Goal: Task Accomplishment & Management: Manage account settings

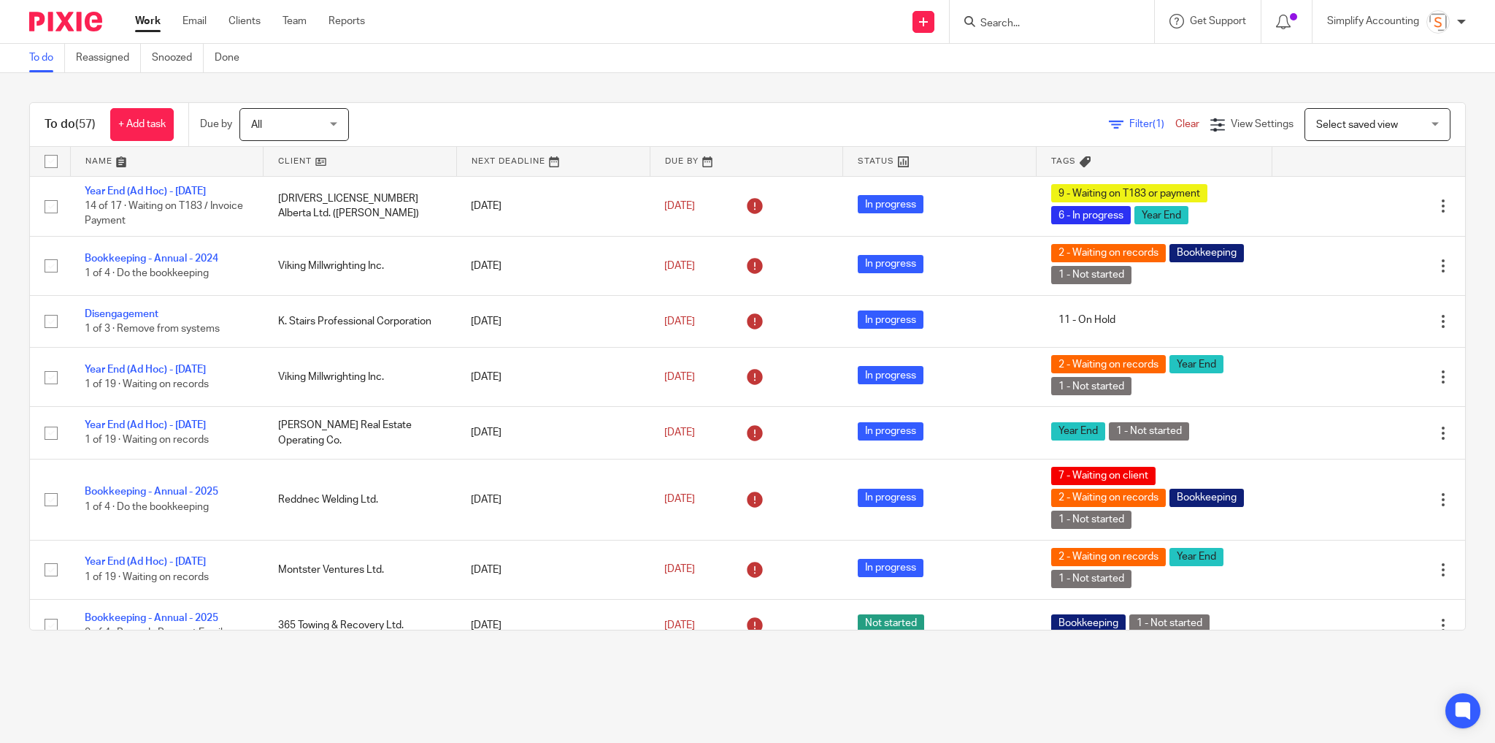
click at [1004, 27] on input "Search" at bounding box center [1044, 24] width 131 height 13
type input "ocd"
click at [1011, 57] on link at bounding box center [1130, 68] width 308 height 45
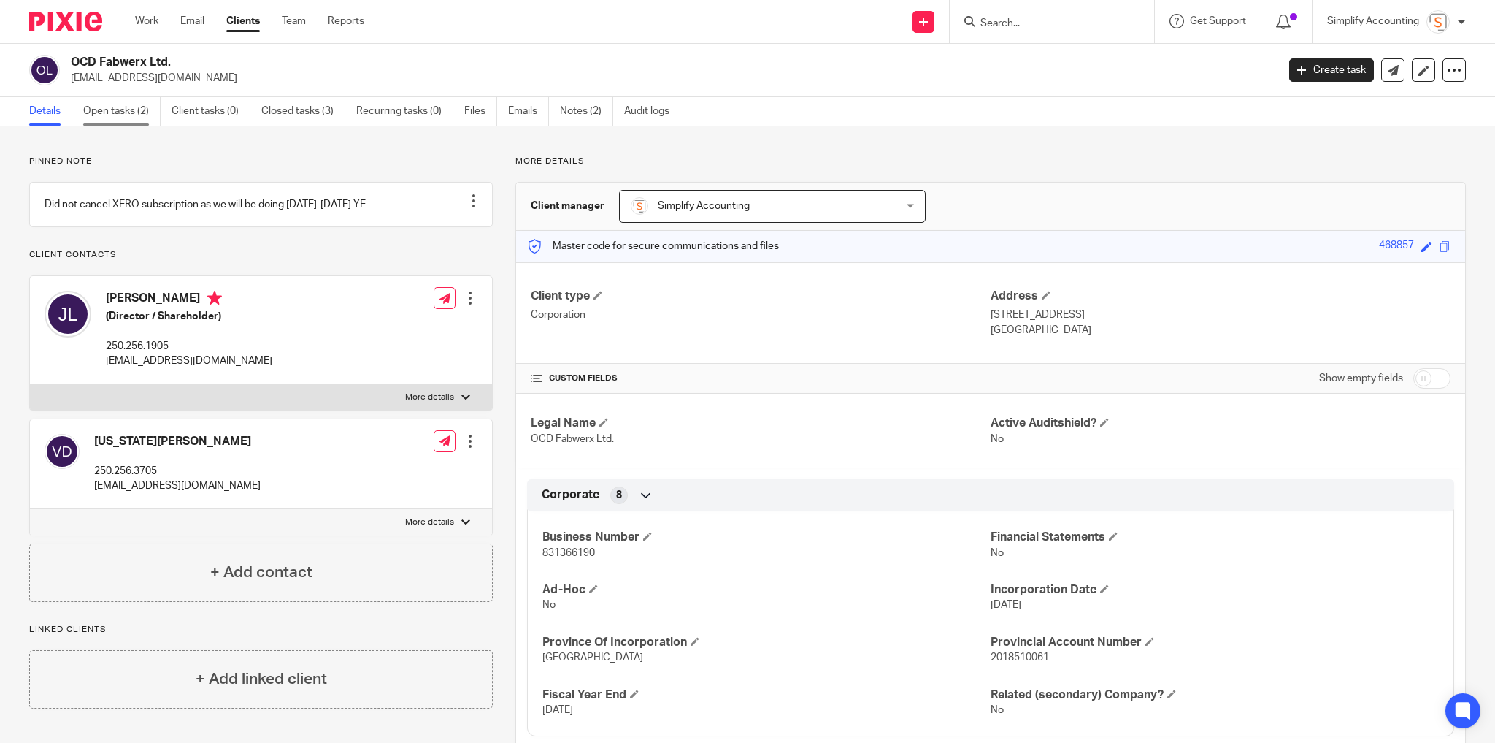
click at [120, 114] on link "Open tasks (2)" at bounding box center [121, 111] width 77 height 28
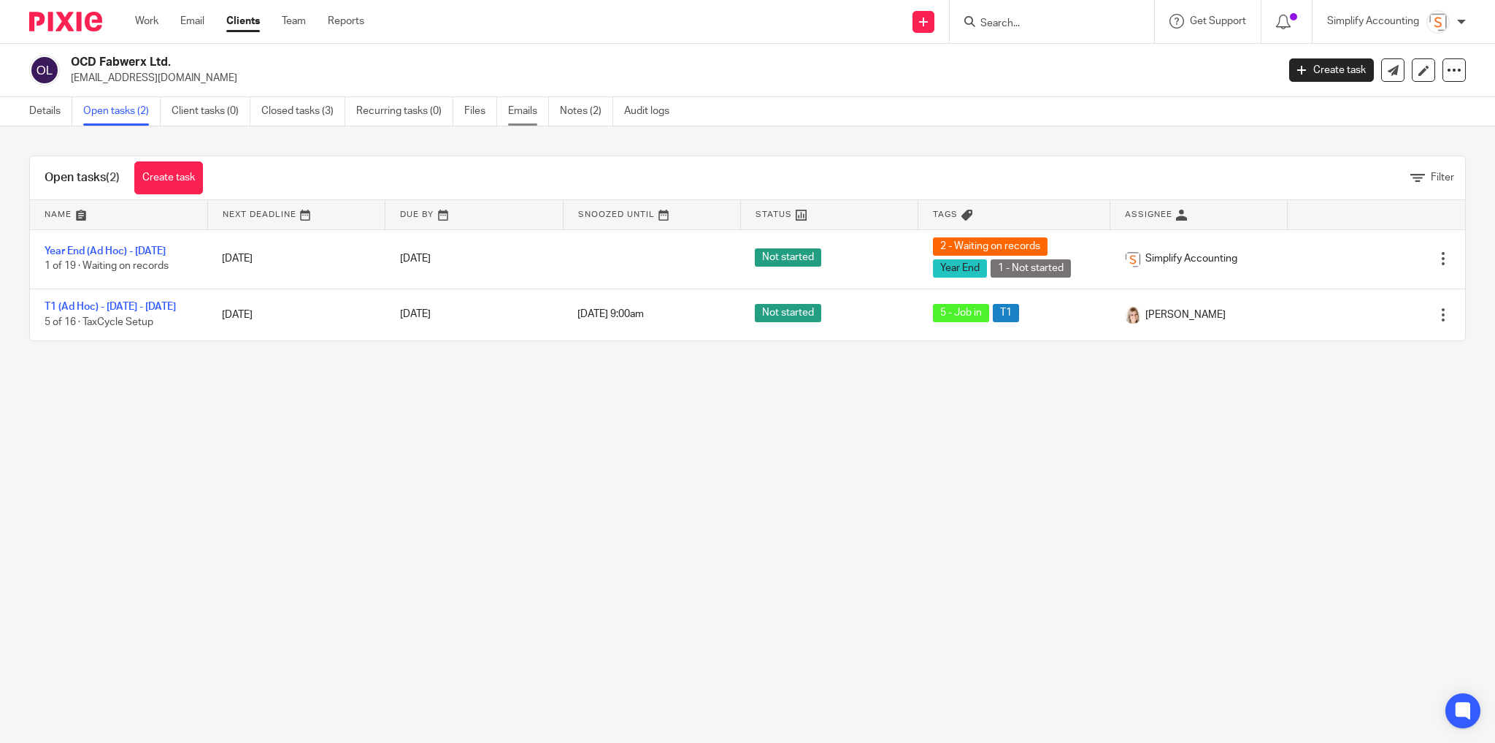
click at [539, 110] on link "Emails" at bounding box center [528, 111] width 41 height 28
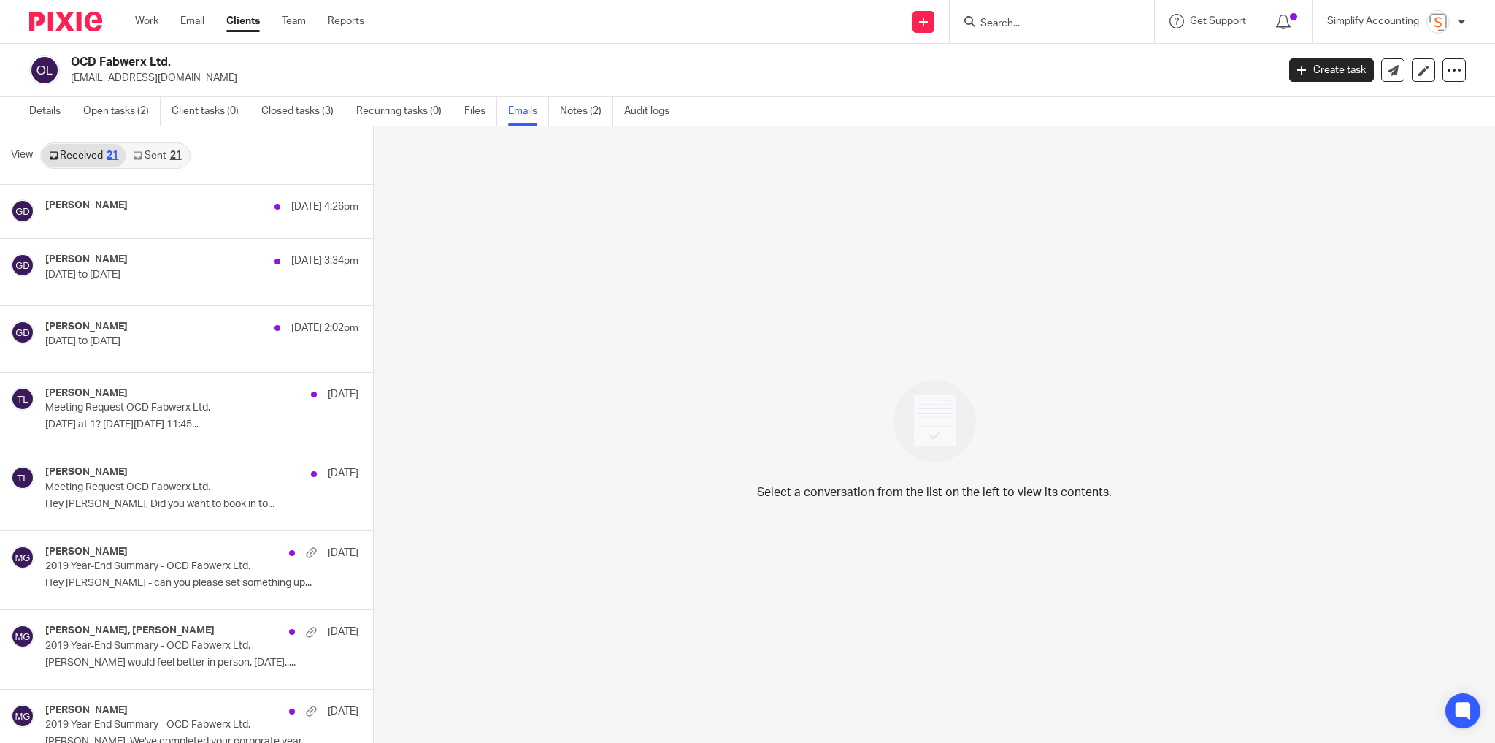
click at [159, 150] on link "Sent 21" at bounding box center [157, 155] width 63 height 23
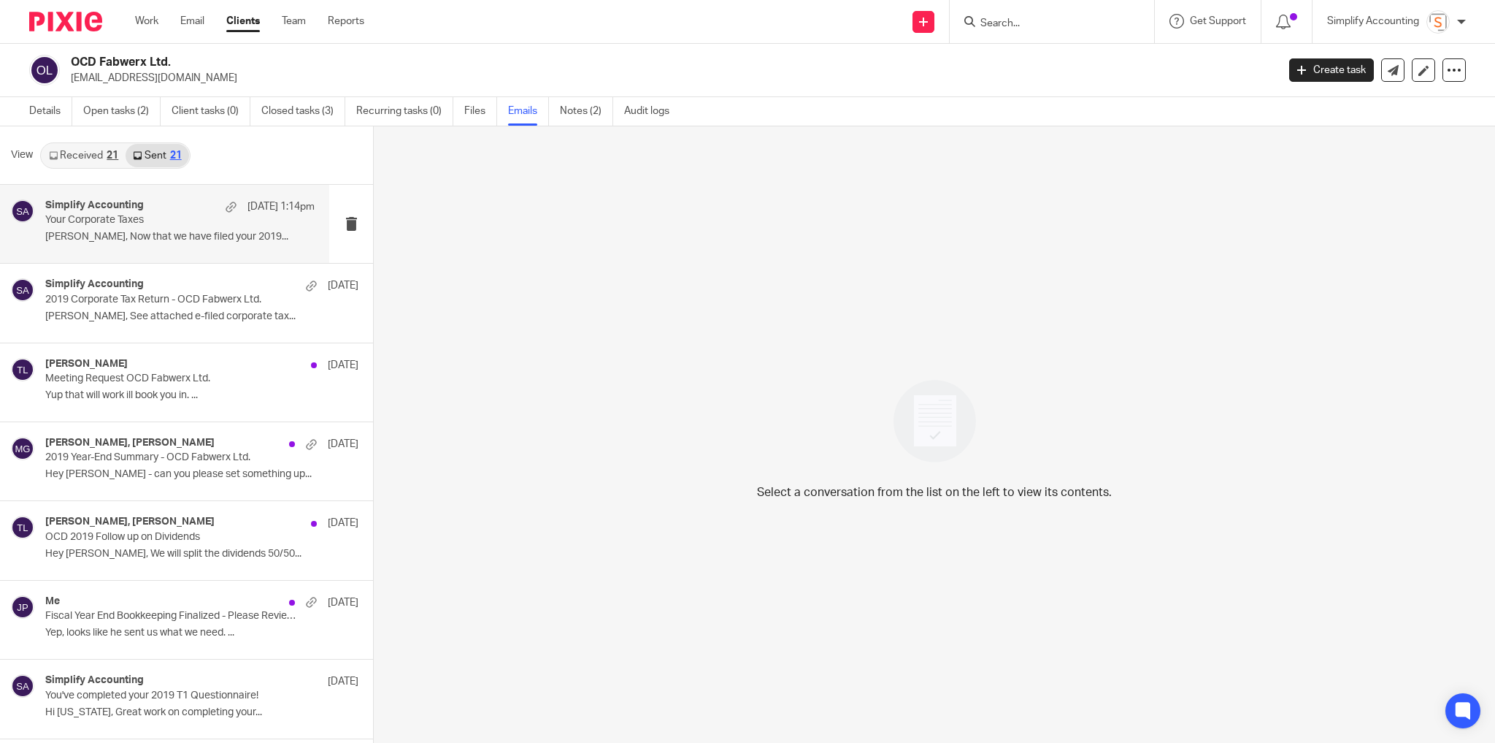
scroll to position [1, 0]
click at [154, 231] on p "Jubal, Now that we have filed your 2019..." at bounding box center [179, 235] width 269 height 12
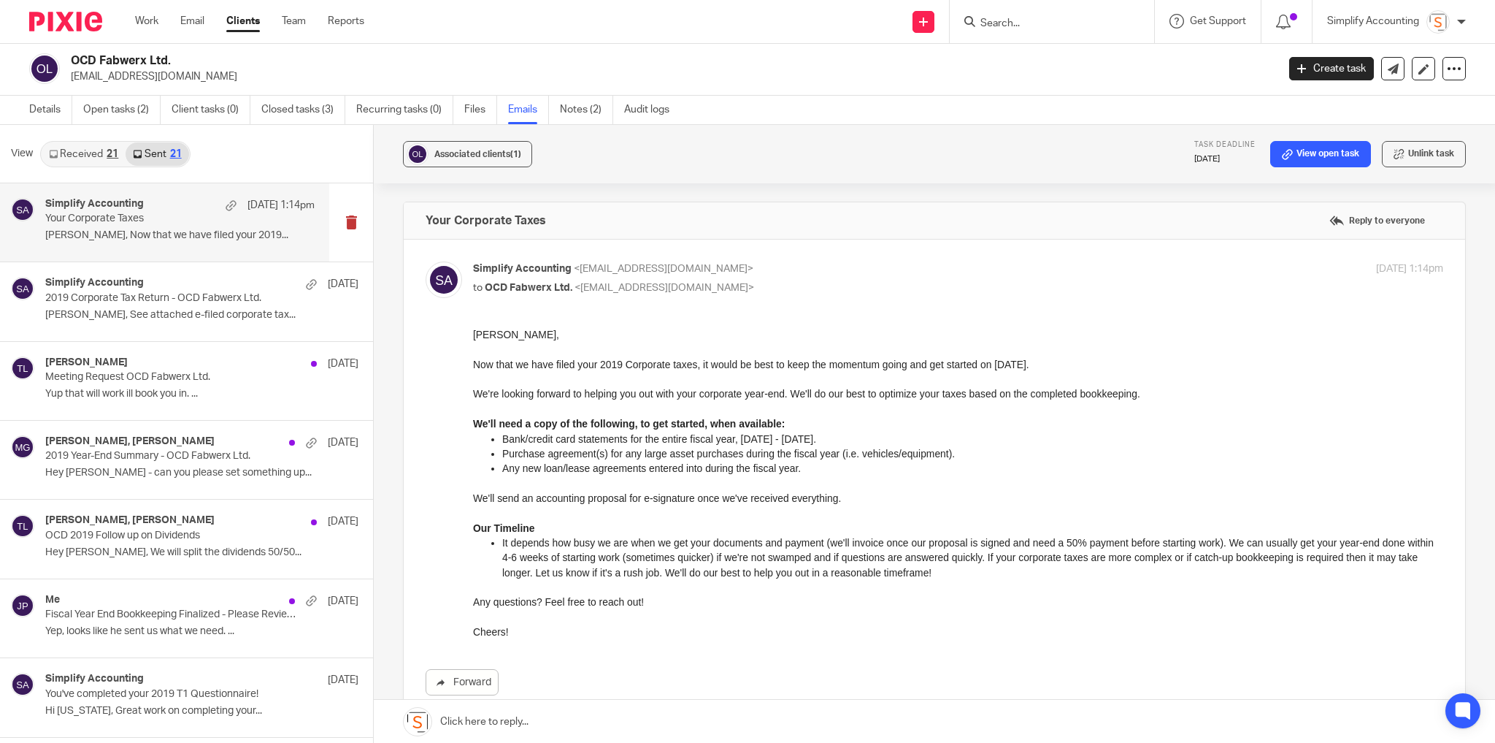
scroll to position [0, 0]
click at [77, 153] on link "Received 21" at bounding box center [84, 153] width 84 height 23
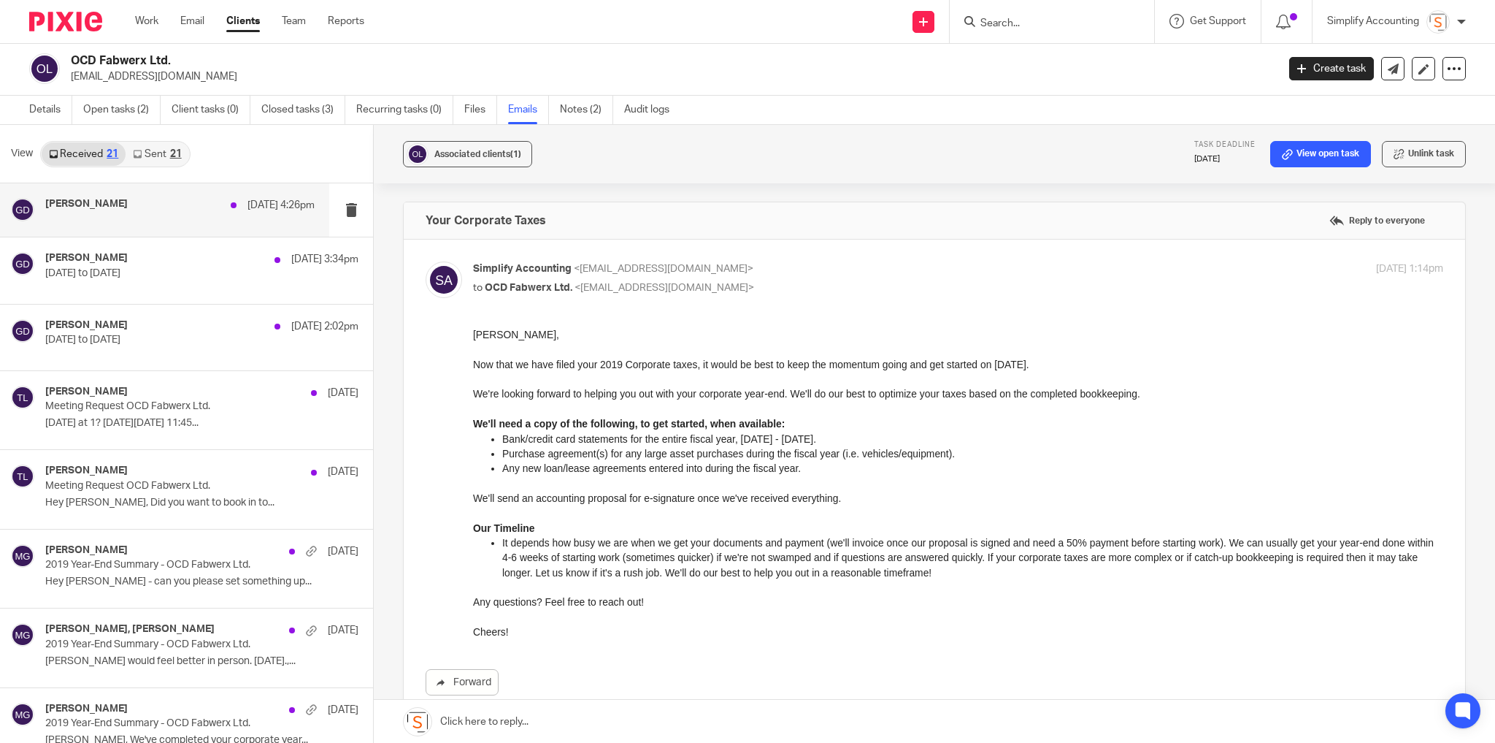
click at [101, 199] on h4 "Ginger Davidson" at bounding box center [86, 204] width 83 height 12
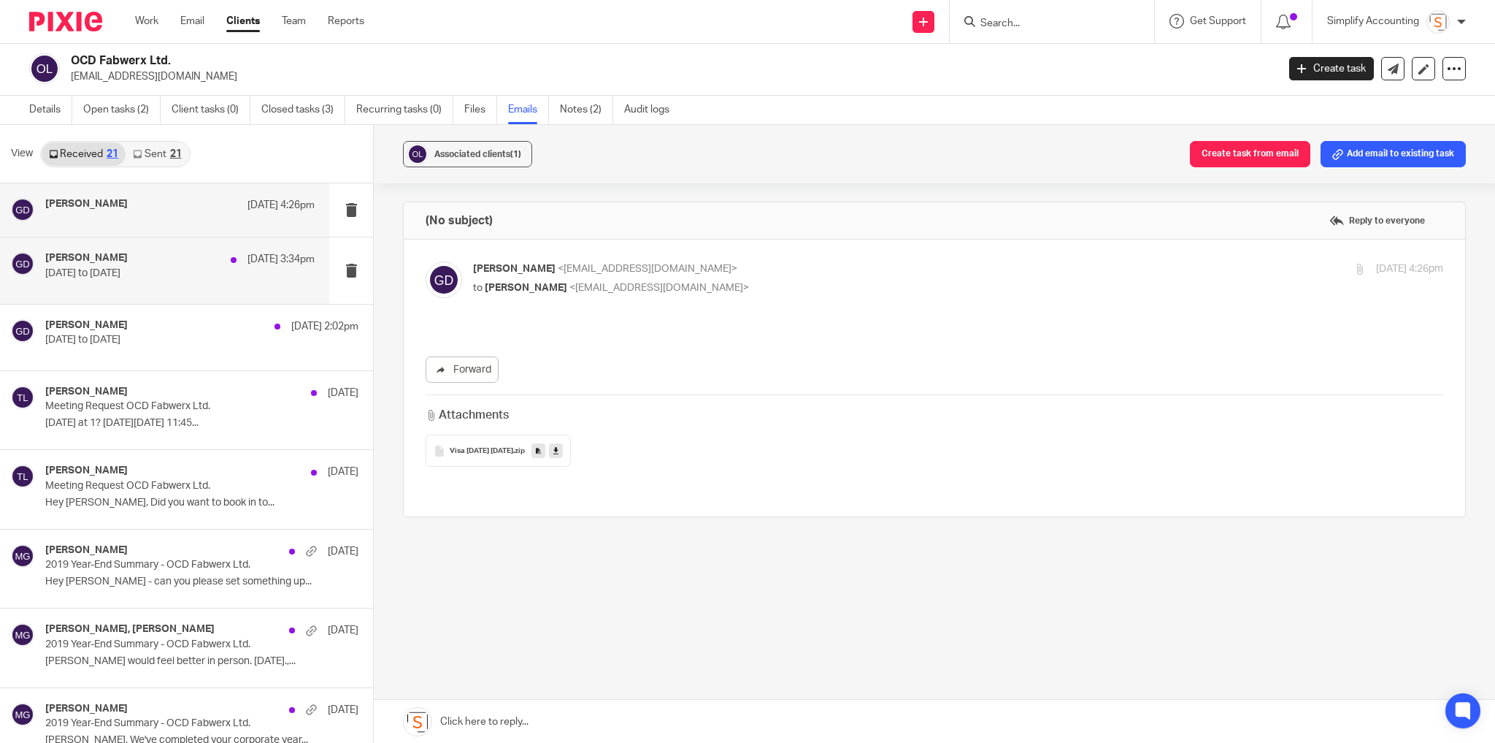
click at [129, 287] on div "Ginger Davidson Sep 17 3:34pm Oct 1 2019 to Sept 30 2020" at bounding box center [179, 270] width 269 height 37
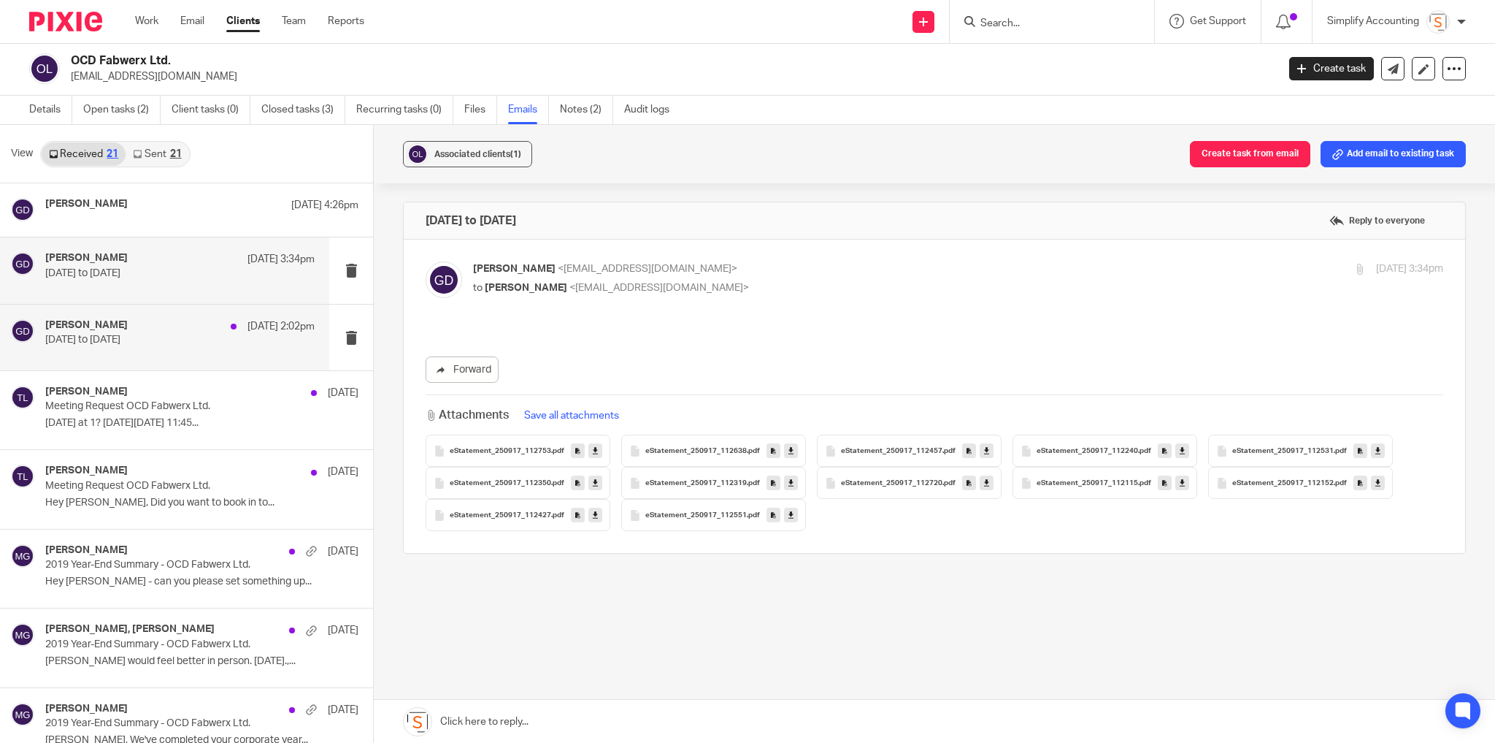
click at [143, 351] on div "Ginger Davidson Sep 17 2:02pm Oct 1 2019 to Sept 30 2020" at bounding box center [179, 337] width 269 height 37
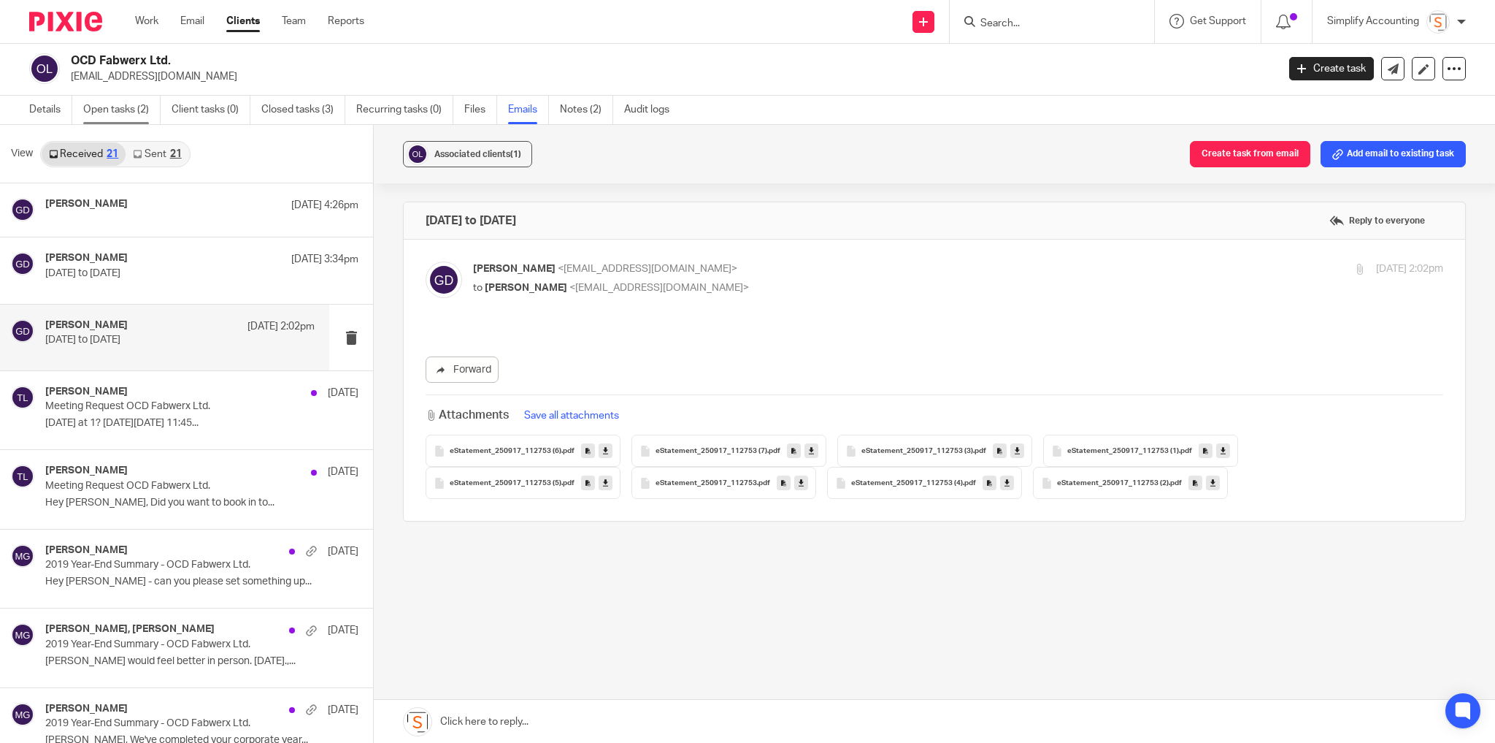
click at [99, 107] on link "Open tasks (2)" at bounding box center [121, 110] width 77 height 28
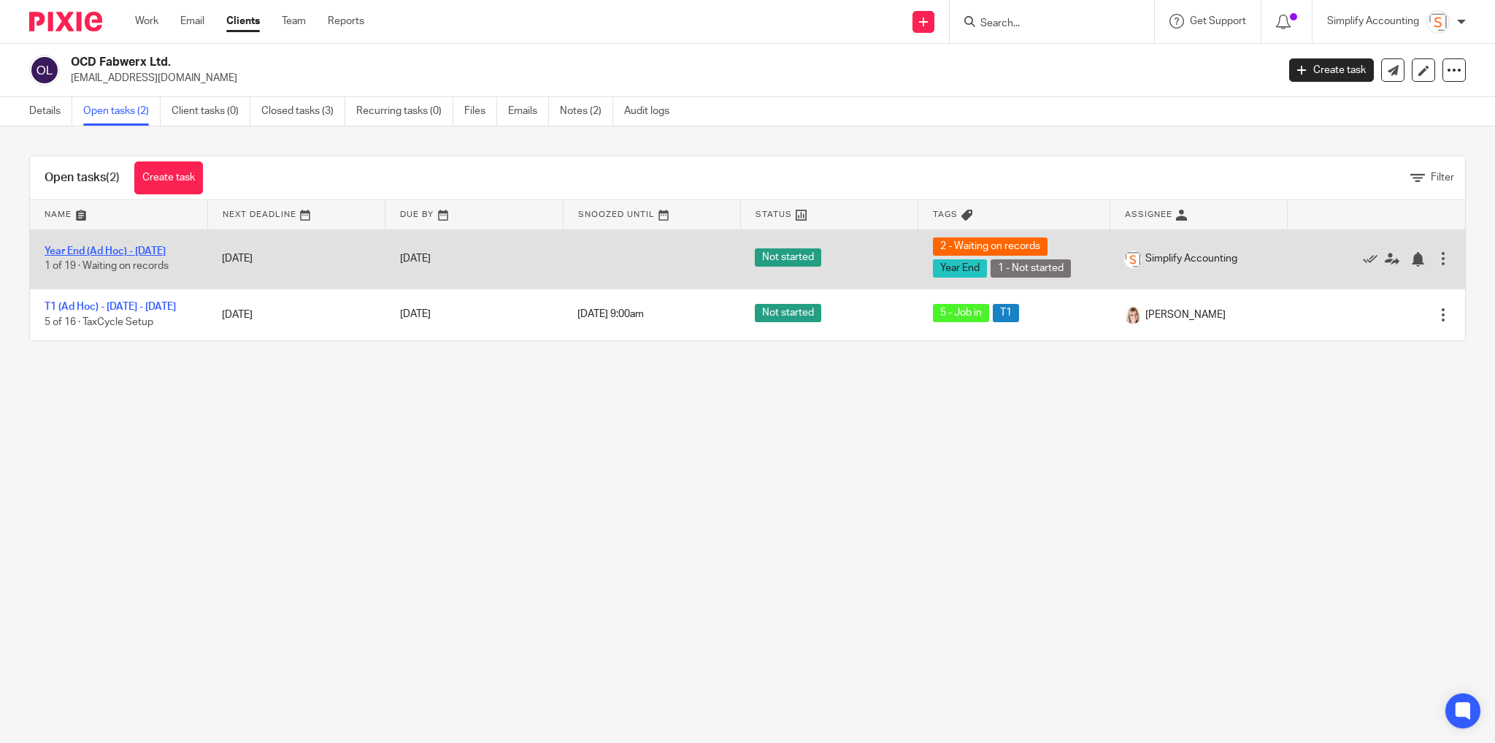
click at [112, 246] on link "Year End (Ad Hoc) - September 2020" at bounding box center [105, 251] width 121 height 10
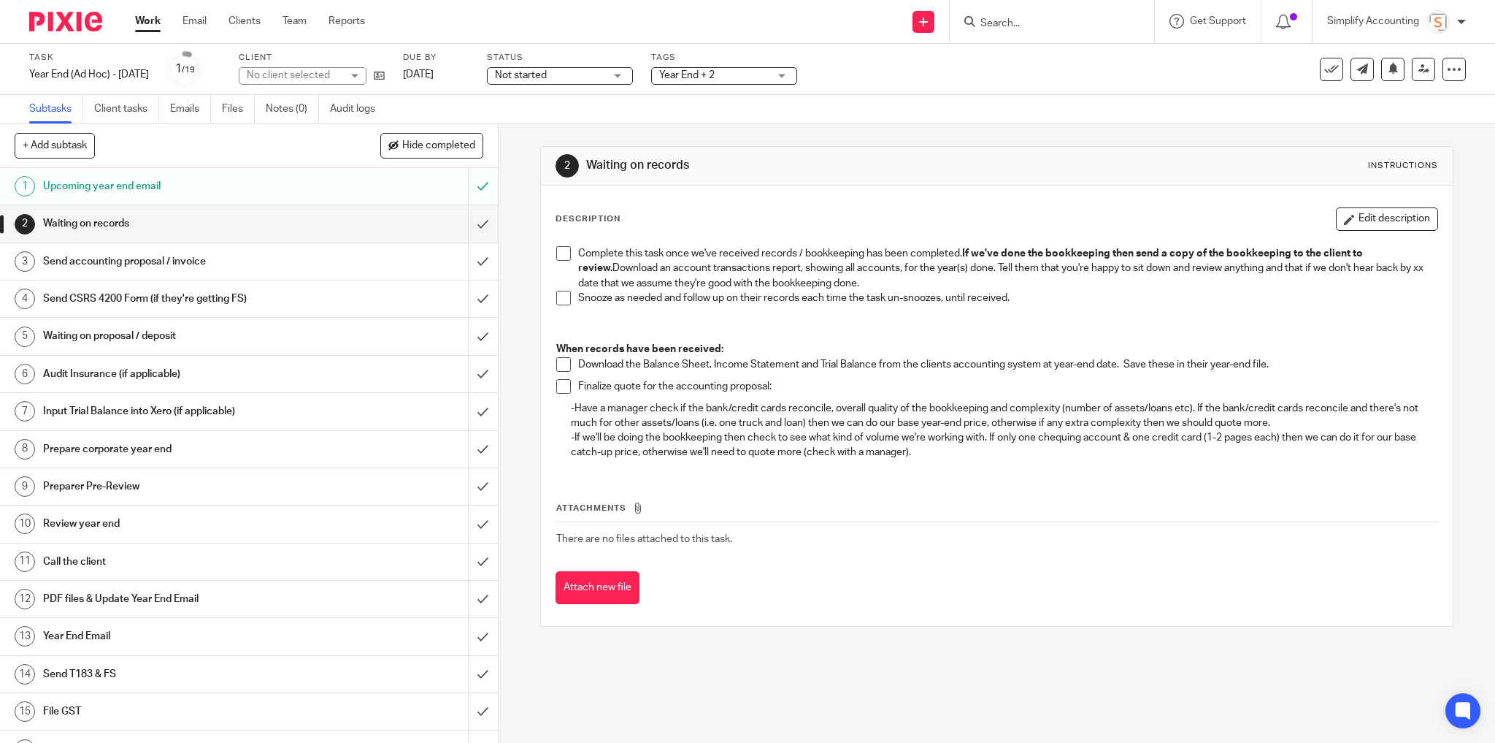
click at [559, 253] on span at bounding box center [563, 253] width 15 height 15
click at [470, 226] on input "submit" at bounding box center [249, 223] width 498 height 37
click at [418, 261] on div "Send accounting proposal / invoice" at bounding box center [248, 261] width 410 height 22
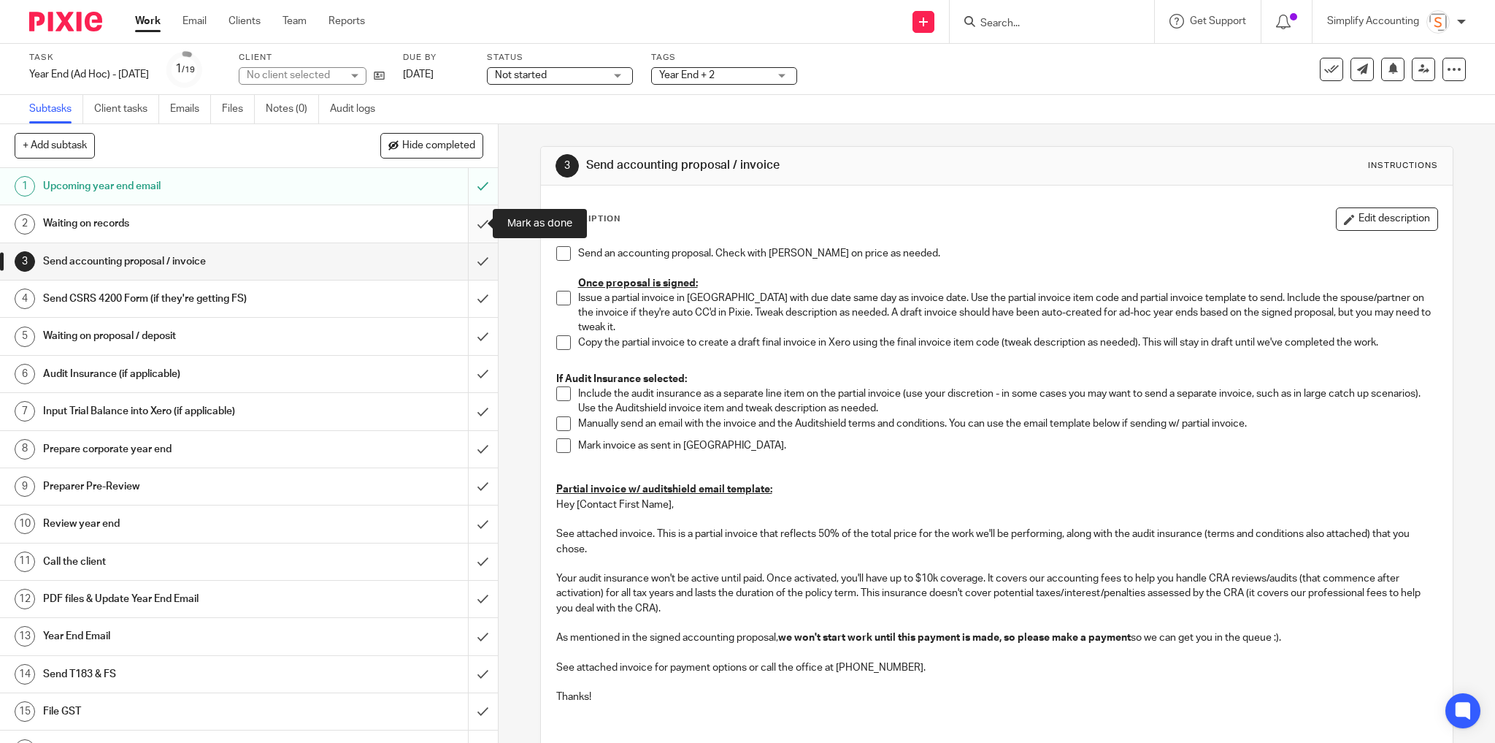
click at [478, 220] on input "submit" at bounding box center [249, 223] width 498 height 37
click at [561, 296] on span at bounding box center [563, 298] width 15 height 15
click at [558, 335] on span at bounding box center [563, 342] width 15 height 15
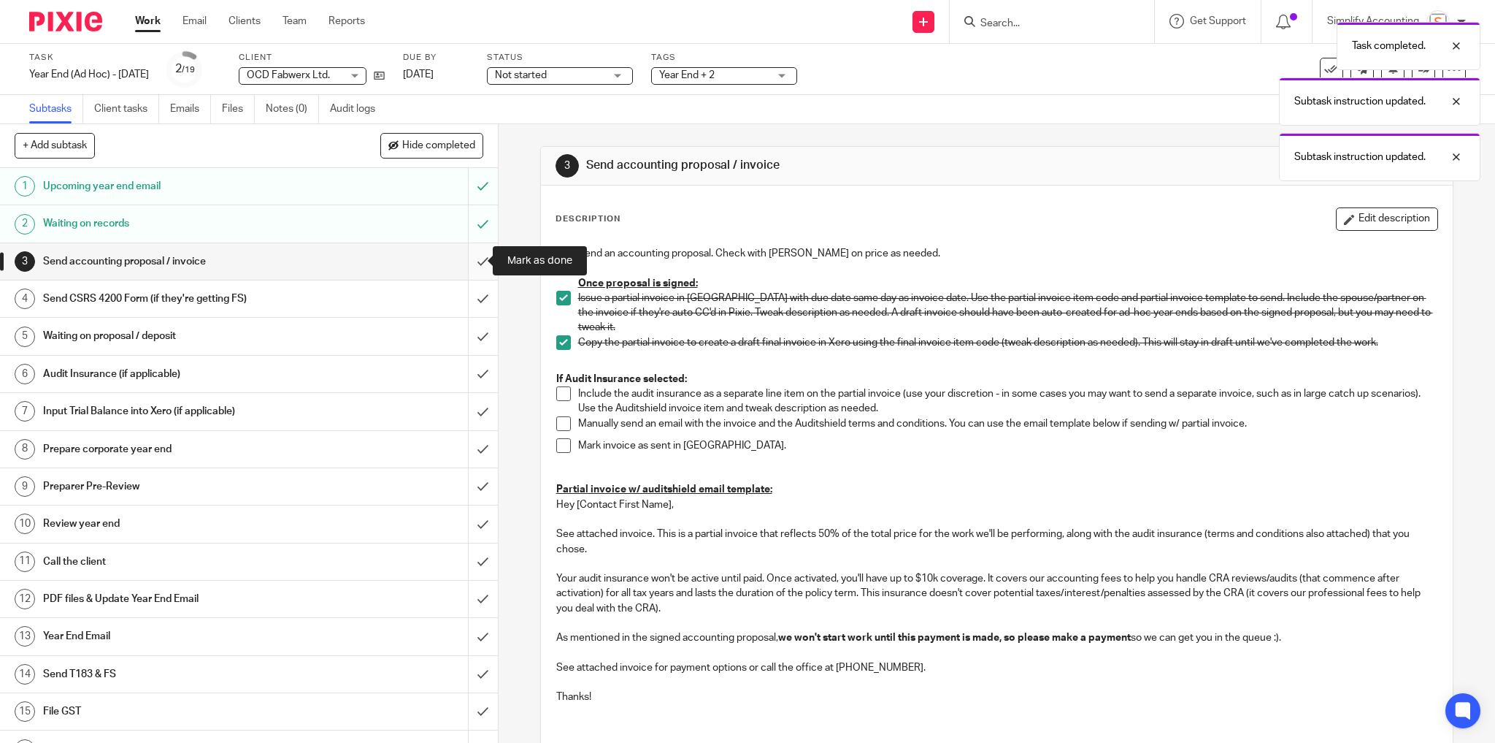
click at [479, 261] on input "submit" at bounding box center [249, 261] width 498 height 37
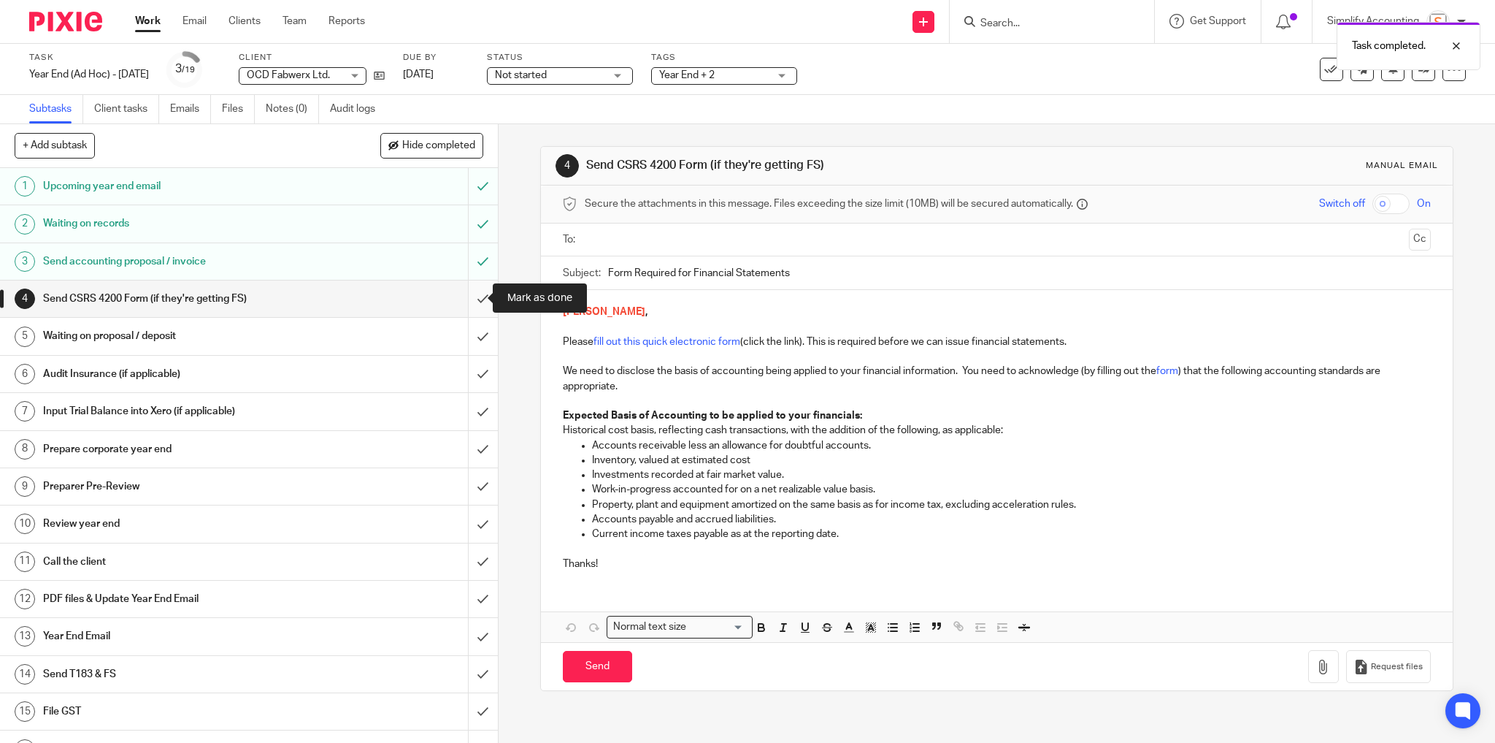
click at [469, 297] on input "submit" at bounding box center [249, 298] width 498 height 37
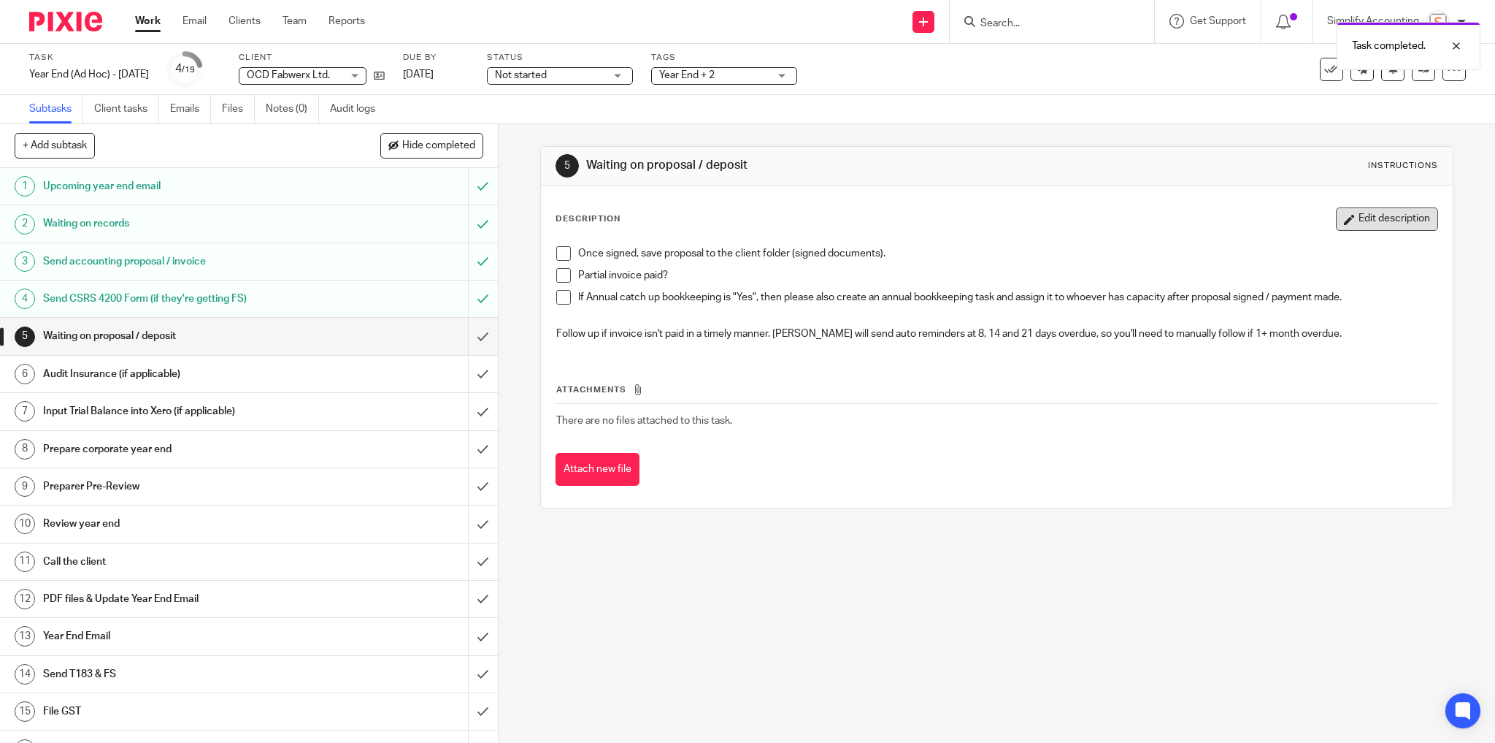
click at [1348, 222] on button "Edit description" at bounding box center [1387, 218] width 102 height 23
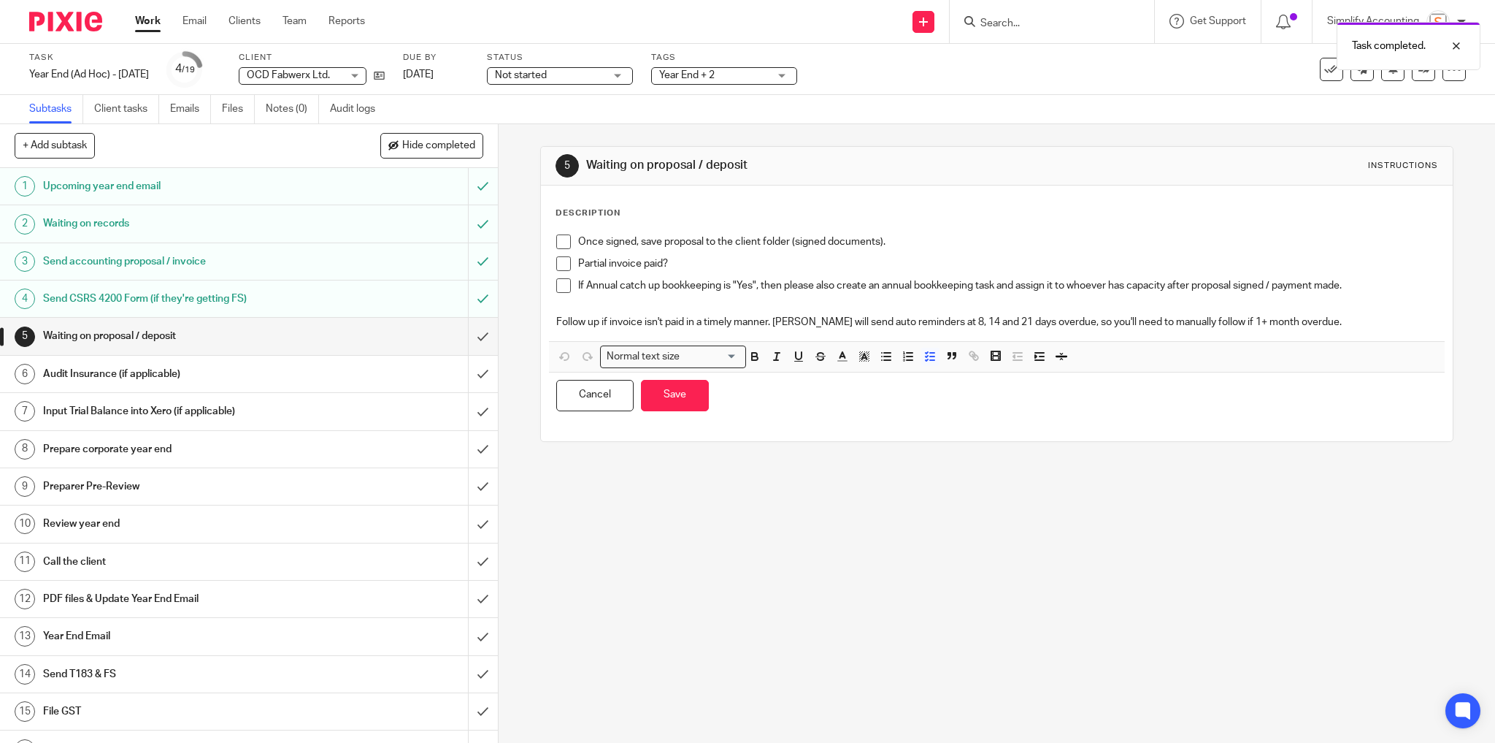
click at [924, 242] on p "Once signed, save proposal to the client folder (signed documents)." at bounding box center [1008, 241] width 860 height 15
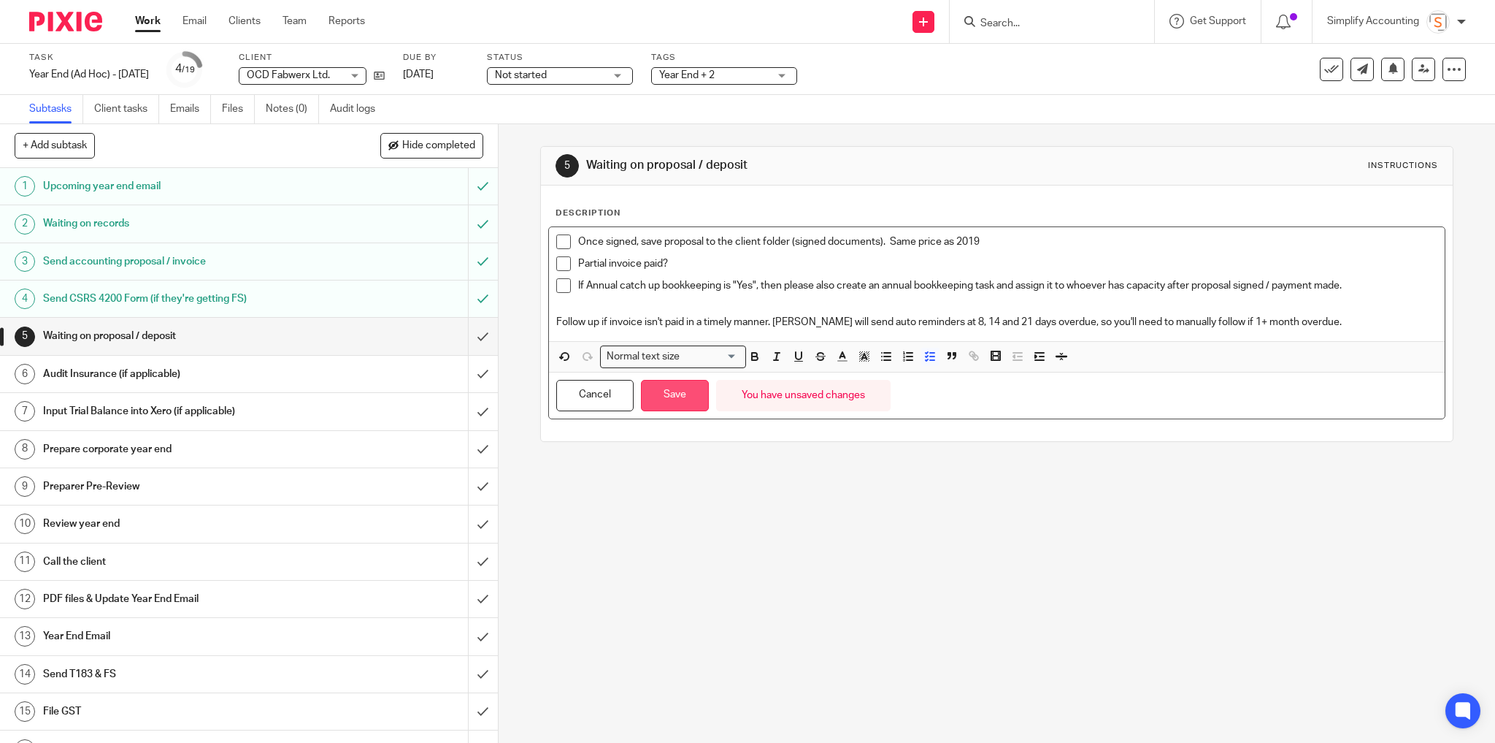
click at [676, 386] on button "Save" at bounding box center [675, 395] width 68 height 31
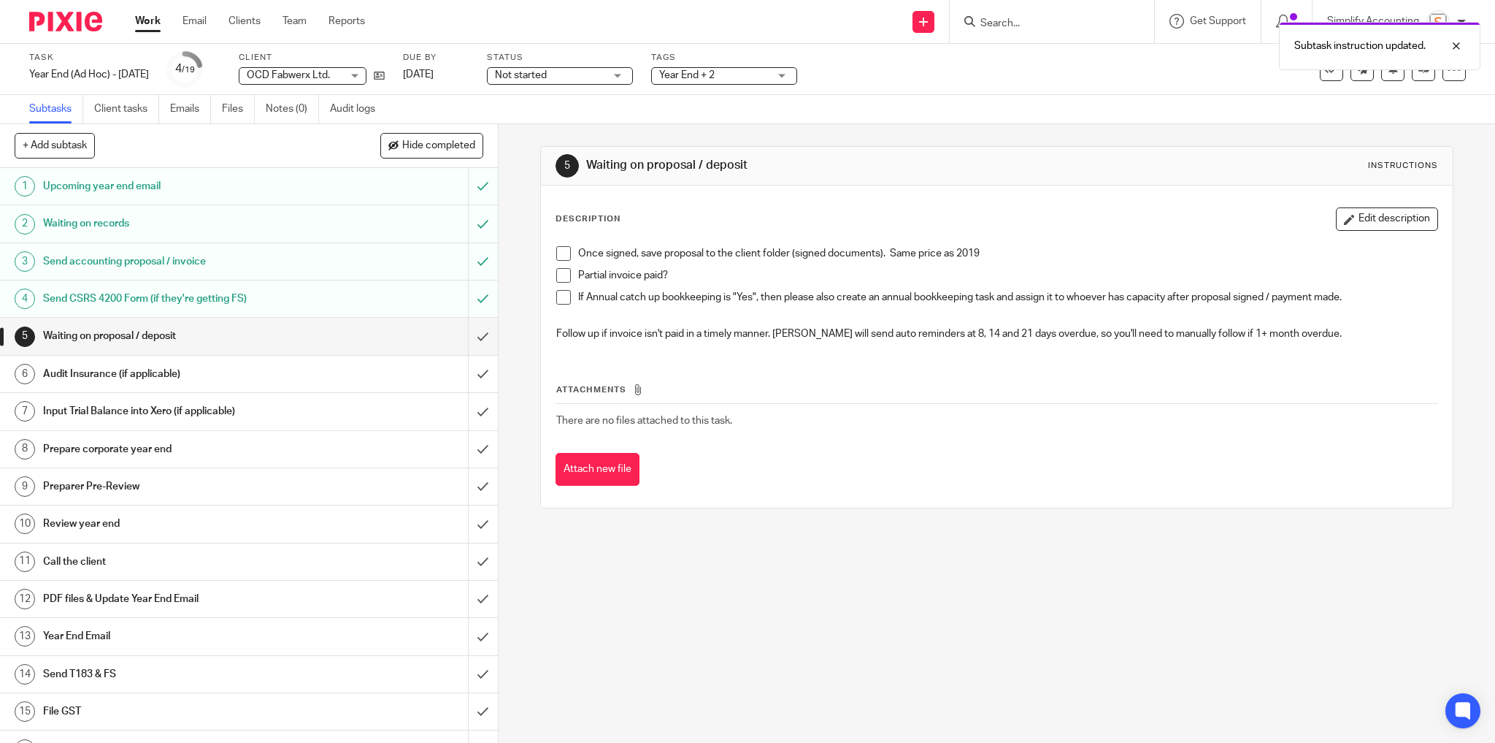
click at [557, 250] on span at bounding box center [563, 253] width 15 height 15
click at [715, 75] on span "Year End + 2" at bounding box center [686, 75] width 55 height 10
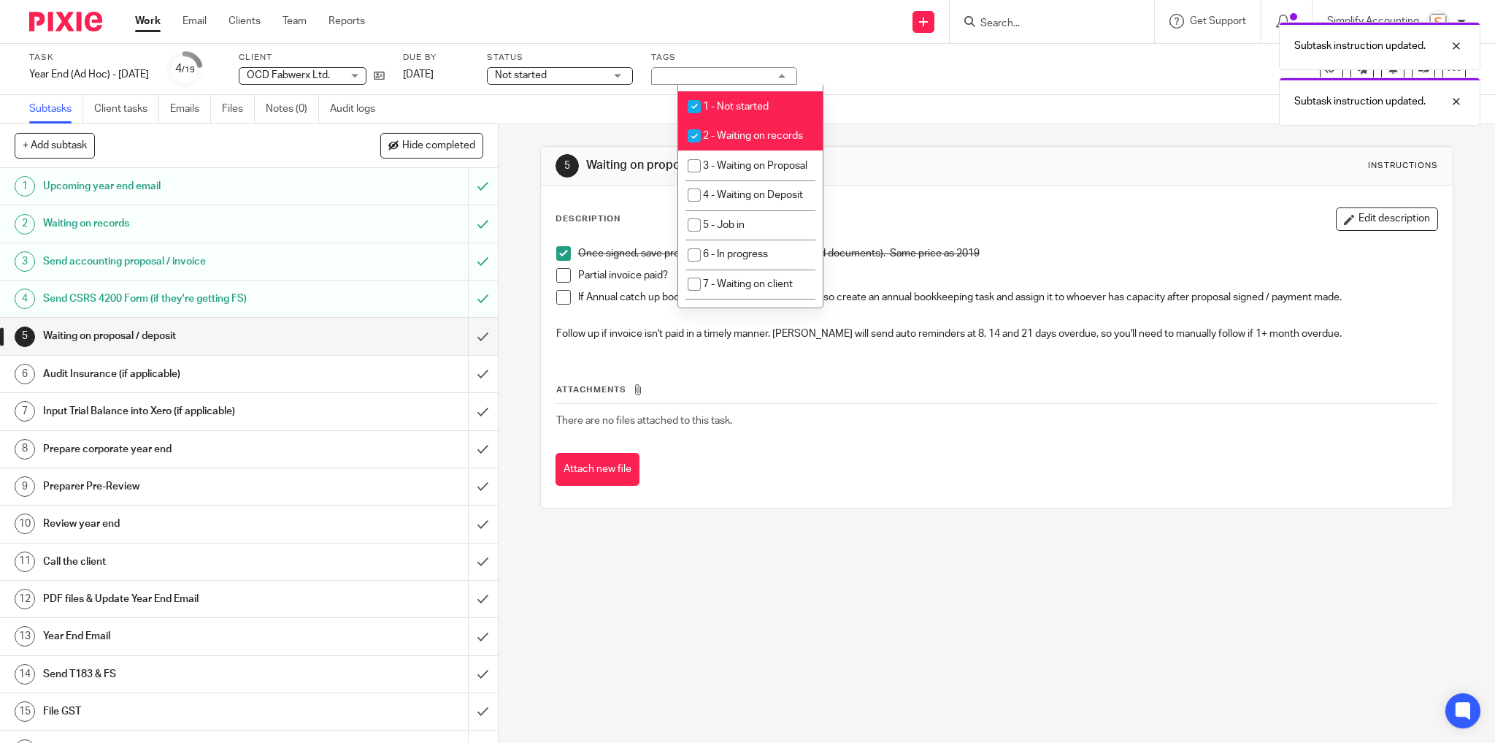
scroll to position [409, 0]
click at [743, 110] on span "2 - Waiting on records" at bounding box center [753, 105] width 100 height 10
checkbox input "false"
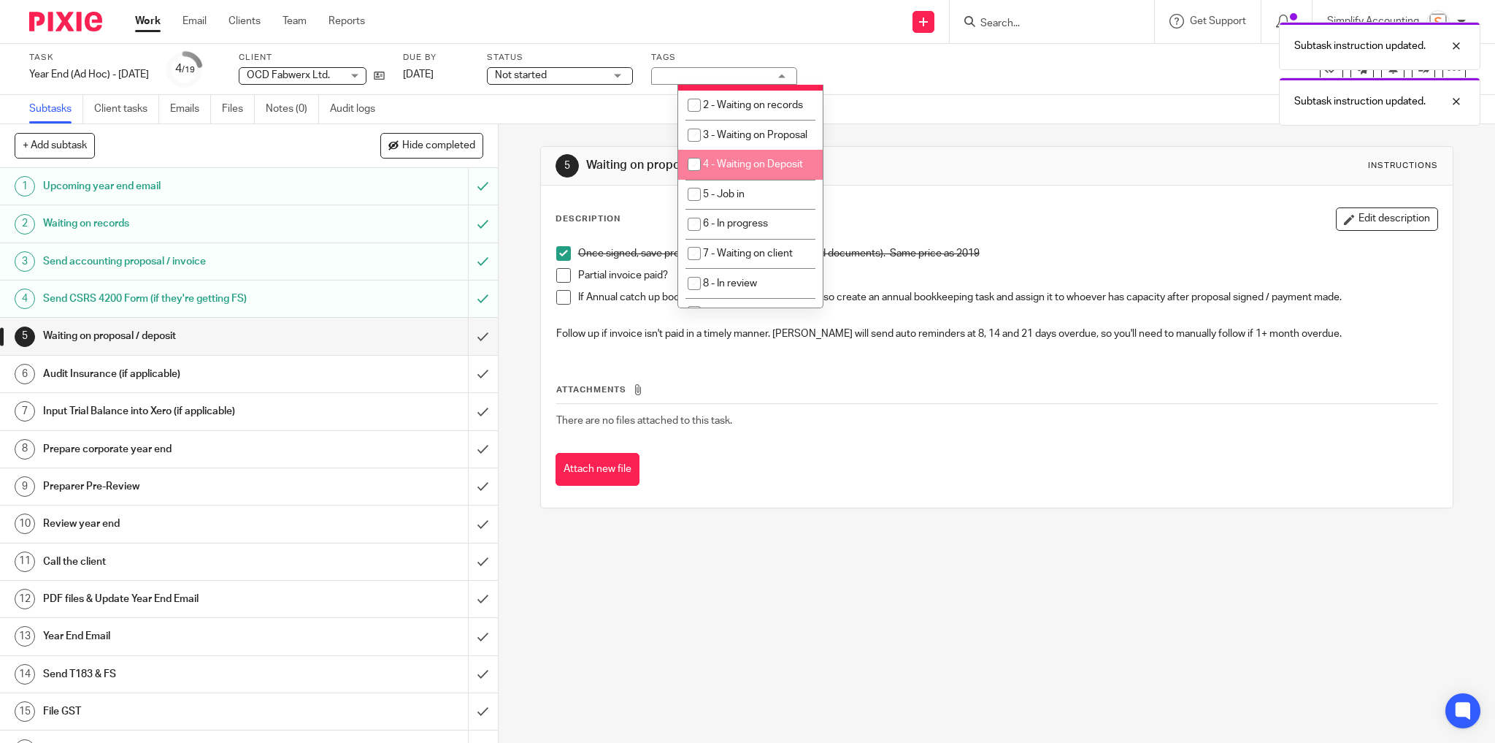
click at [755, 179] on li "4 - Waiting on Deposit" at bounding box center [750, 165] width 145 height 30
checkbox input "true"
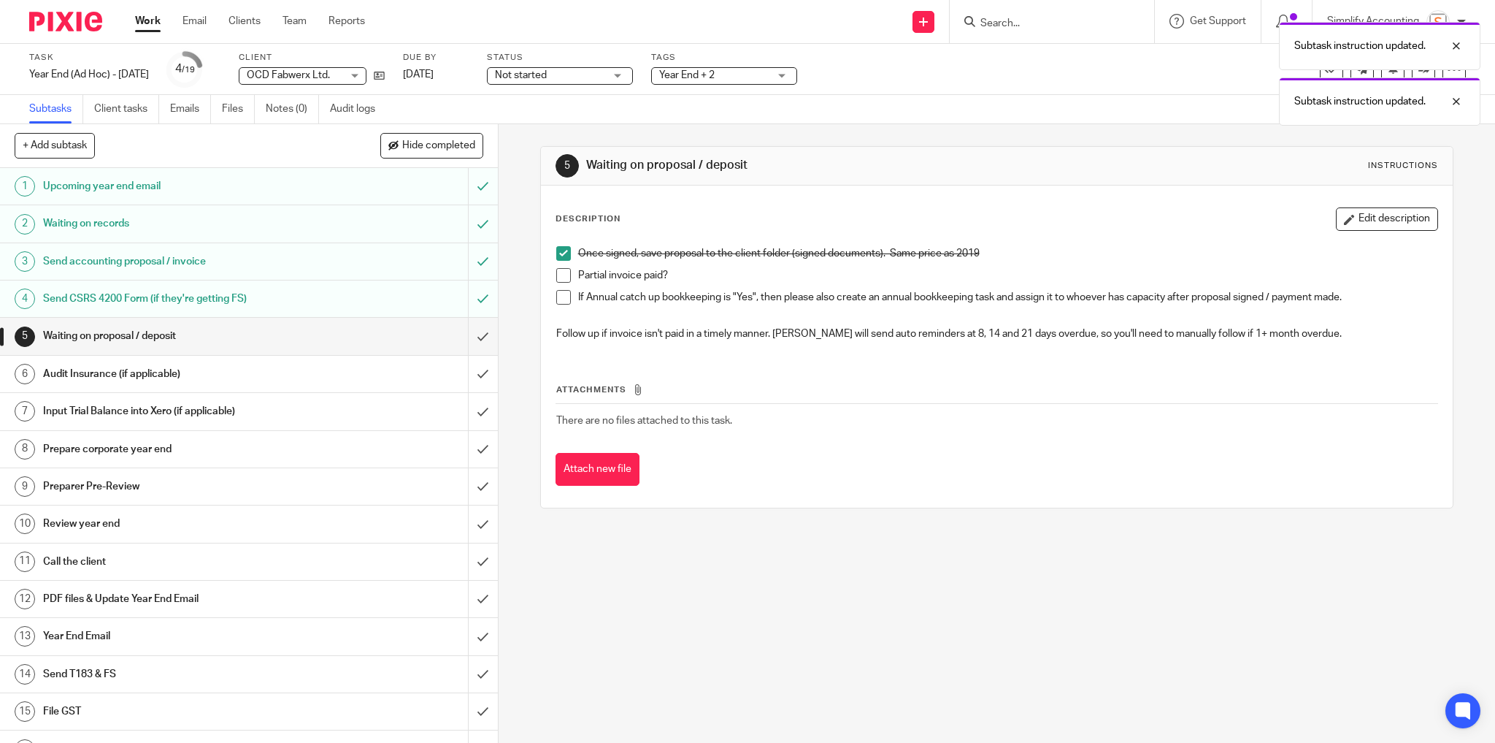
click at [889, 103] on div "Subtask instruction updated. Subtask instruction updated." at bounding box center [1114, 70] width 733 height 111
click at [385, 74] on link at bounding box center [376, 75] width 18 height 15
click at [156, 28] on link "Work" at bounding box center [148, 21] width 26 height 15
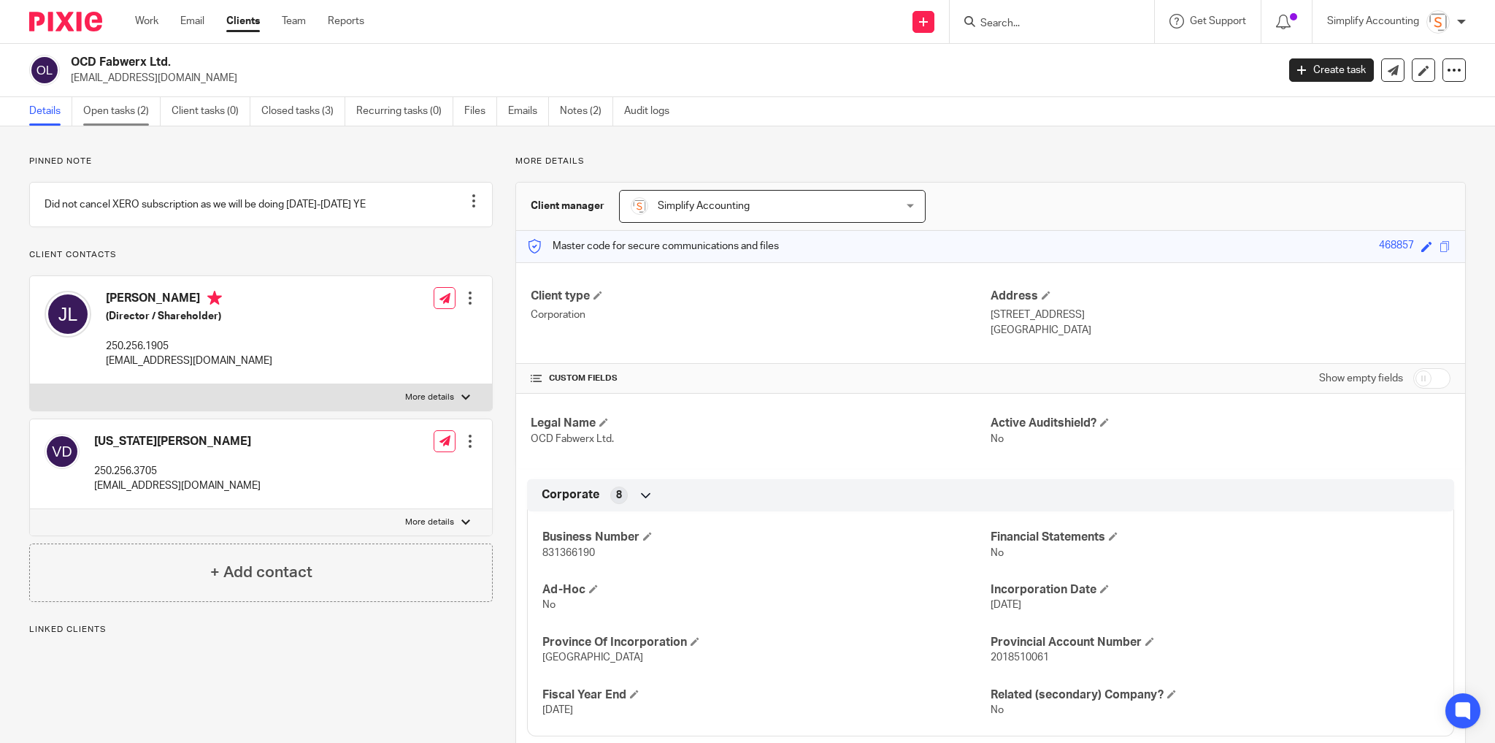
click at [131, 115] on link "Open tasks (2)" at bounding box center [121, 111] width 77 height 28
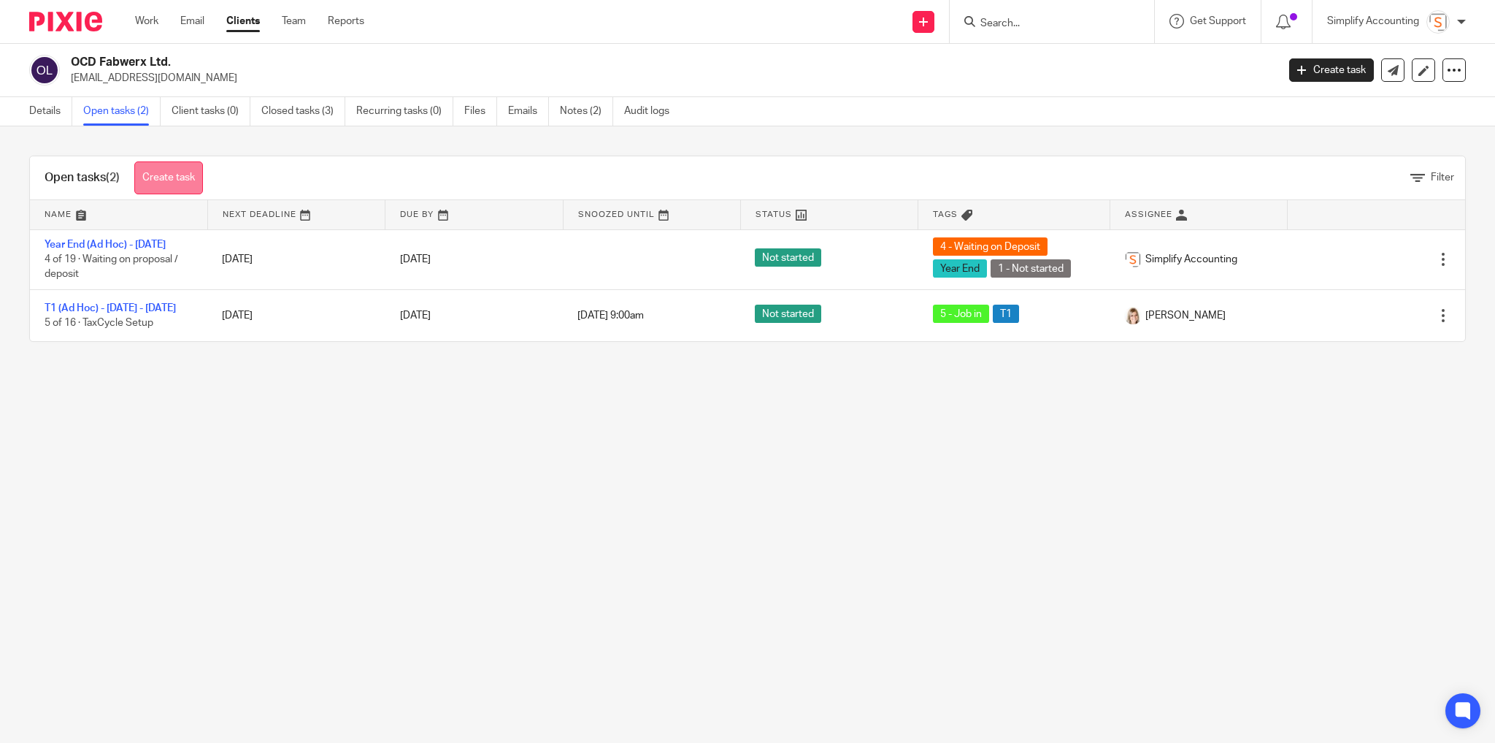
click at [195, 171] on link "Create task" at bounding box center [168, 177] width 69 height 33
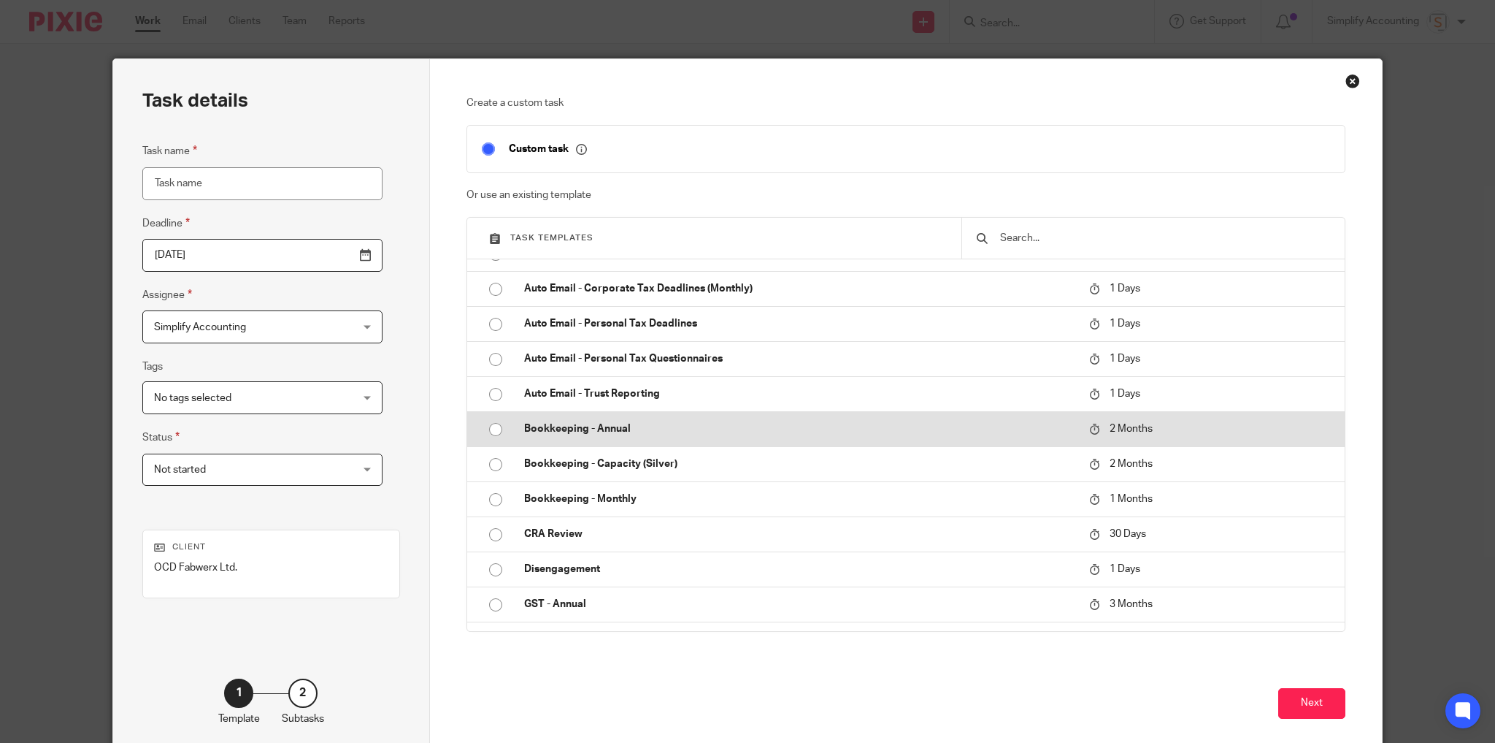
scroll to position [175, 0]
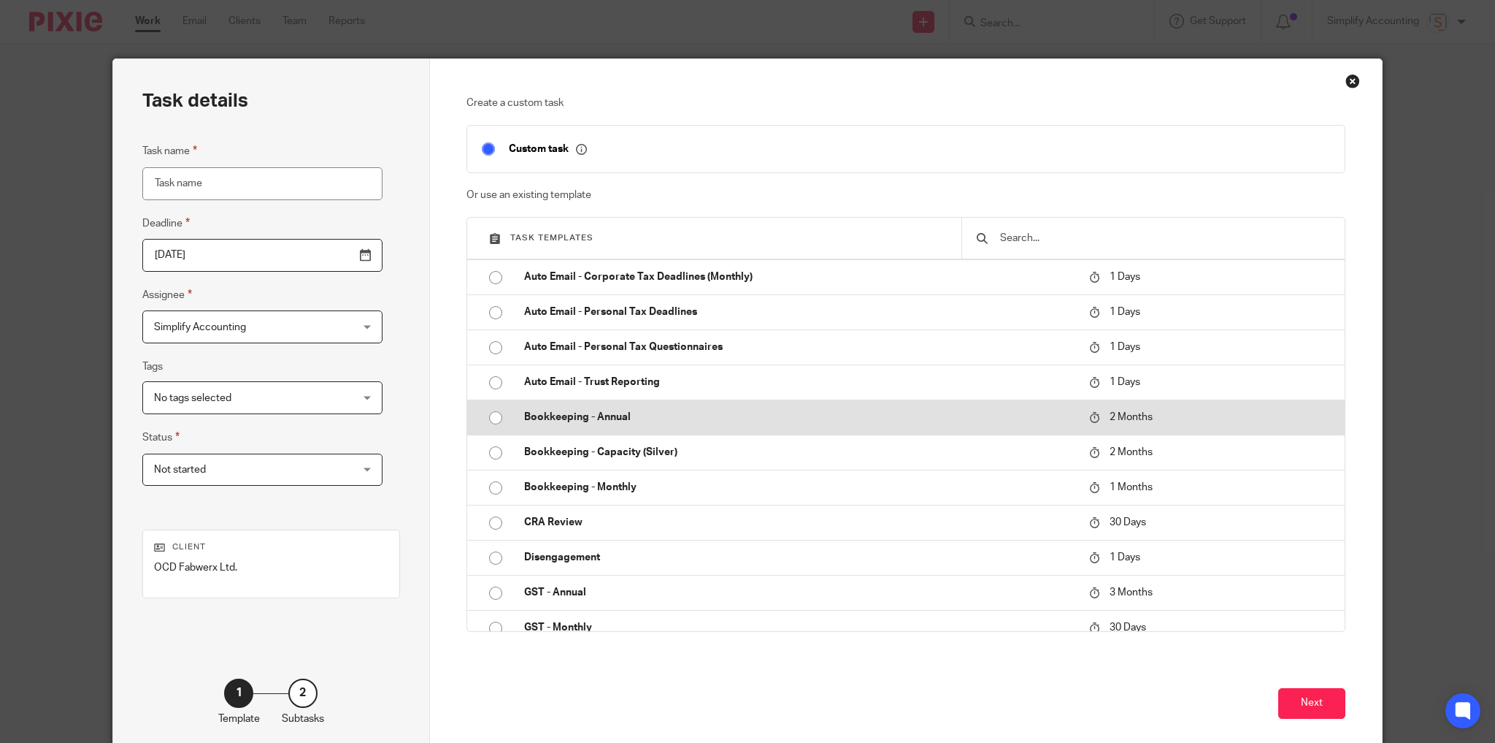
click at [494, 415] on input "radio" at bounding box center [496, 418] width 28 height 28
type input "[DATE]"
type input "Bookkeeping - Annual - 2025"
checkbox input "false"
radio input "false"
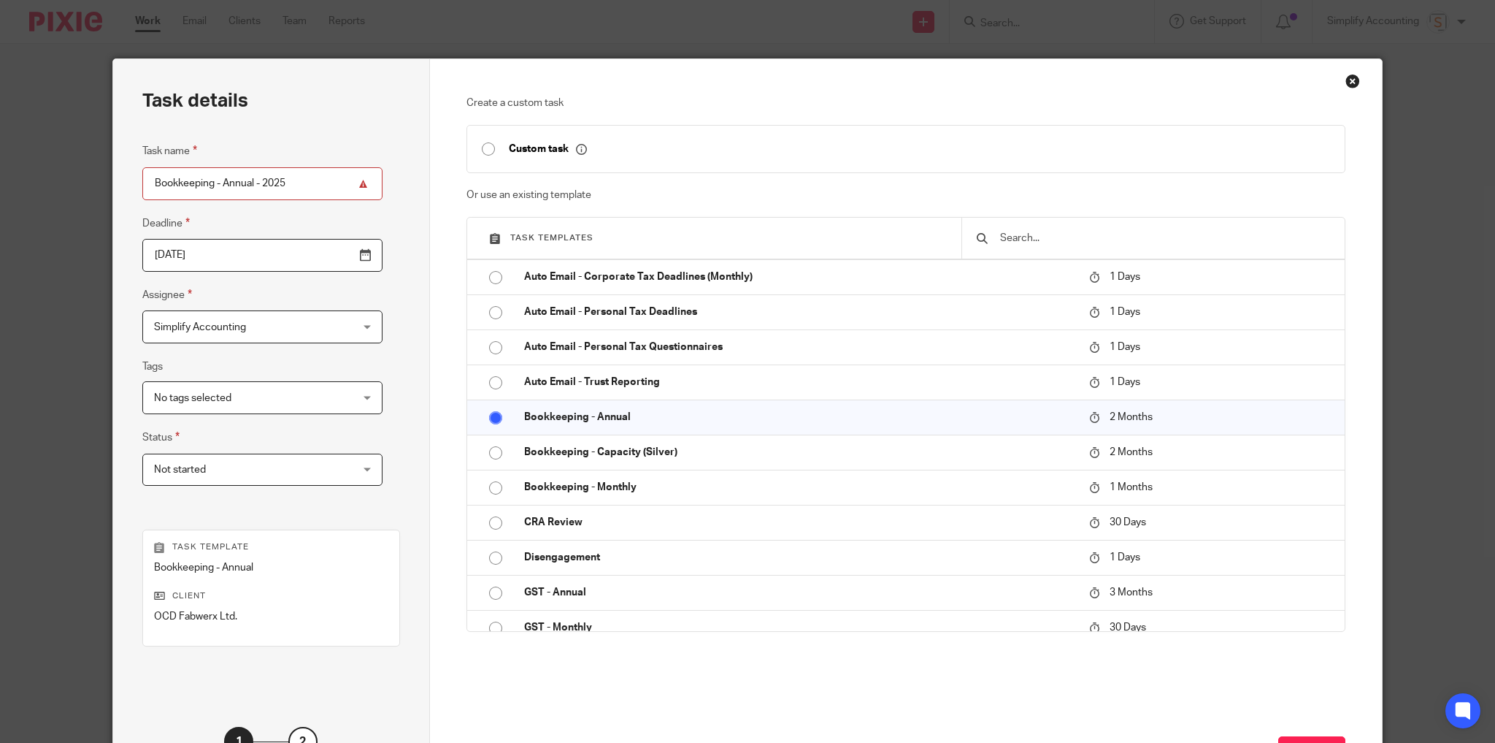
click at [281, 182] on input "Bookkeeping - Annual - 2025" at bounding box center [262, 183] width 240 height 33
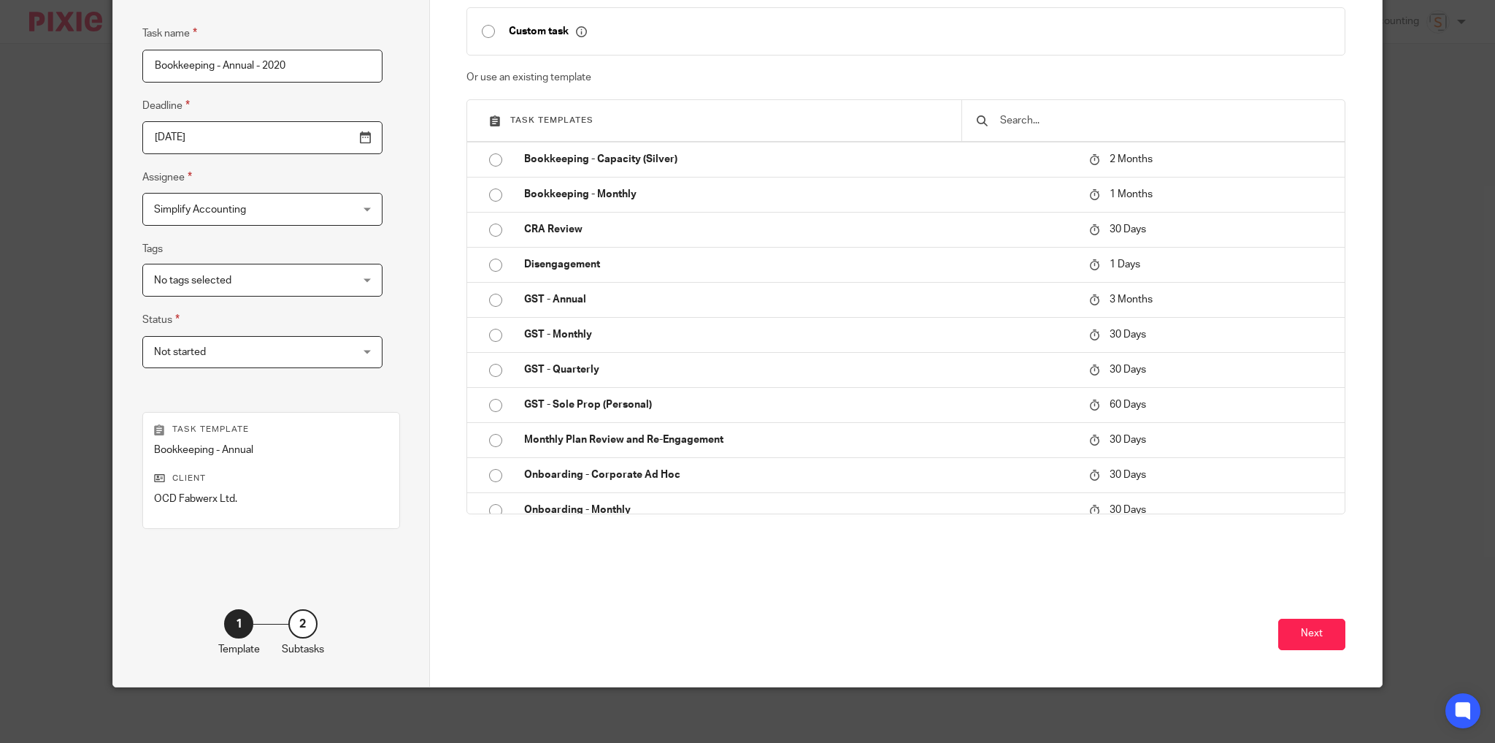
scroll to position [119, 0]
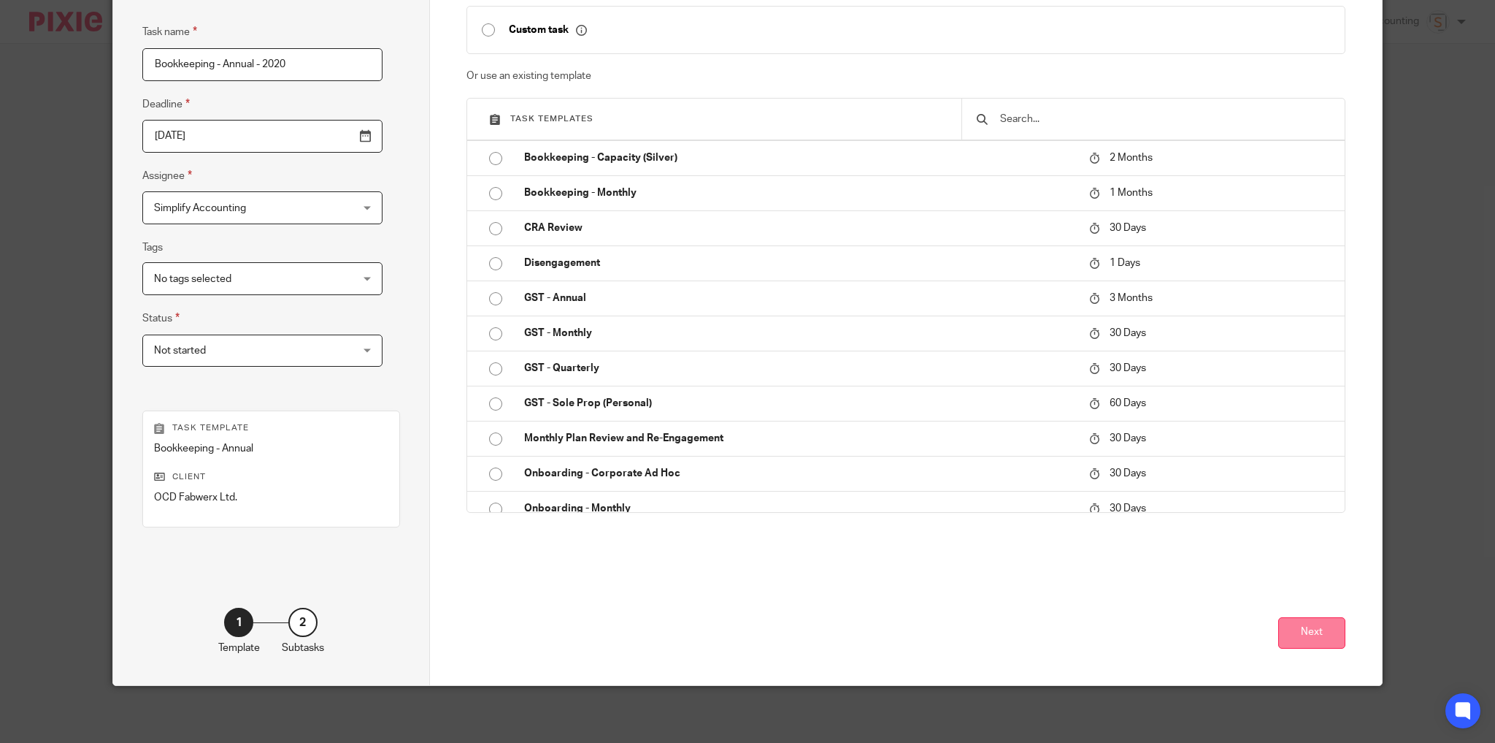
type input "Bookkeeping - Annual - 2020"
click at [1296, 629] on button "Next" at bounding box center [1312, 632] width 67 height 31
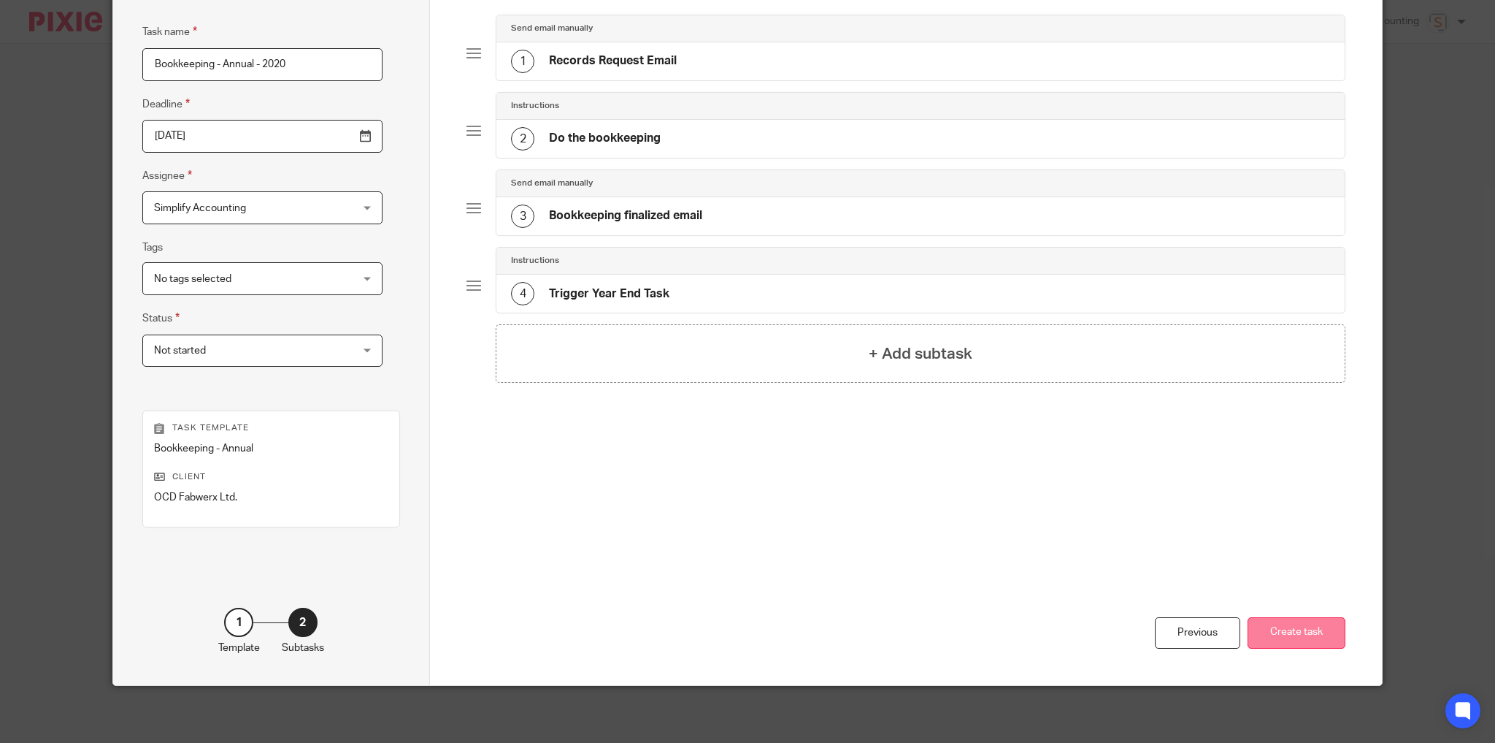
click at [1298, 628] on button "Create task" at bounding box center [1297, 632] width 98 height 31
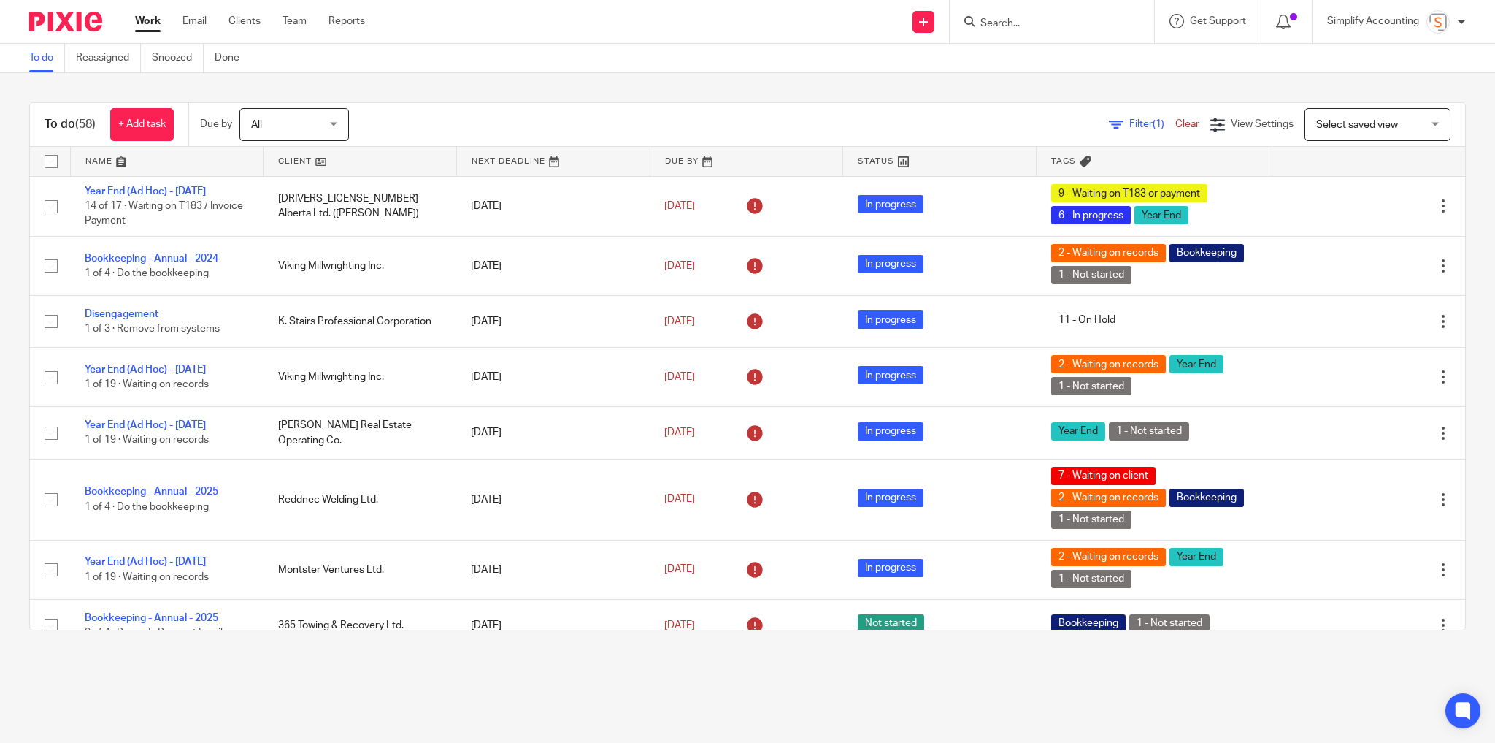
click at [1008, 20] on input "Search" at bounding box center [1044, 24] width 131 height 13
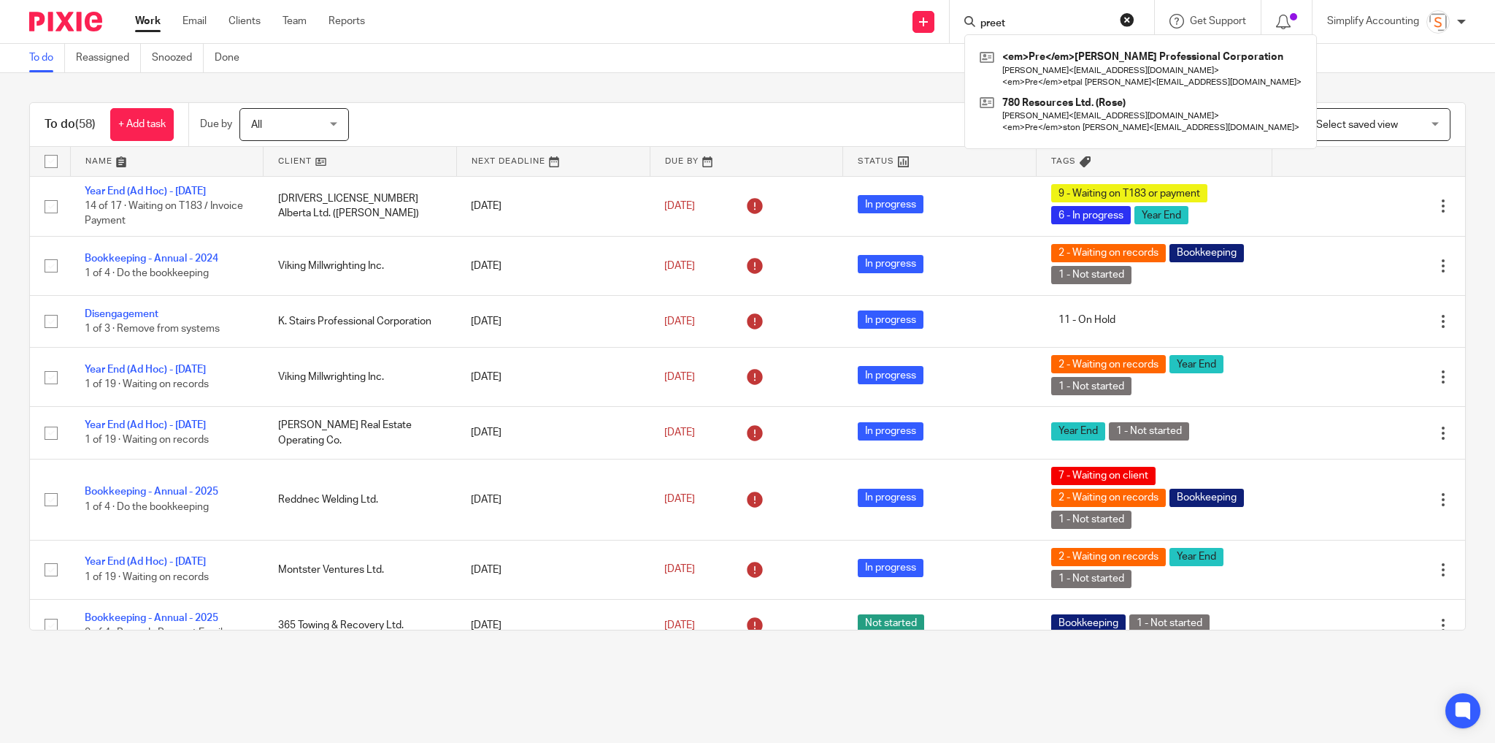
type input "preet"
click button "submit" at bounding box center [0, 0] width 0 height 0
click at [1034, 74] on link at bounding box center [1139, 68] width 326 height 45
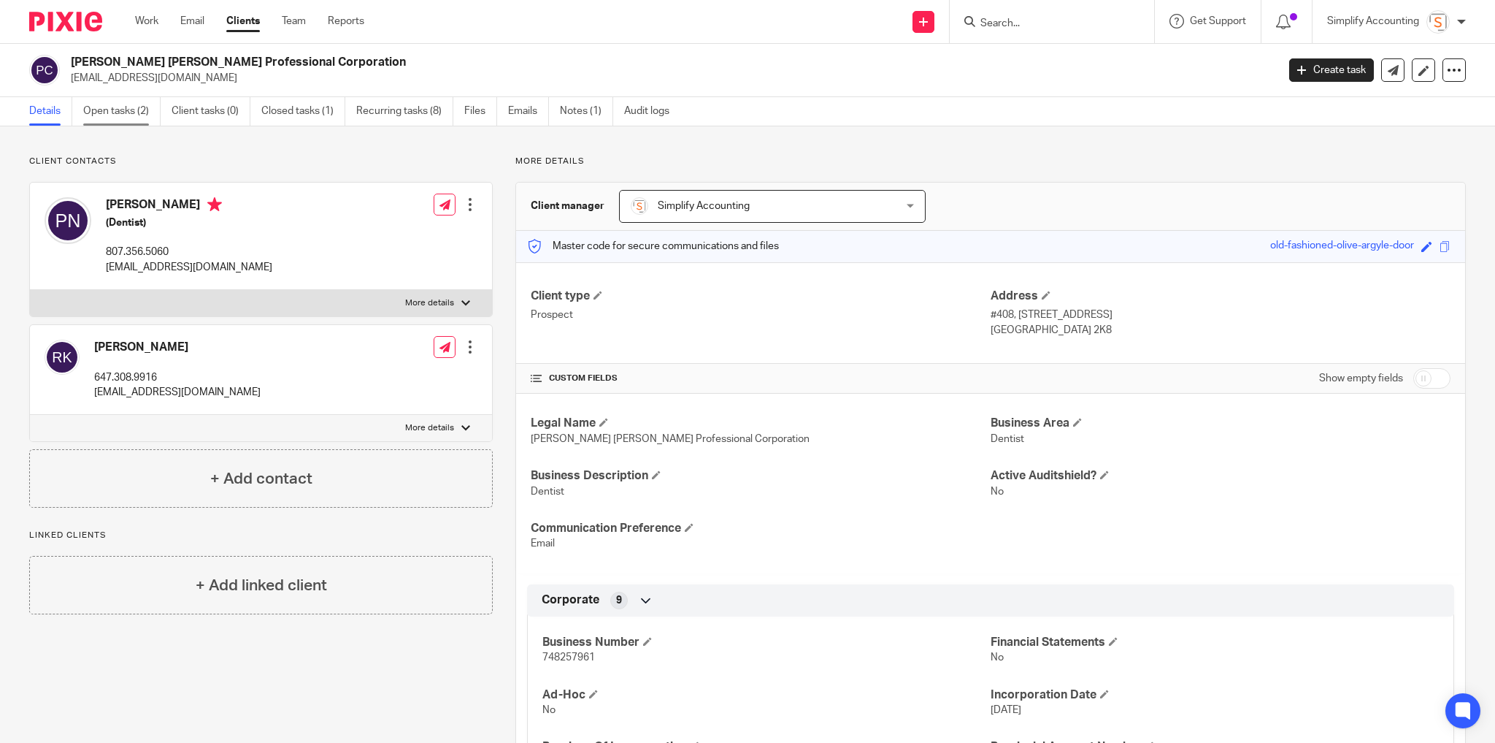
click at [123, 115] on link "Open tasks (2)" at bounding box center [121, 111] width 77 height 28
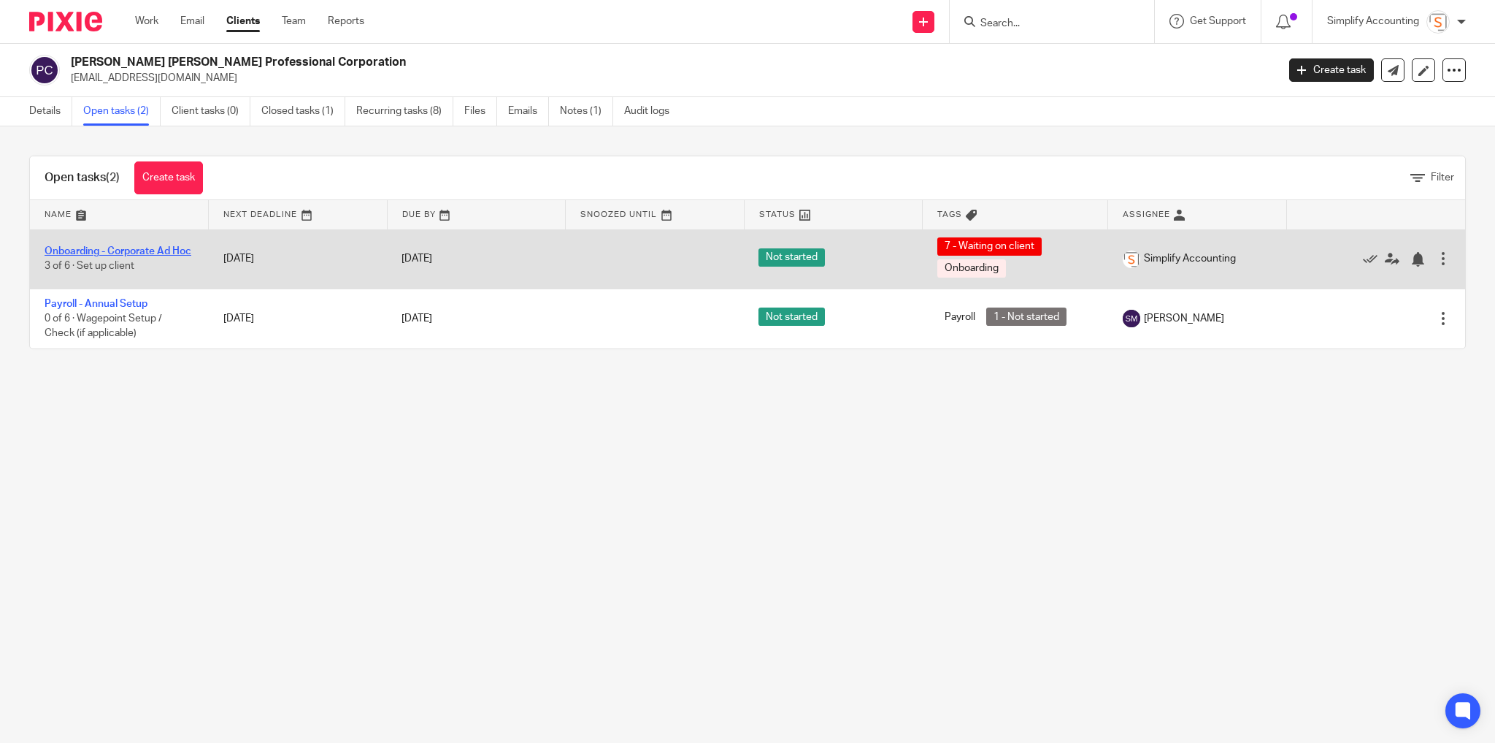
click at [133, 246] on link "Onboarding - Corporate Ad Hoc" at bounding box center [118, 251] width 147 height 10
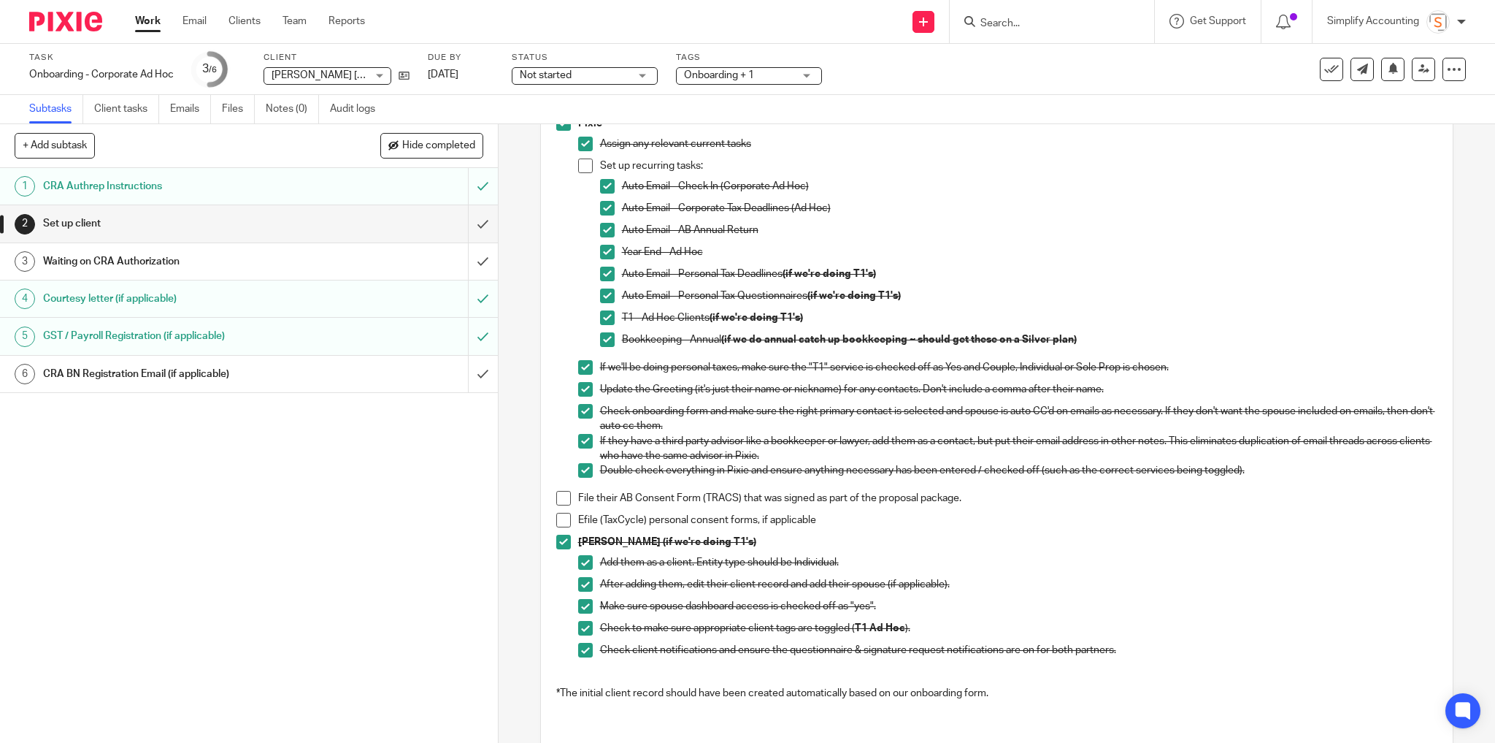
scroll to position [304, 0]
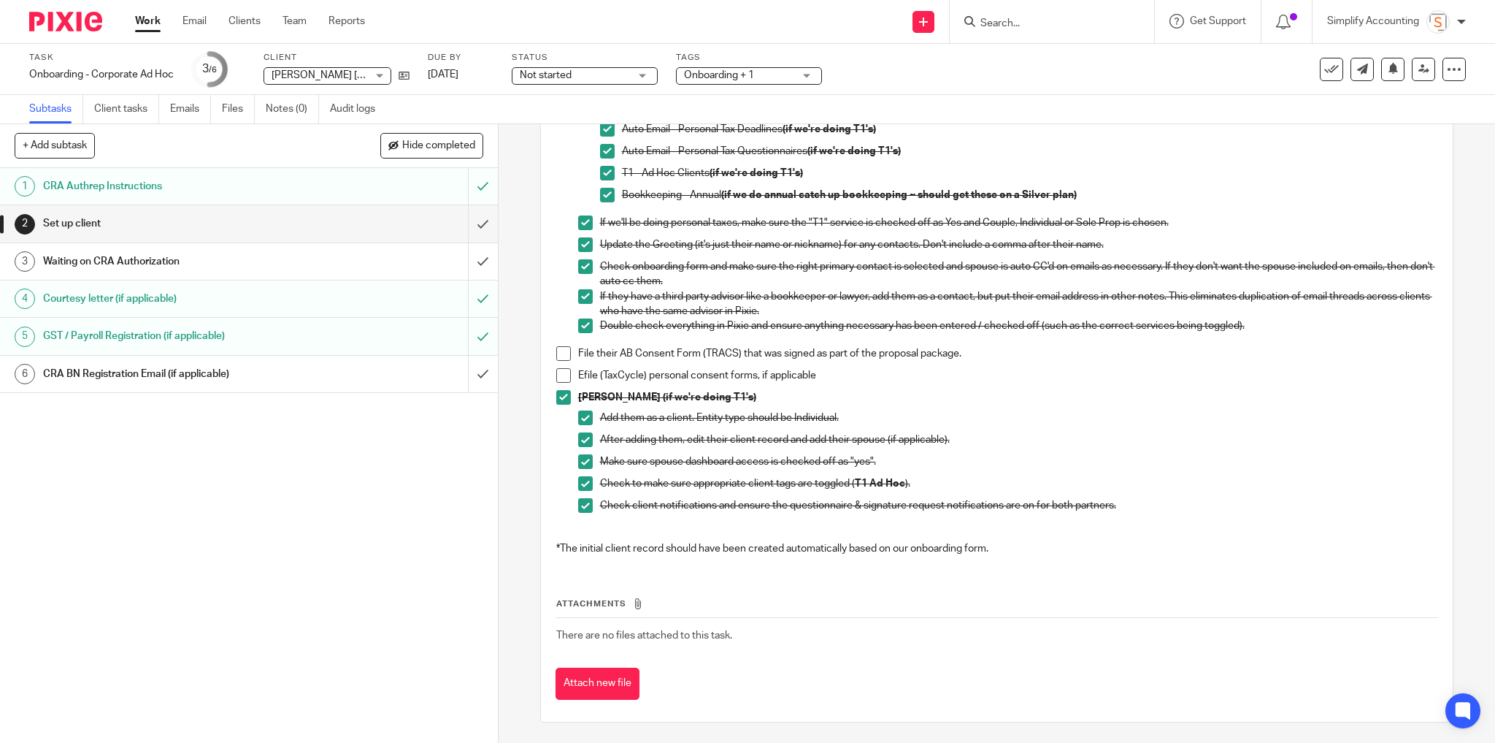
click at [561, 353] on span at bounding box center [563, 353] width 15 height 15
click at [564, 348] on span at bounding box center [563, 353] width 15 height 15
click at [469, 225] on input "submit" at bounding box center [249, 223] width 498 height 37
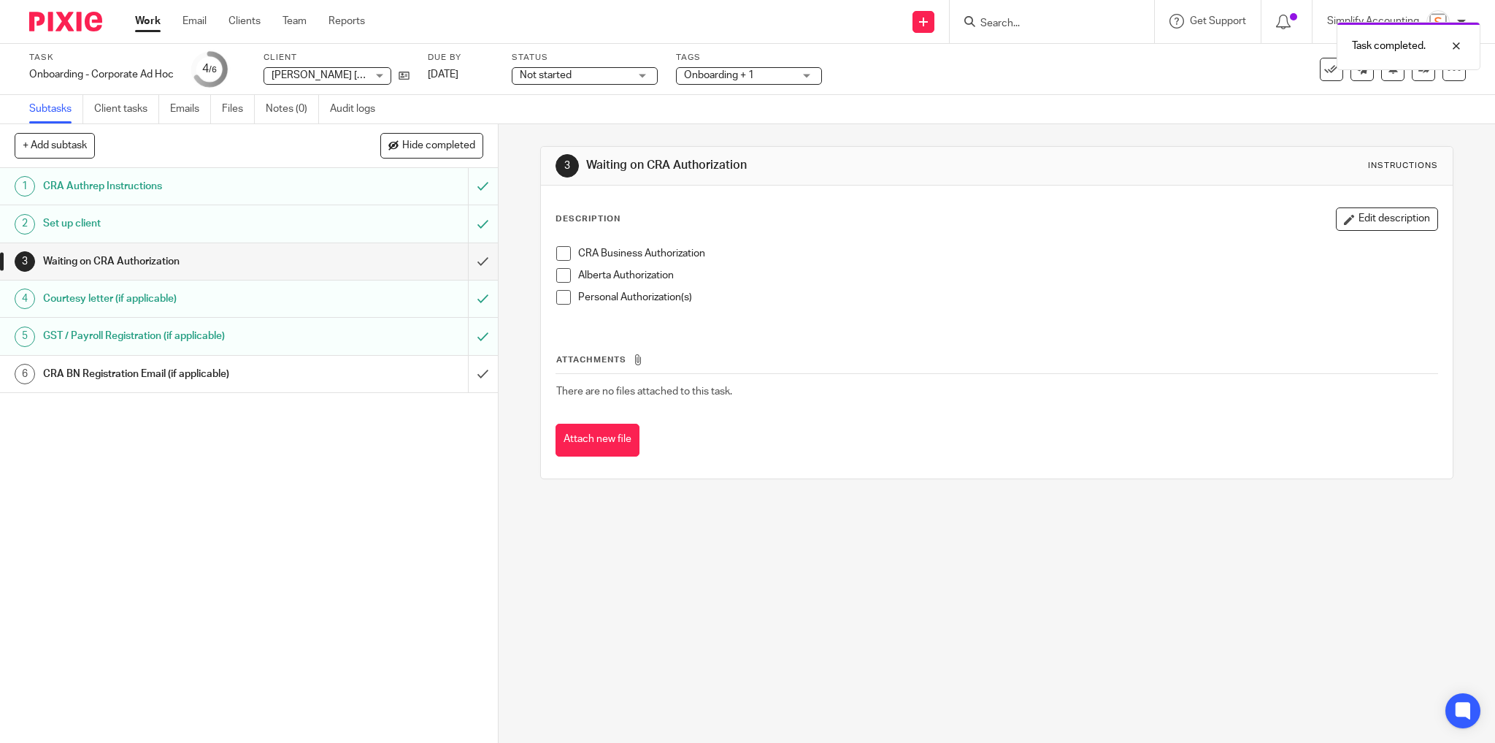
click at [560, 273] on span at bounding box center [563, 275] width 15 height 15
click at [147, 19] on link "Work" at bounding box center [148, 21] width 26 height 15
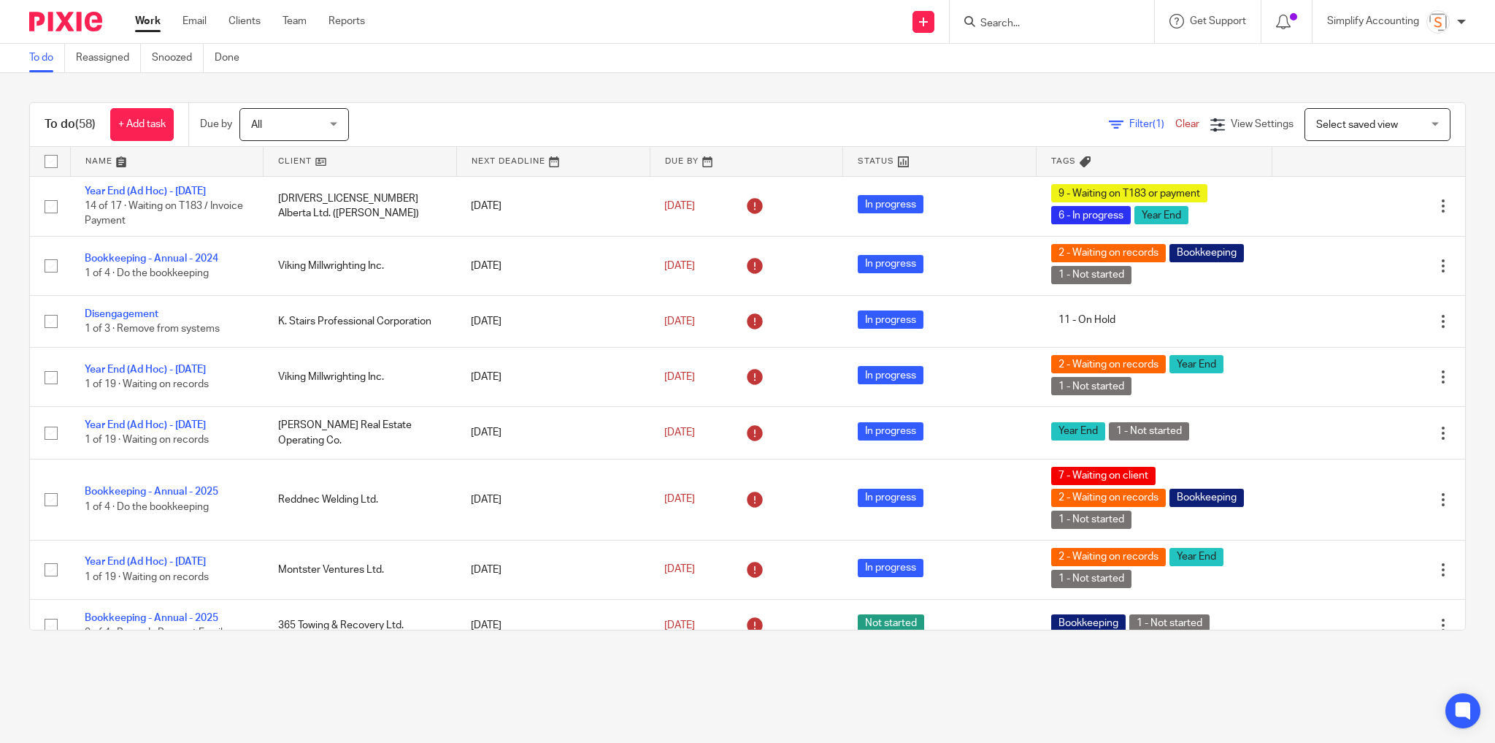
click at [1030, 37] on div at bounding box center [1052, 21] width 204 height 43
click at [1045, 26] on input "Search" at bounding box center [1044, 24] width 131 height 13
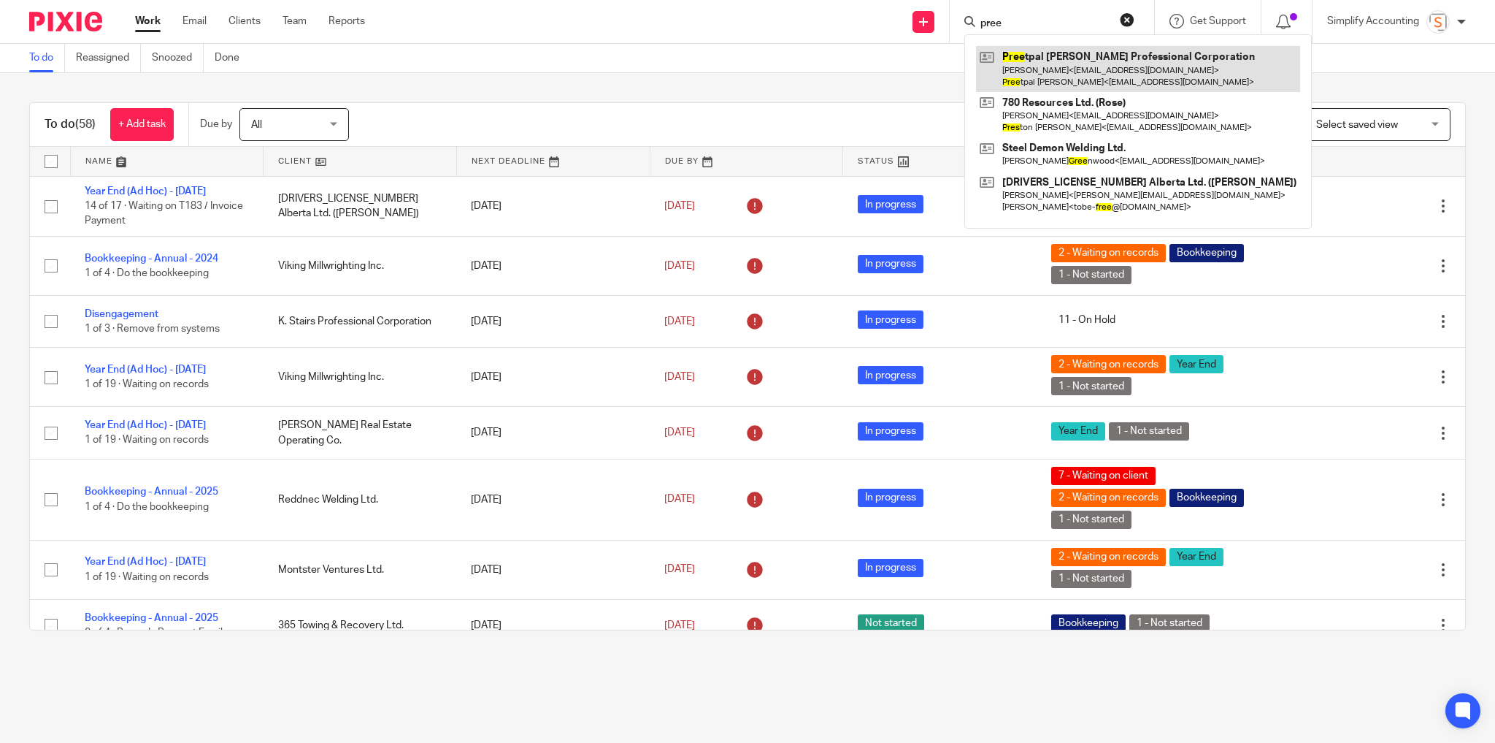
type input "pree"
click at [1089, 58] on link at bounding box center [1138, 68] width 324 height 45
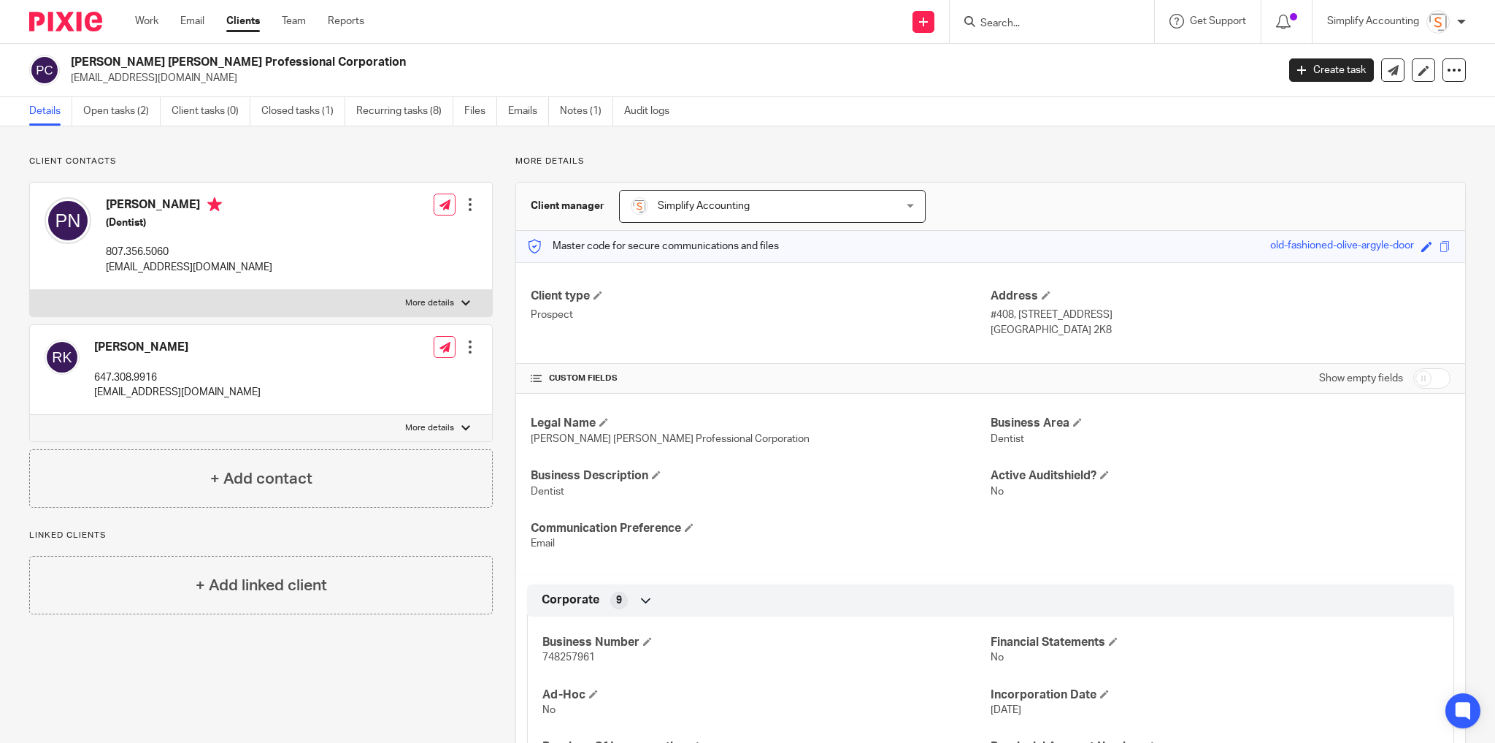
drag, startPoint x: 361, startPoint y: 60, endPoint x: 275, endPoint y: 75, distance: 86.8
click at [118, 65] on h2 "[PERSON_NAME] [PERSON_NAME] Professional Corporation" at bounding box center [549, 62] width 957 height 15
click at [389, 68] on h2 "[PERSON_NAME] [PERSON_NAME] Professional Corporation" at bounding box center [549, 62] width 957 height 15
drag, startPoint x: 346, startPoint y: 61, endPoint x: 69, endPoint y: 59, distance: 277.5
click at [69, 59] on div "Preetpal Singh Nandha Professional Corporation doctorpreetpal@gmail.com" at bounding box center [648, 70] width 1238 height 31
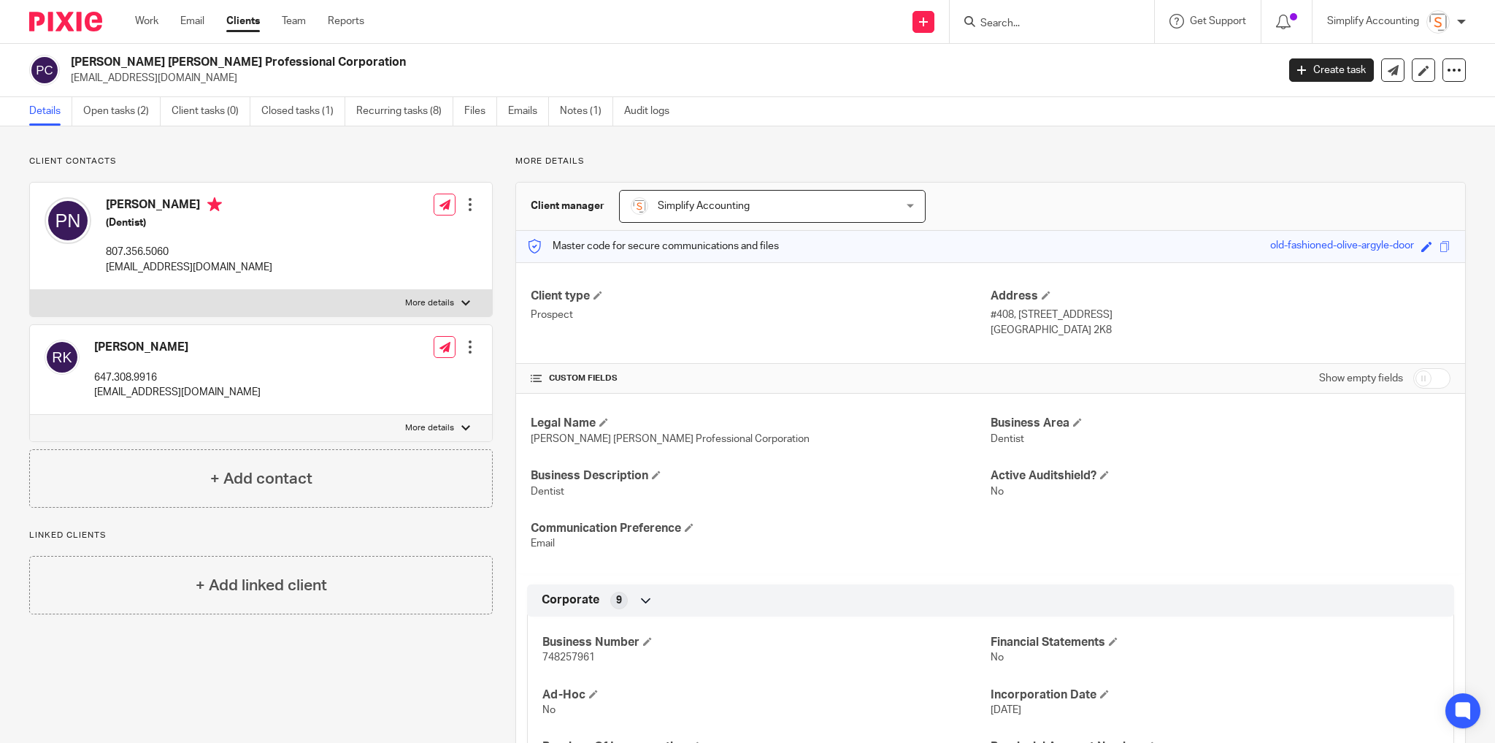
click at [134, 268] on p "[EMAIL_ADDRESS][DOMAIN_NAME]" at bounding box center [189, 267] width 166 height 15
click at [88, 81] on p "[EMAIL_ADDRESS][DOMAIN_NAME]" at bounding box center [669, 78] width 1197 height 15
copy main "doctorpreetpal@gmail.com Create task Update from Companies House Export data Me…"
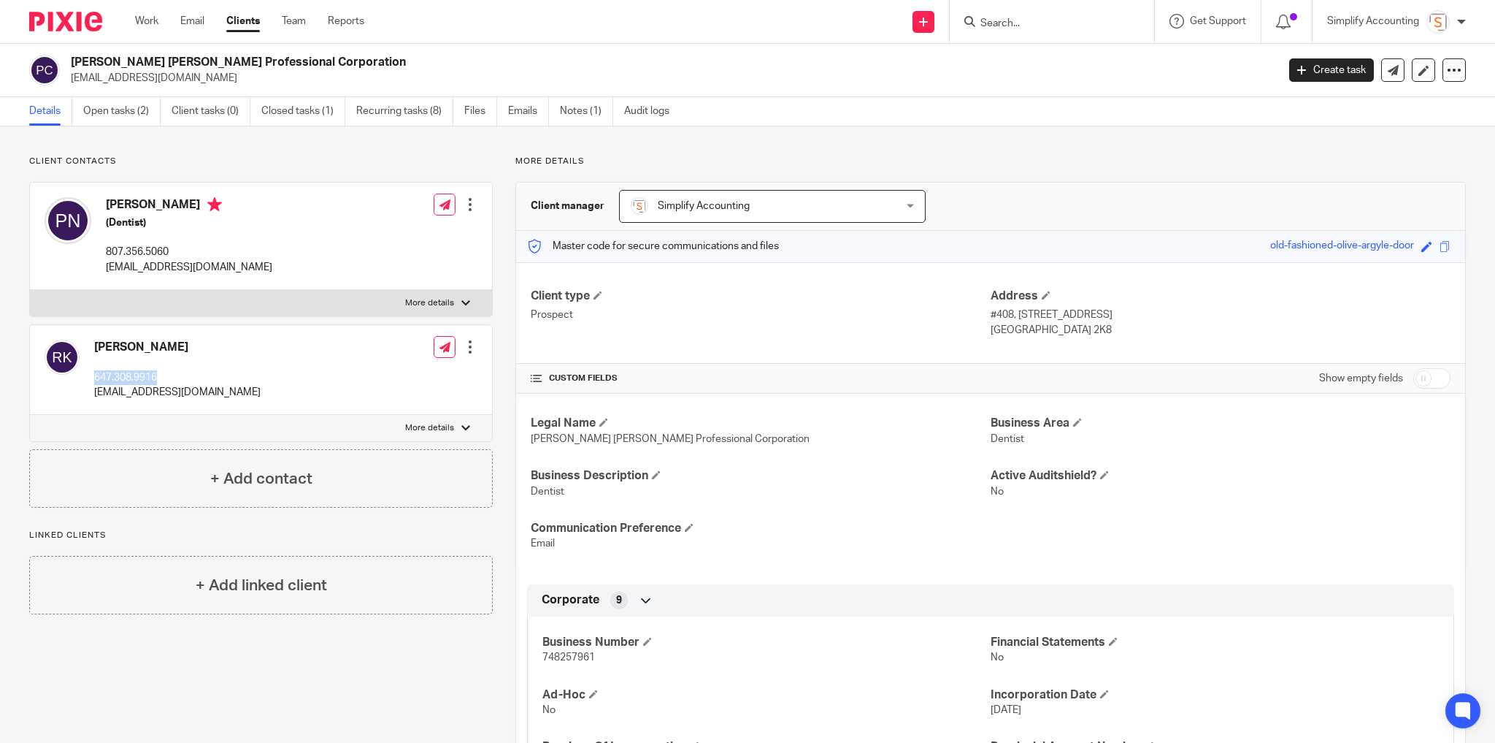
drag, startPoint x: 172, startPoint y: 374, endPoint x: 96, endPoint y: 373, distance: 75.2
click at [96, 373] on p "647.308.9916" at bounding box center [177, 377] width 166 height 15
click at [165, 260] on p "[EMAIL_ADDRESS][DOMAIN_NAME]" at bounding box center [189, 267] width 166 height 15
drag, startPoint x: 176, startPoint y: 248, endPoint x: 99, endPoint y: 258, distance: 77.3
click at [99, 258] on div "Preetpal Nandha (Dentist) 807.356.5060 doctorpreetpal@gmail.com" at bounding box center [159, 236] width 228 height 92
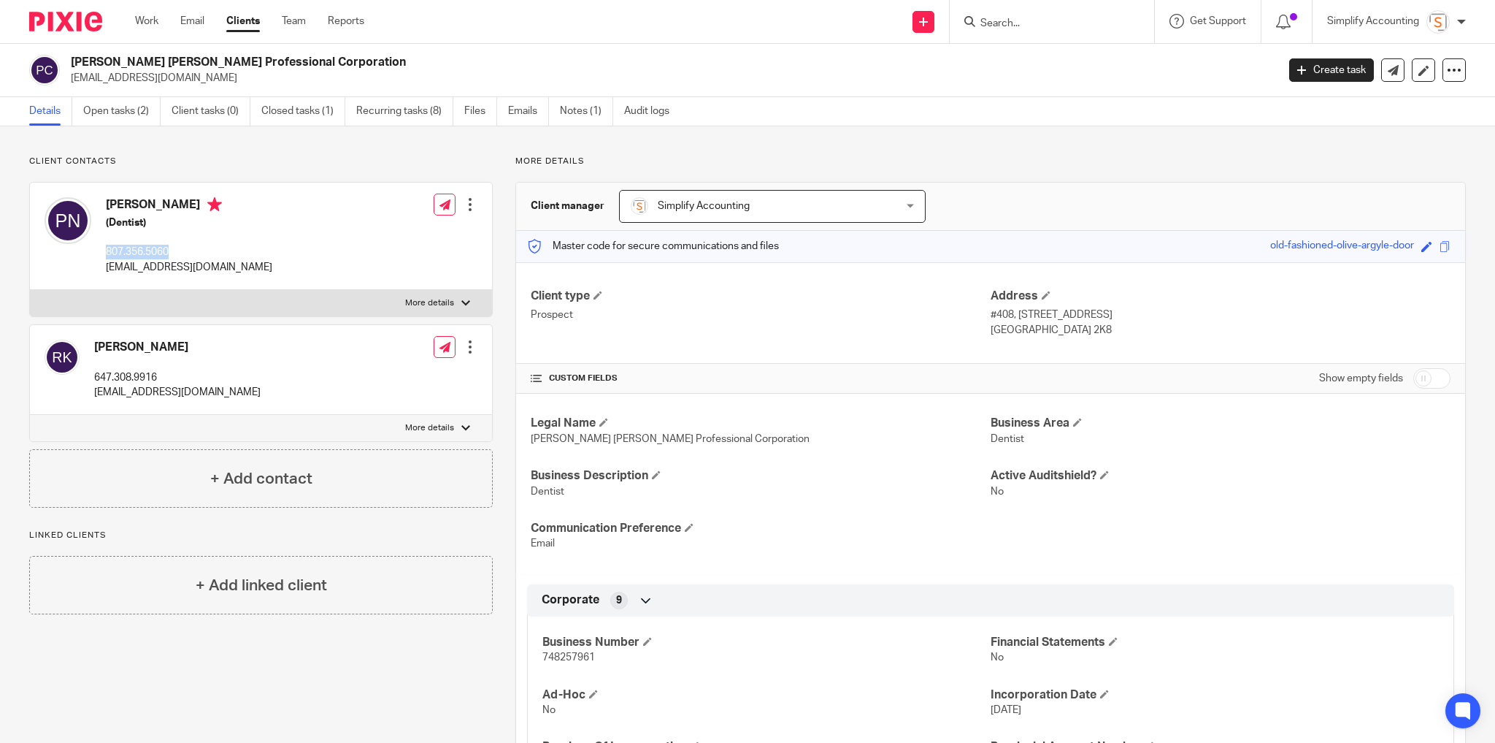
copy p "807.356.5060"
click at [1028, 23] on input "Search" at bounding box center [1044, 24] width 131 height 13
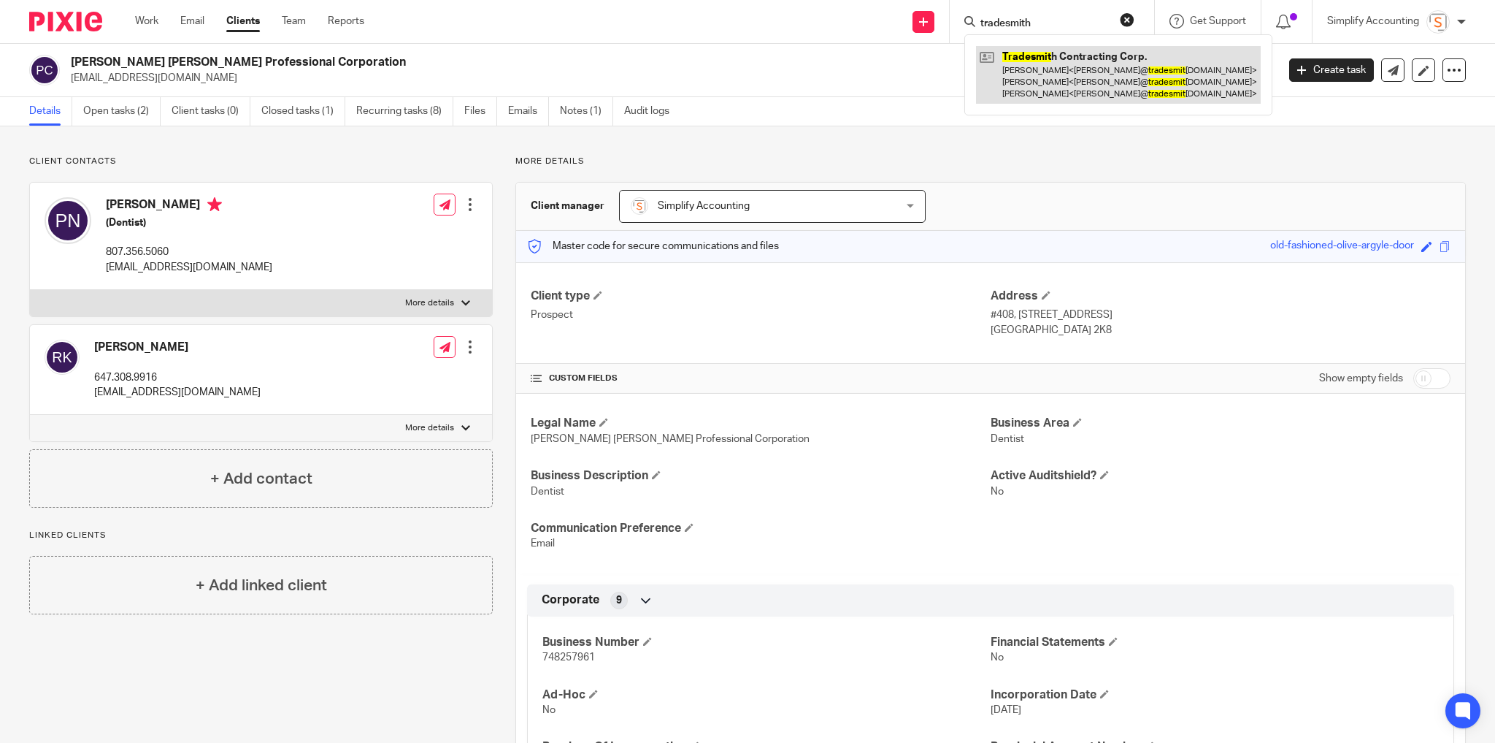
type input "tradesmith"
click at [1013, 85] on link at bounding box center [1093, 75] width 235 height 58
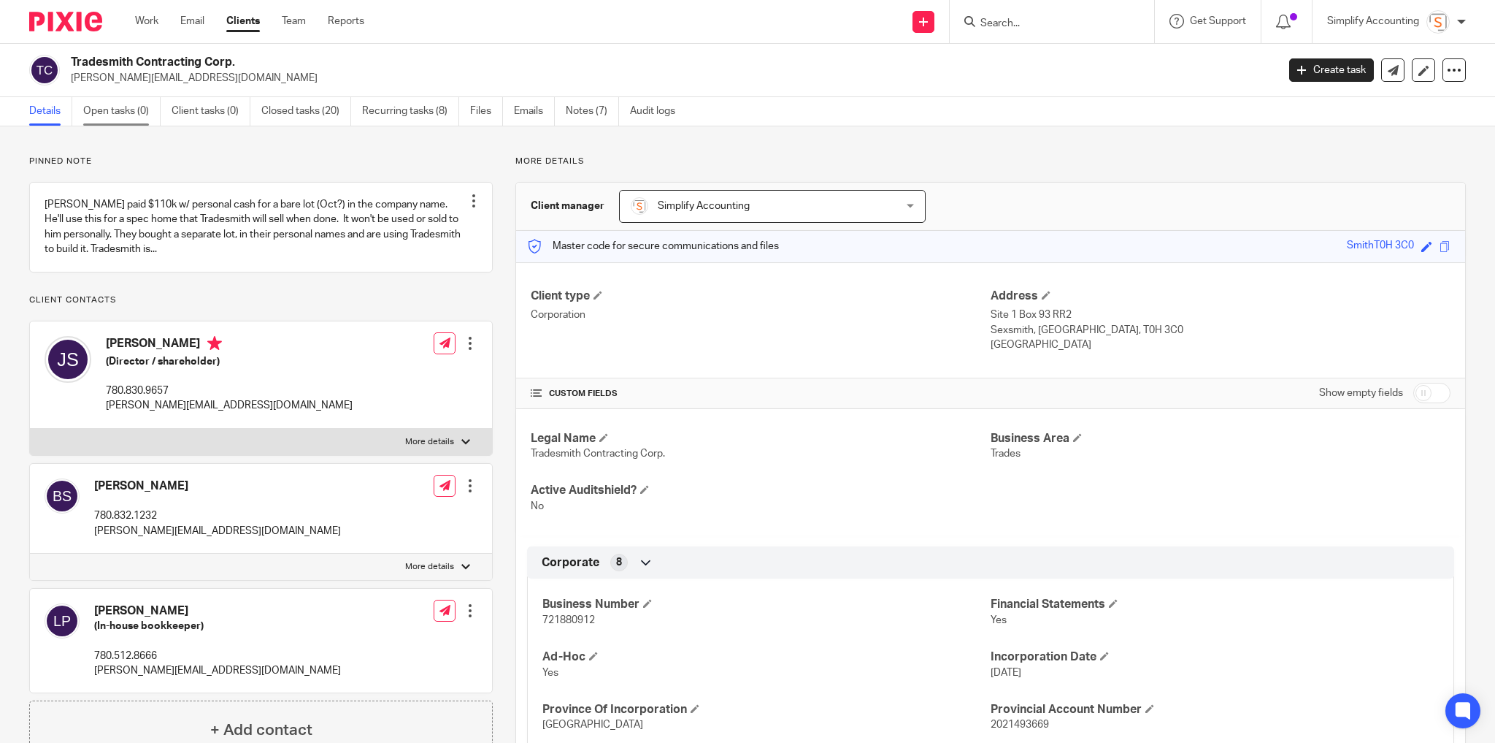
click at [127, 112] on link "Open tasks (0)" at bounding box center [121, 111] width 77 height 28
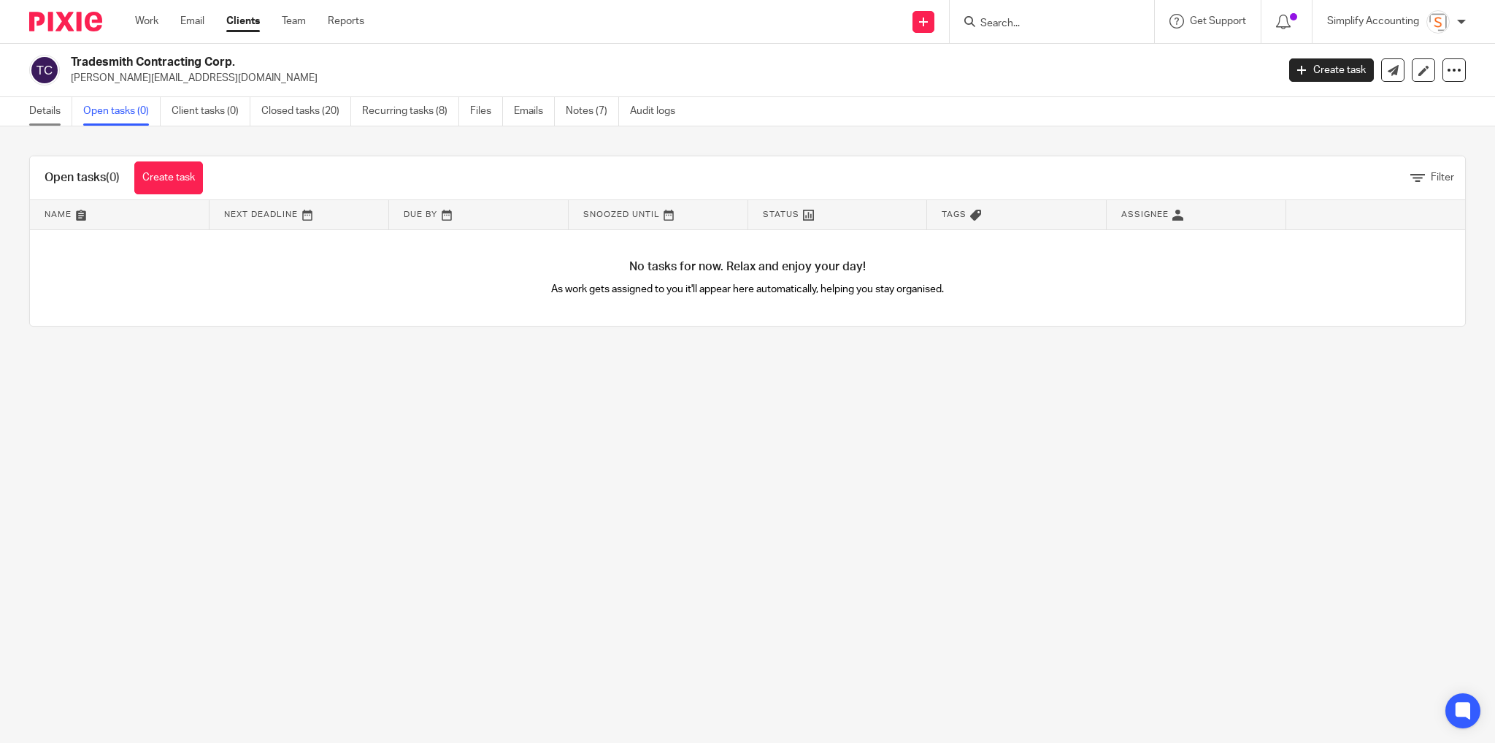
click at [45, 114] on link "Details" at bounding box center [50, 111] width 43 height 28
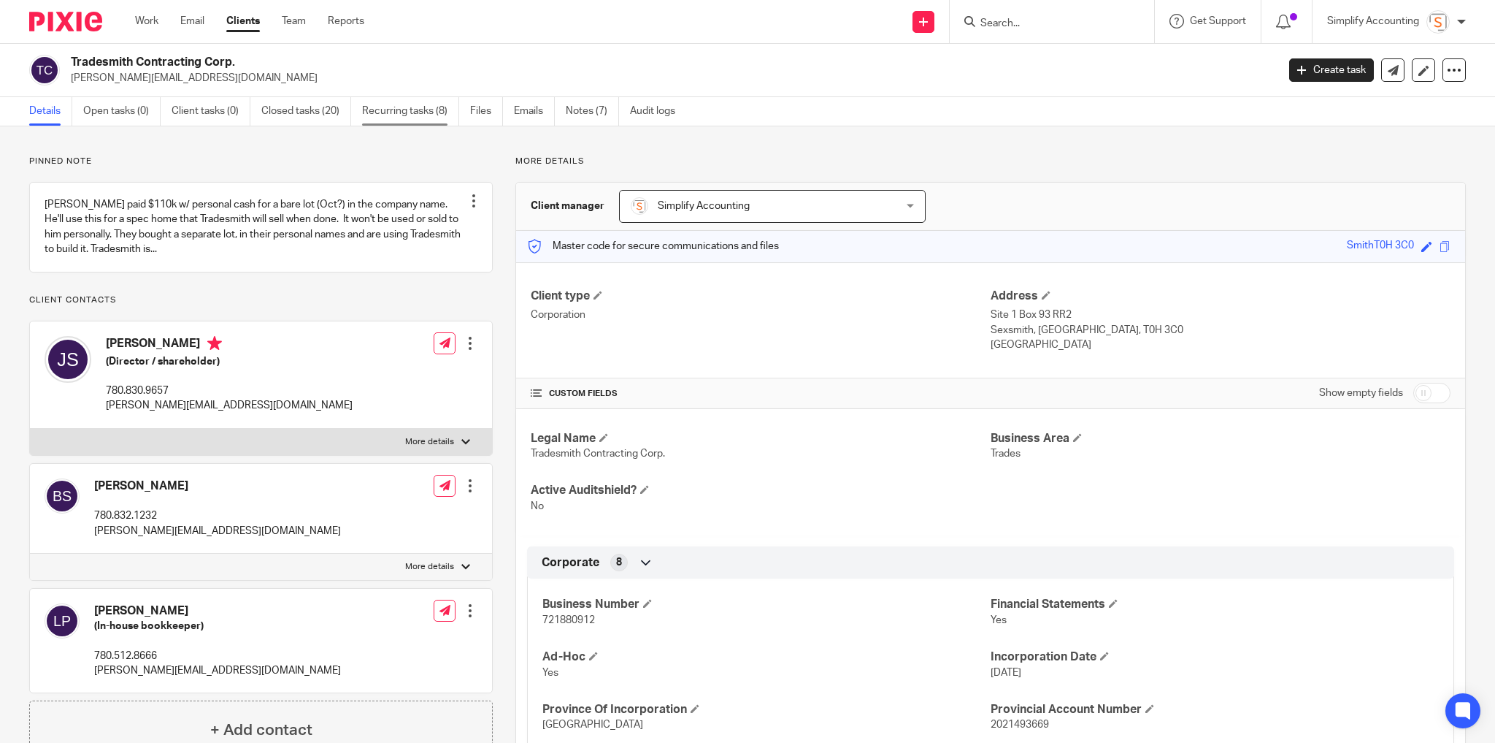
click at [421, 114] on link "Recurring tasks (8)" at bounding box center [410, 111] width 97 height 28
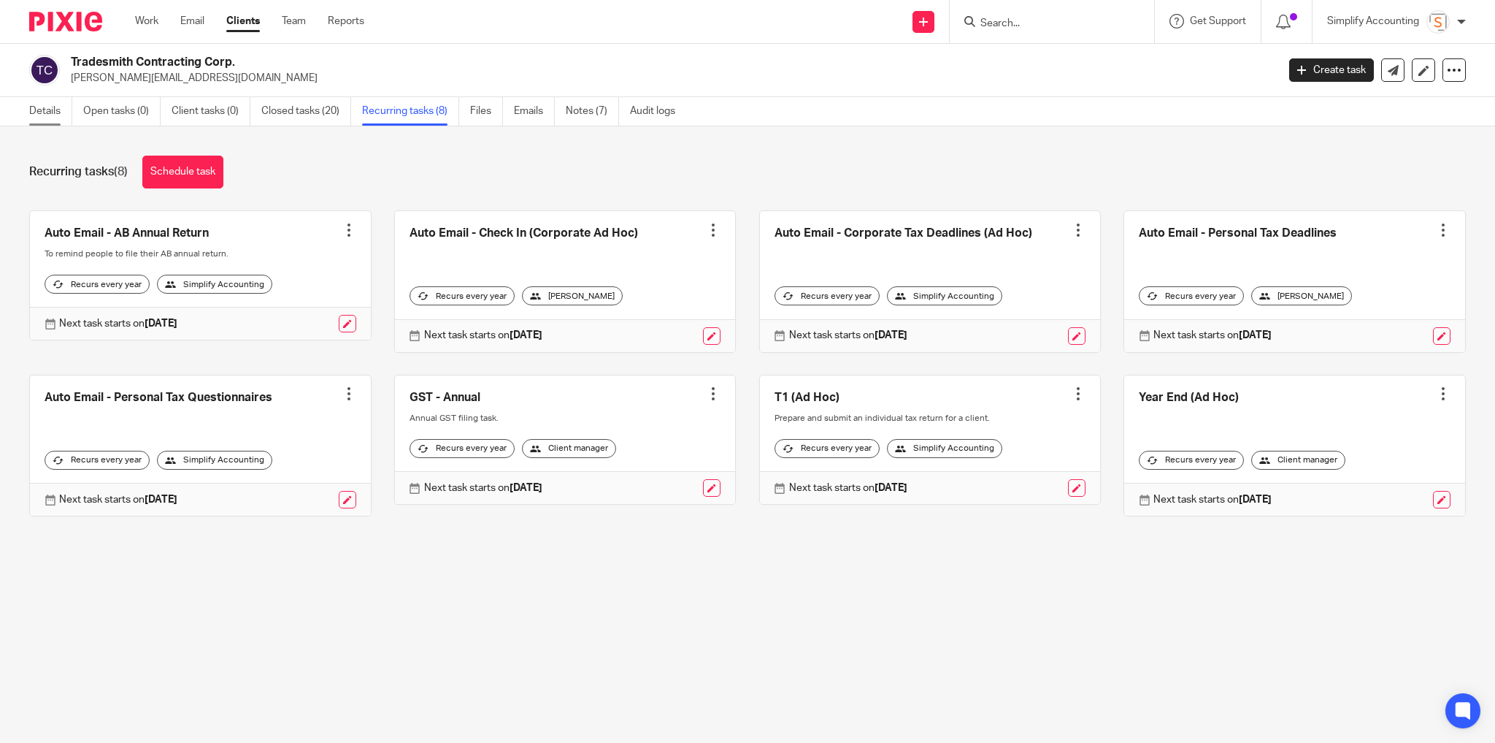
click at [52, 112] on link "Details" at bounding box center [50, 111] width 43 height 28
click at [144, 17] on link "Work" at bounding box center [146, 21] width 23 height 15
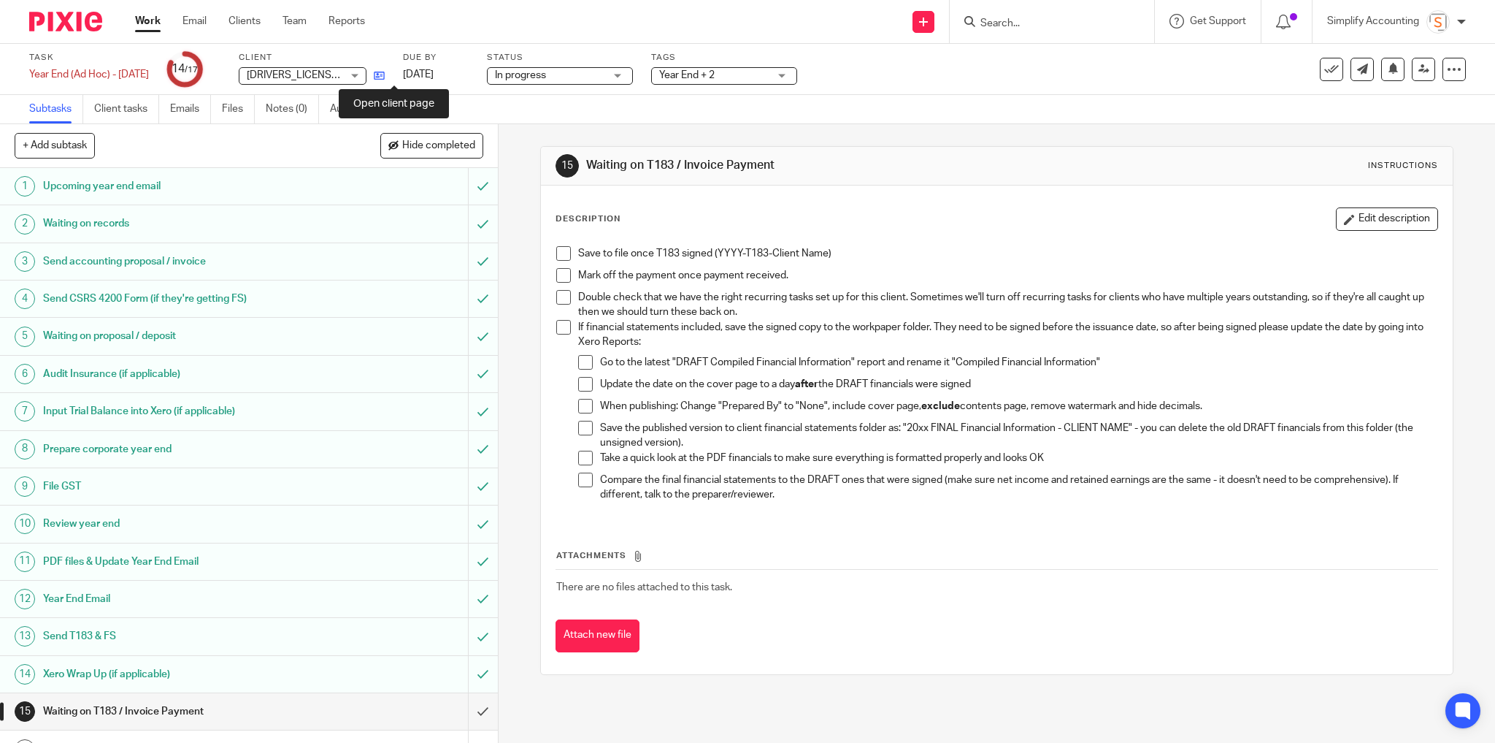
click at [385, 74] on icon at bounding box center [379, 75] width 11 height 11
click at [1038, 31] on div at bounding box center [1052, 21] width 204 height 43
click at [1030, 23] on input "Search" at bounding box center [1044, 24] width 131 height 13
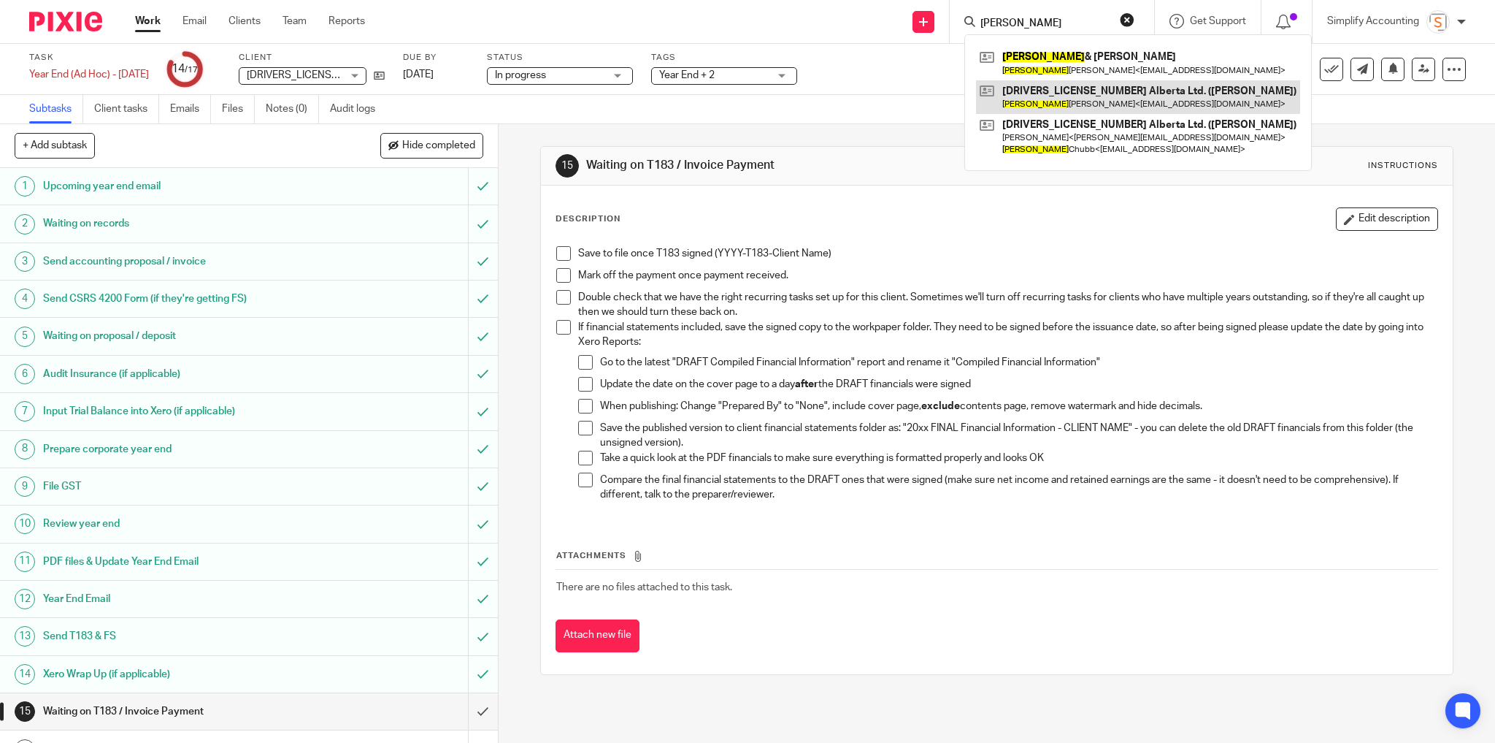
type input "jennier"
click at [1040, 83] on link at bounding box center [1138, 97] width 324 height 34
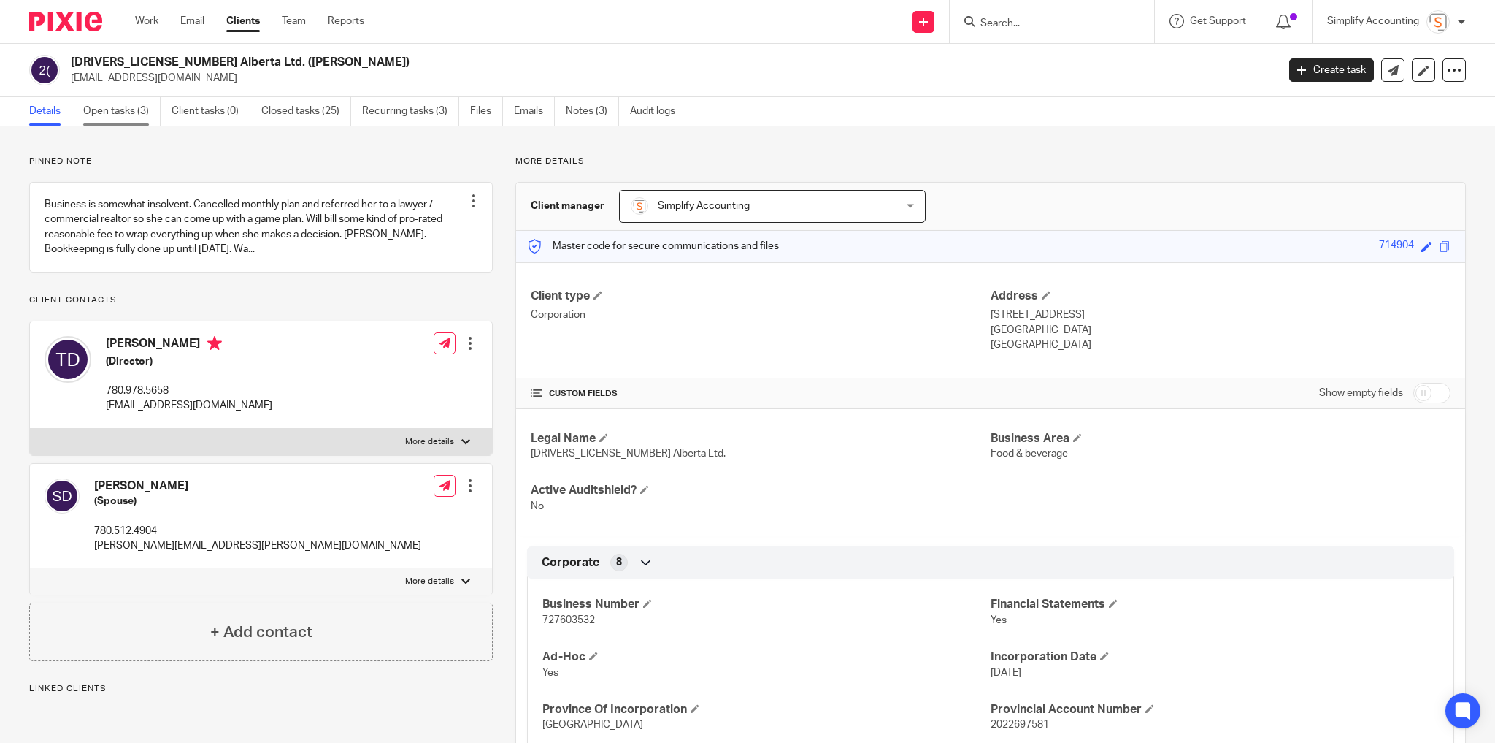
click at [115, 104] on link "Open tasks (3)" at bounding box center [121, 111] width 77 height 28
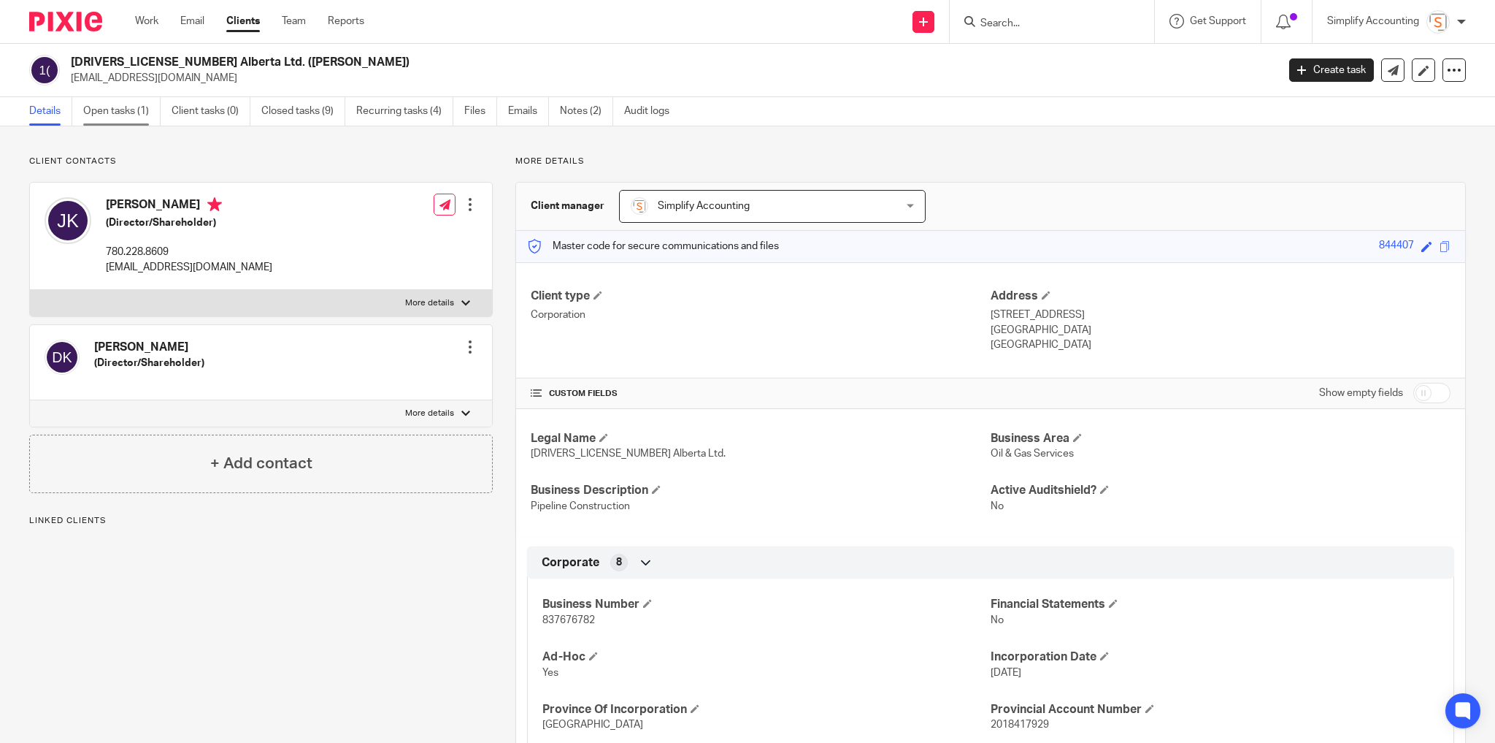
click at [124, 115] on link "Open tasks (1)" at bounding box center [121, 111] width 77 height 28
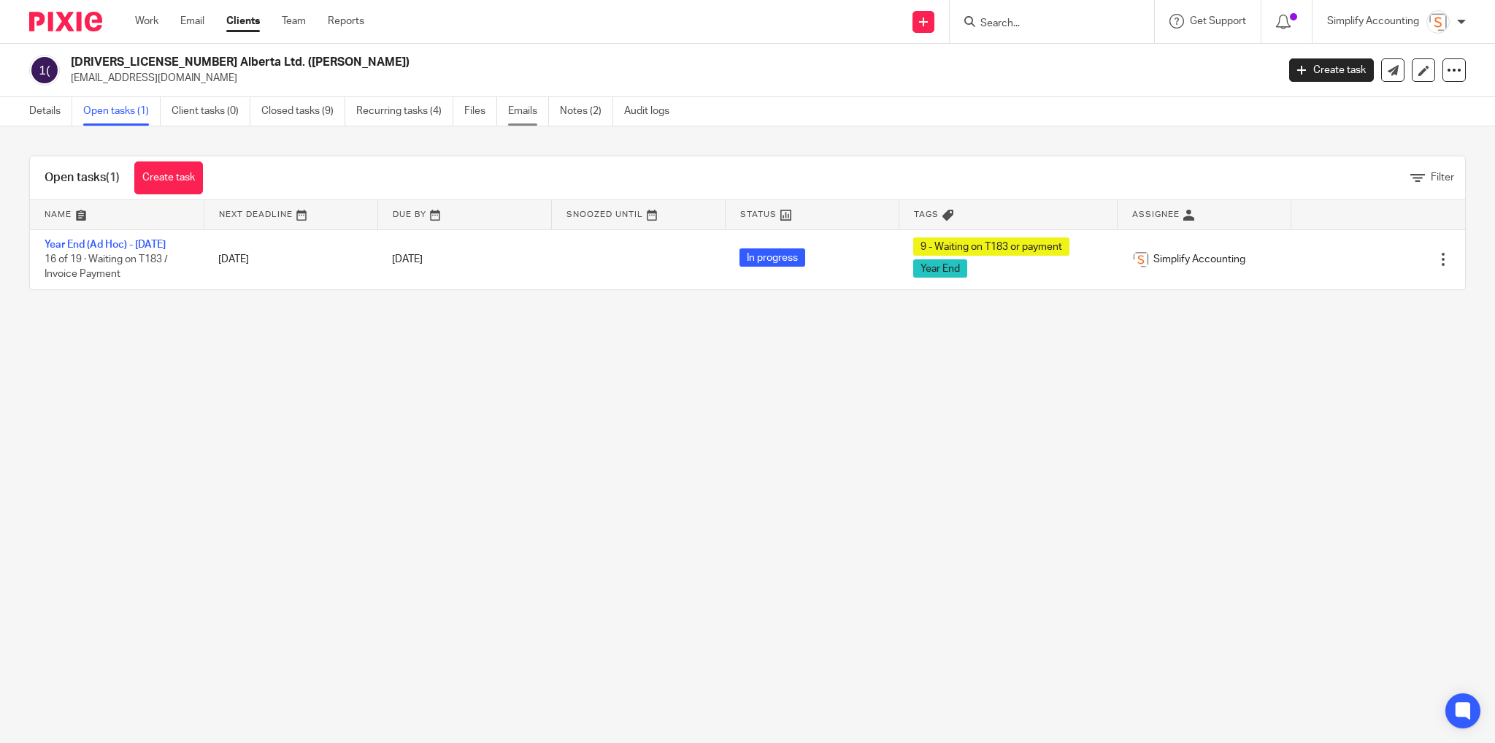
click at [517, 107] on link "Emails" at bounding box center [528, 111] width 41 height 28
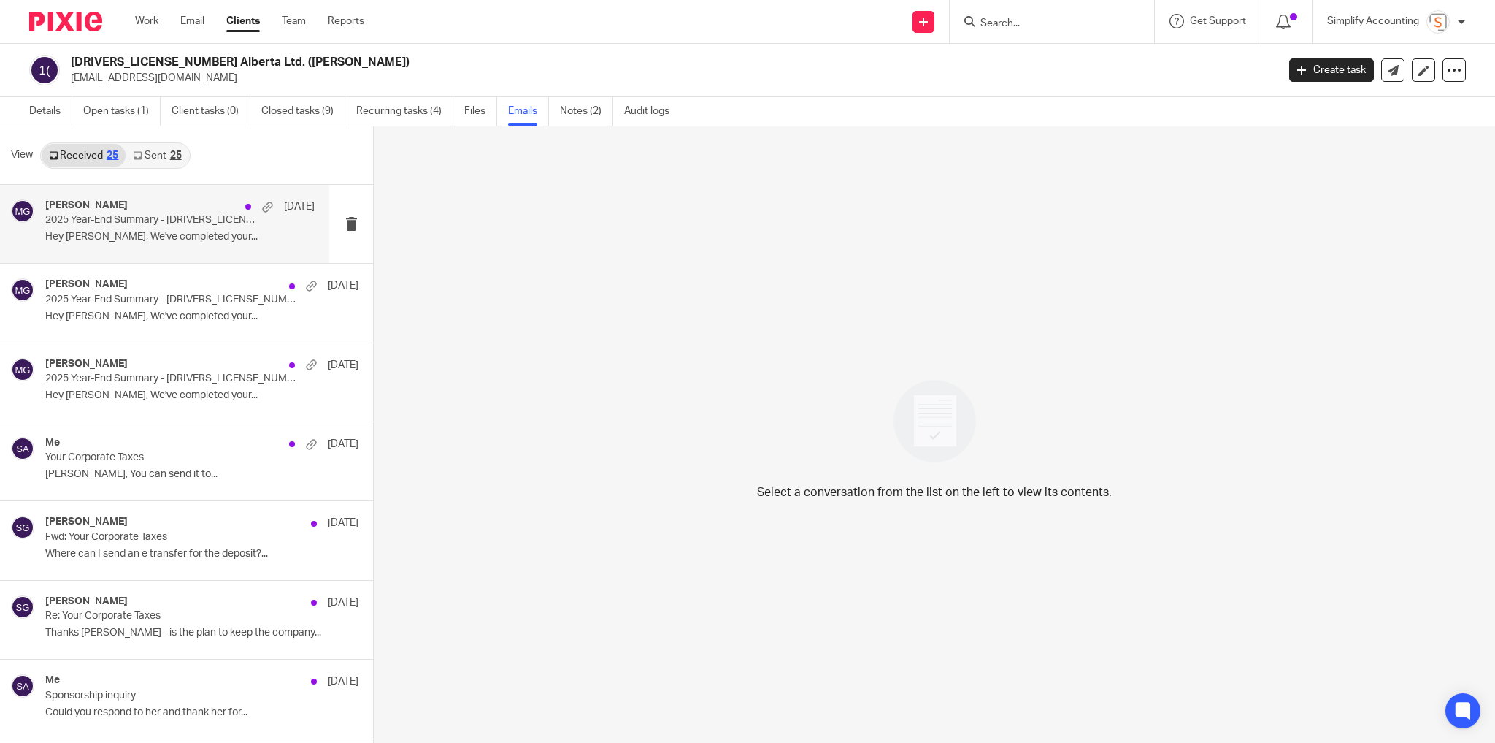
click at [164, 214] on p "2025 Year-End Summary - 1841792 Alberta Ltd." at bounding box center [152, 220] width 215 height 12
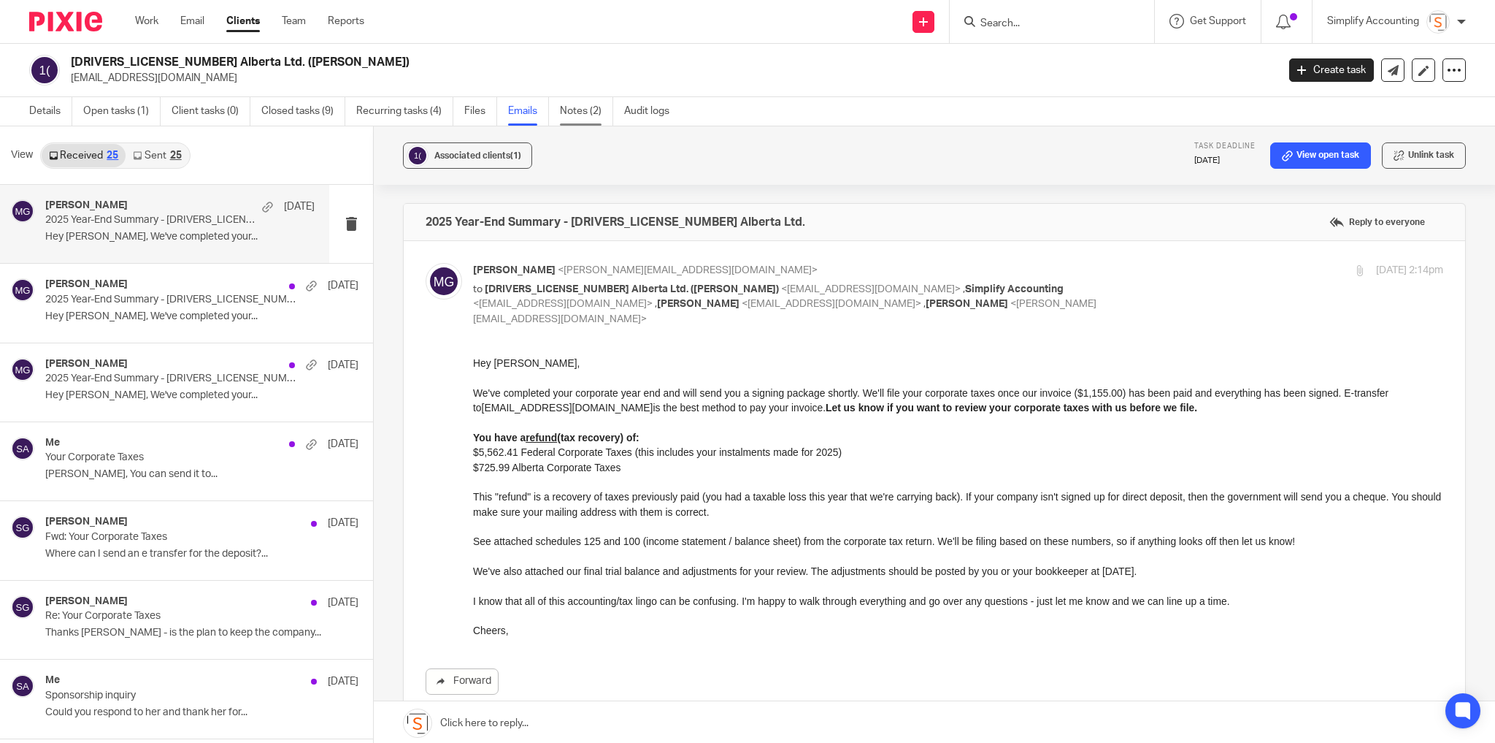
click at [571, 110] on link "Notes (2)" at bounding box center [586, 111] width 53 height 28
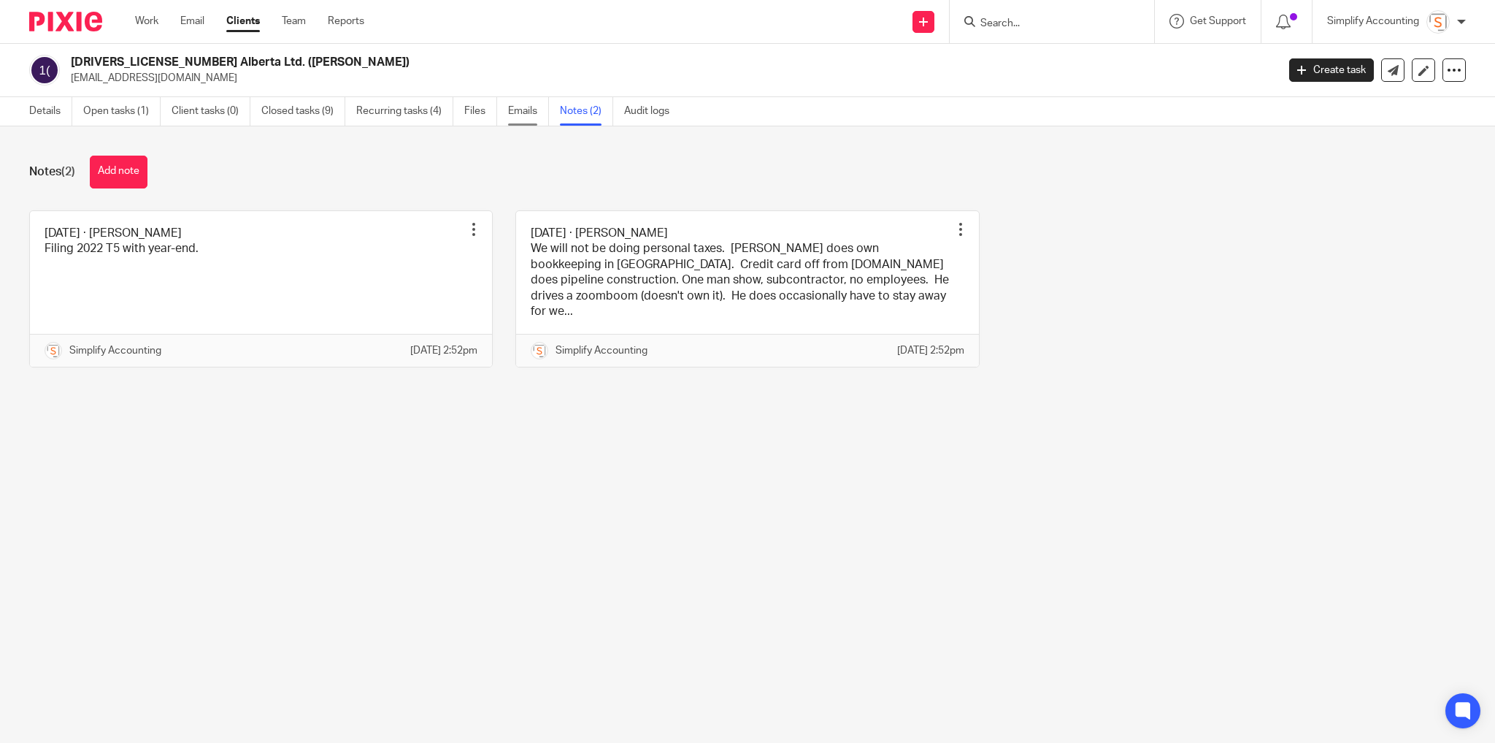
click at [532, 109] on link "Emails" at bounding box center [528, 111] width 41 height 28
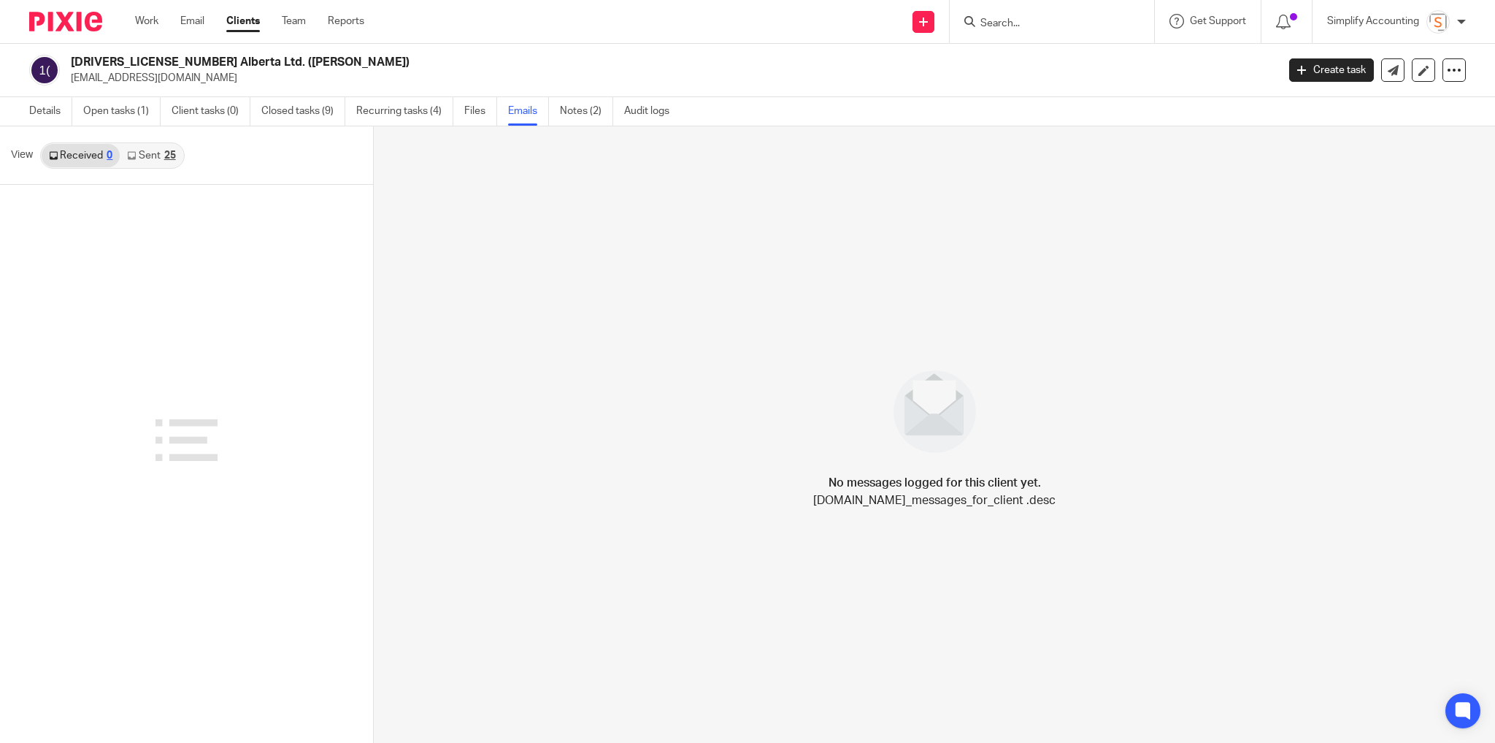
click at [161, 157] on link "Sent 25" at bounding box center [151, 155] width 63 height 23
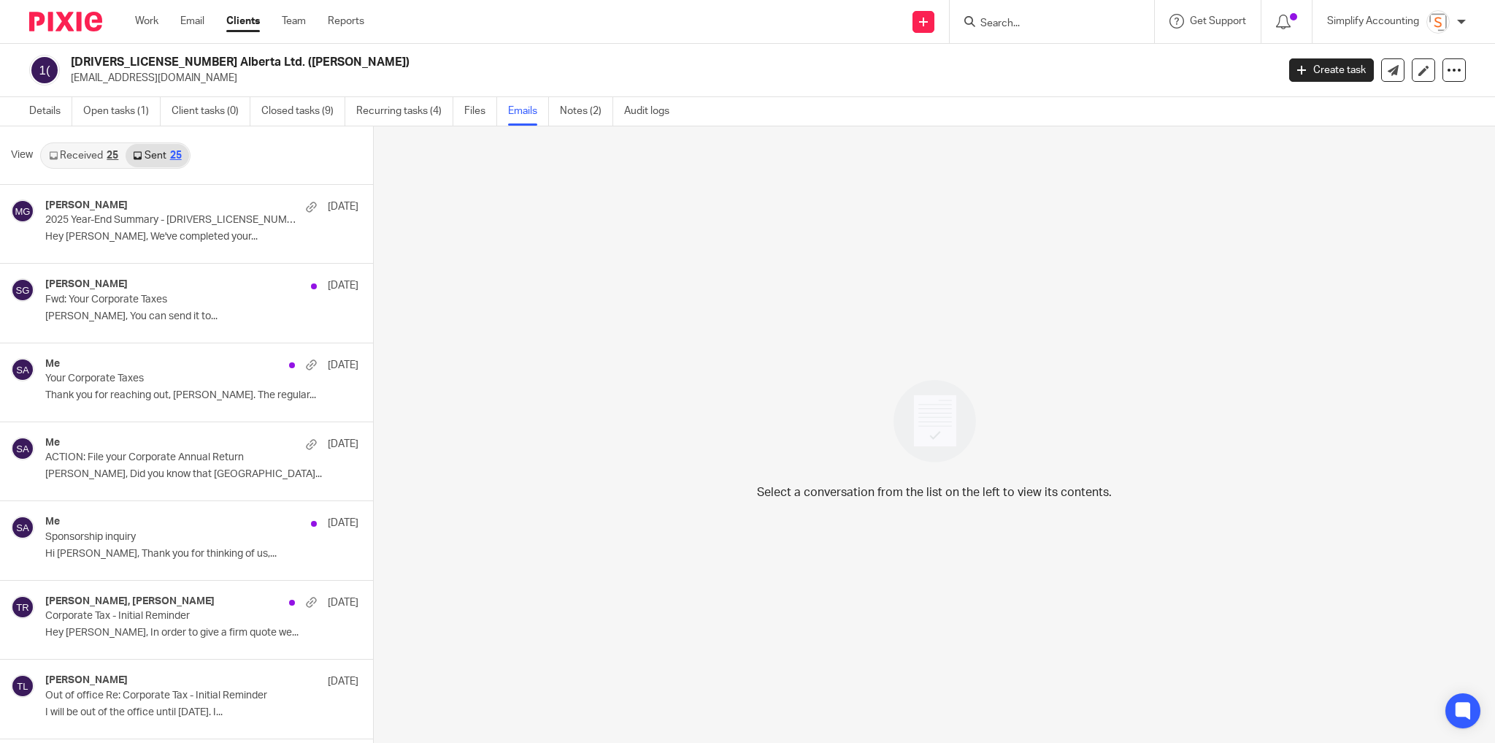
click at [154, 157] on link "Sent 25" at bounding box center [157, 155] width 63 height 23
click at [1012, 20] on input "Search" at bounding box center [1044, 24] width 131 height 13
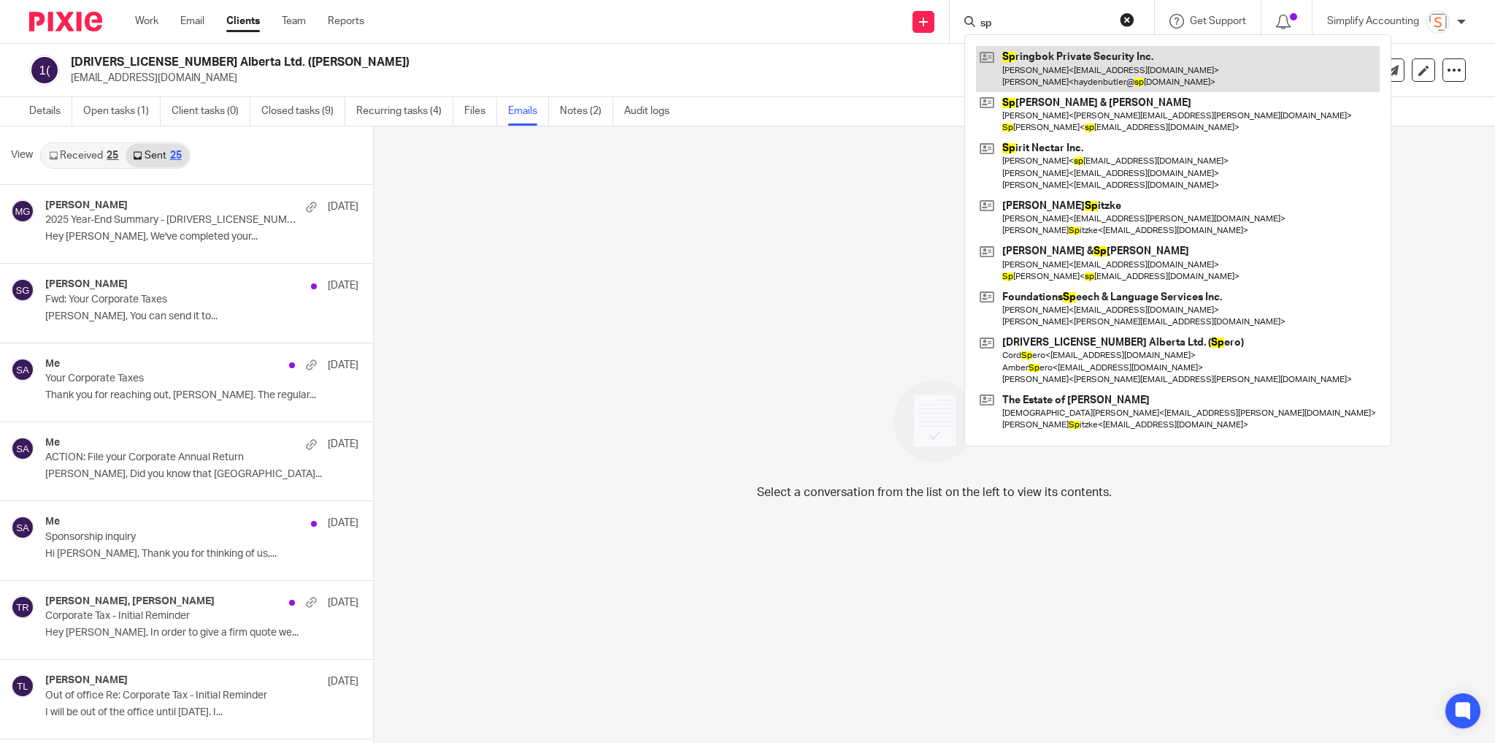
type input "sp"
click at [1049, 67] on link at bounding box center [1178, 68] width 404 height 45
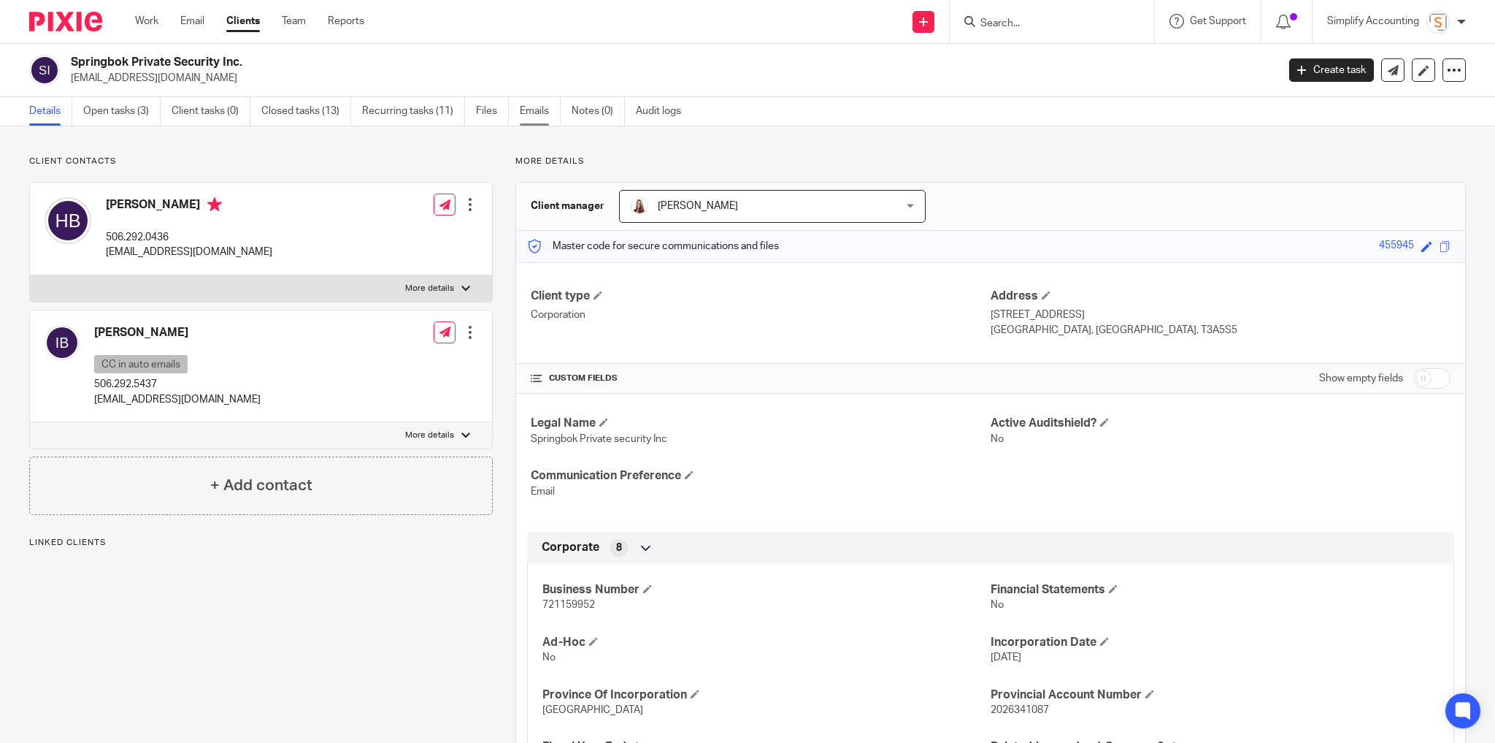
click at [547, 101] on link "Emails" at bounding box center [540, 111] width 41 height 28
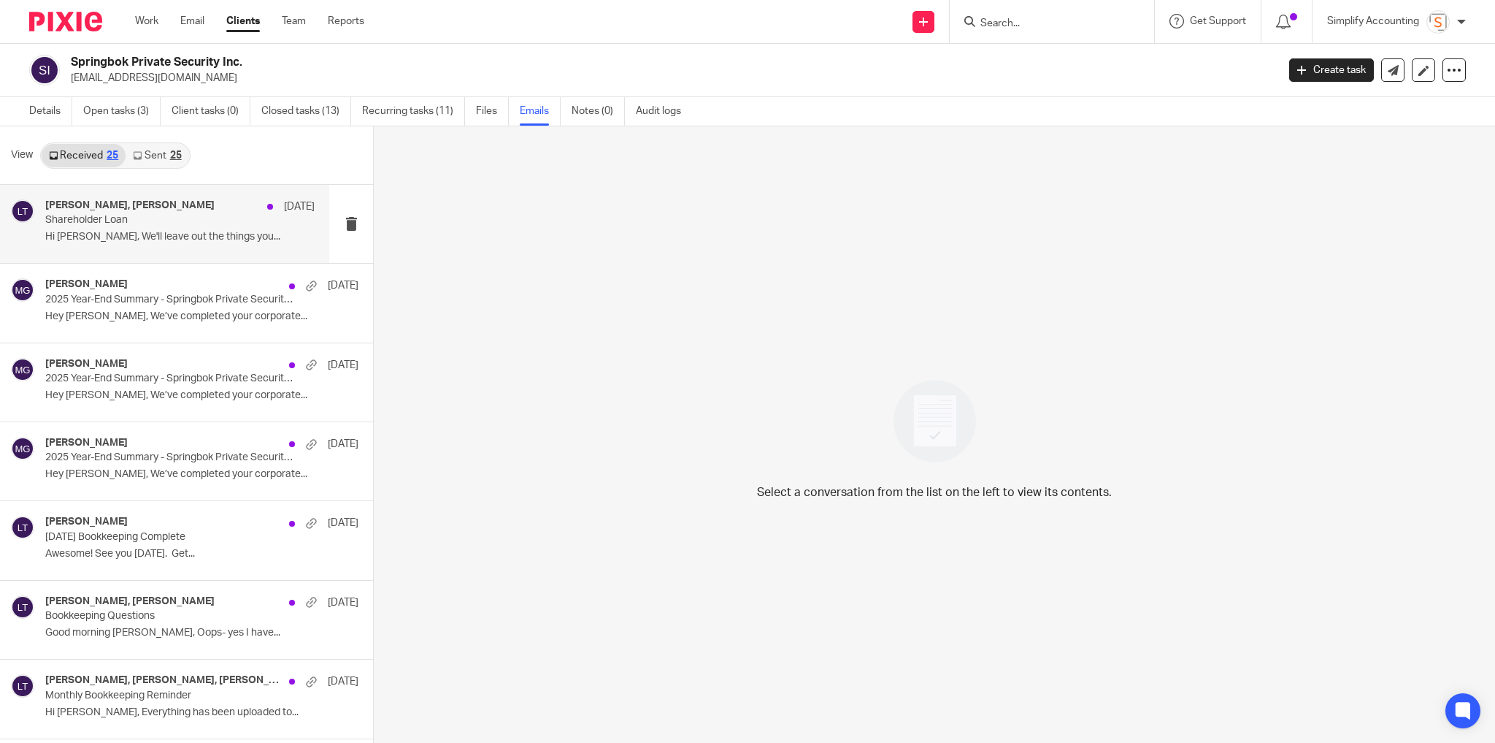
click at [187, 228] on div "Ivana Barroeta, Larissa Teichman Sep 15 Shareholder Loan Hi Larissa, We'll leav…" at bounding box center [179, 223] width 269 height 49
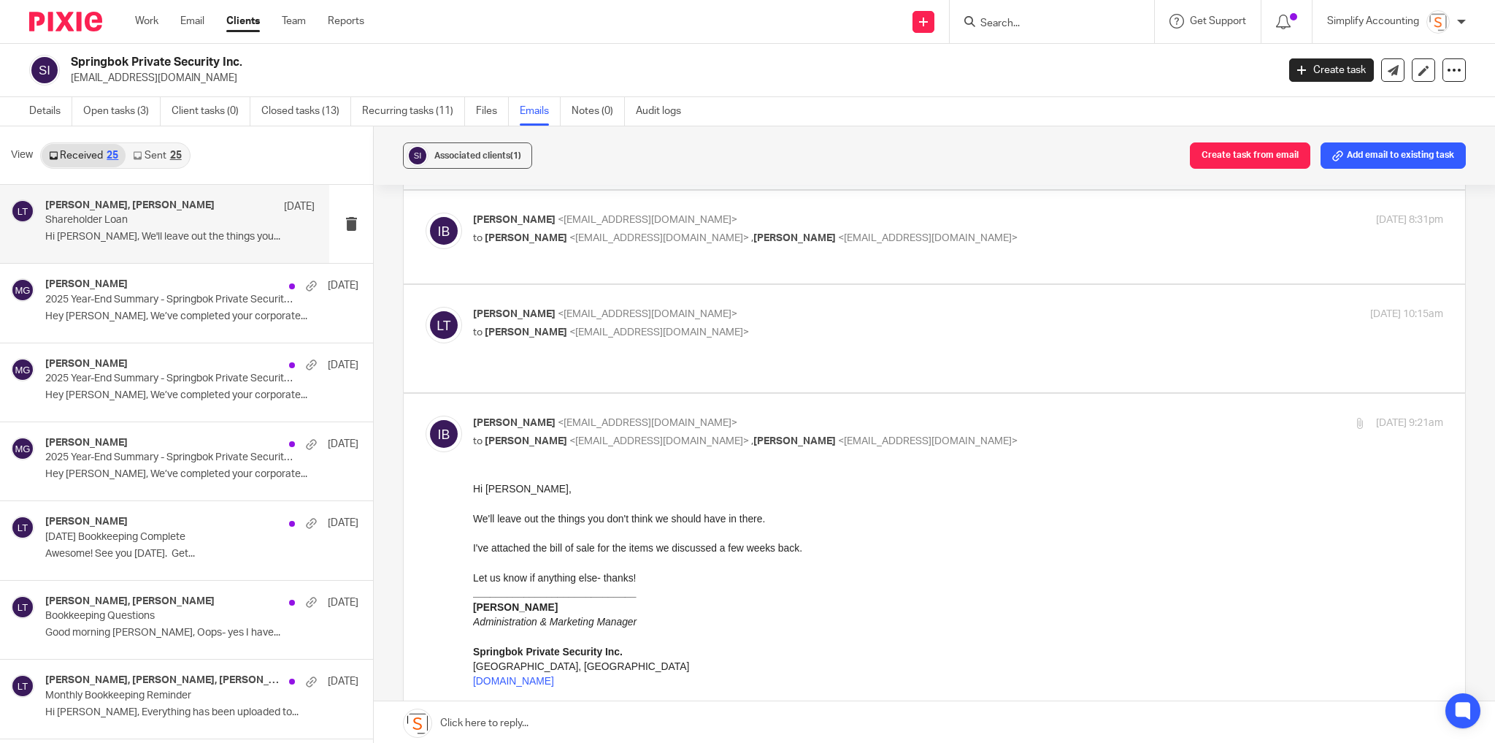
scroll to position [467, 0]
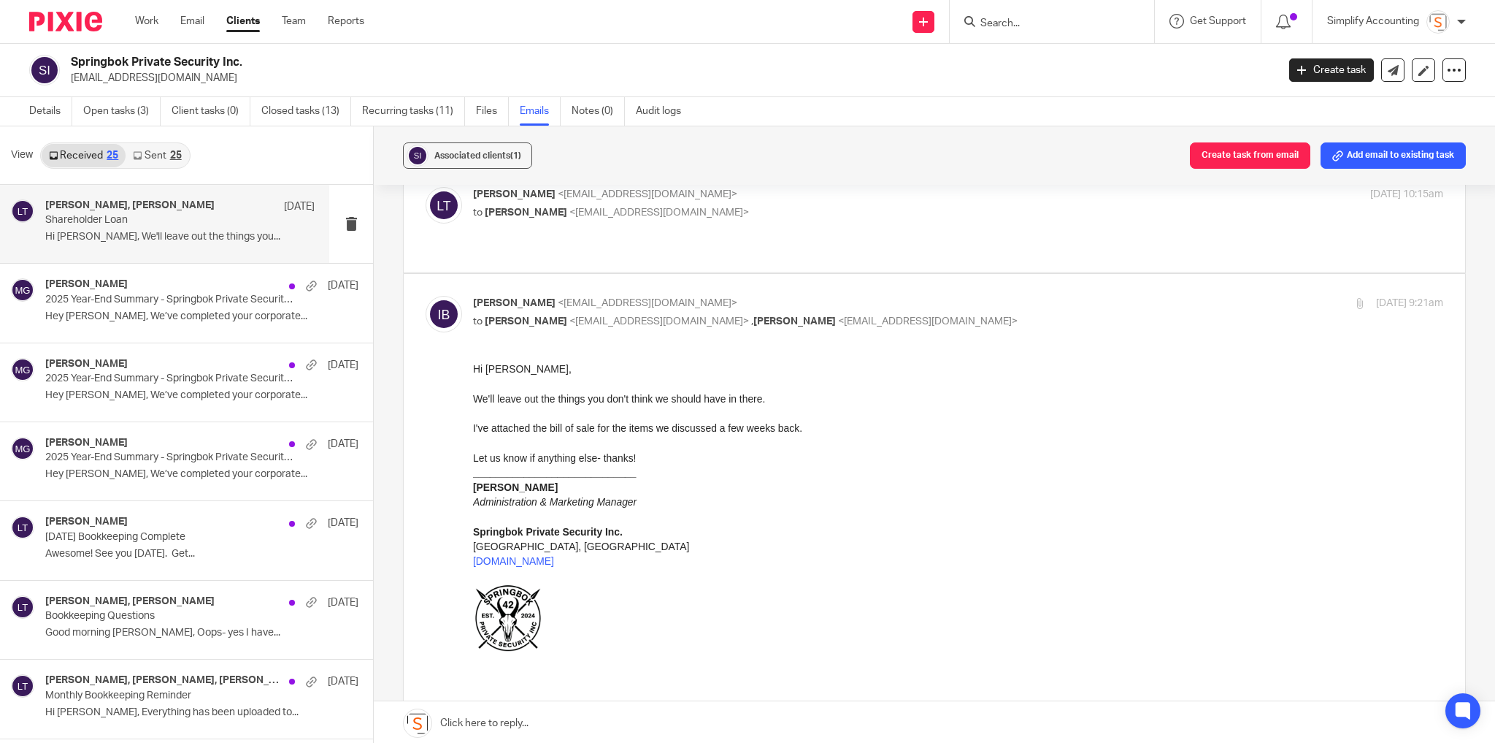
click at [161, 155] on link "Sent 25" at bounding box center [157, 155] width 63 height 23
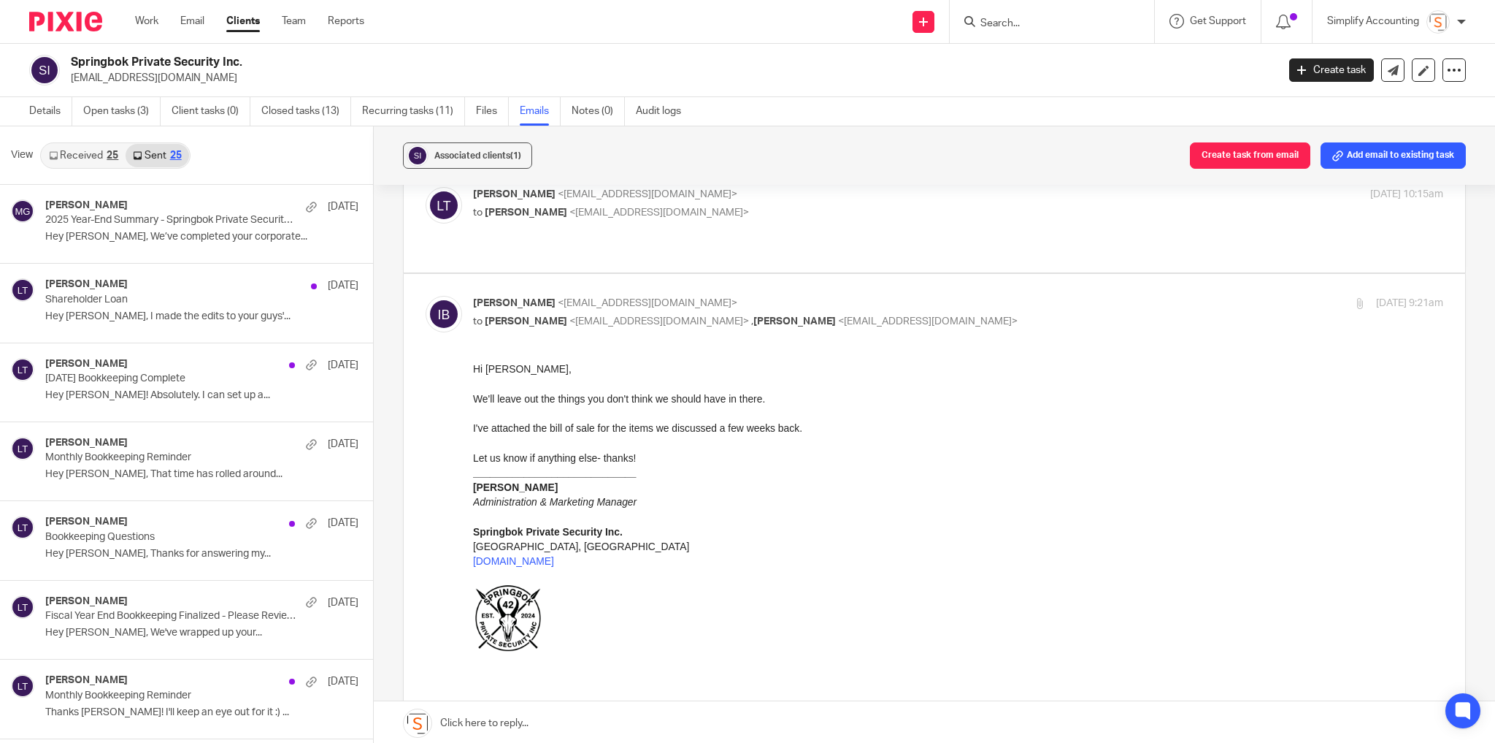
scroll to position [1, 0]
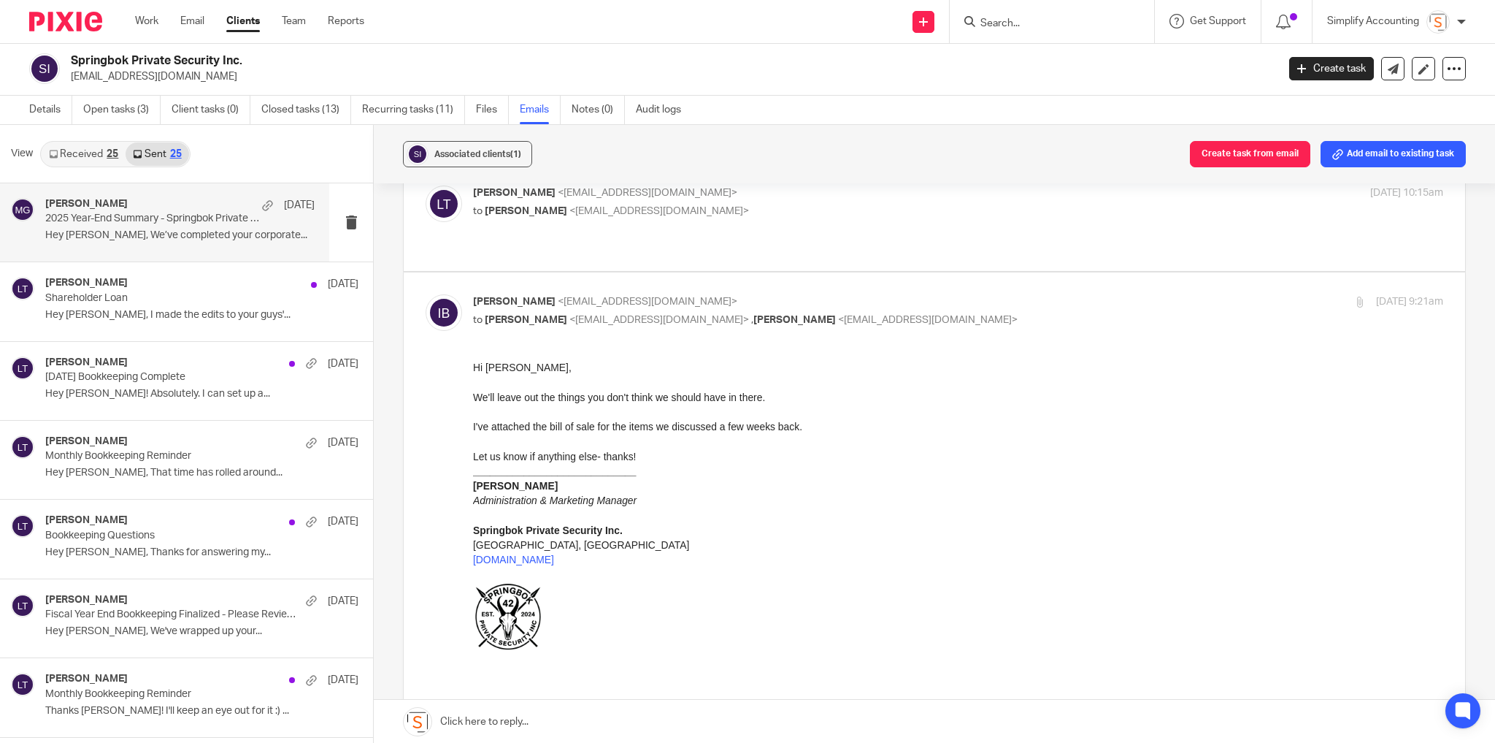
click at [165, 229] on p "Hey Hayden, We’ve completed your corporate..." at bounding box center [179, 235] width 269 height 12
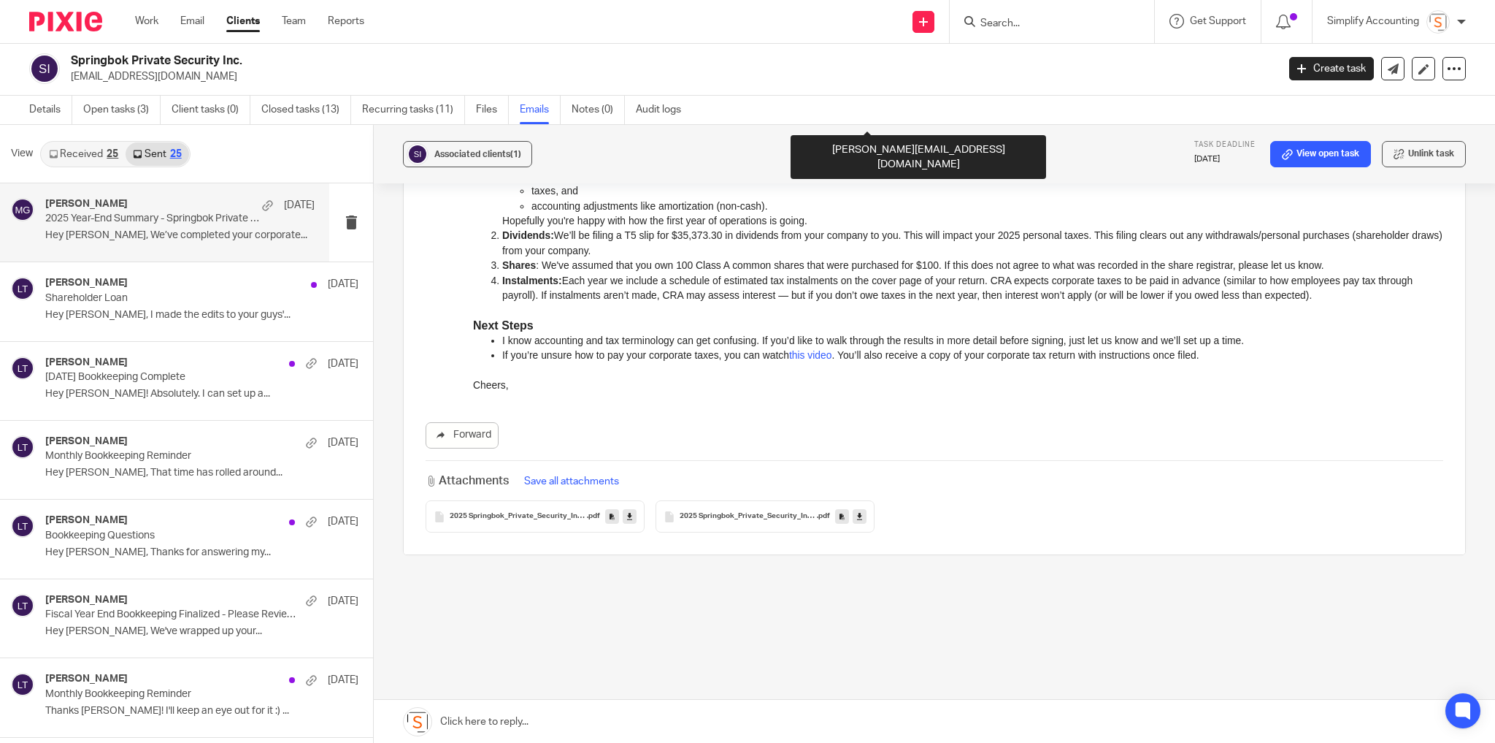
scroll to position [0, 0]
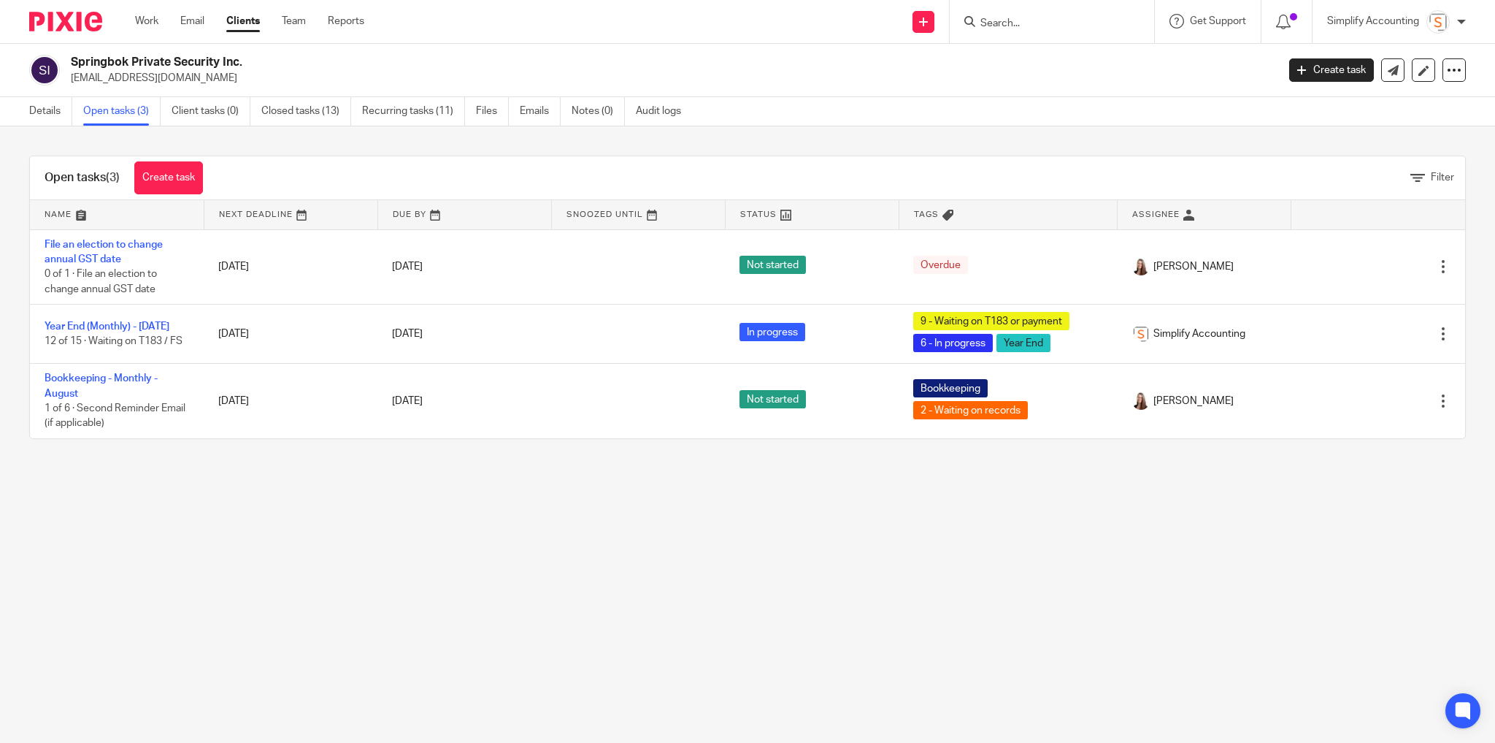
click at [1165, 93] on div "Springbok Private Security Inc. [EMAIL_ADDRESS][DOMAIN_NAME] Create task Update…" at bounding box center [747, 70] width 1495 height 53
click at [1026, 23] on input "Search" at bounding box center [1044, 24] width 131 height 13
type input "bul pine"
drag, startPoint x: 996, startPoint y: 21, endPoint x: 943, endPoint y: 20, distance: 53.3
click at [943, 20] on div "Send new email Create task Add client Request signature bul pine No results fou…" at bounding box center [940, 21] width 1109 height 43
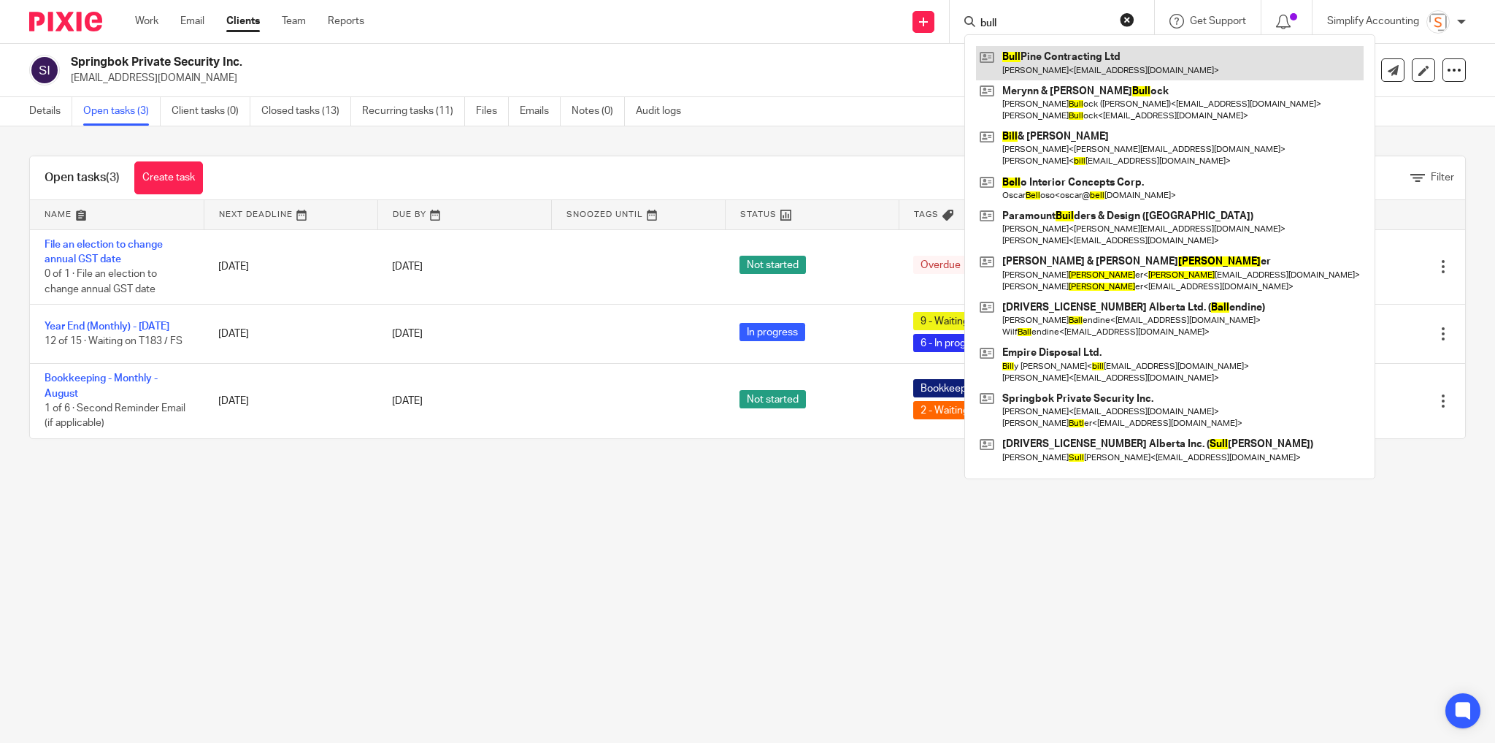
type input "bull"
click at [1051, 74] on link at bounding box center [1170, 63] width 388 height 34
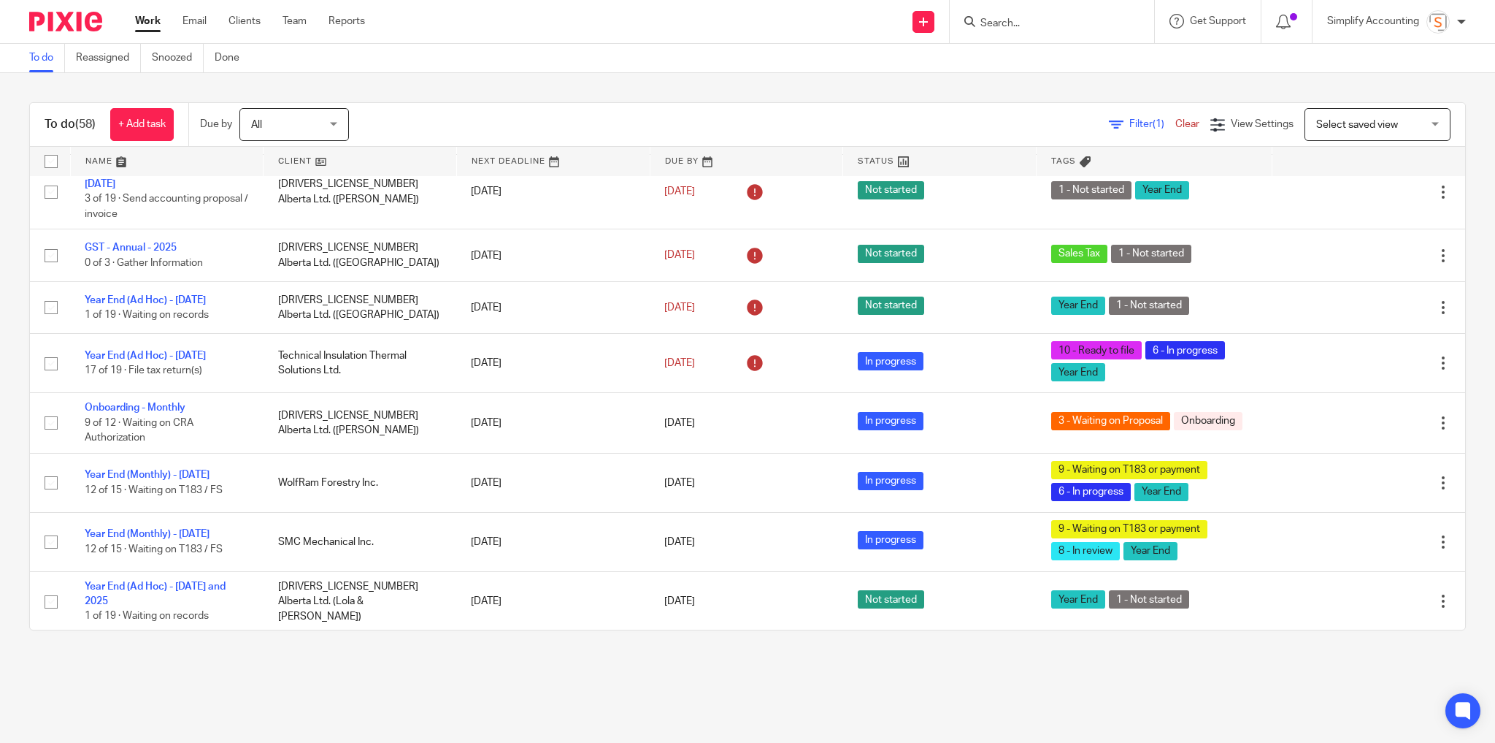
scroll to position [1460, 0]
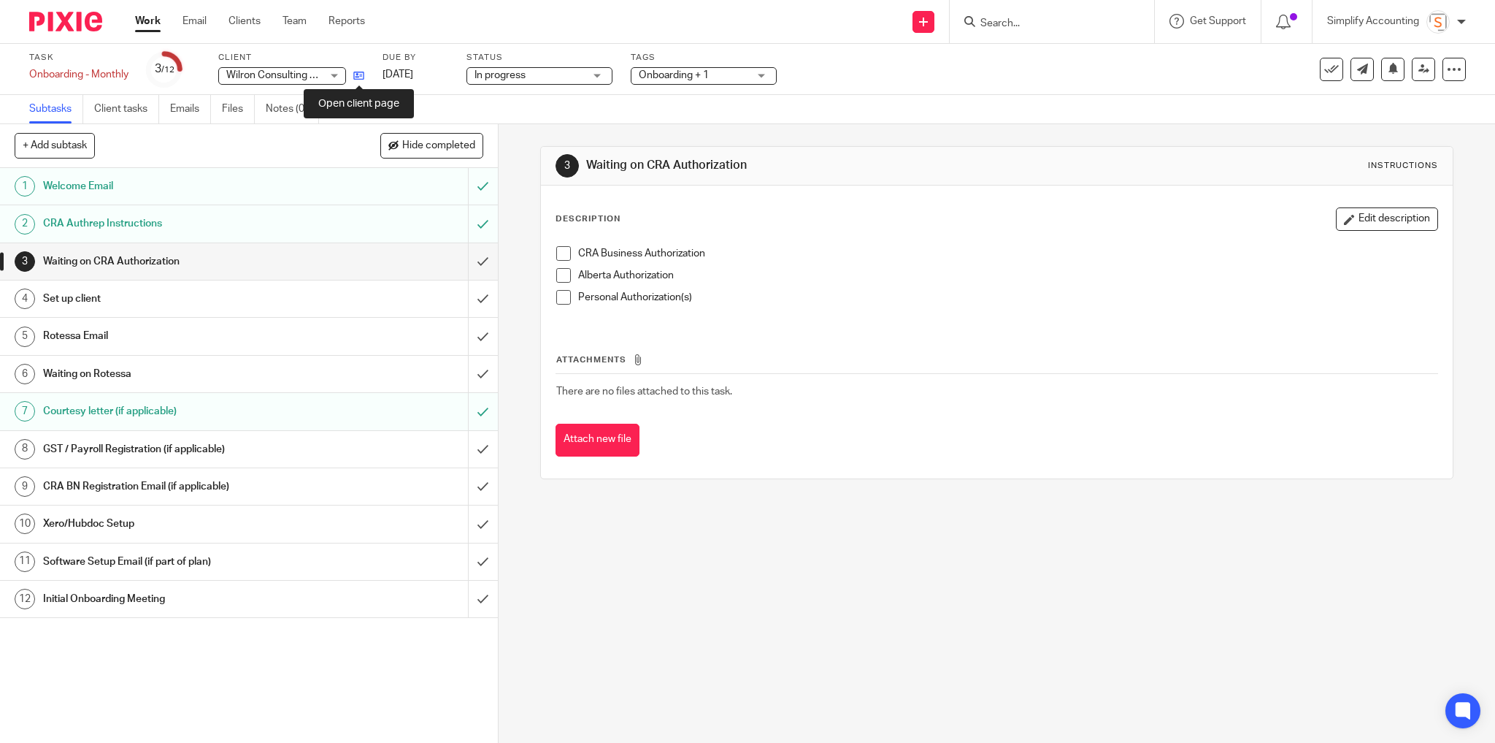
click icon
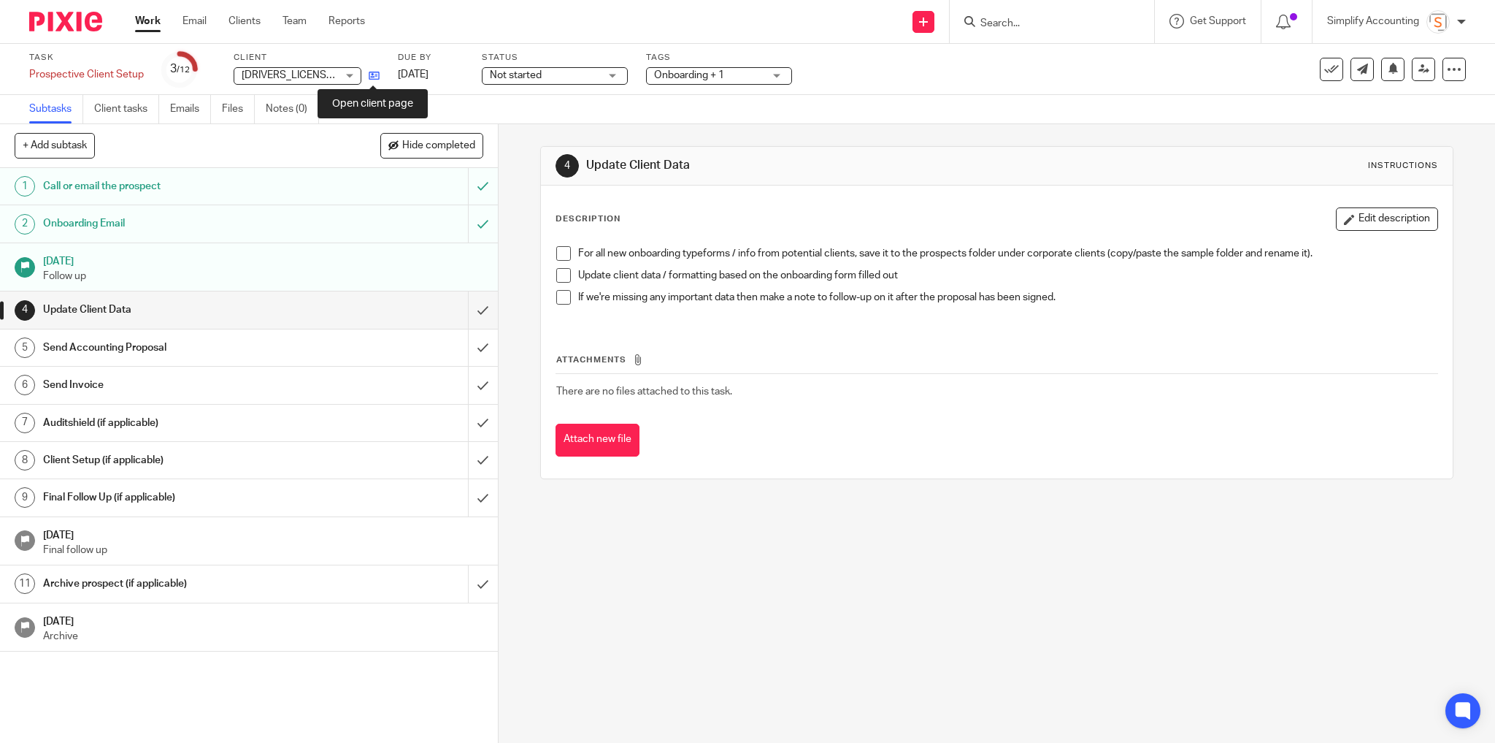
click at [374, 76] on icon at bounding box center [374, 75] width 11 height 11
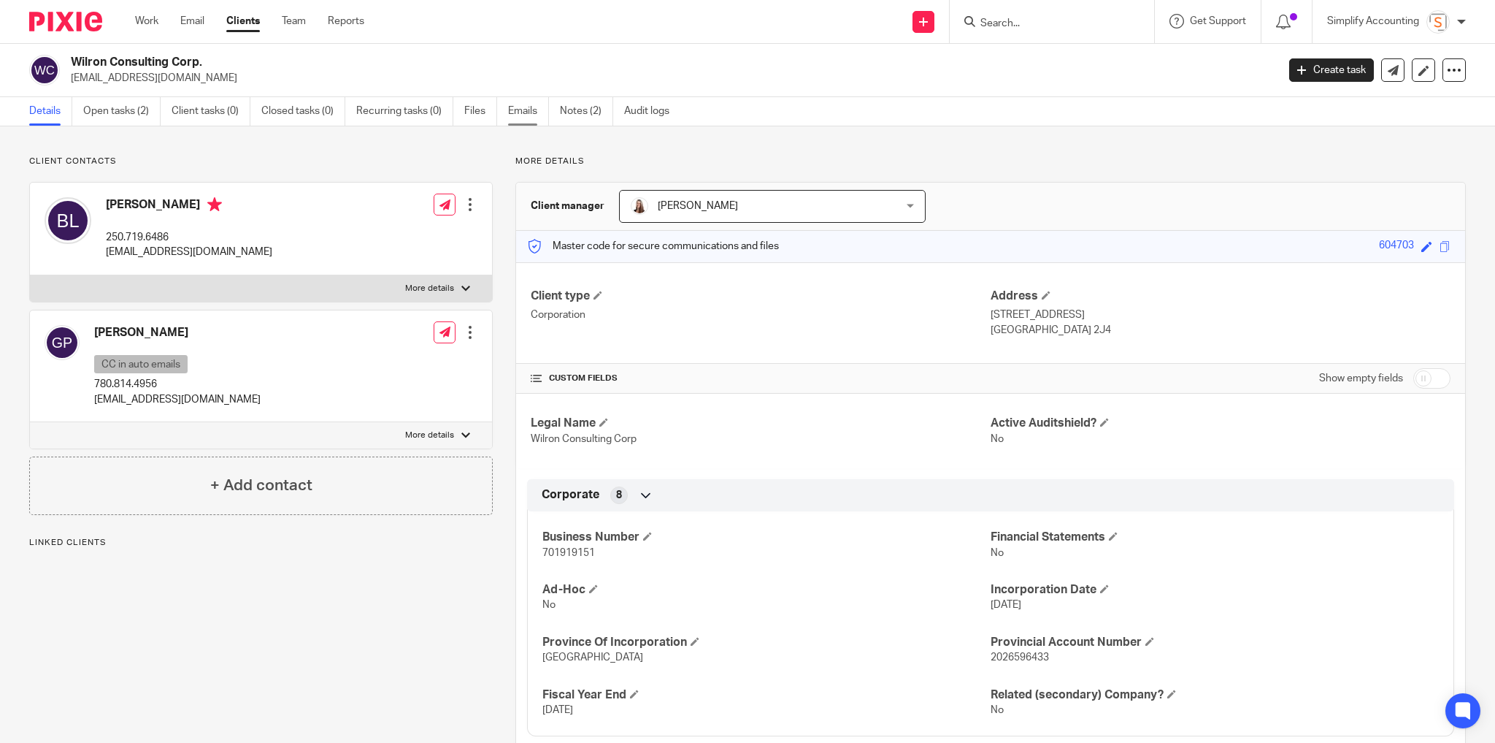
click at [537, 108] on link "Emails" at bounding box center [528, 111] width 41 height 28
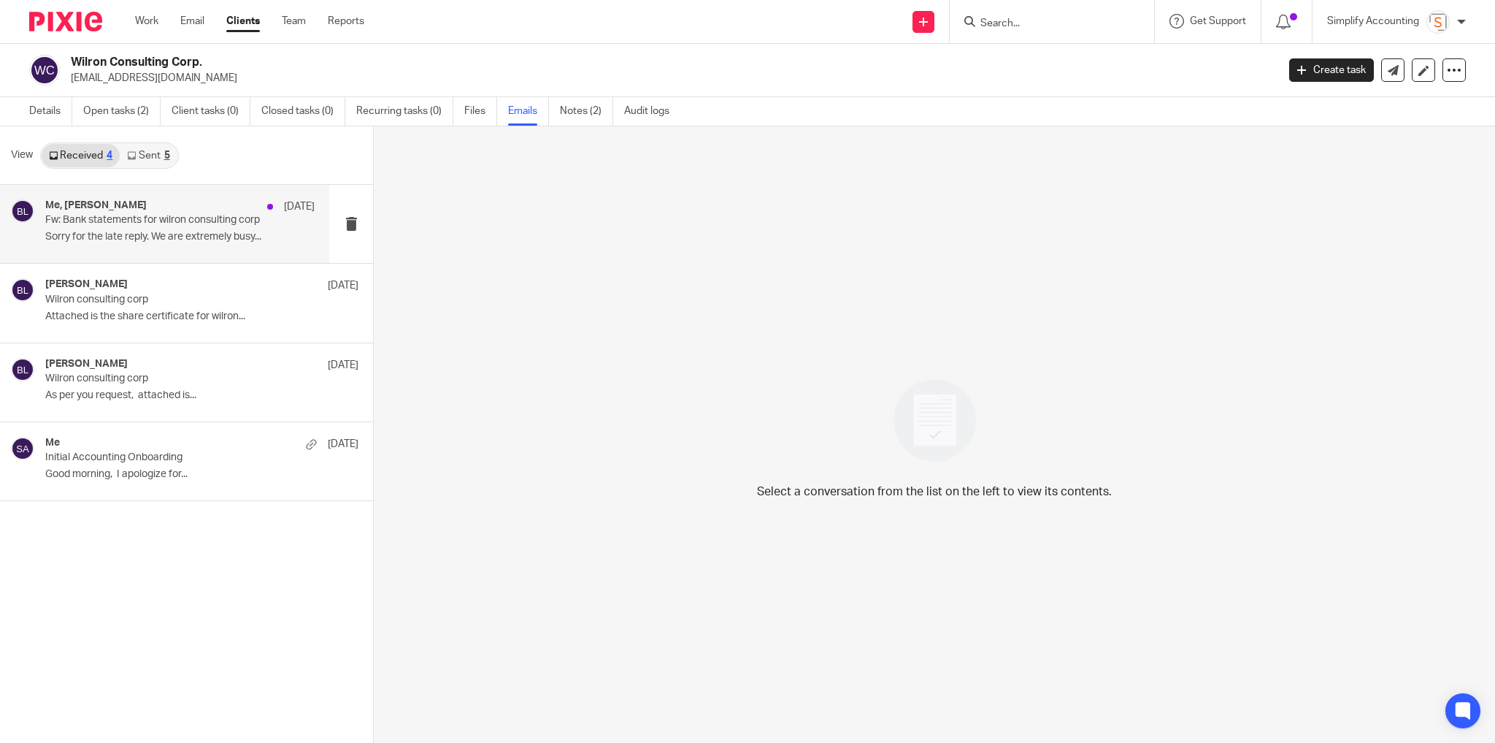
click at [148, 226] on p "Fw: Bank statements for wilron consulting corp" at bounding box center [152, 220] width 215 height 12
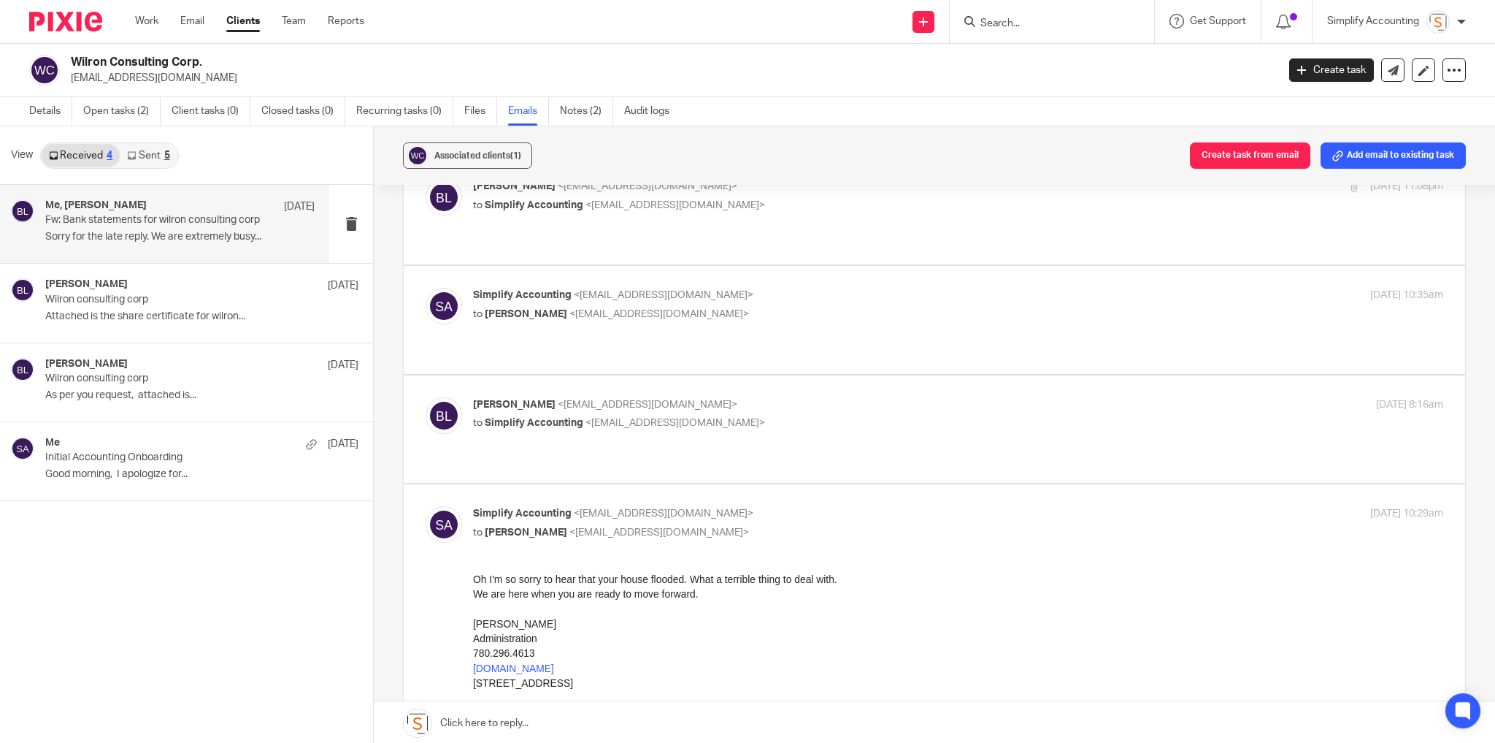
scroll to position [58, 0]
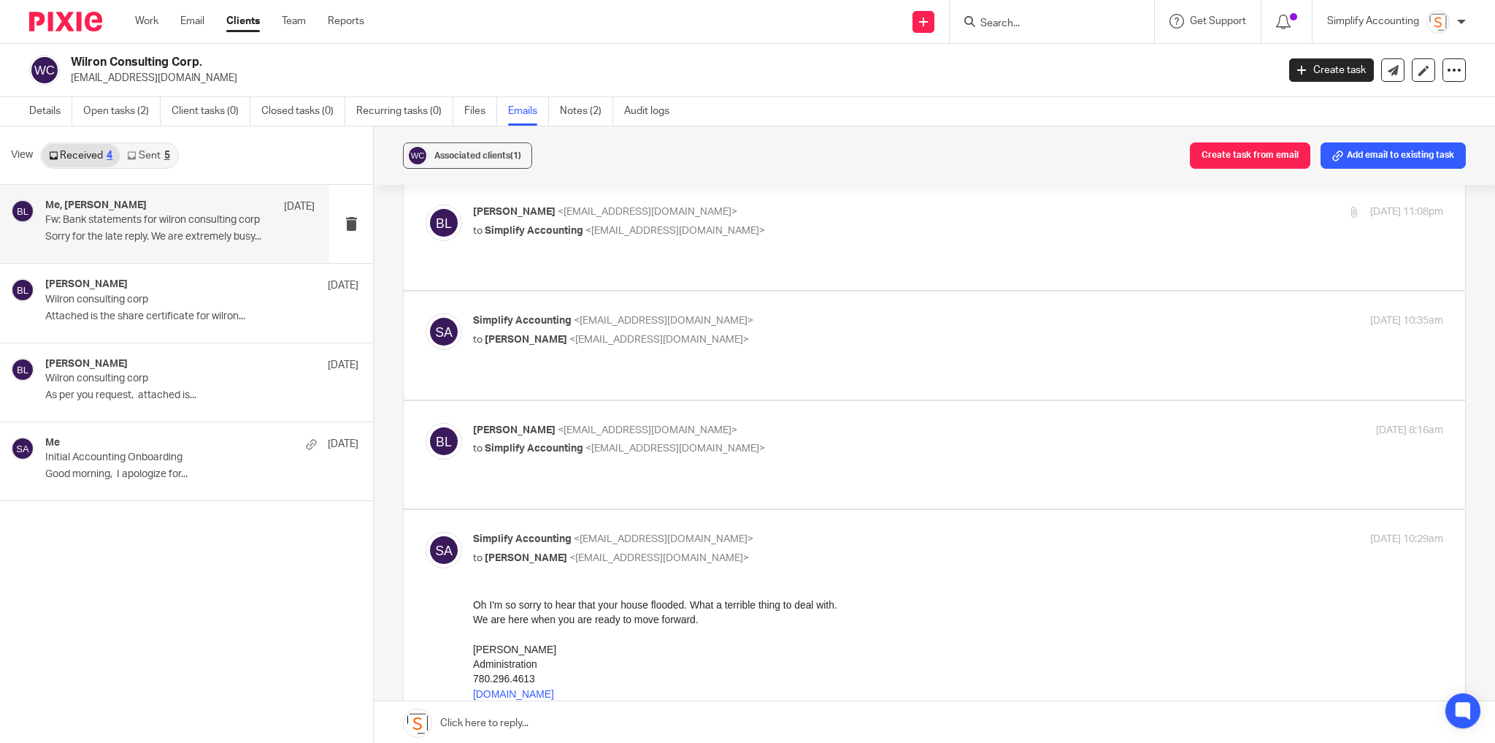
click at [750, 441] on p "to Simplify Accounting <[EMAIL_ADDRESS][DOMAIN_NAME]>" at bounding box center [796, 448] width 647 height 15
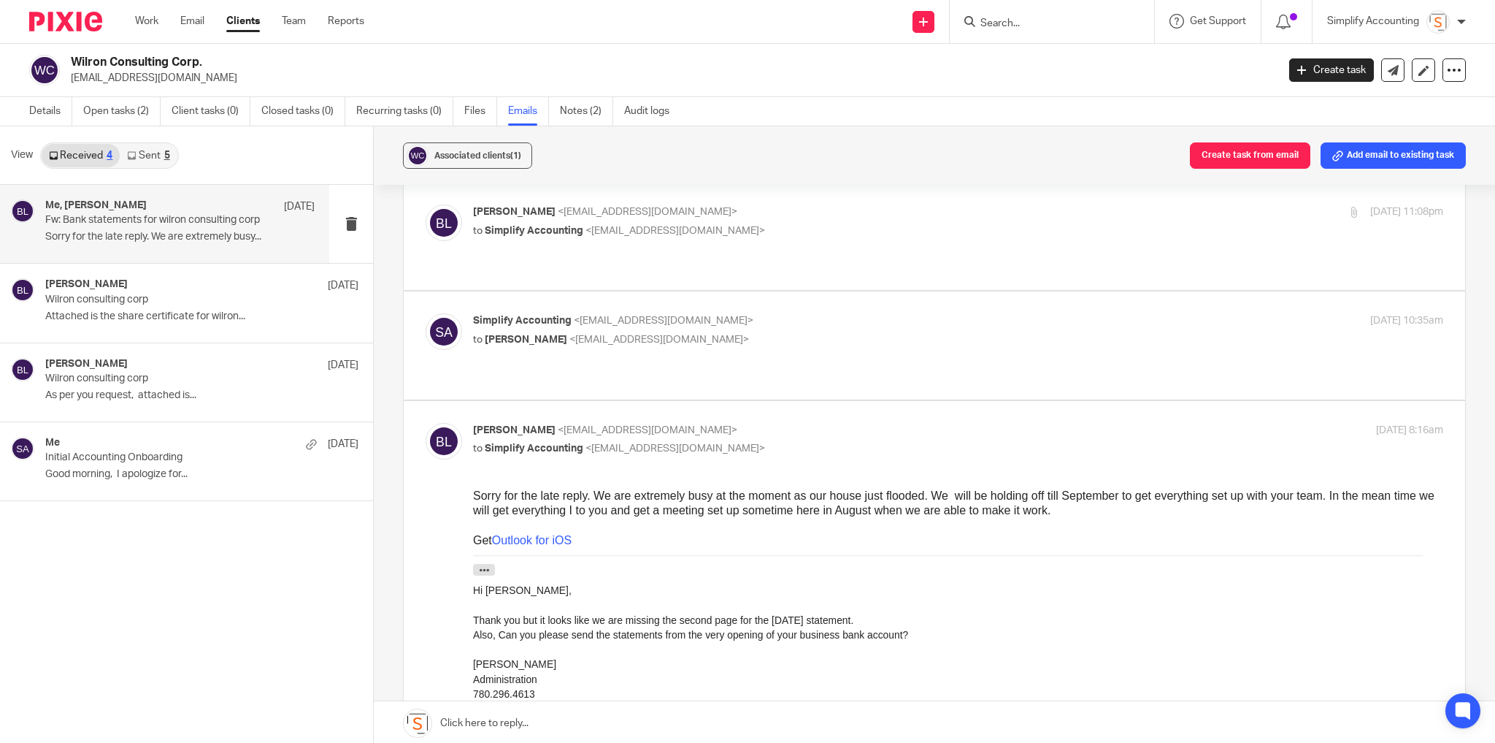
scroll to position [175, 0]
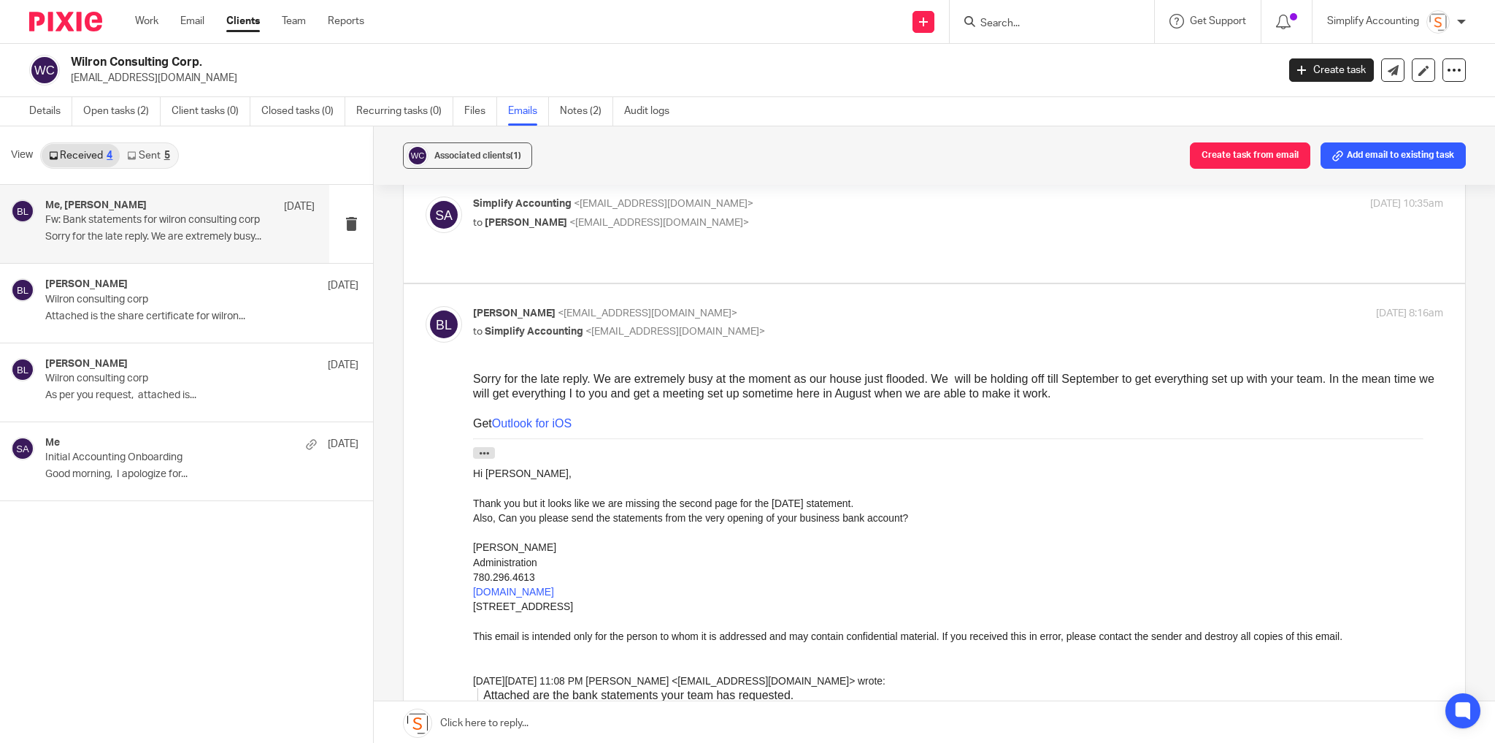
click at [799, 306] on p "byron lamoureux <bironman@hotmail.ca>" at bounding box center [796, 313] width 647 height 15
checkbox input "false"
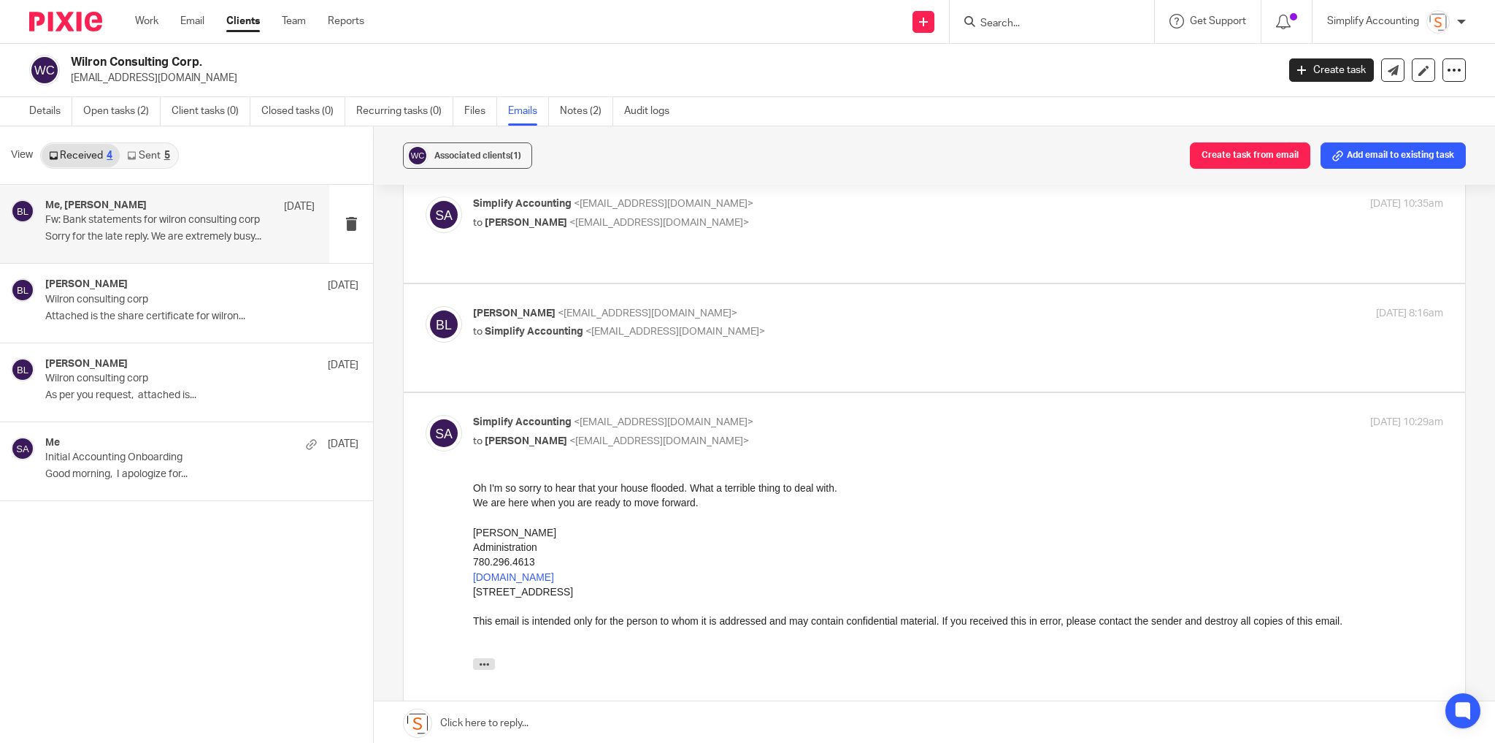
click at [134, 145] on link "Sent 5" at bounding box center [148, 155] width 57 height 23
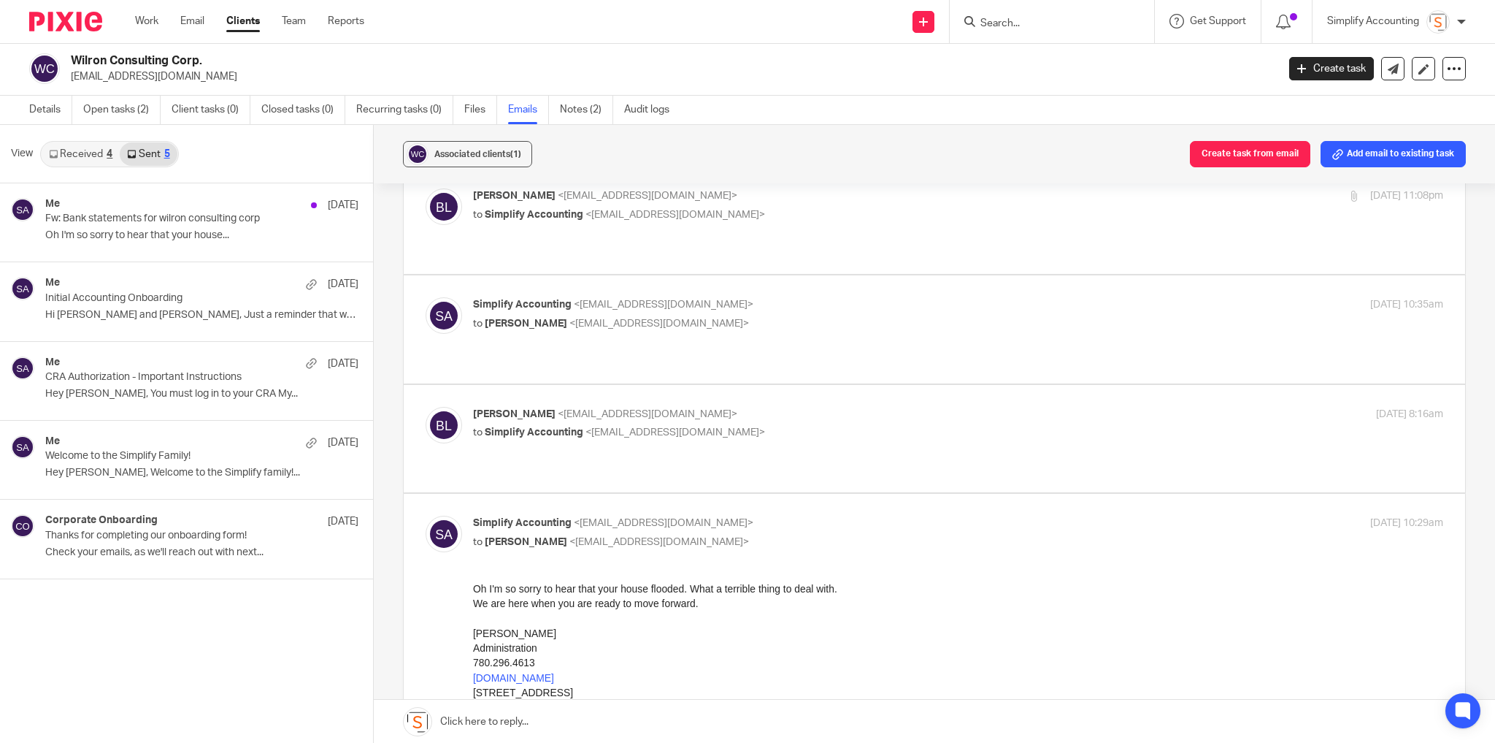
scroll to position [0, 0]
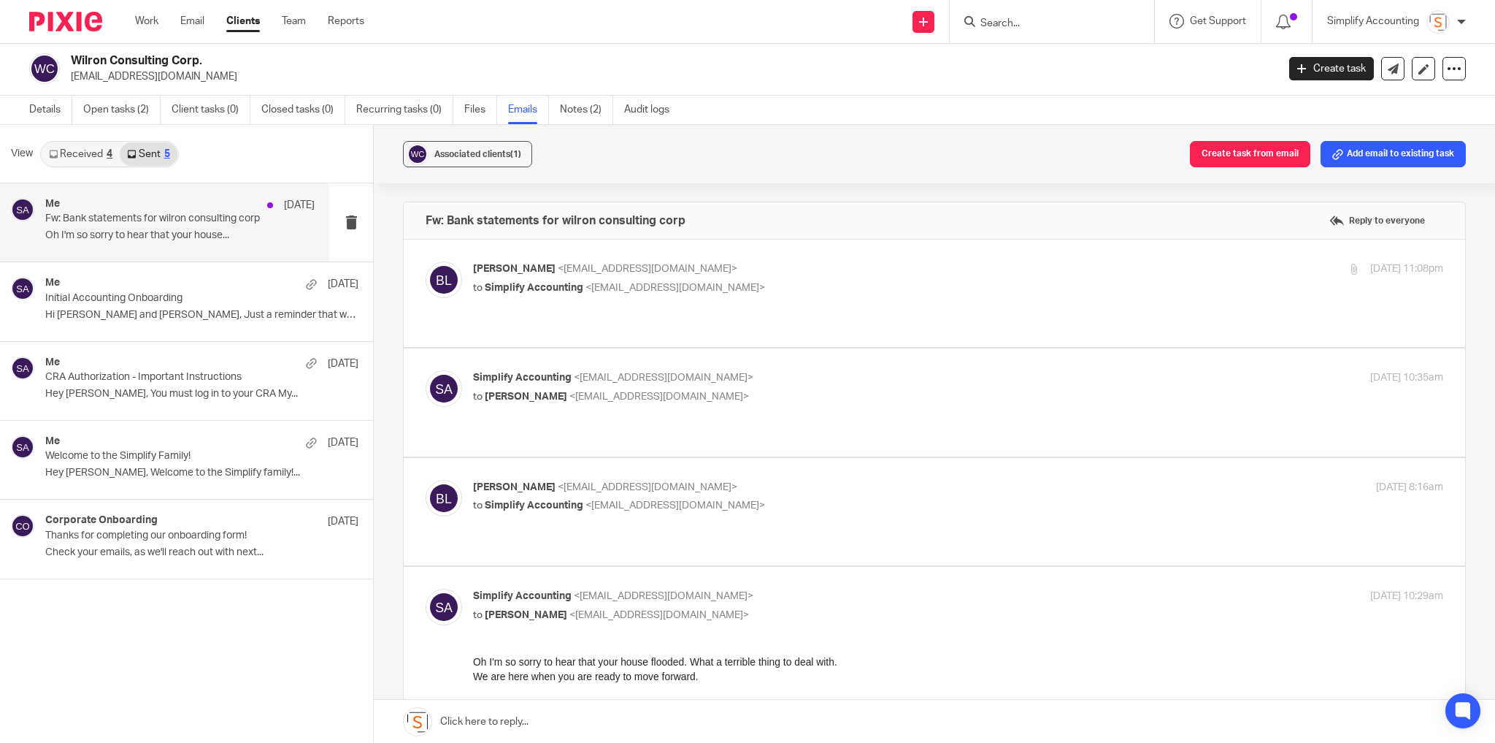
click at [166, 237] on p "Oh I'm so sorry to hear that your house..." at bounding box center [179, 235] width 269 height 12
click at [938, 253] on label at bounding box center [935, 292] width 1062 height 107
click at [426, 261] on input "checkbox" at bounding box center [425, 261] width 1 height 1
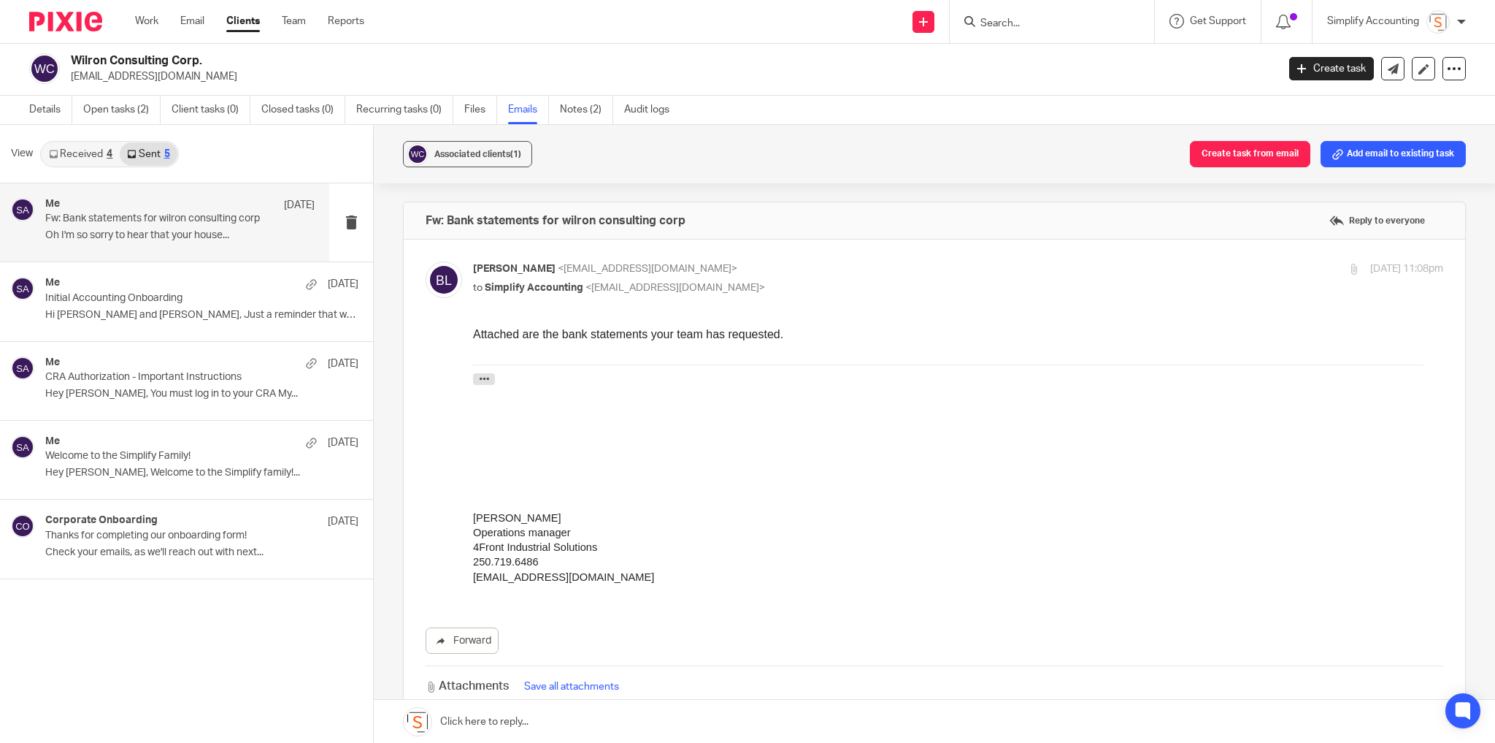
click at [840, 269] on p "byron lamoureux <bironman@hotmail.ca>" at bounding box center [796, 268] width 647 height 15
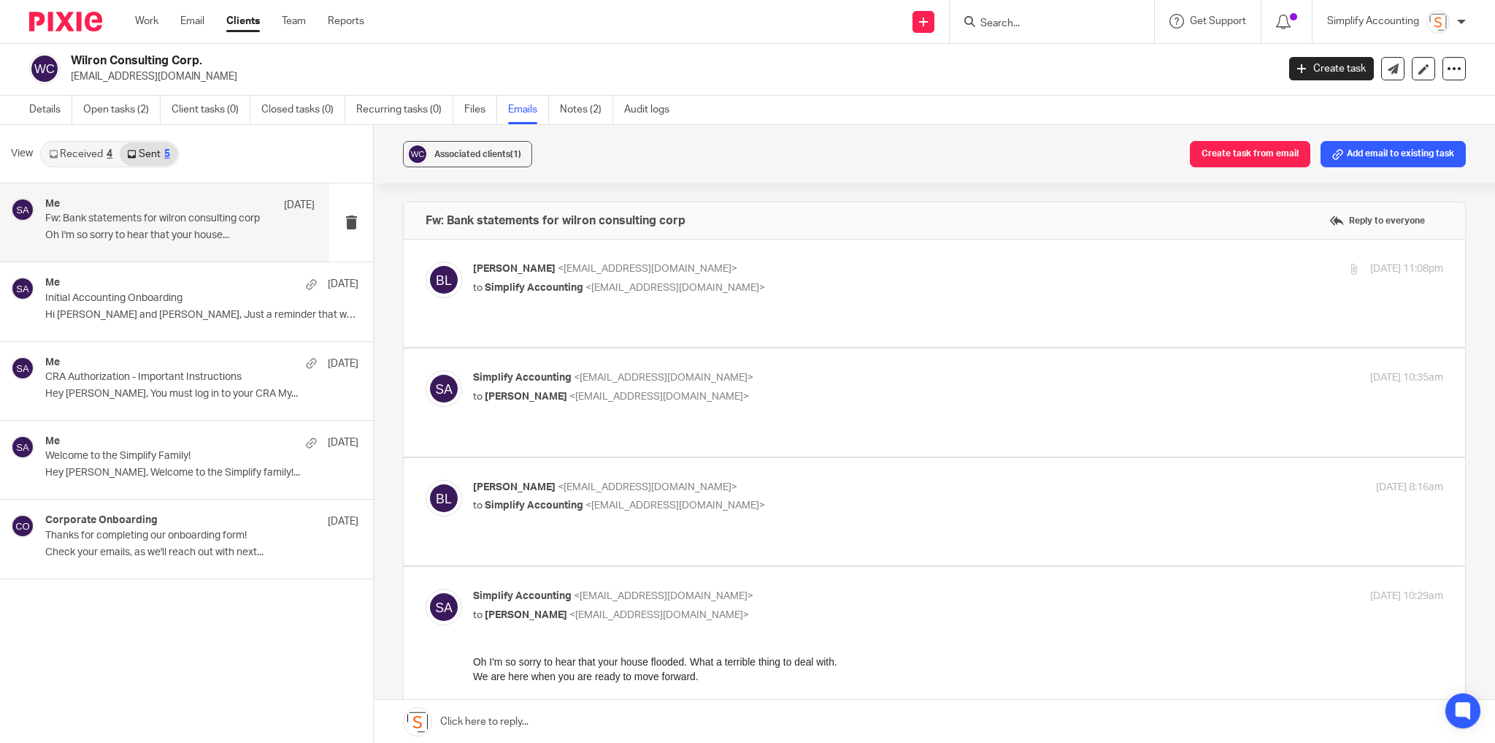
click at [840, 269] on p "byron lamoureux <bironman@hotmail.ca>" at bounding box center [796, 268] width 647 height 15
checkbox input "true"
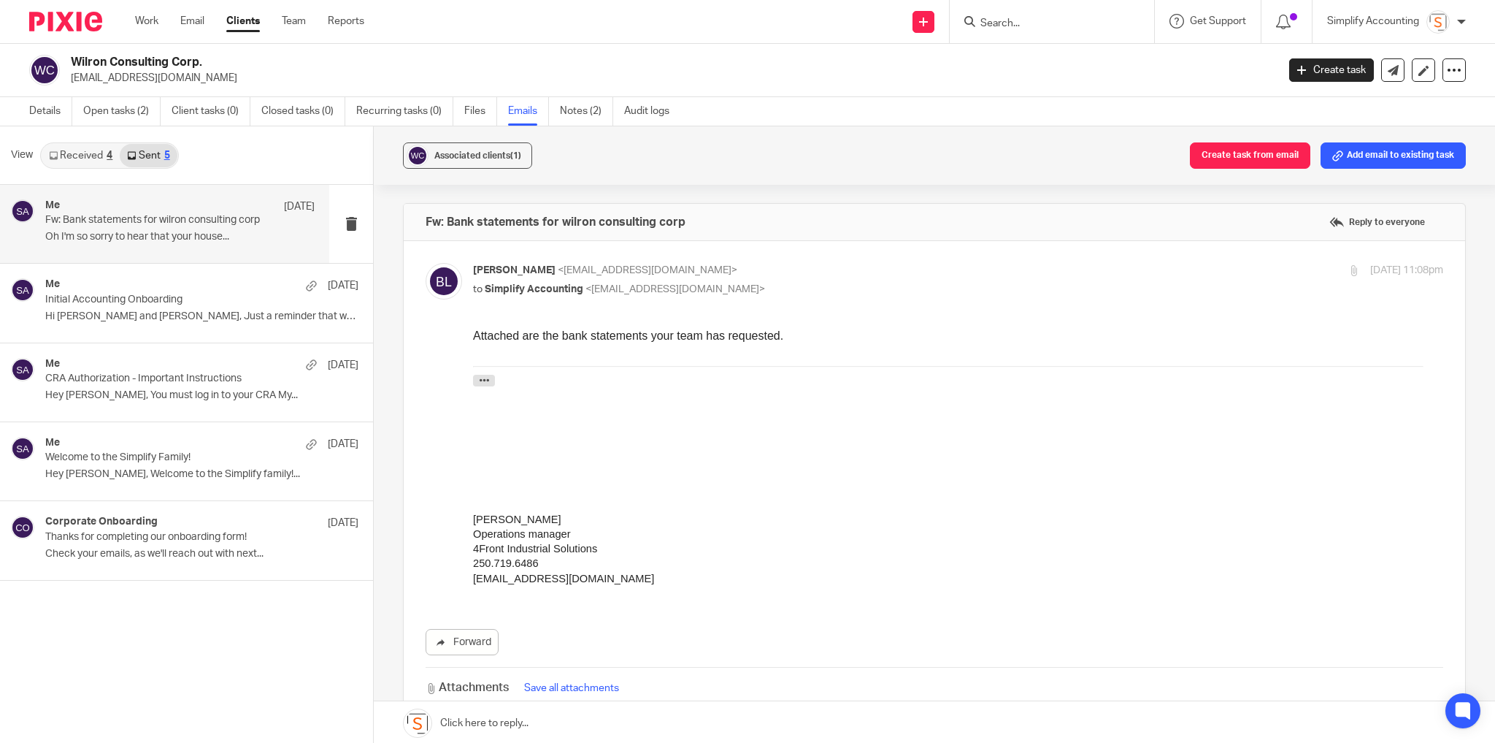
drag, startPoint x: 147, startPoint y: 316, endPoint x: 412, endPoint y: 361, distance: 268.9
click at [147, 315] on p "Hi Byron and Gemma, Just a reminder that we..." at bounding box center [201, 316] width 313 height 12
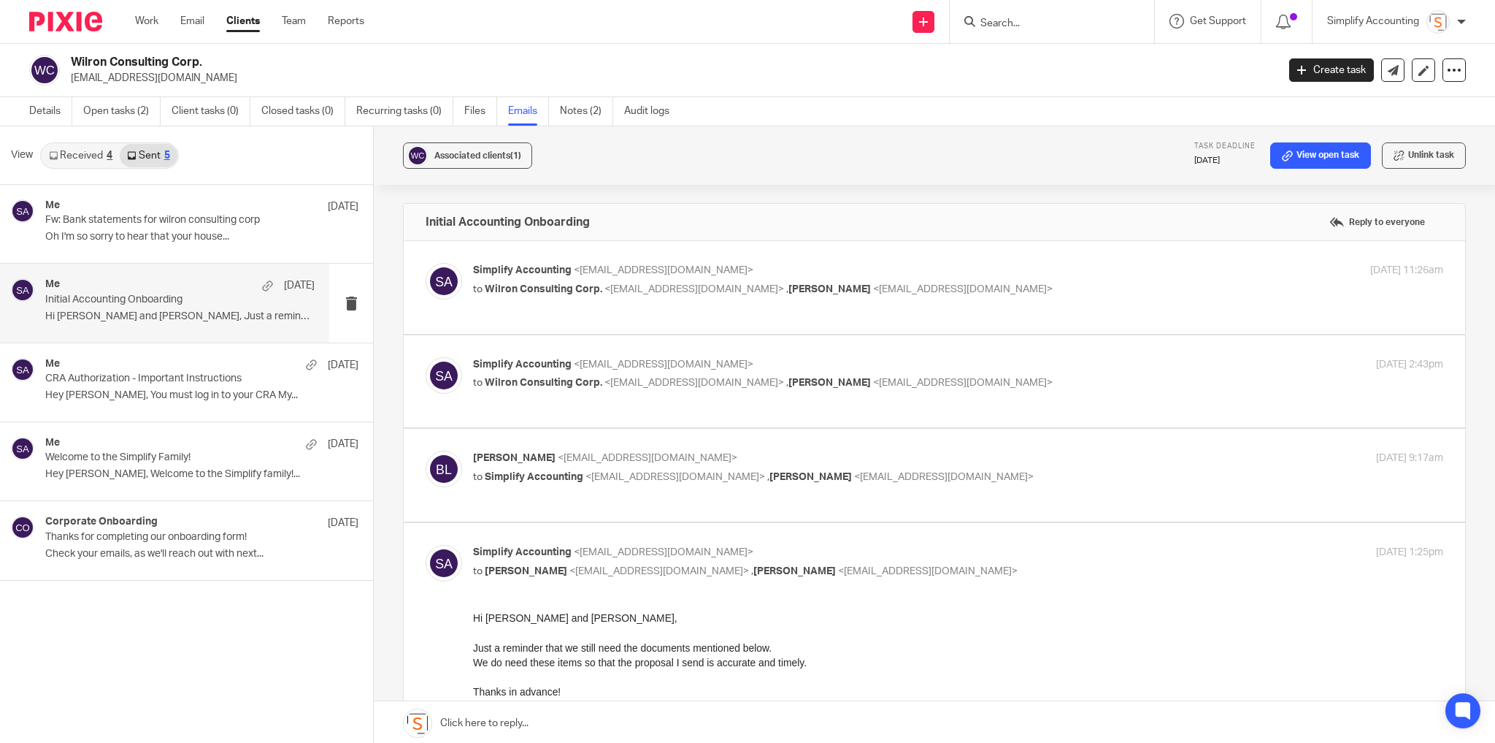
click at [997, 292] on p "to Wilron Consulting Corp. <bironman@hotmail.ca> , Gemma Poustie <gemmapoustie@…" at bounding box center [796, 289] width 647 height 15
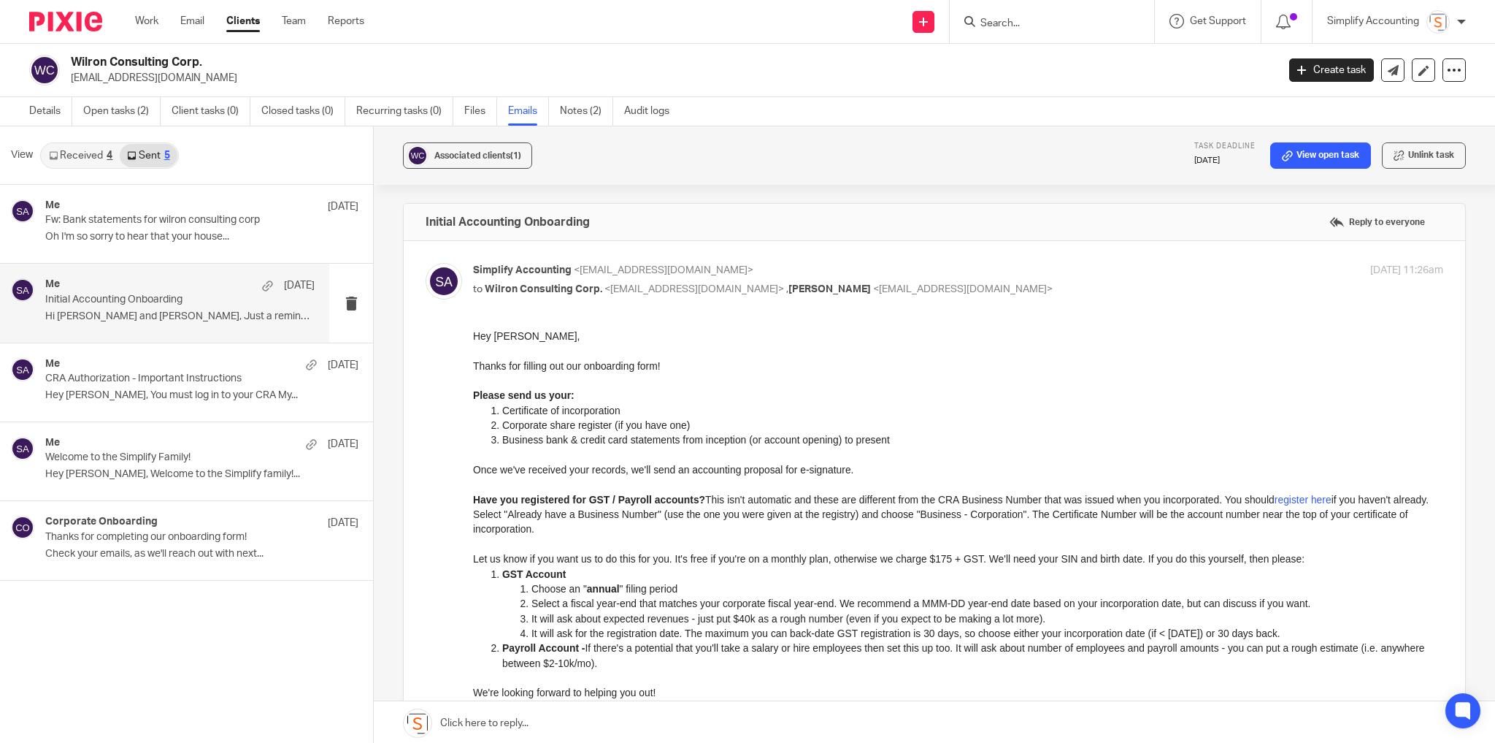
click at [992, 285] on p "to Wilron Consulting Corp. <bironman@hotmail.ca> , Gemma Poustie <gemmapoustie@…" at bounding box center [796, 289] width 647 height 15
checkbox input "false"
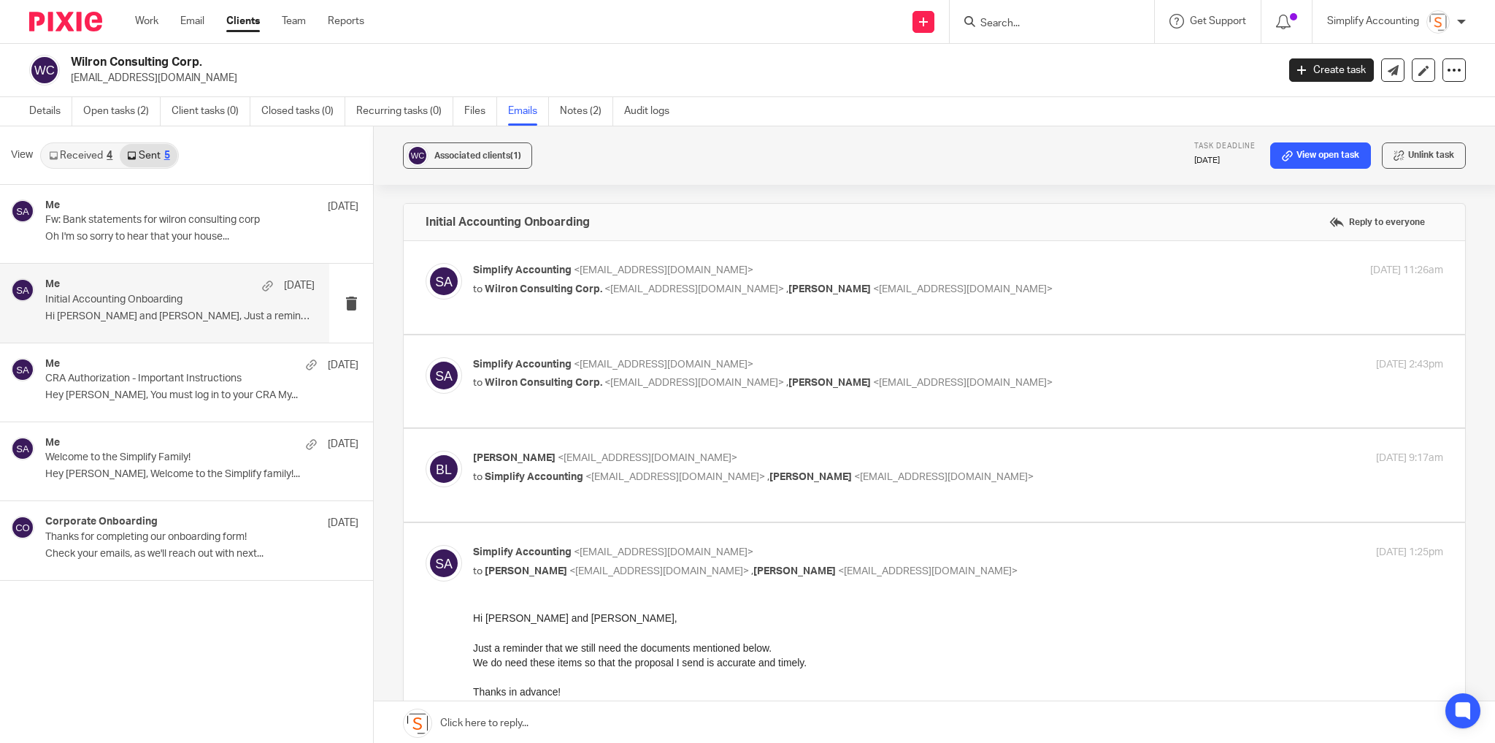
click at [1002, 342] on label at bounding box center [935, 381] width 1062 height 93
click at [426, 356] on input "checkbox" at bounding box center [425, 356] width 1 height 1
checkbox input "true"
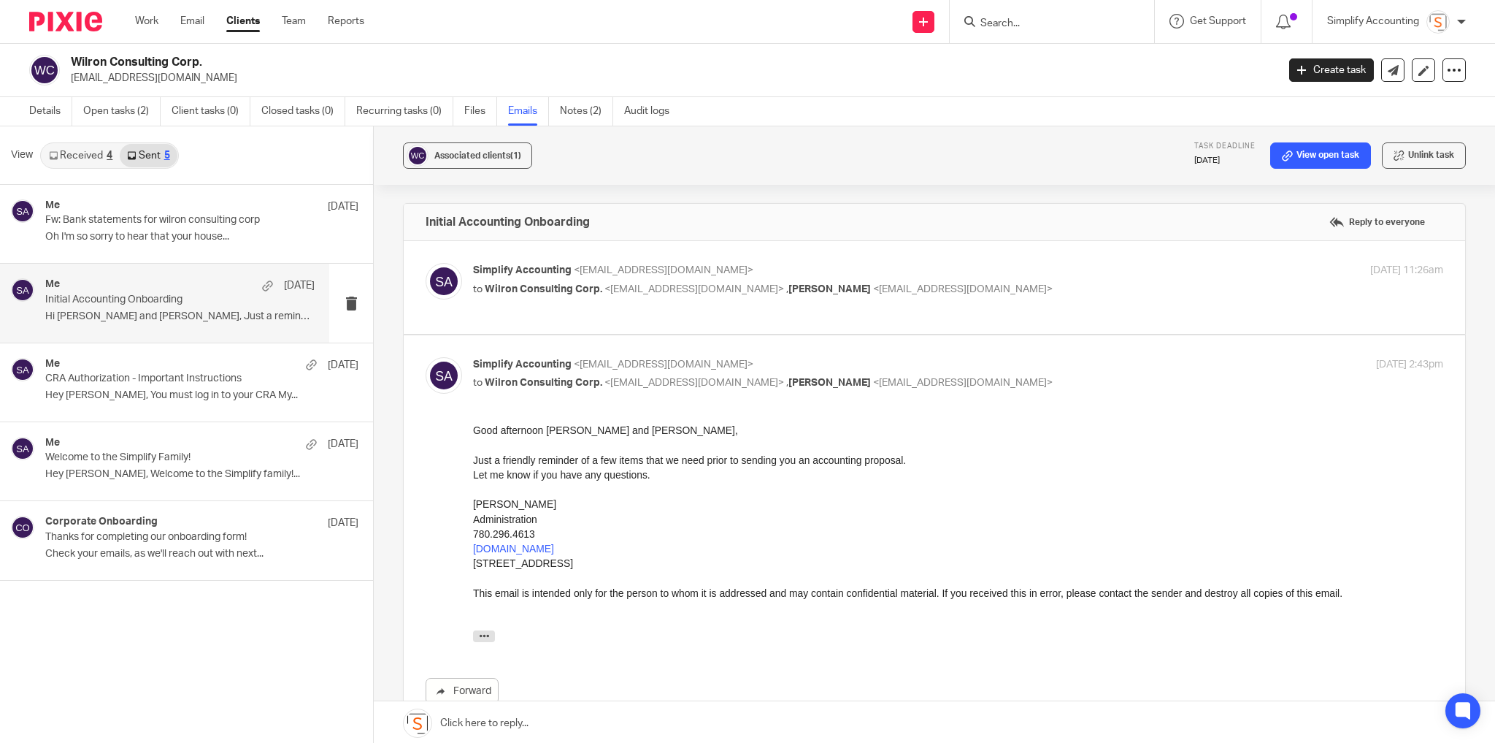
click at [1002, 302] on div "Simplify Accounting <info@simplifyaccounting.ca> to Wilron Consulting Corp. <bi…" at bounding box center [935, 287] width 1018 height 49
click at [979, 265] on p "Simplify Accounting <info@simplifyaccounting.ca>" at bounding box center [796, 270] width 647 height 15
checkbox input "true"
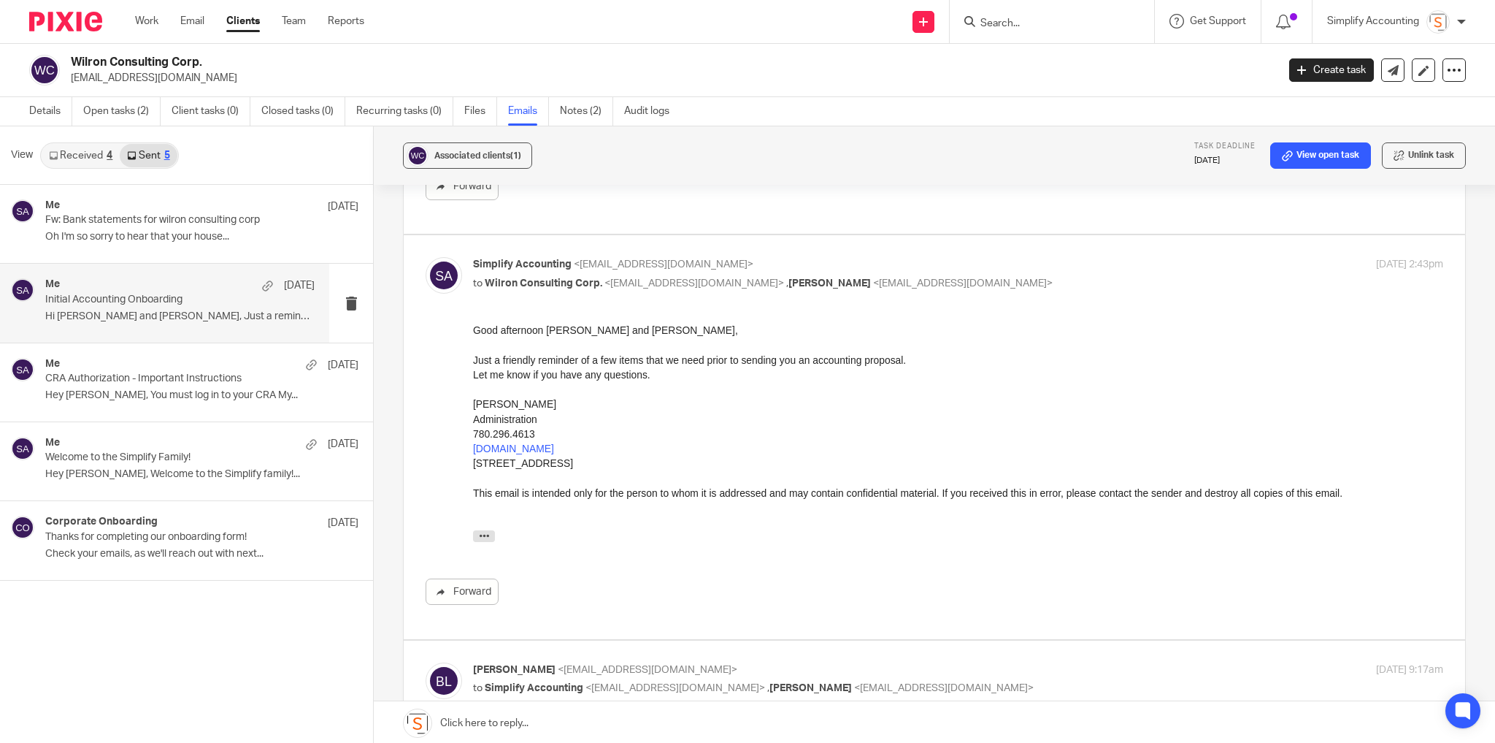
scroll to position [584, 0]
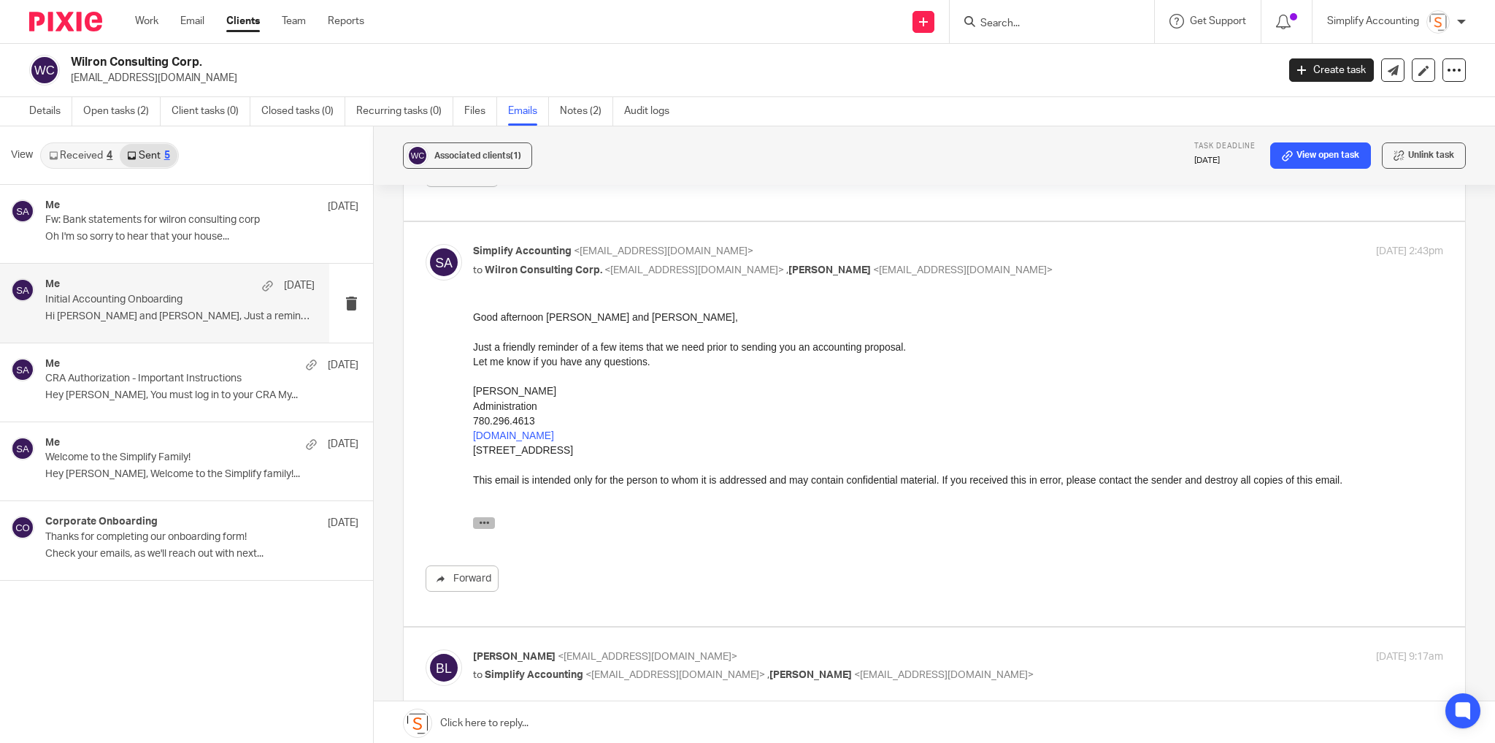
click at [493, 524] on button "button" at bounding box center [484, 523] width 22 height 12
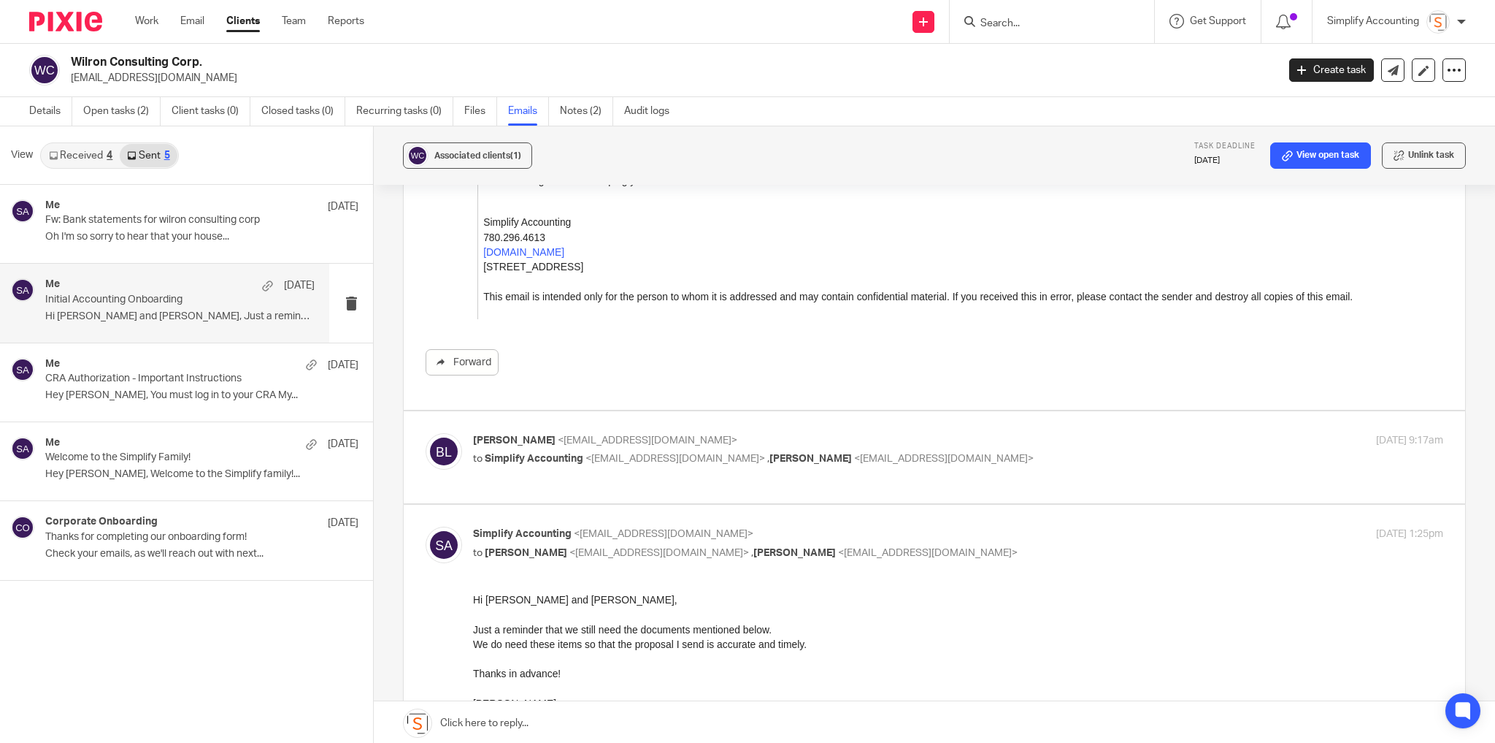
scroll to position [1344, 0]
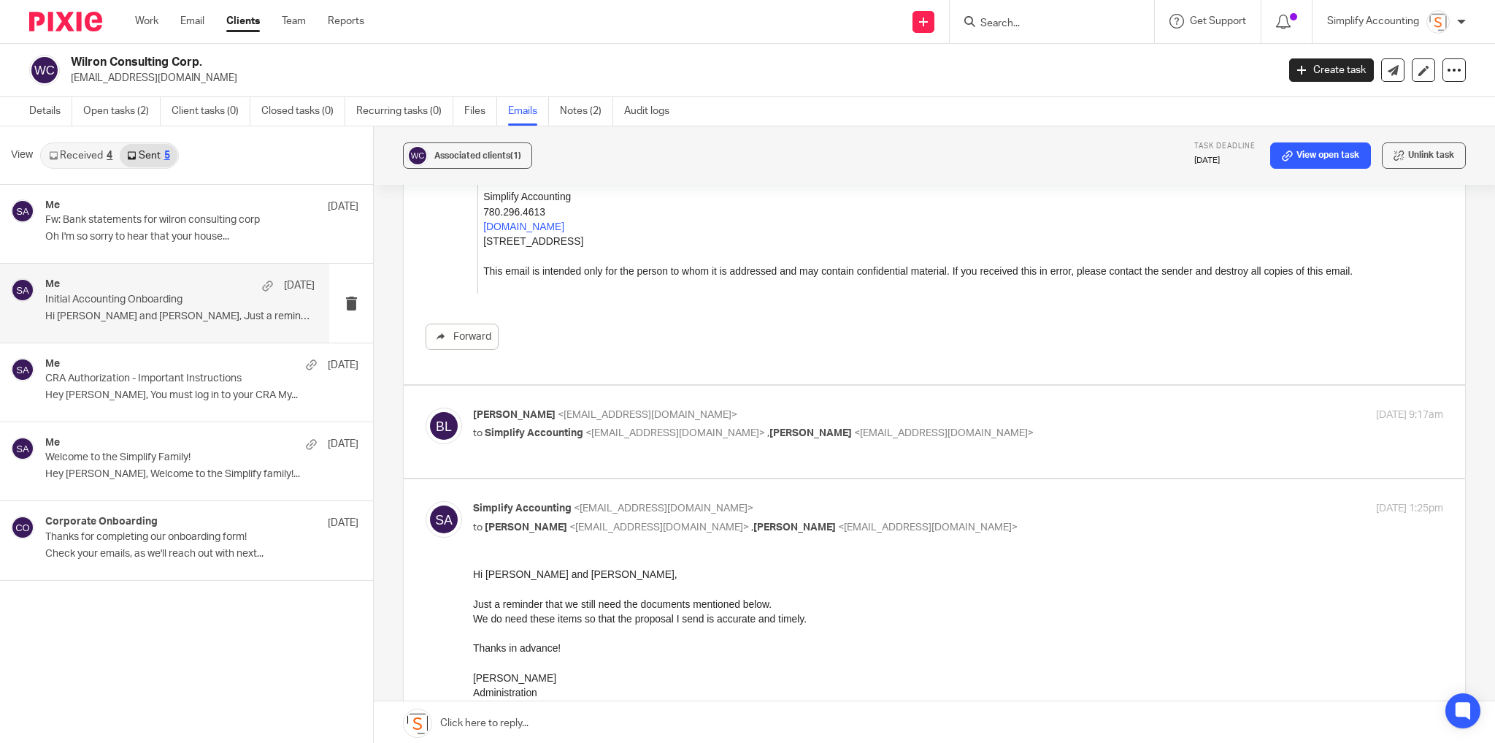
click at [649, 453] on div "byron lamoureux <bironman@hotmail.ca> to Simplify Accounting <info@simplifyacco…" at bounding box center [935, 431] width 1018 height 49
click at [970, 427] on p "to Simplify Accounting <info@simplifyaccounting.ca> , Gemma Poustie <gemmapoust…" at bounding box center [796, 433] width 647 height 15
checkbox input "true"
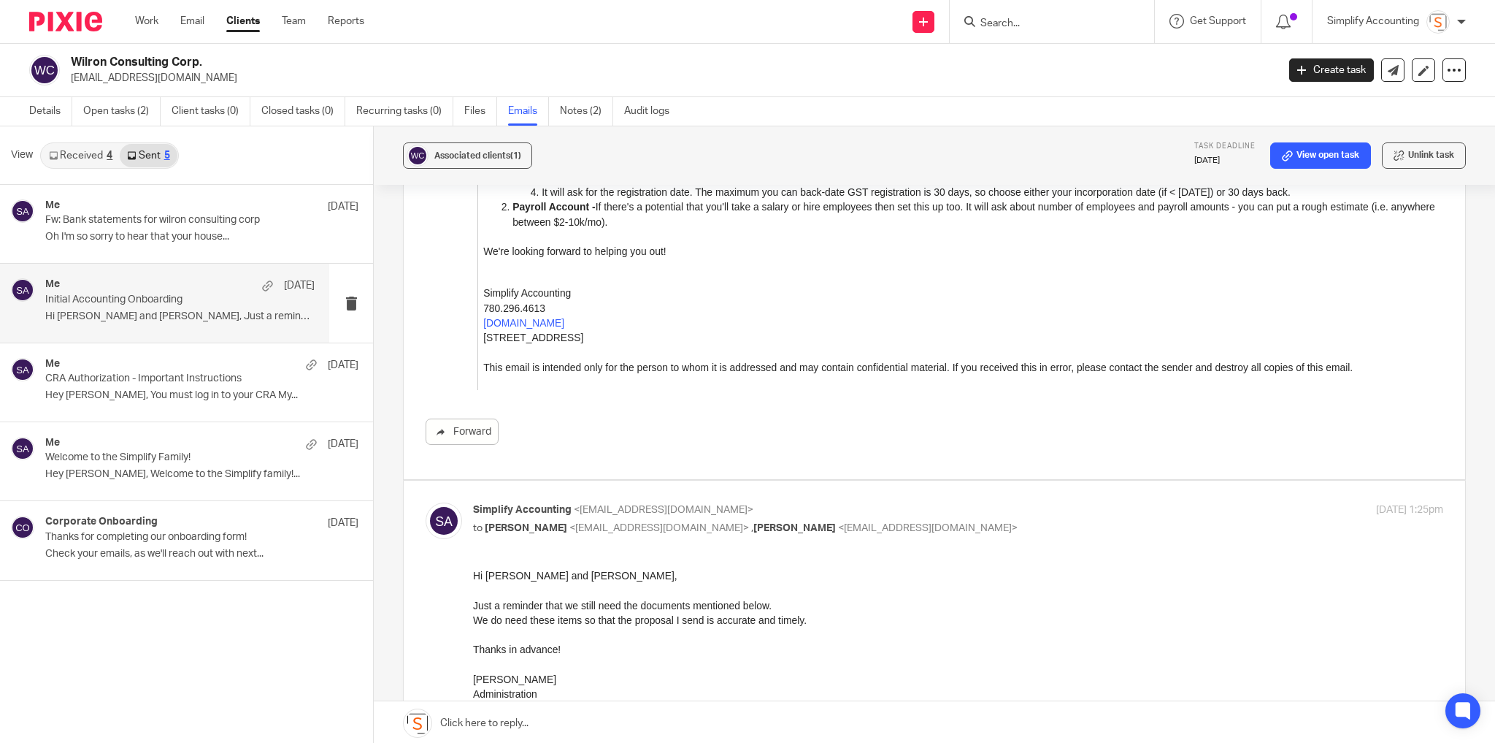
scroll to position [2636, 0]
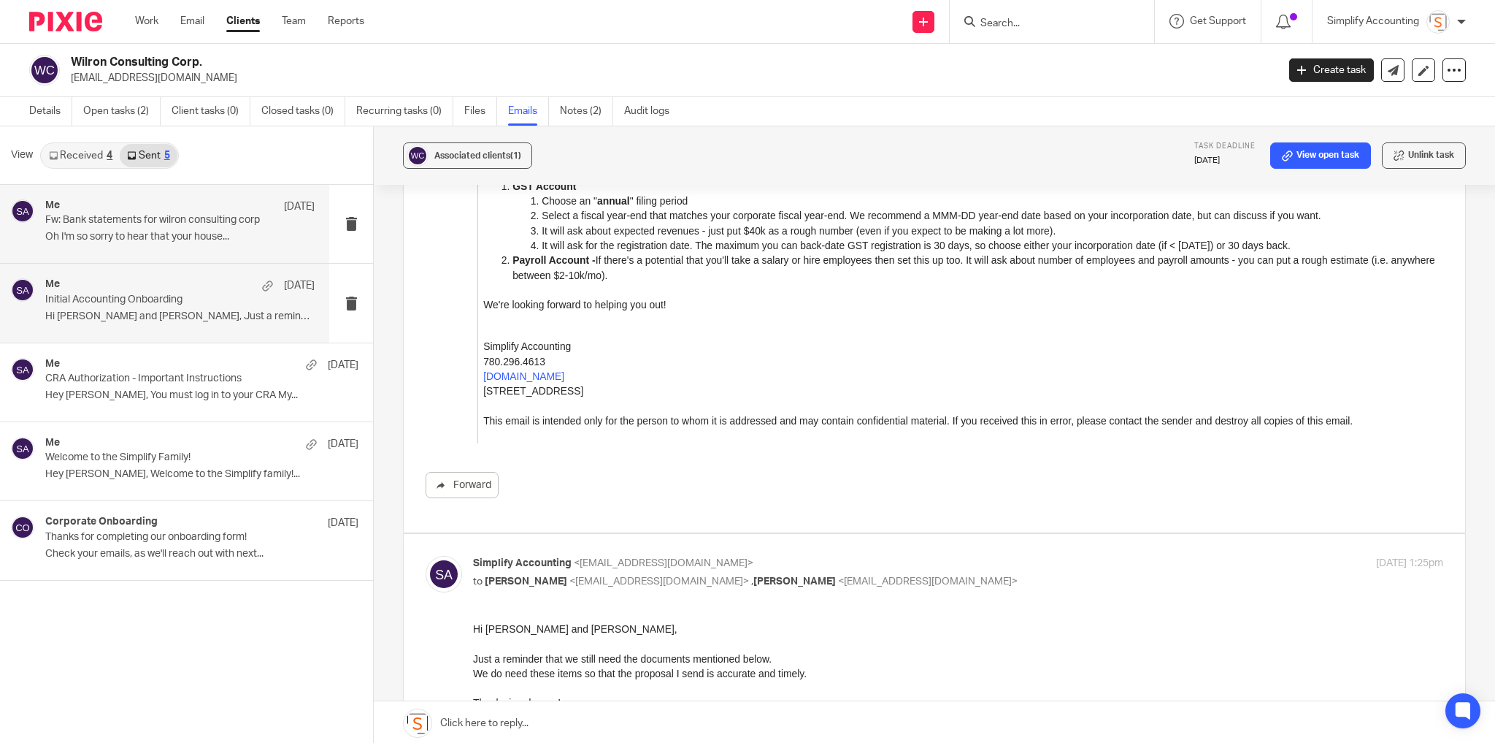
click at [254, 209] on div "Me Aug 6" at bounding box center [179, 206] width 269 height 15
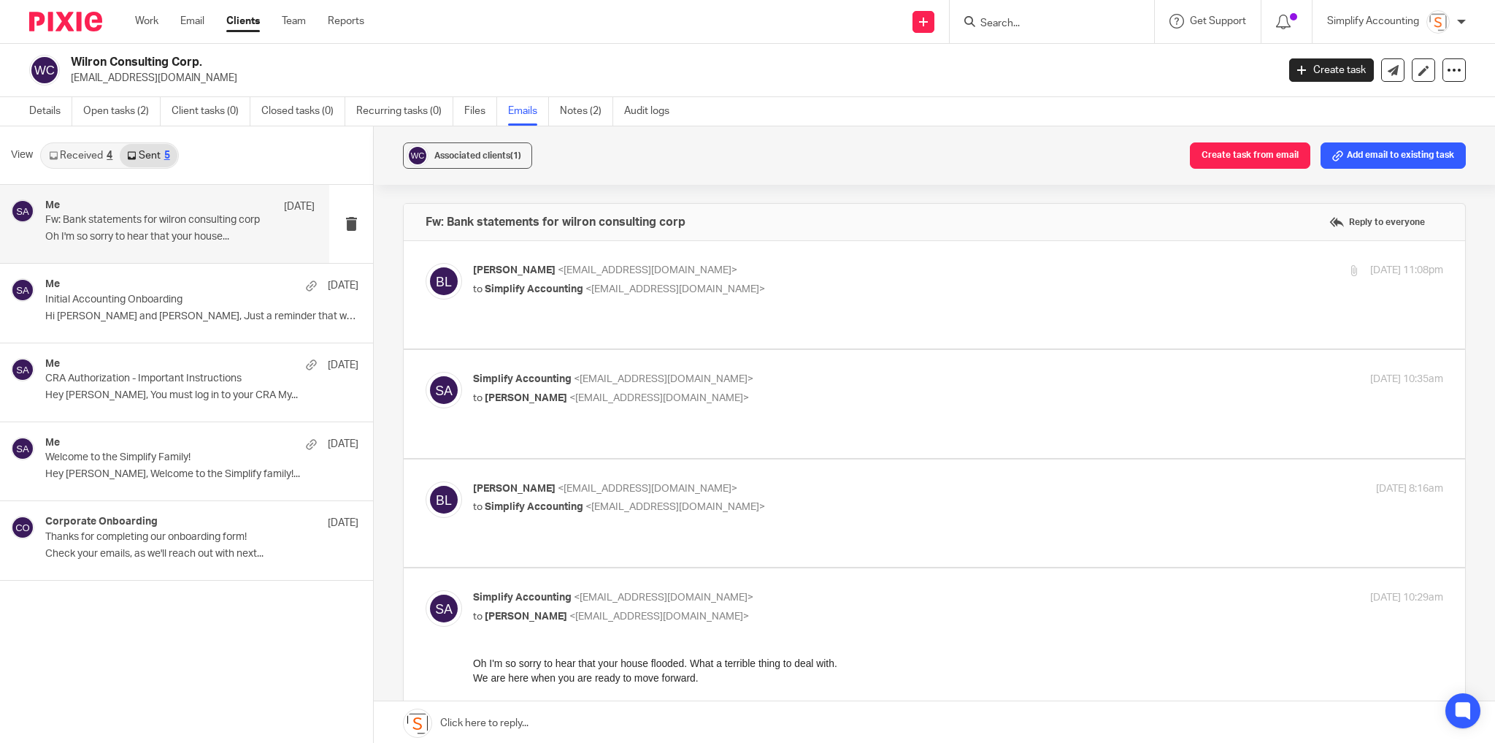
scroll to position [0, 0]
click at [816, 251] on label at bounding box center [935, 294] width 1062 height 107
click at [426, 262] on input "checkbox" at bounding box center [425, 262] width 1 height 1
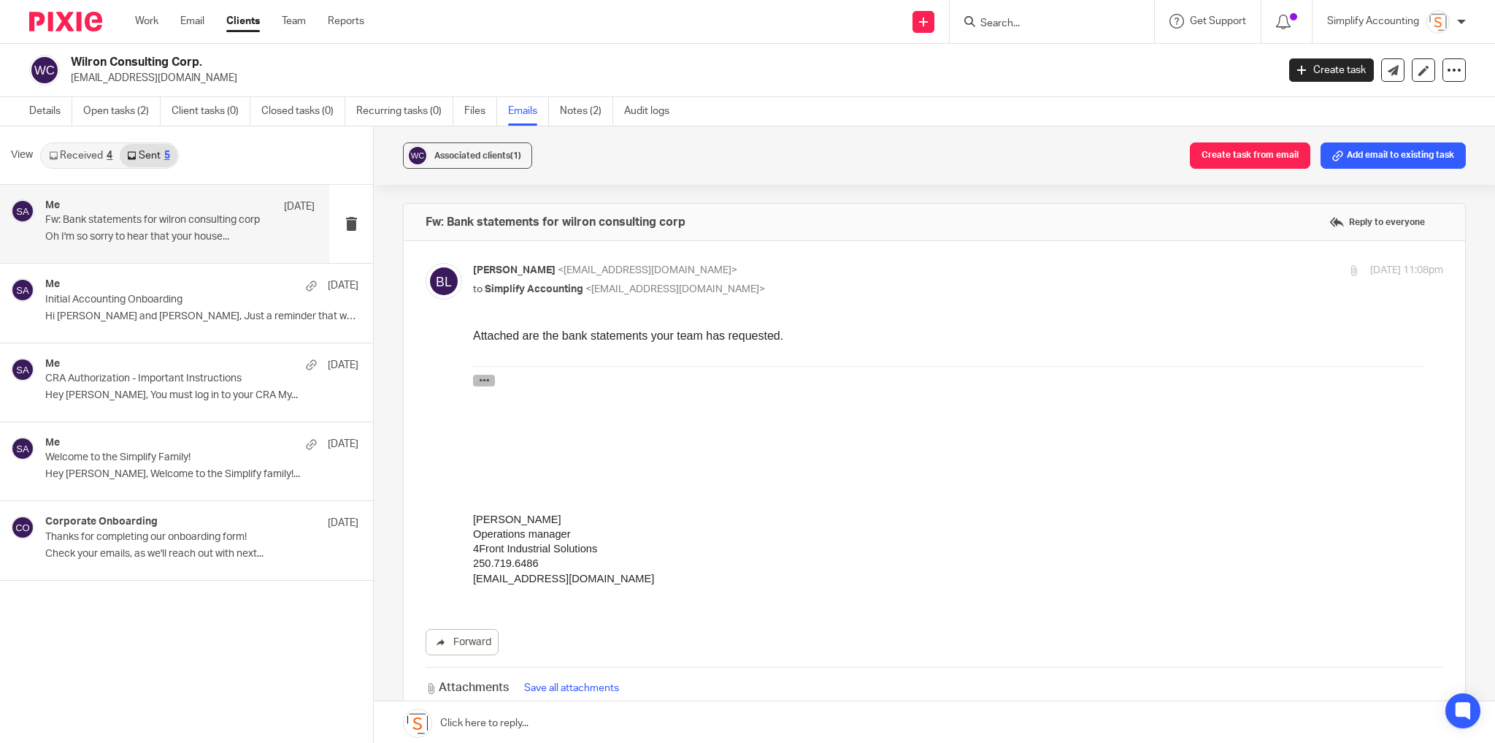
click at [477, 379] on button "button" at bounding box center [484, 381] width 22 height 12
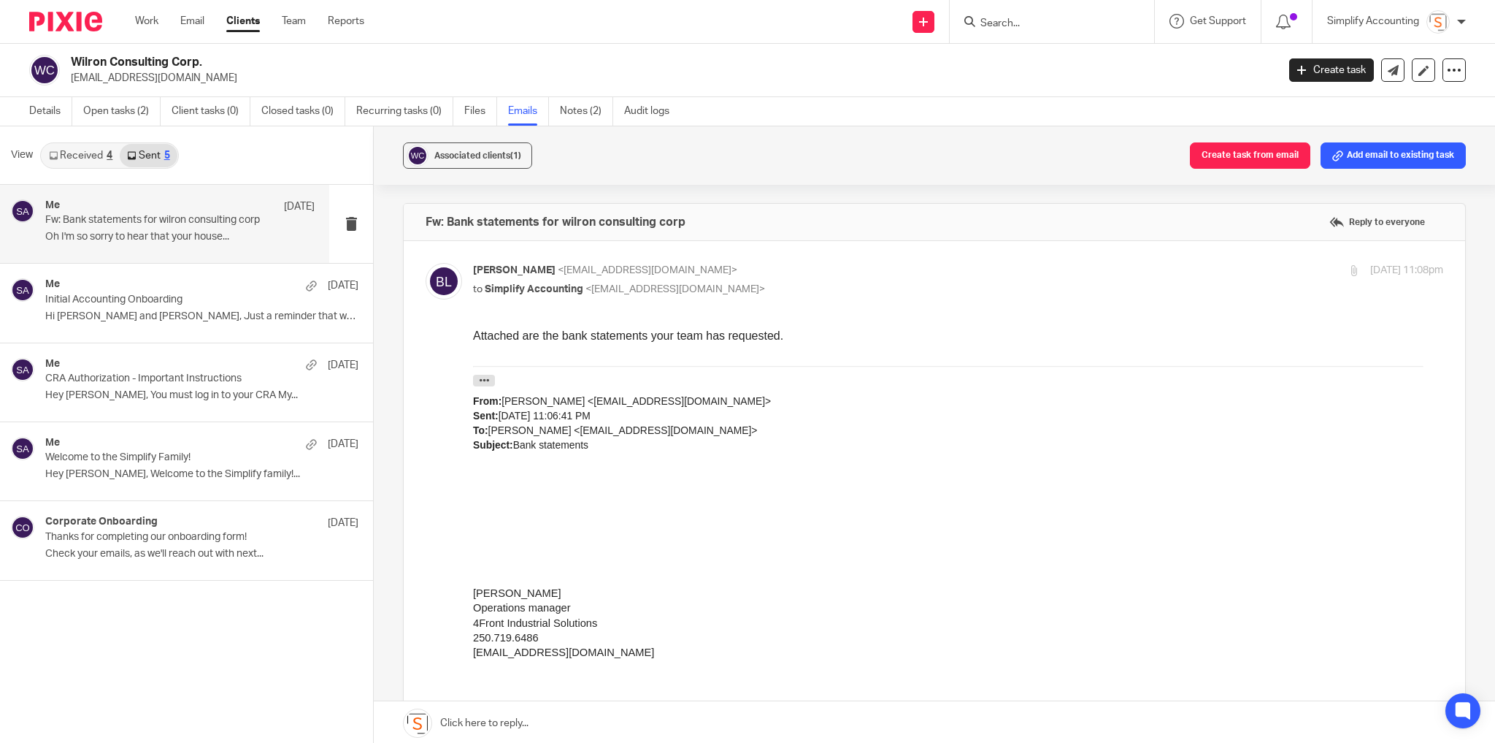
click at [807, 274] on p "byron lamoureux <bironman@hotmail.ca>" at bounding box center [796, 270] width 647 height 15
checkbox input "false"
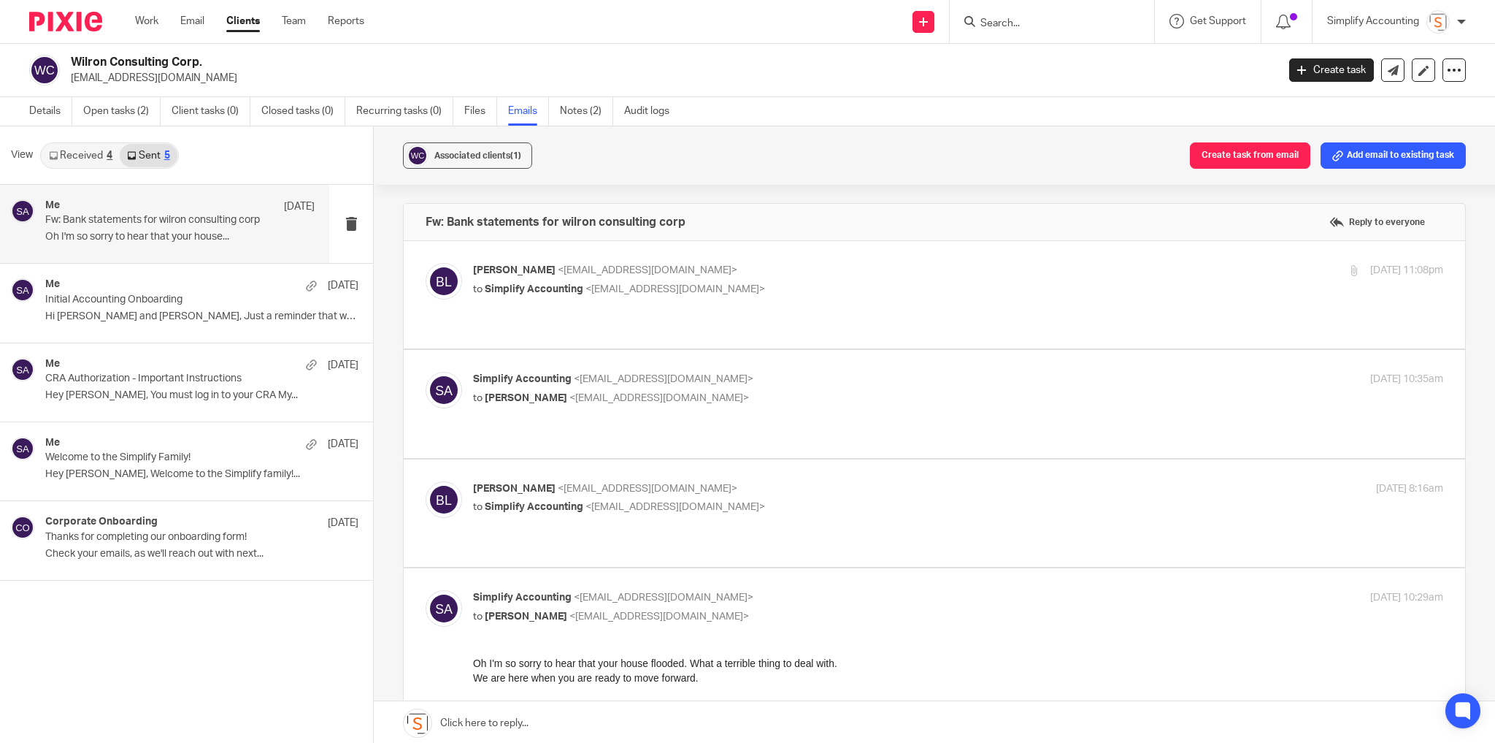
click at [830, 391] on p "to byron lamoureux <bironman@hotmail.ca>" at bounding box center [796, 398] width 647 height 15
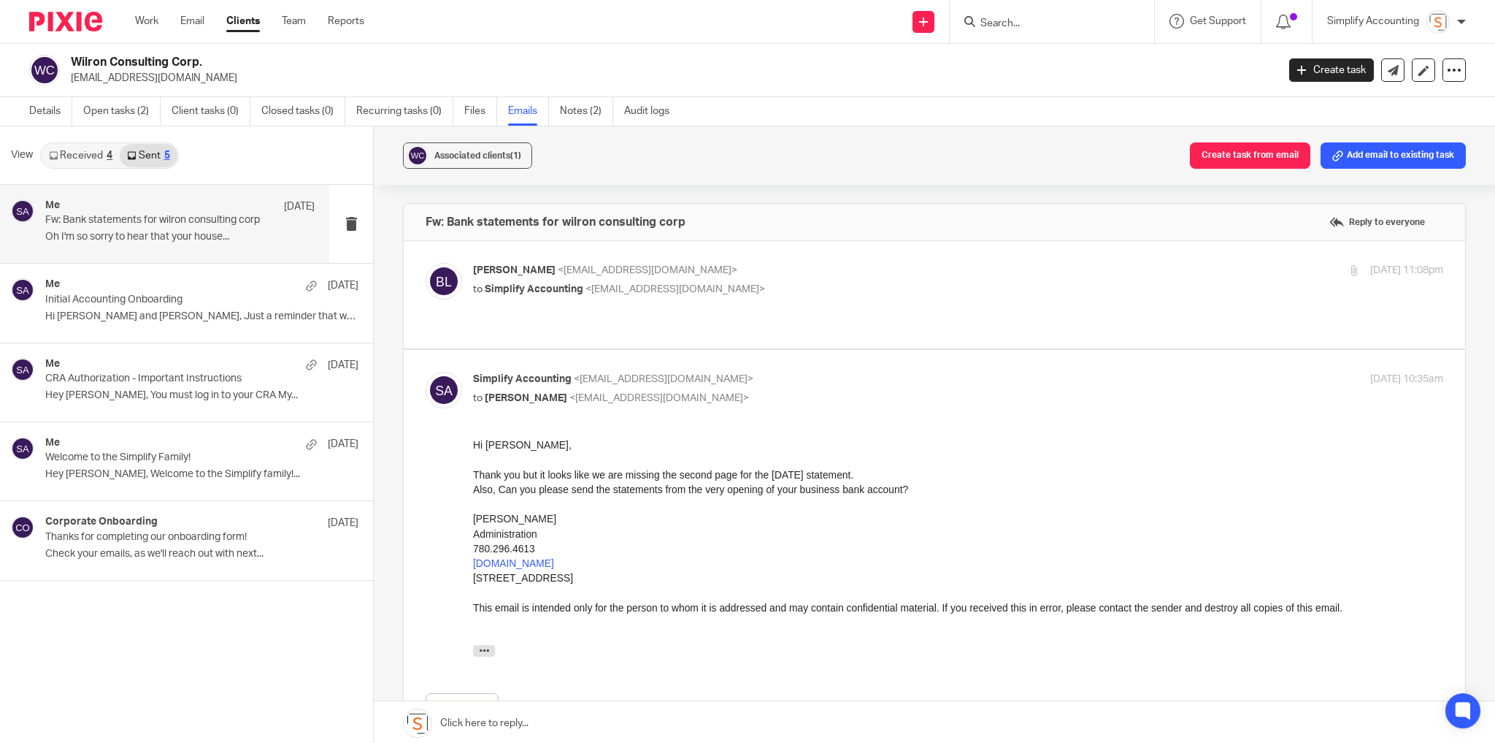
click at [869, 372] on p "Simplify Accounting <info@simplifyaccounting.ca>" at bounding box center [796, 379] width 647 height 15
checkbox input "false"
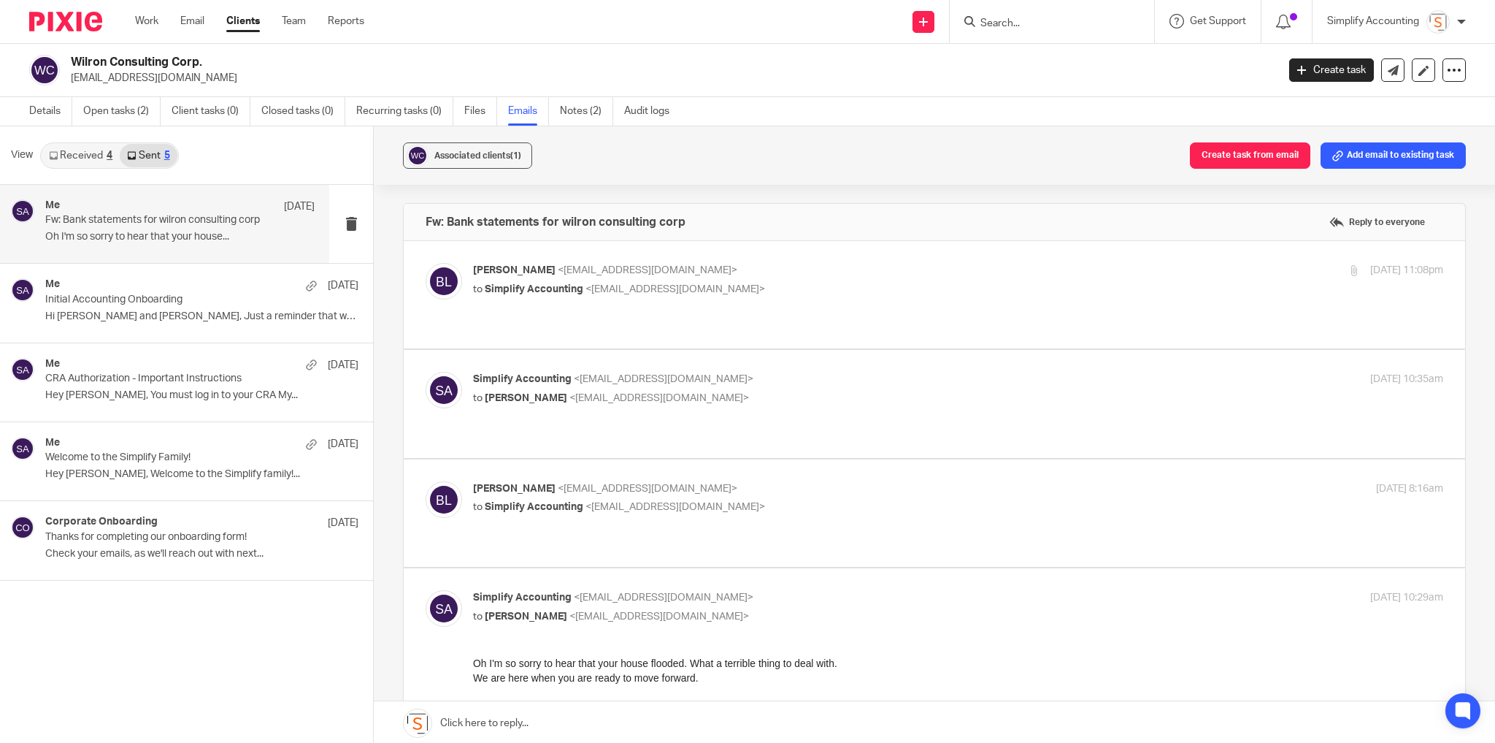
click at [906, 481] on p "byron lamoureux <bironman@hotmail.ca>" at bounding box center [796, 488] width 647 height 15
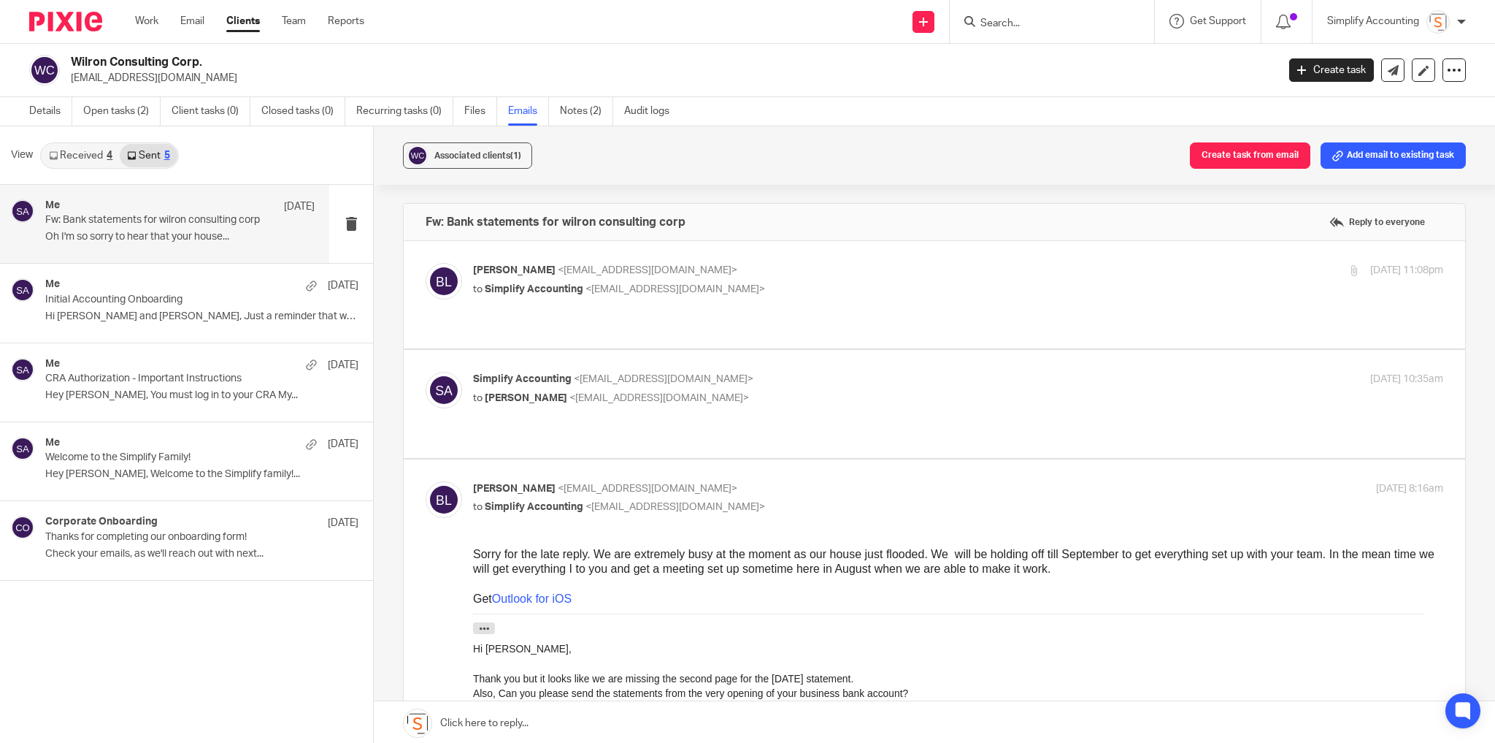
click at [901, 481] on p "byron lamoureux <bironman@hotmail.ca>" at bounding box center [796, 488] width 647 height 15
checkbox input "false"
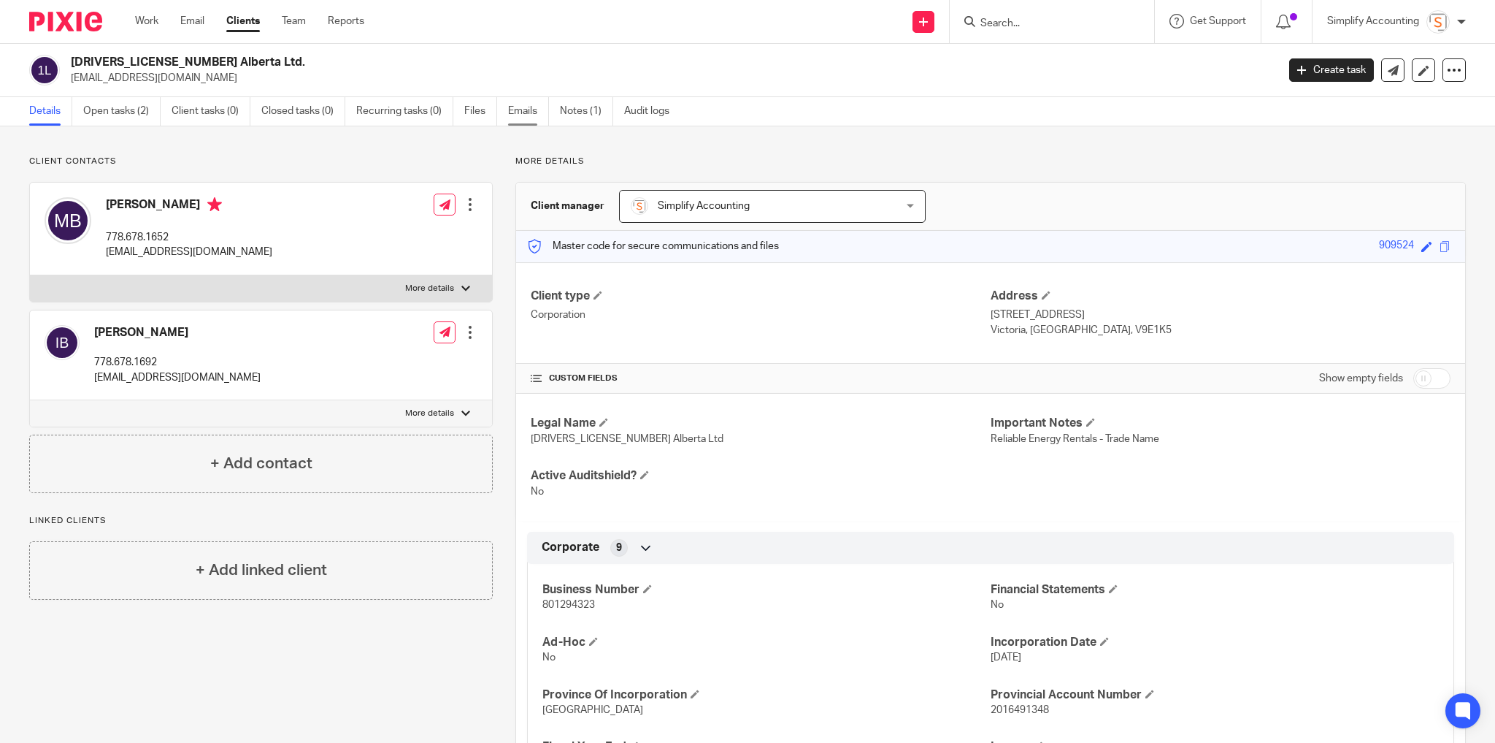
click at [518, 104] on link "Emails" at bounding box center [528, 111] width 41 height 28
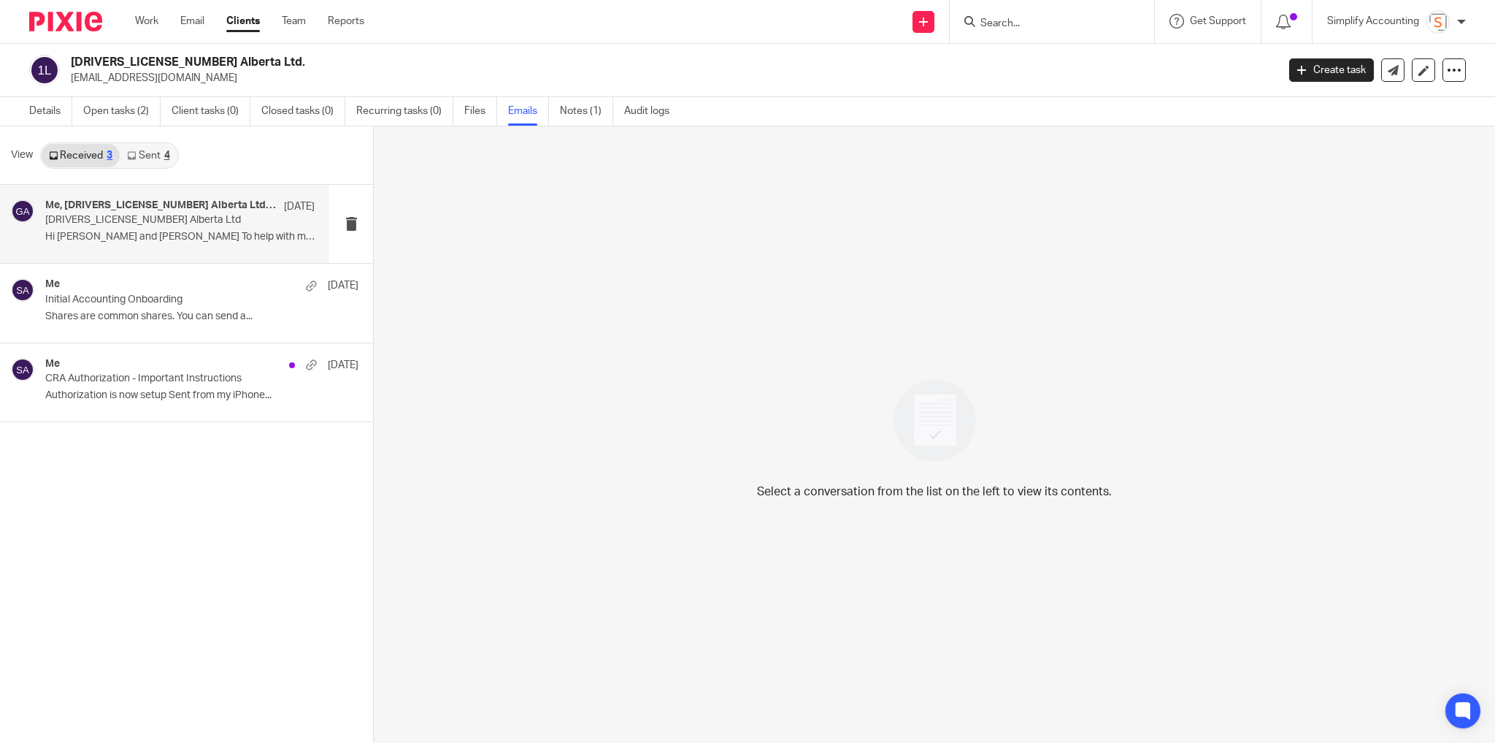
click at [199, 203] on h4 "Me, [DRIVERS_LICENSE_NUMBER] Alberta Ltd, [PERSON_NAME]" at bounding box center [160, 205] width 231 height 12
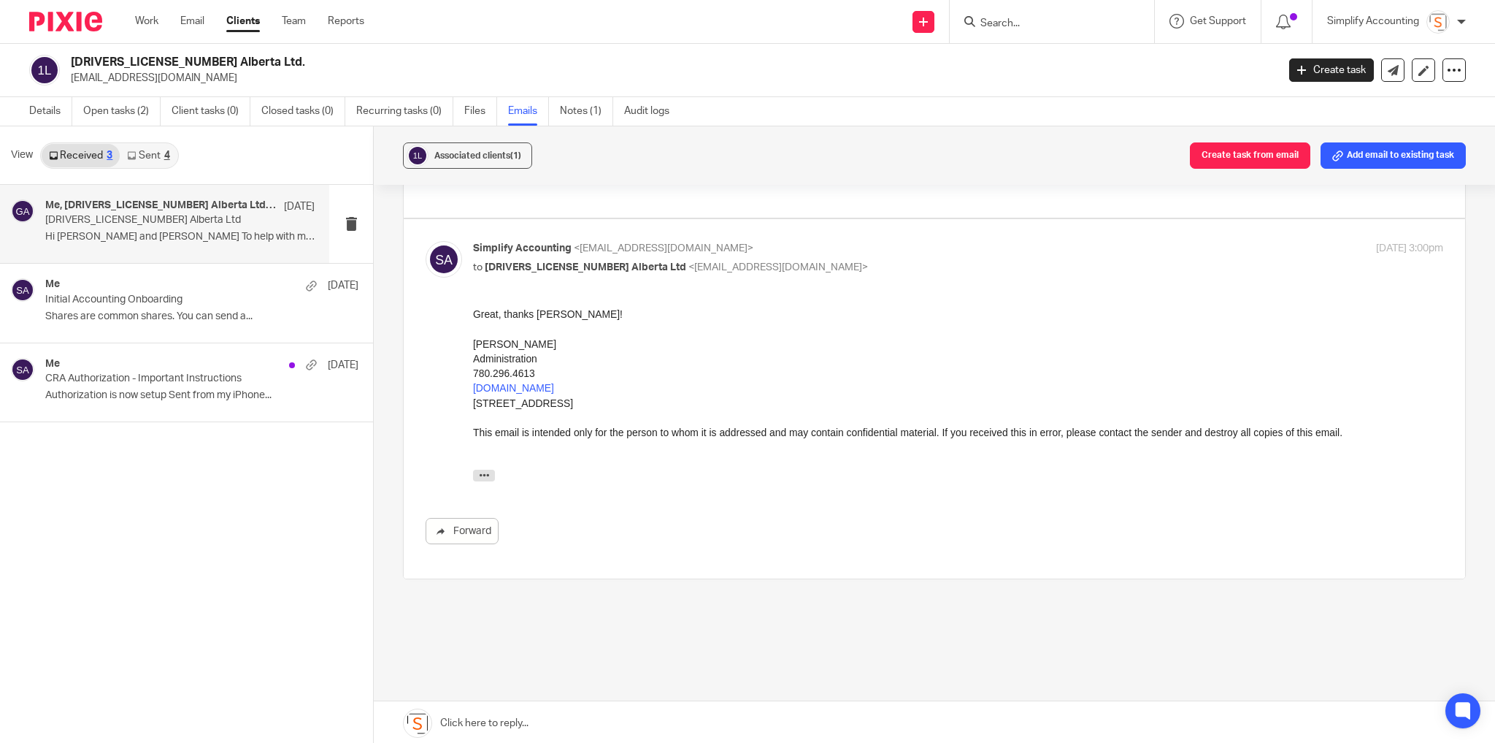
scroll to position [547, 0]
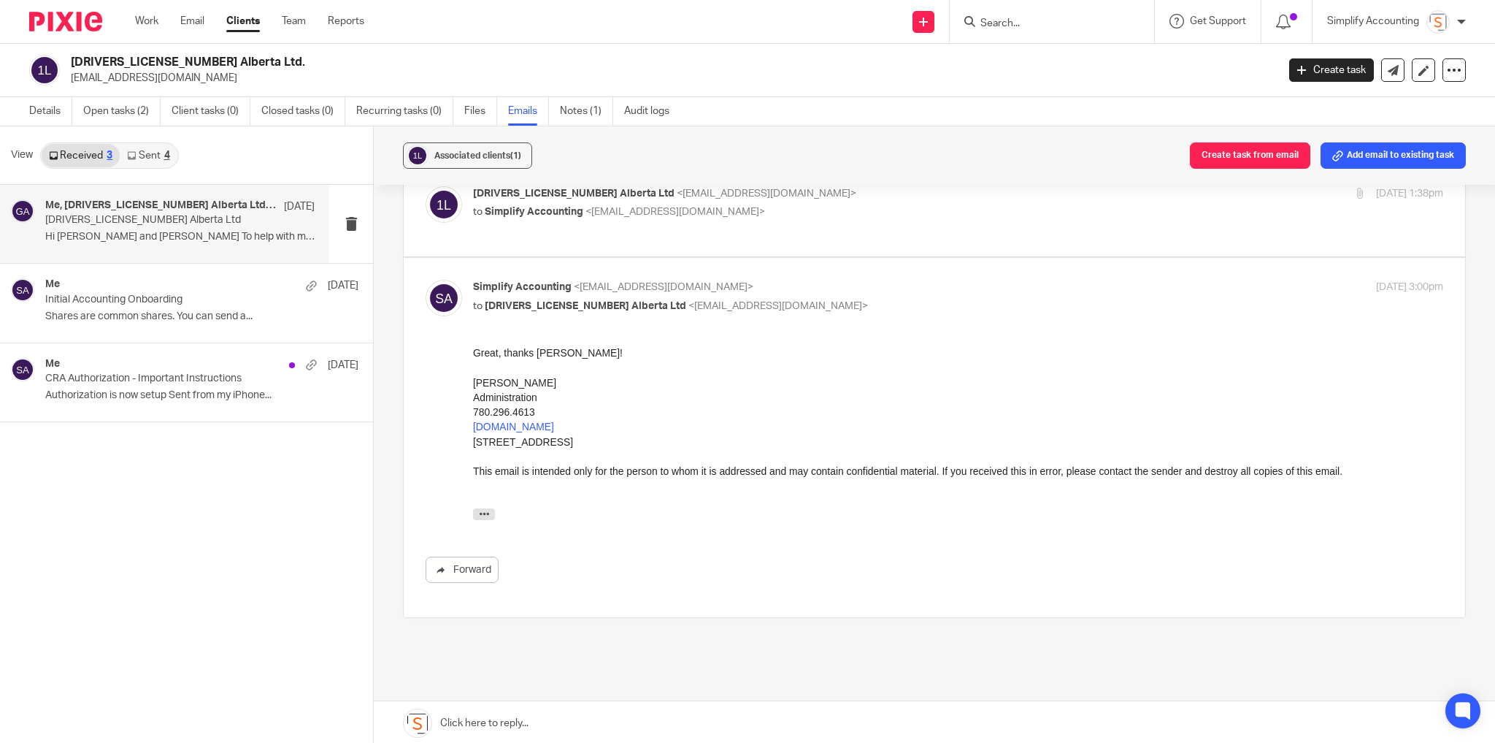
drag, startPoint x: 167, startPoint y: 152, endPoint x: 166, endPoint y: 159, distance: 7.4
click at [166, 153] on div "4" at bounding box center [167, 155] width 6 height 10
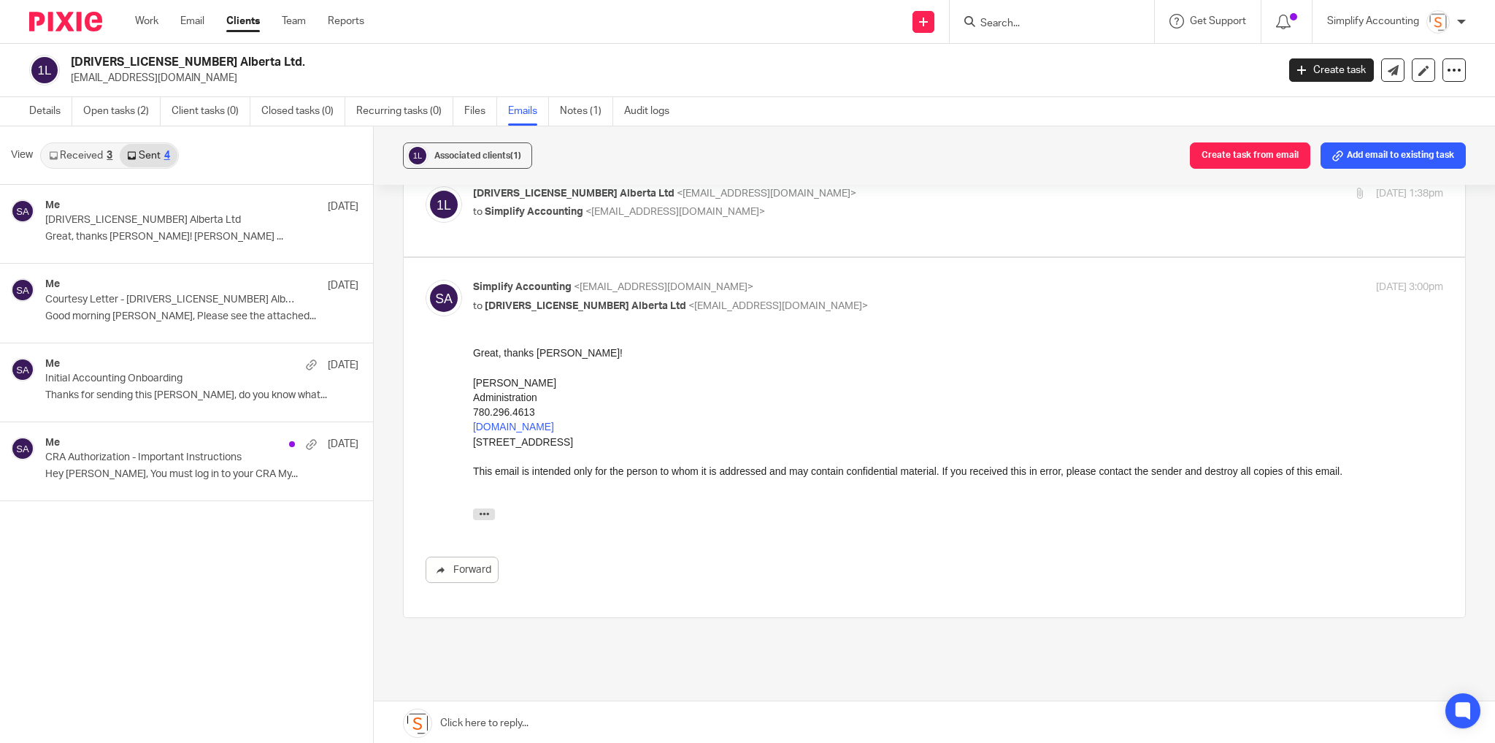
scroll to position [1, 0]
click at [31, 107] on link "Details" at bounding box center [50, 110] width 43 height 28
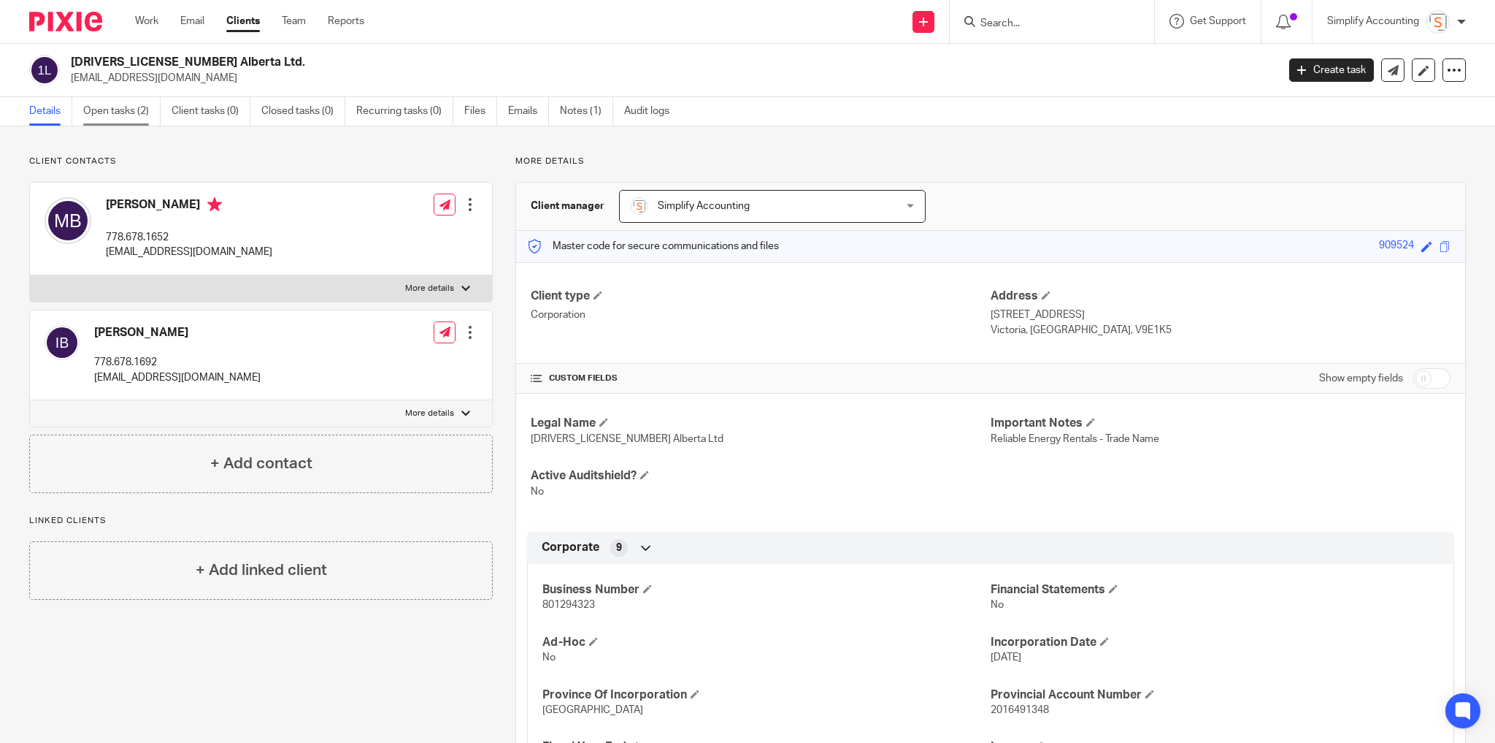
click at [109, 109] on link "Open tasks (2)" at bounding box center [121, 111] width 77 height 28
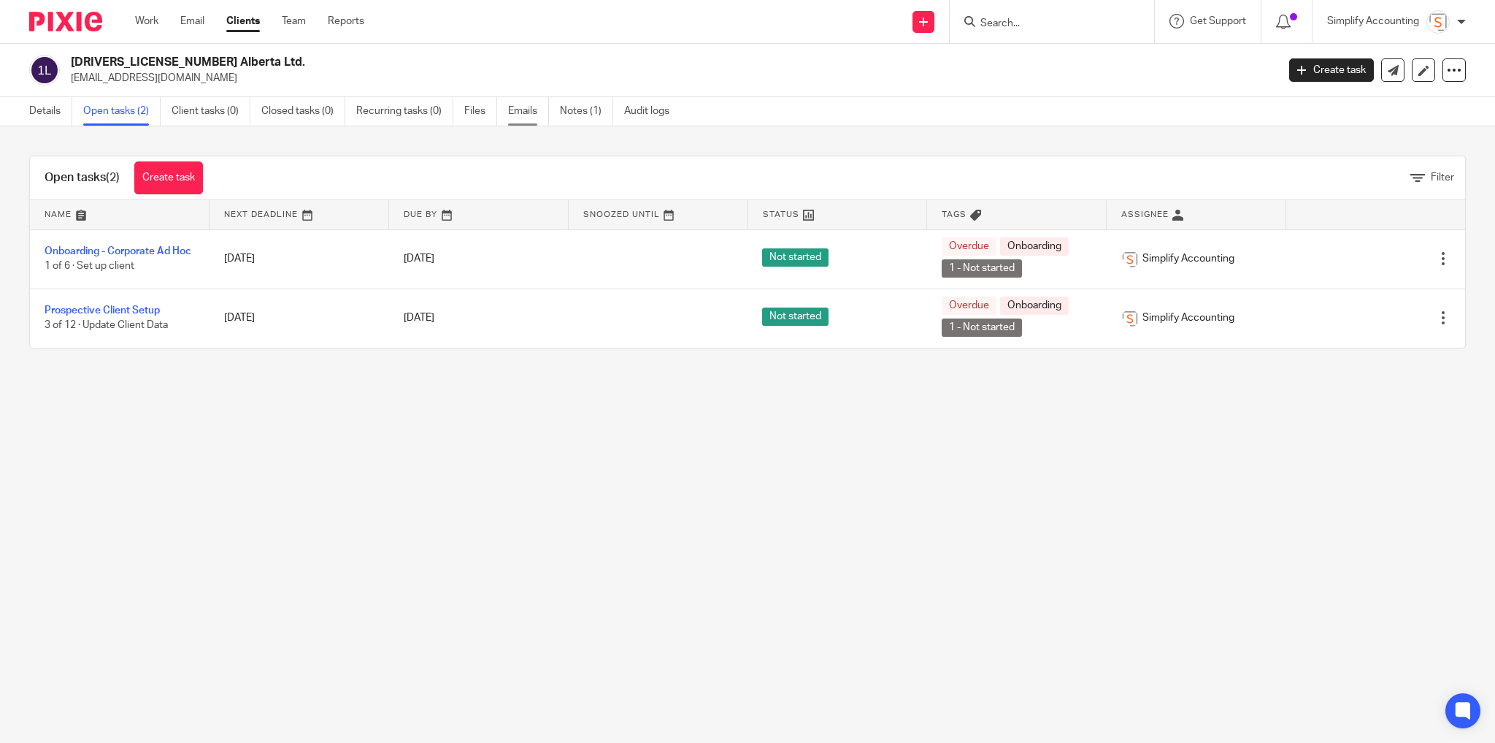
click at [529, 114] on link "Emails" at bounding box center [528, 111] width 41 height 28
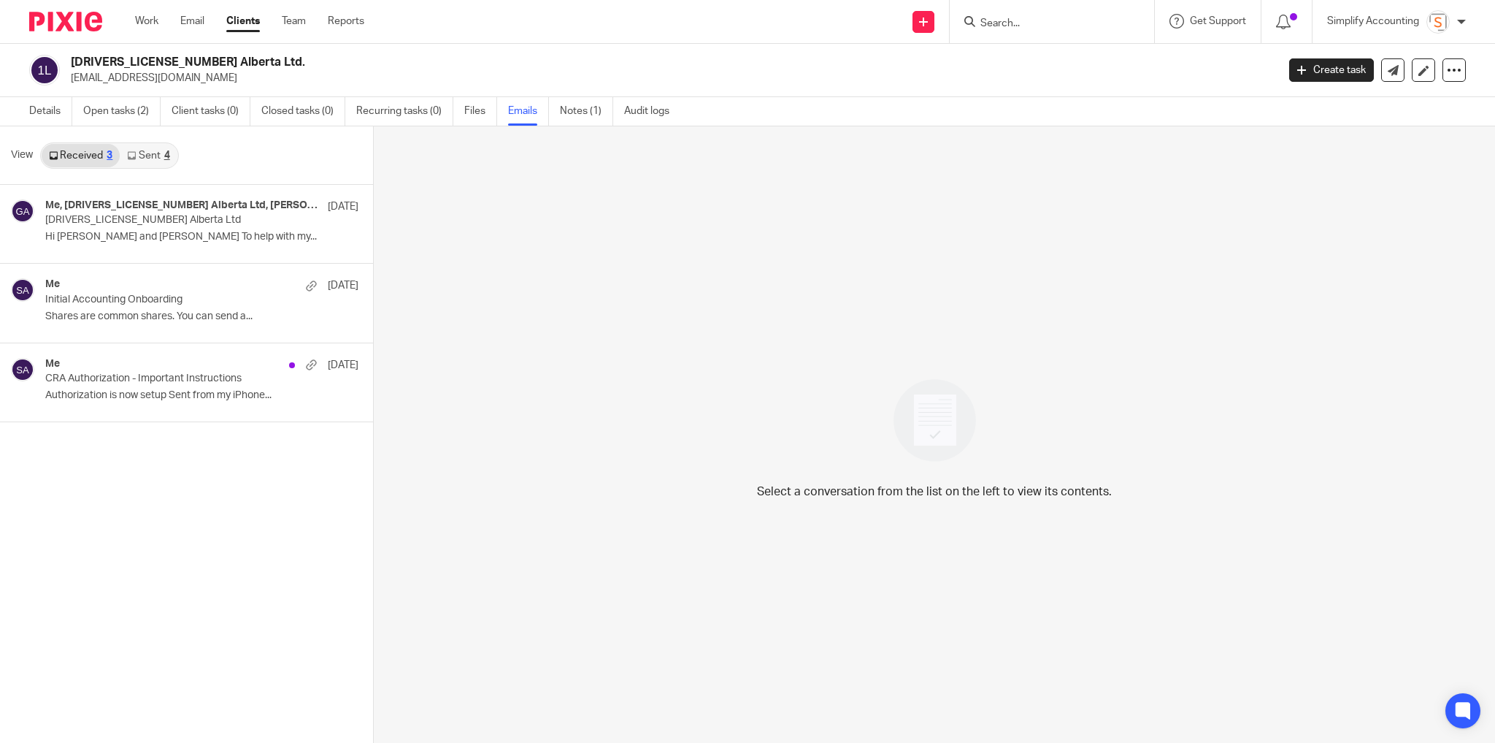
click at [131, 154] on icon at bounding box center [131, 155] width 9 height 9
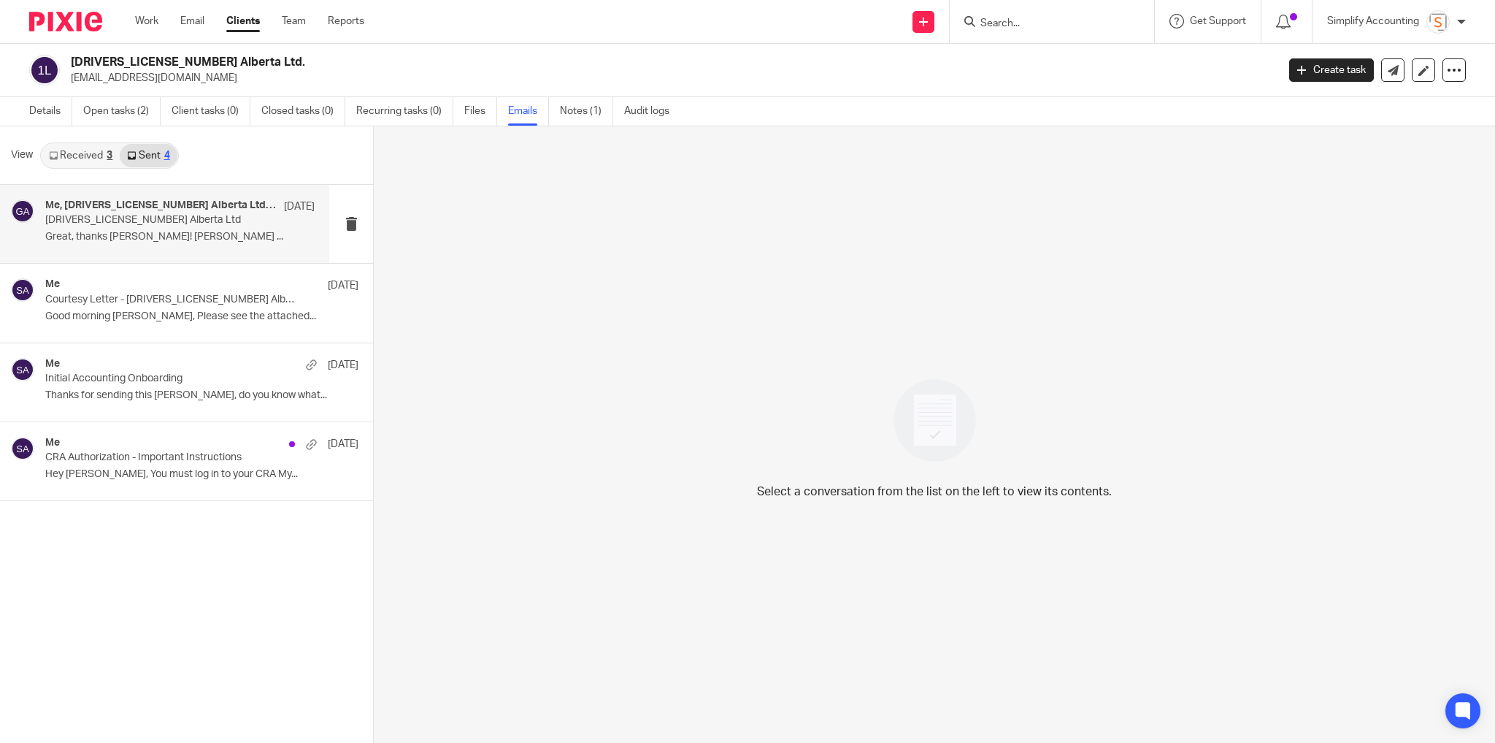
click at [133, 237] on p "Great, thanks [PERSON_NAME]! [PERSON_NAME] ..." at bounding box center [179, 237] width 269 height 12
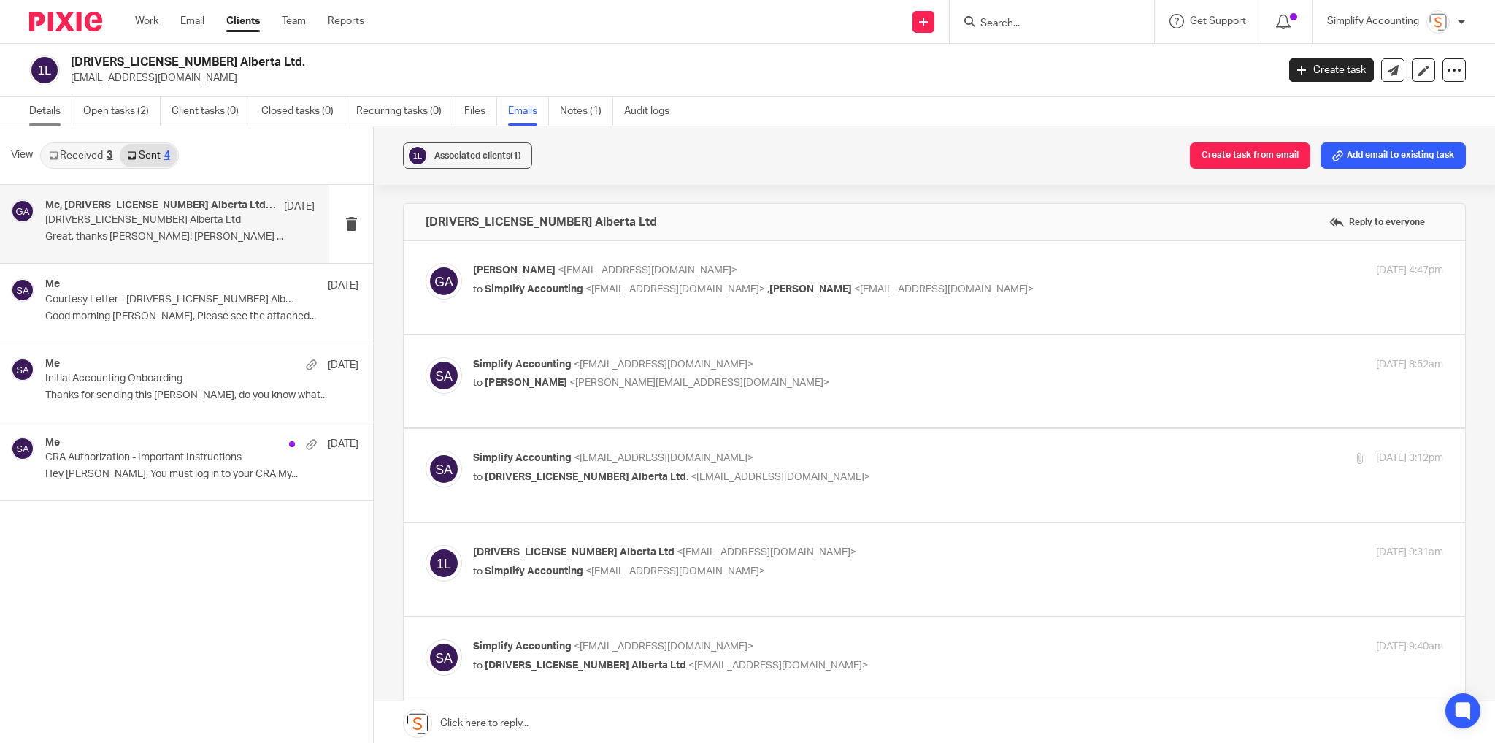
click at [59, 110] on link "Details" at bounding box center [50, 111] width 43 height 28
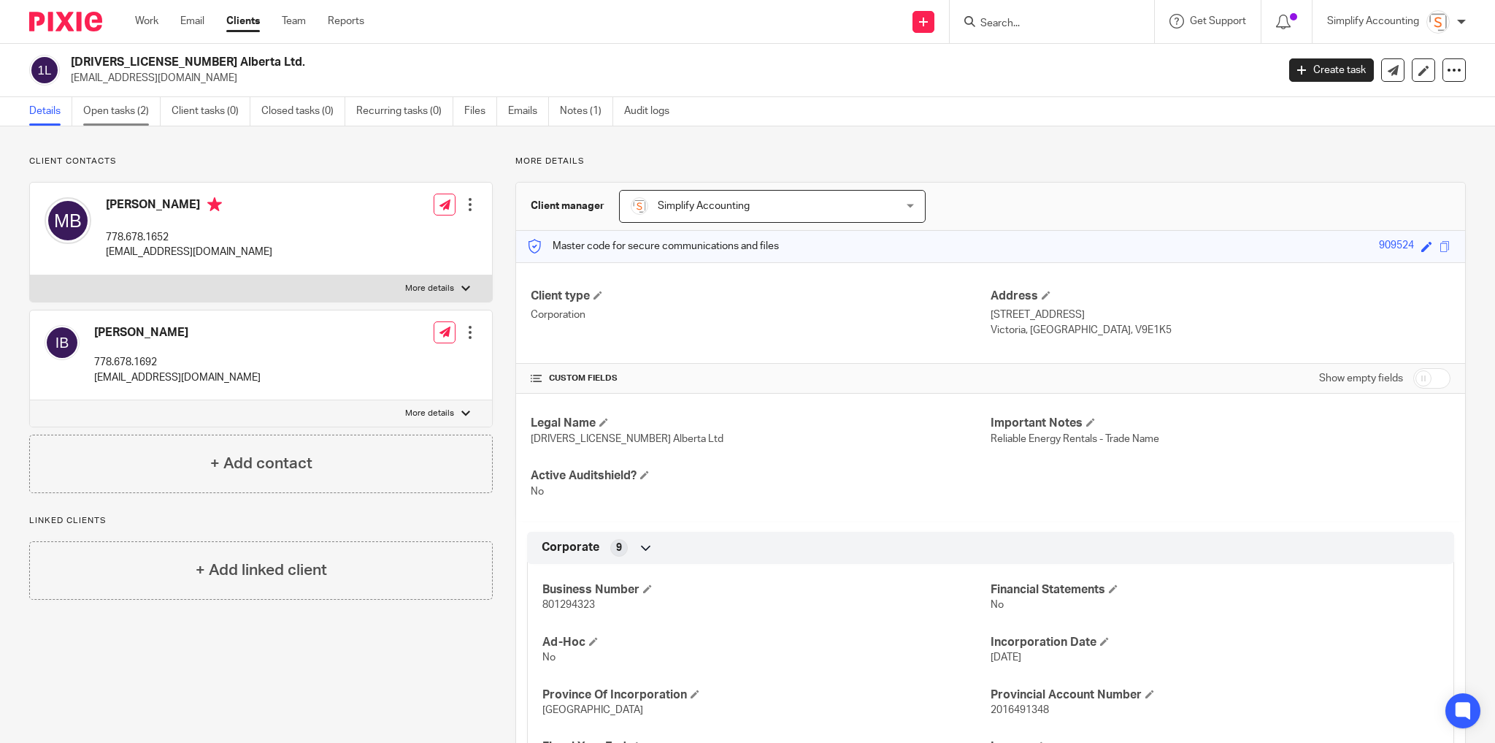
click at [129, 112] on link "Open tasks (2)" at bounding box center [121, 111] width 77 height 28
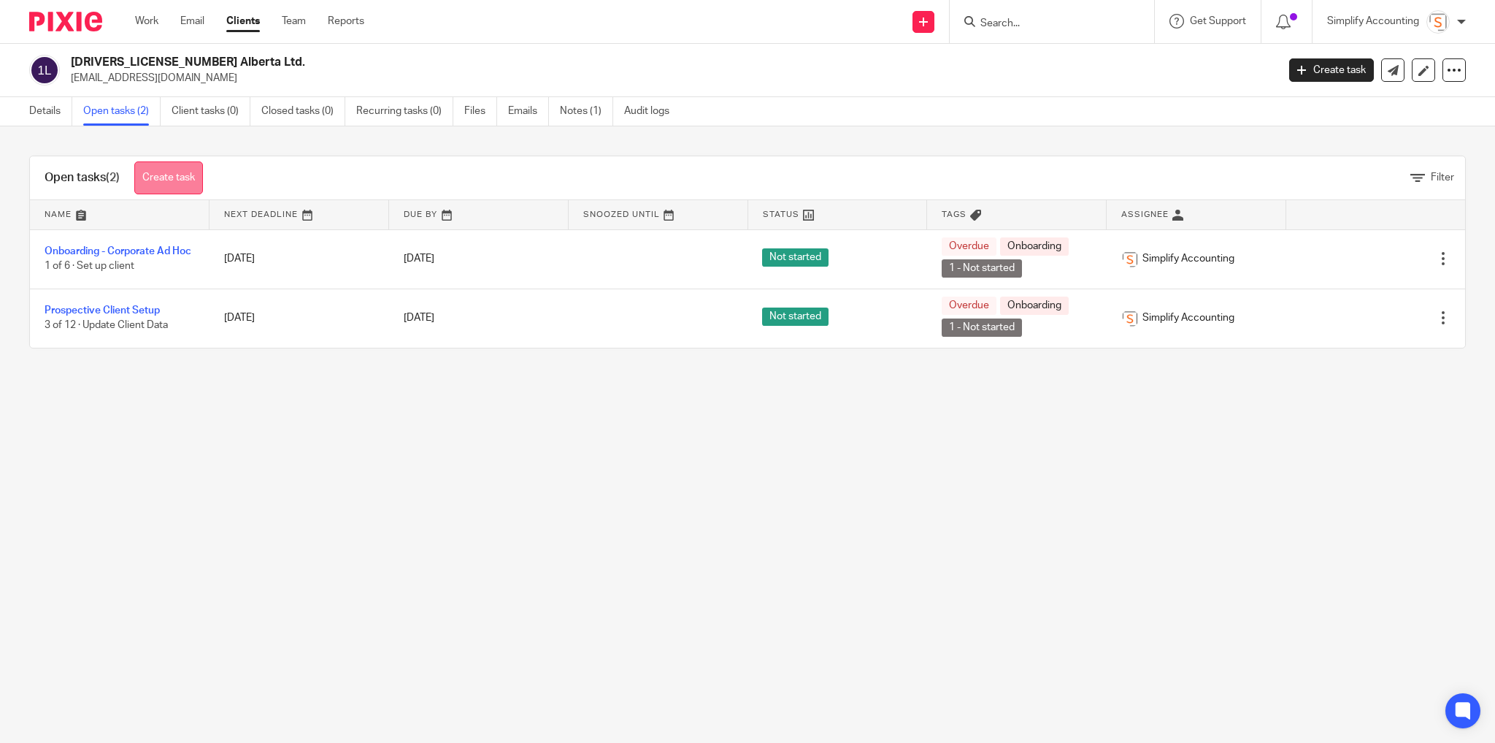
click at [188, 174] on link "Create task" at bounding box center [168, 177] width 69 height 33
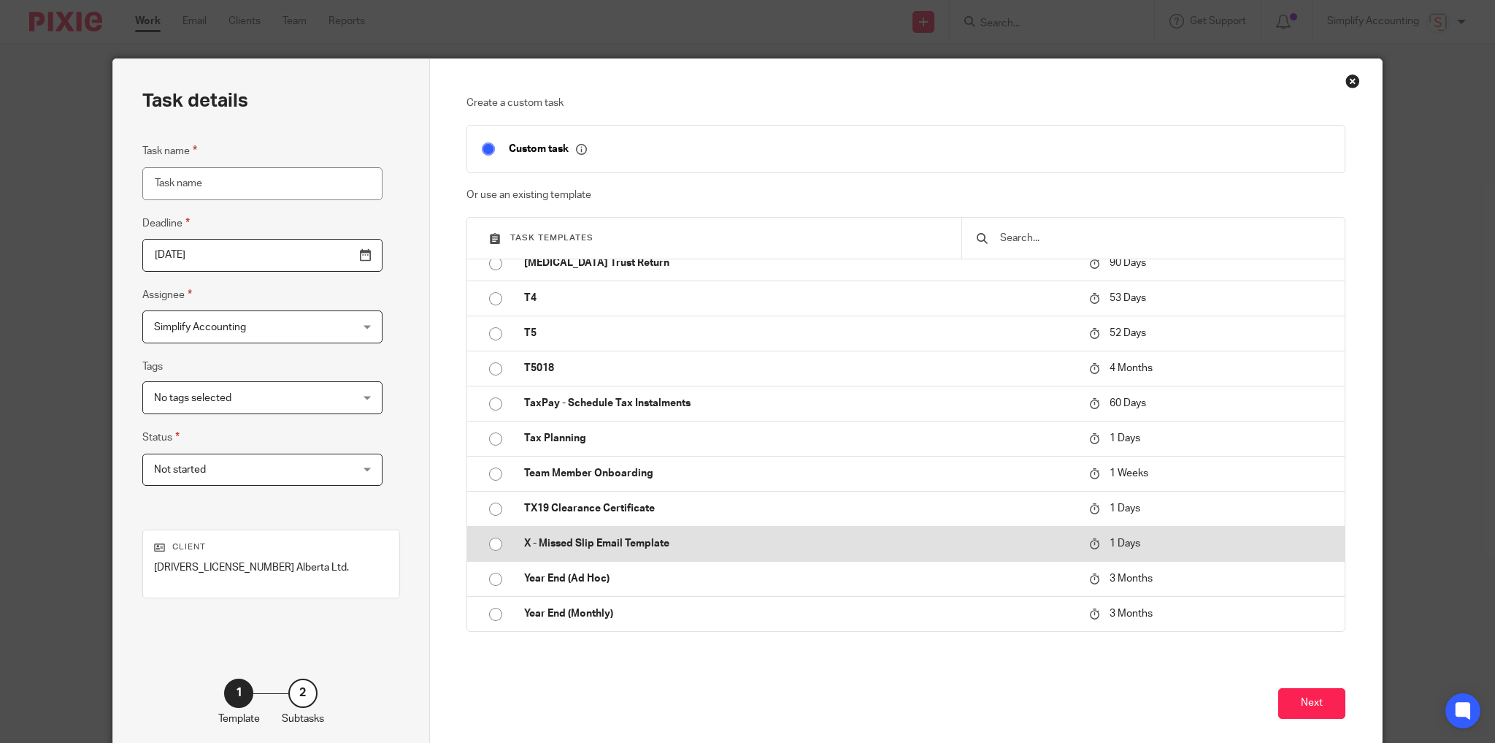
scroll to position [70, 0]
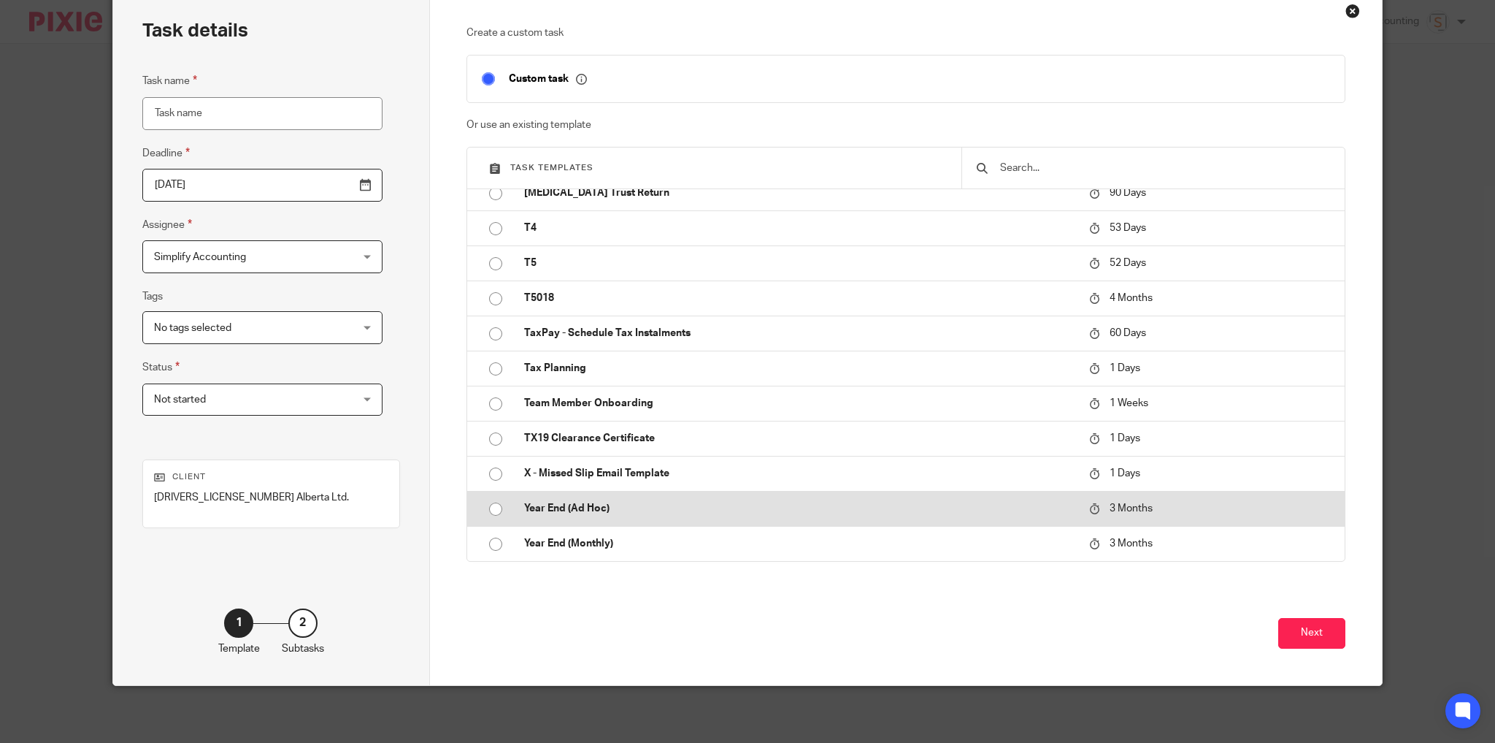
click at [633, 518] on td "Year End (Ad Hoc)" at bounding box center [796, 508] width 572 height 35
type input "2025-12-18"
type input "Year End (Ad Hoc) - September 2025"
checkbox input "false"
radio input "true"
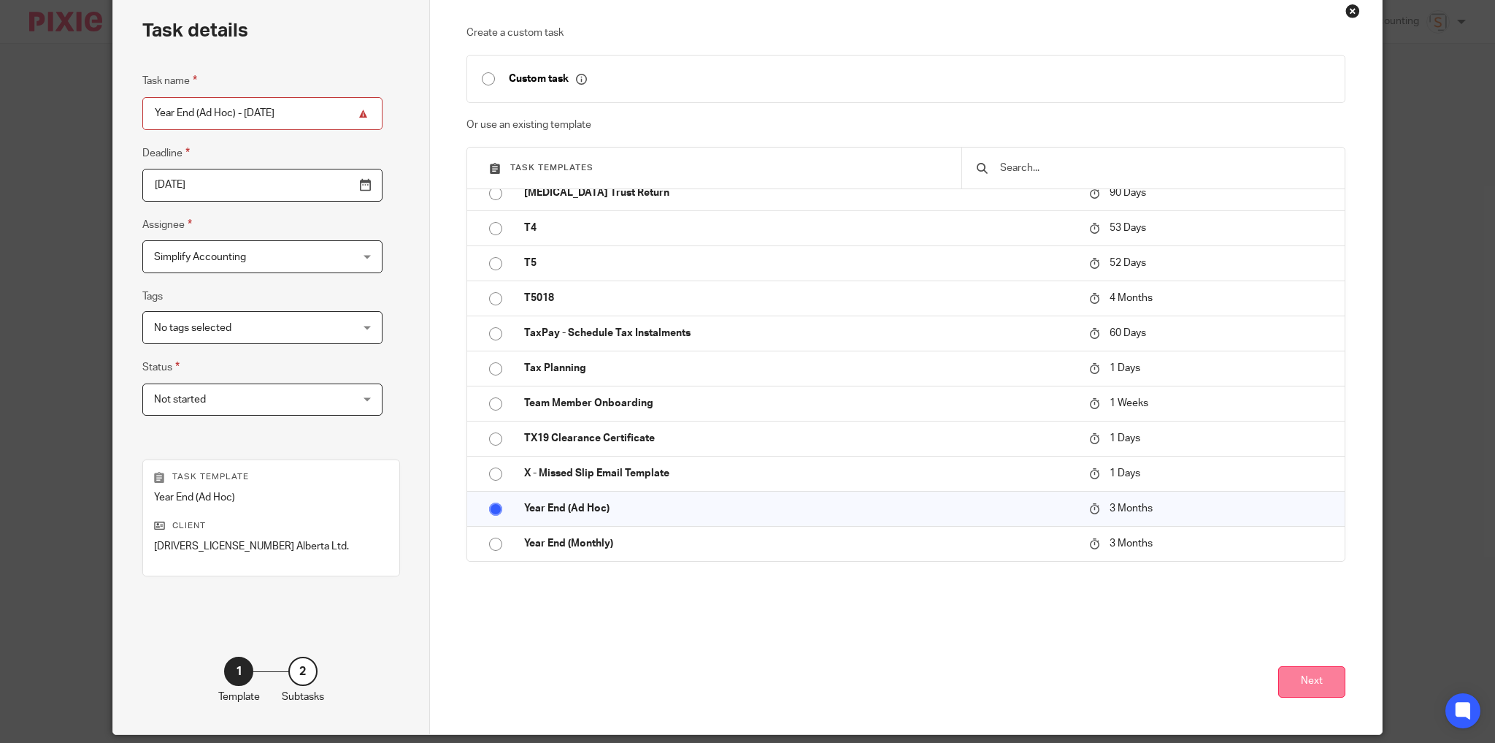
click at [1325, 673] on button "Next" at bounding box center [1312, 681] width 67 height 31
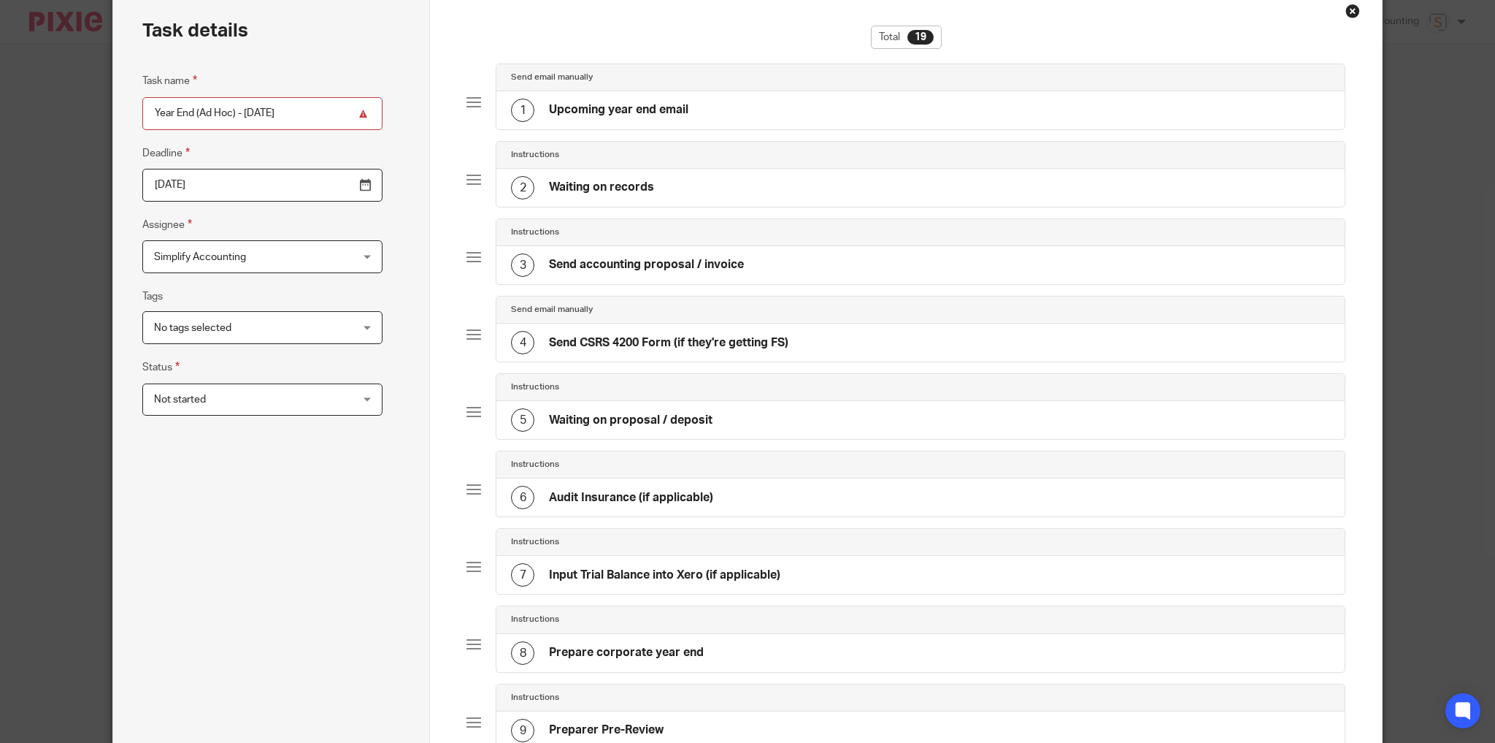
click at [253, 108] on input "Year End (Ad Hoc) - September 2025" at bounding box center [262, 113] width 240 height 33
click at [254, 108] on input "Year End (Ad Hoc) - September 2025" at bounding box center [262, 113] width 240 height 33
click at [257, 110] on input "Year End (Ad Hoc) - September 2025" at bounding box center [262, 113] width 240 height 33
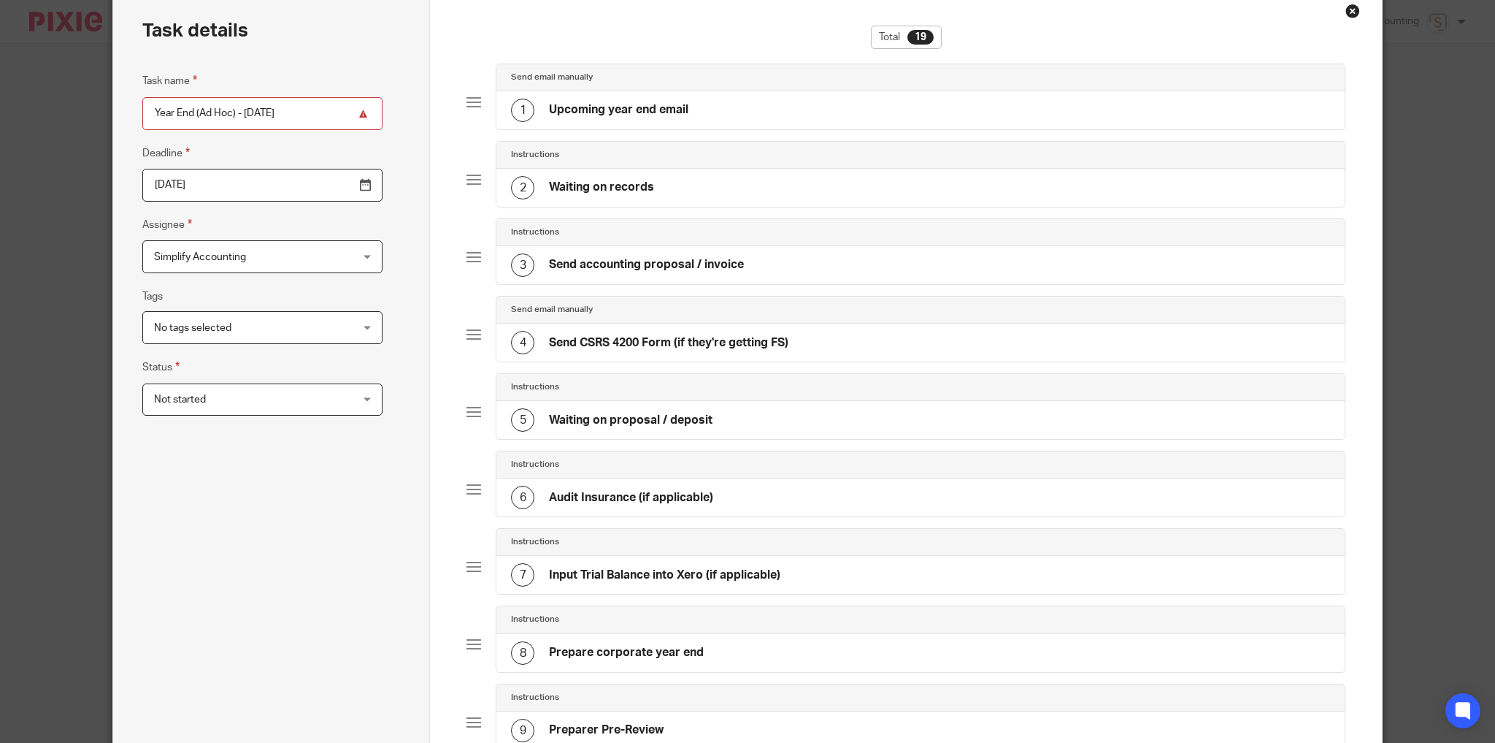
click at [271, 112] on input "Year End (Ad Hoc) - September 2025" at bounding box center [262, 113] width 240 height 33
click at [270, 112] on input "Year End (Ad Hoc) - September 2025" at bounding box center [262, 113] width 240 height 33
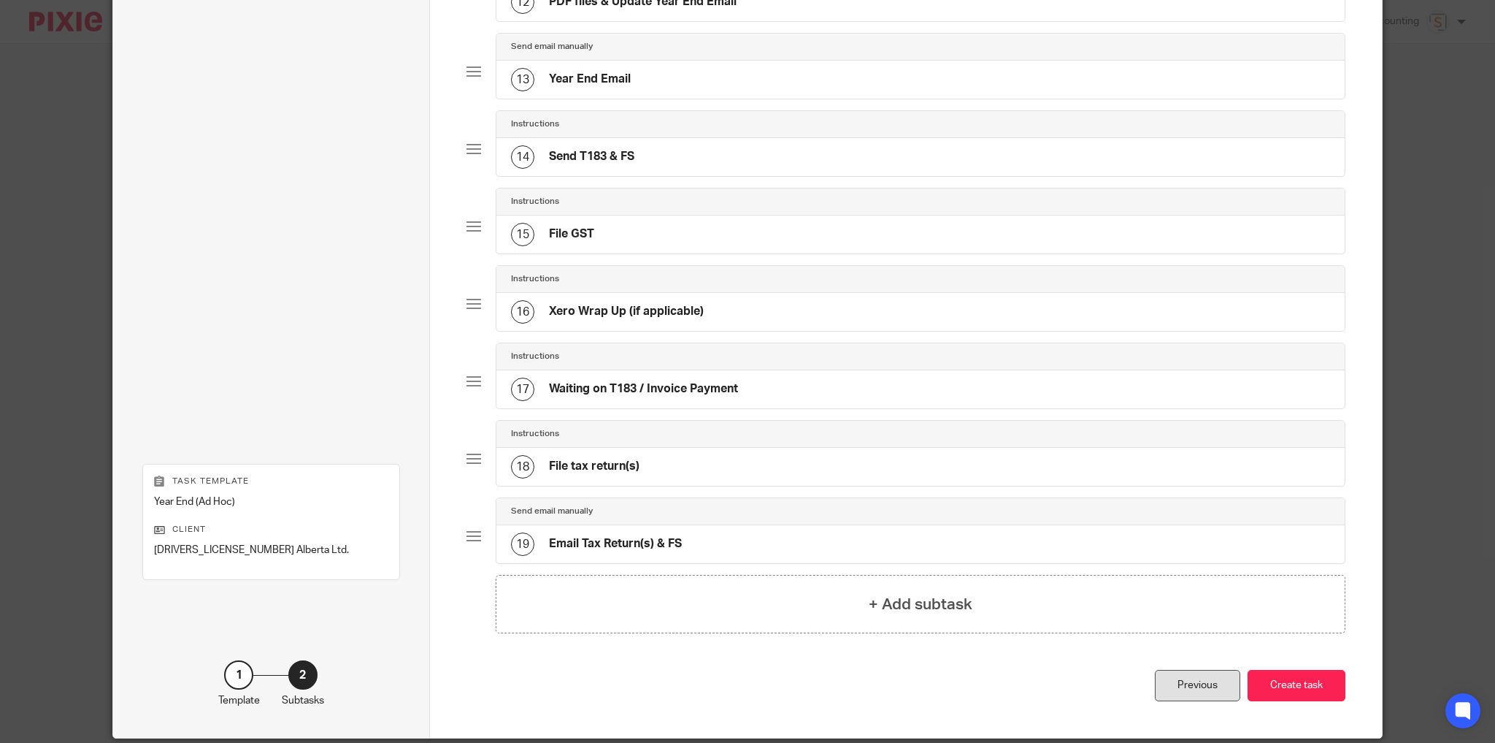
scroll to position [1064, 0]
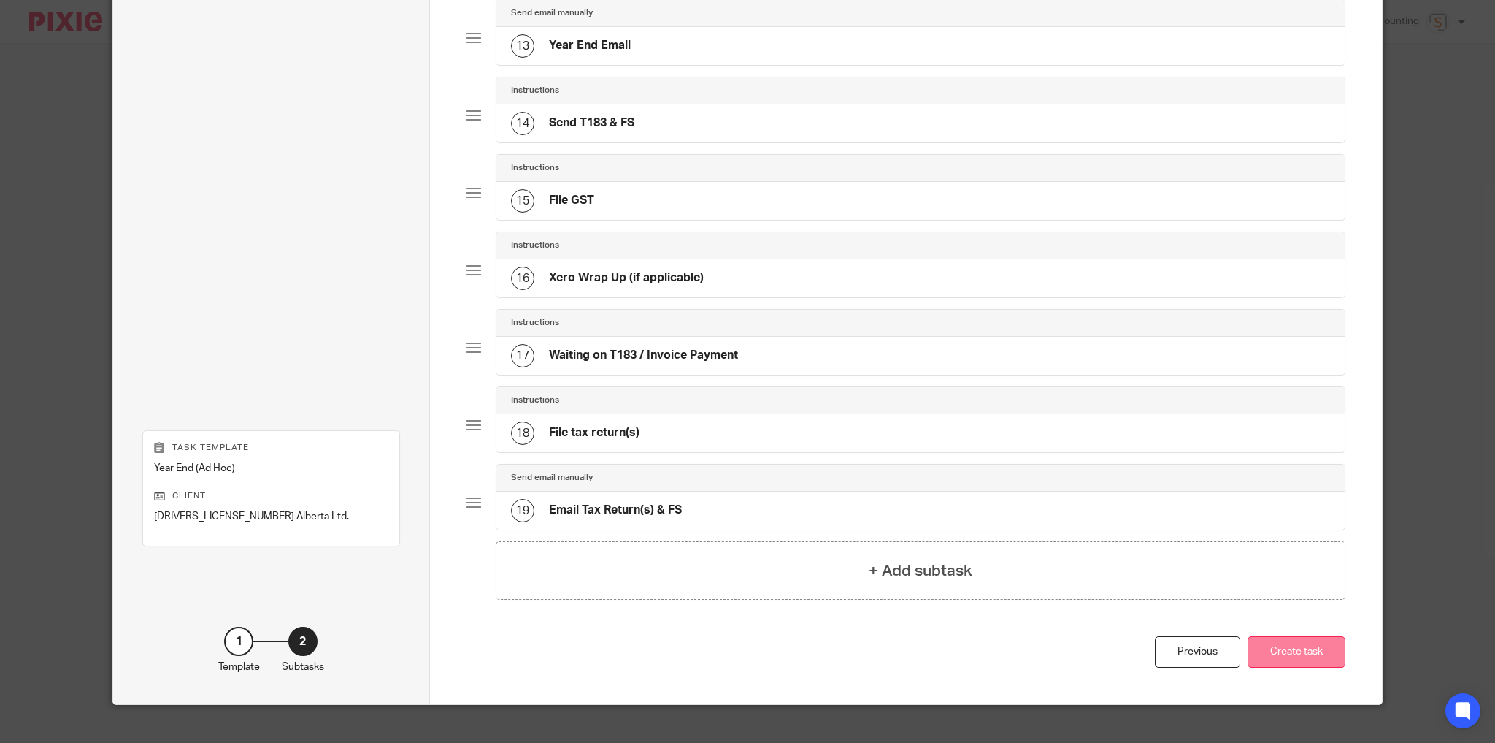
type input "Year End (Ad Hoc) - [DATE]"
click at [1297, 636] on button "Create task" at bounding box center [1297, 651] width 98 height 31
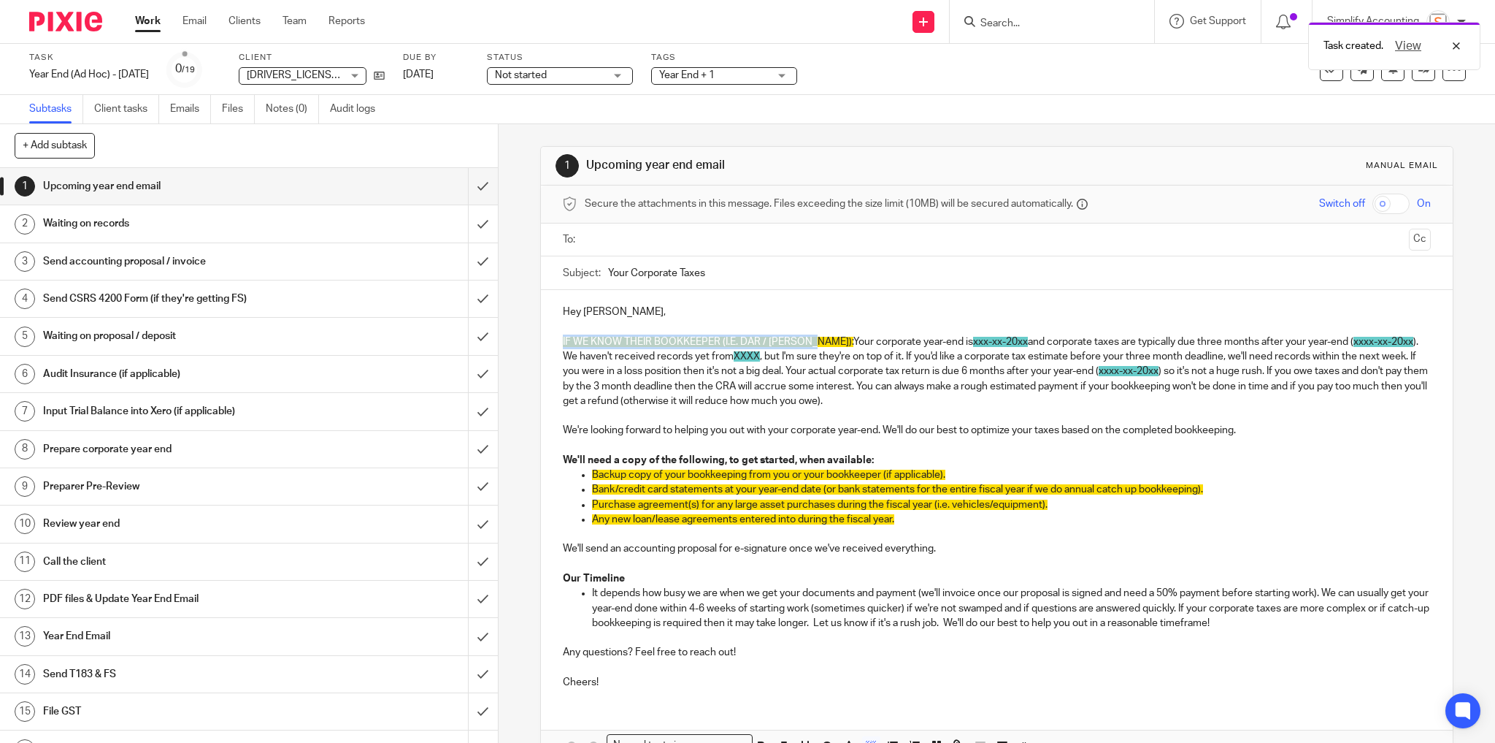
drag, startPoint x: 786, startPoint y: 342, endPoint x: 552, endPoint y: 332, distance: 234.6
click at [552, 332] on div "Hey Mike, IF WE KNOW THEIR BOOKKEEPER (I.E. DAR / CAREY): Your corporate year-e…" at bounding box center [997, 495] width 913 height 410
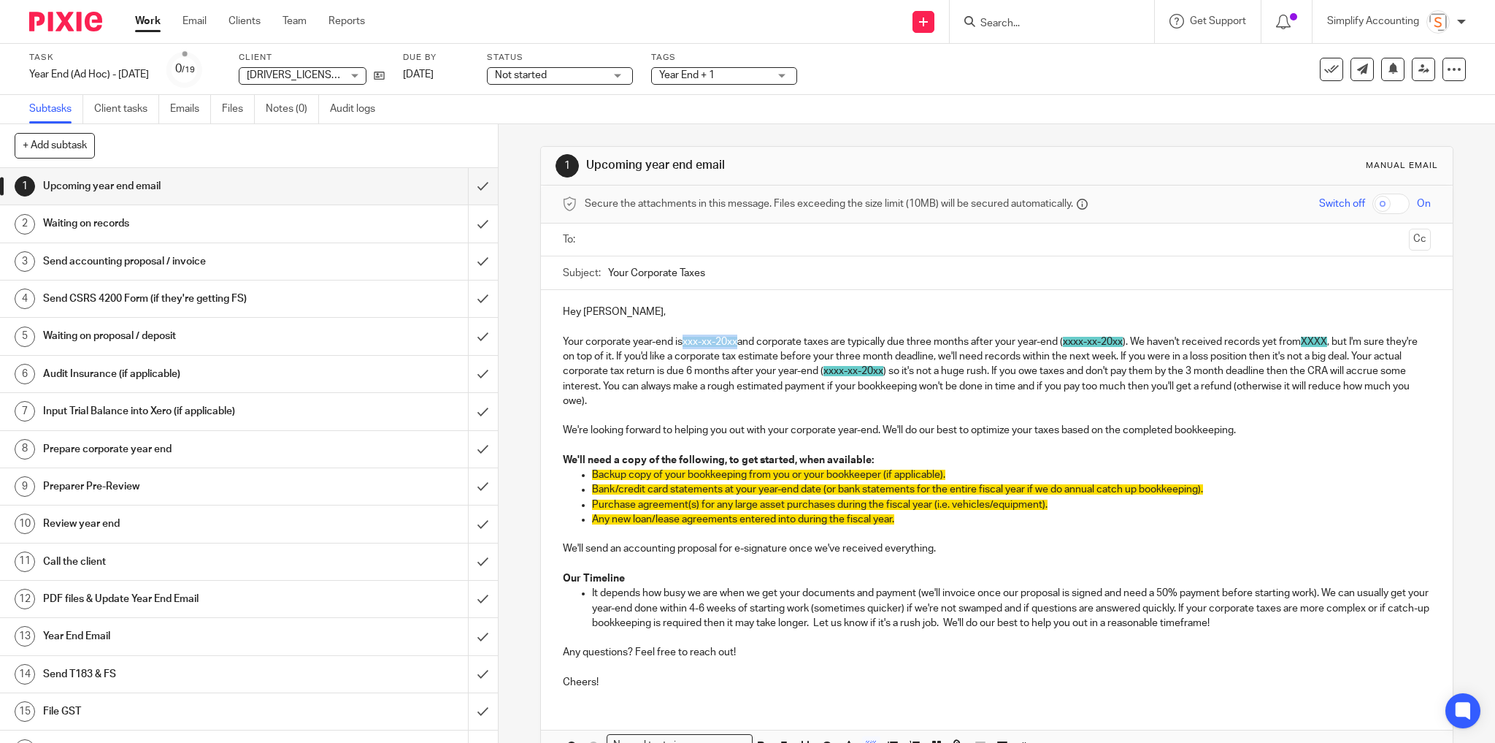
drag, startPoint x: 737, startPoint y: 340, endPoint x: 683, endPoint y: 344, distance: 53.4
click at [683, 344] on span "xxx-xx-20xx" at bounding box center [710, 342] width 55 height 10
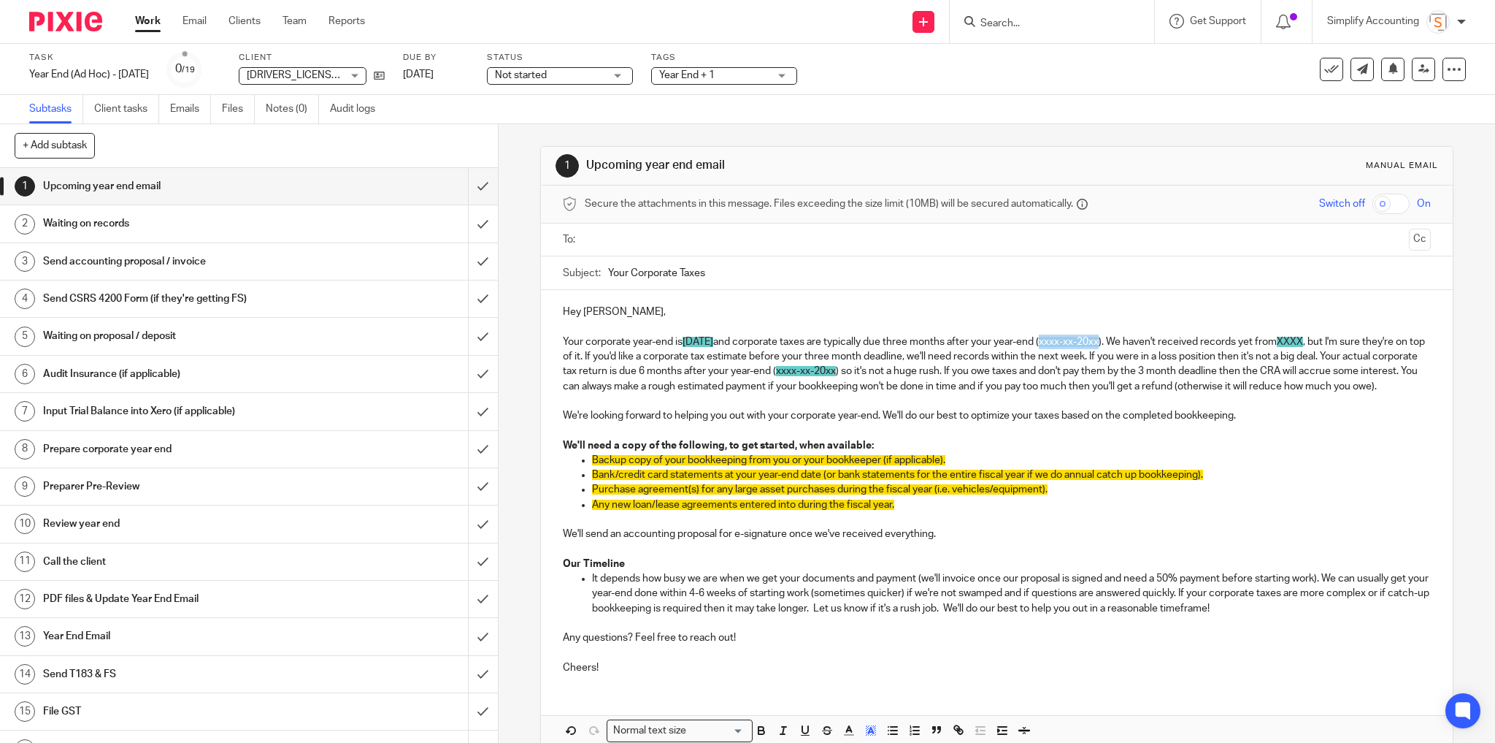
drag, startPoint x: 1149, startPoint y: 339, endPoint x: 1091, endPoint y: 340, distance: 58.4
click at [1091, 340] on p "Your corporate year-end is August 31, 2025 and corporate taxes are typically du…" at bounding box center [997, 363] width 869 height 59
click at [1277, 341] on p "Your corporate year-end is August 31, 2025 and corporate taxes are typically du…" at bounding box center [997, 363] width 869 height 59
drag, startPoint x: 1354, startPoint y: 338, endPoint x: 1402, endPoint y: 337, distance: 48.2
click at [1402, 337] on p "Your corporate year-end is August 31, 2025 and corporate taxes are typically du…" at bounding box center [997, 363] width 869 height 59
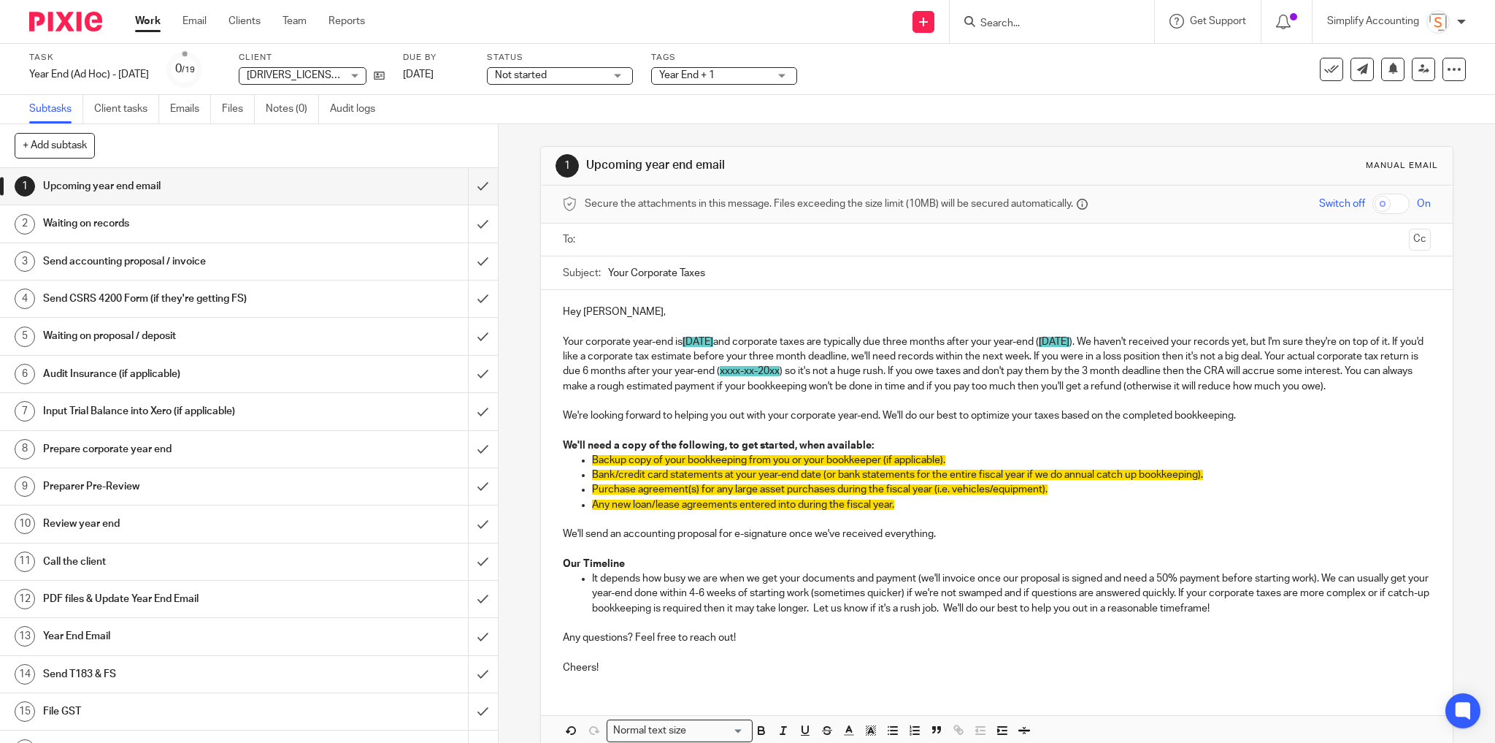
click at [572, 353] on p "Your corporate year-end is August 31, 2025 and corporate taxes are typically du…" at bounding box center [997, 363] width 869 height 59
drag, startPoint x: 912, startPoint y: 368, endPoint x: 854, endPoint y: 366, distance: 58.5
click at [854, 366] on p "Your corporate year-end is August 31, 2025 and corporate taxes are typically du…" at bounding box center [997, 363] width 869 height 59
drag, startPoint x: 589, startPoint y: 471, endPoint x: 626, endPoint y: 474, distance: 36.6
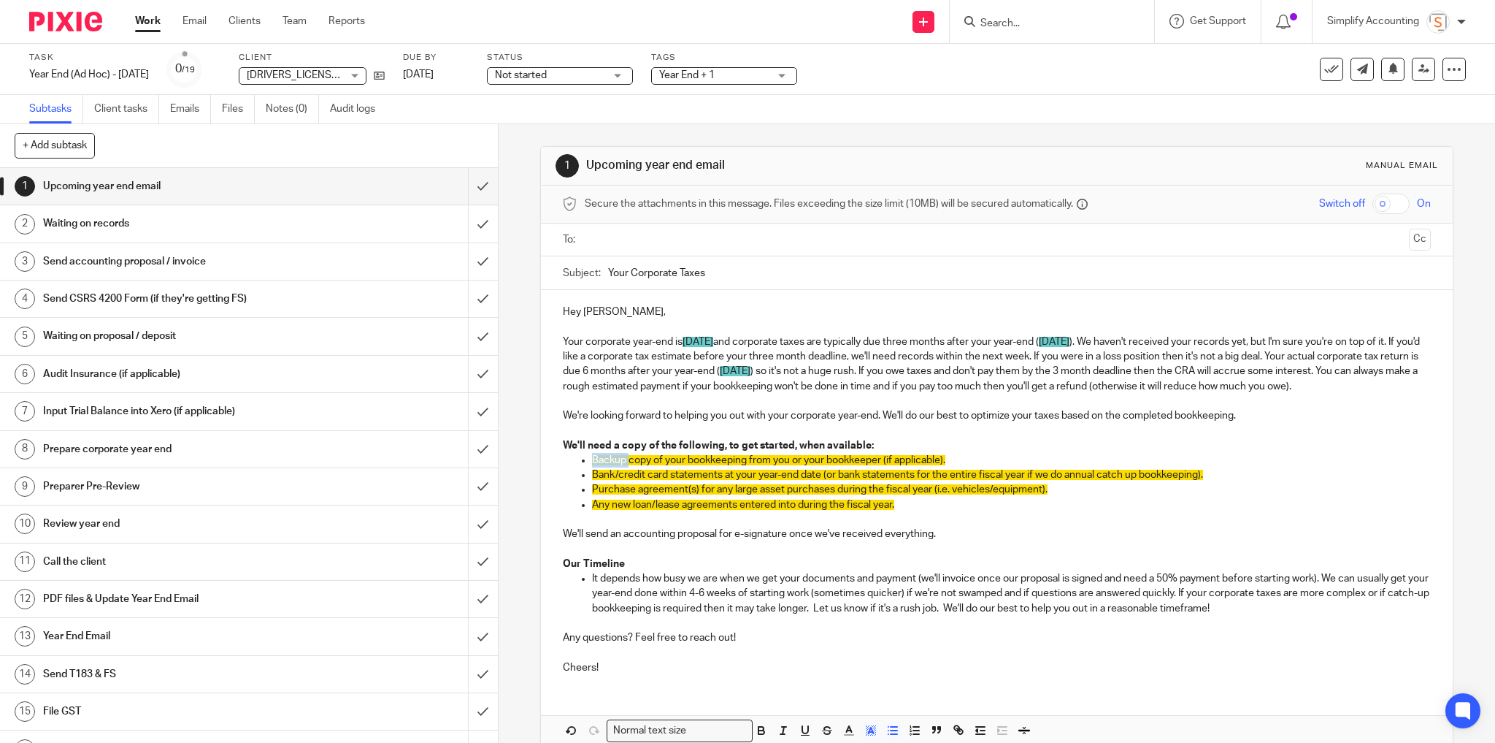
click at [626, 465] on span "Backup copy of your bookkeeping from you or your bookkeeper (if applicable)." at bounding box center [768, 460] width 353 height 10
click at [657, 465] on span "A copy of your bookkeeping from you or your bookkeeper (if applicable)." at bounding box center [755, 460] width 326 height 10
drag, startPoint x: 761, startPoint y: 472, endPoint x: 915, endPoint y: 472, distance: 154.1
click at [915, 465] on span "A copy of your bookkeeping from you or your bookkeeper (if applicable)." at bounding box center [755, 460] width 326 height 10
drag, startPoint x: 836, startPoint y: 489, endPoint x: 590, endPoint y: 485, distance: 246.1
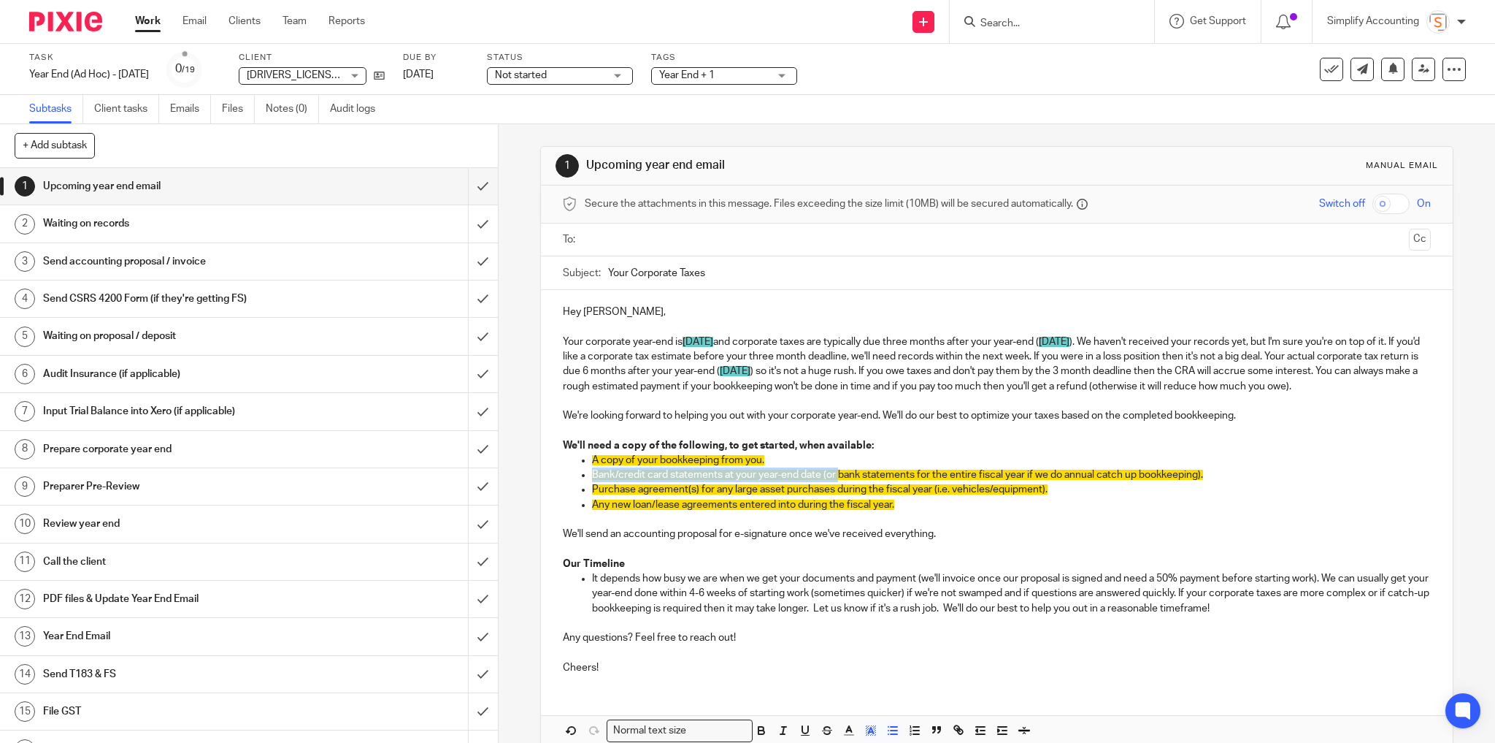
click at [592, 480] on span "Bank/credit card statements at your year-end date (or bank statements for the e…" at bounding box center [897, 474] width 611 height 10
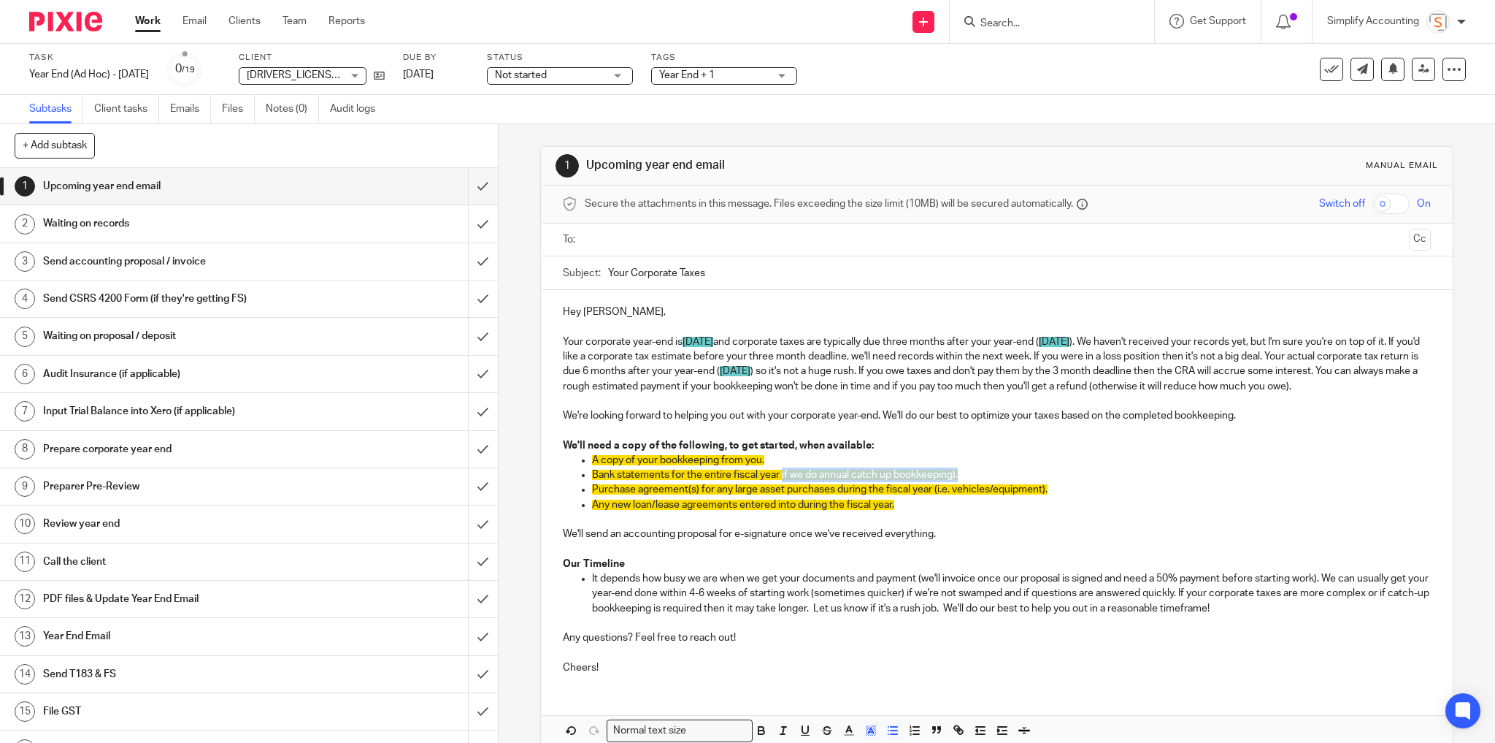
drag, startPoint x: 953, startPoint y: 490, endPoint x: 777, endPoint y: 488, distance: 176.0
click at [777, 482] on p "Bank statements for the entire fiscal year if we do annual catch up bookkeeping…" at bounding box center [1012, 474] width 840 height 15
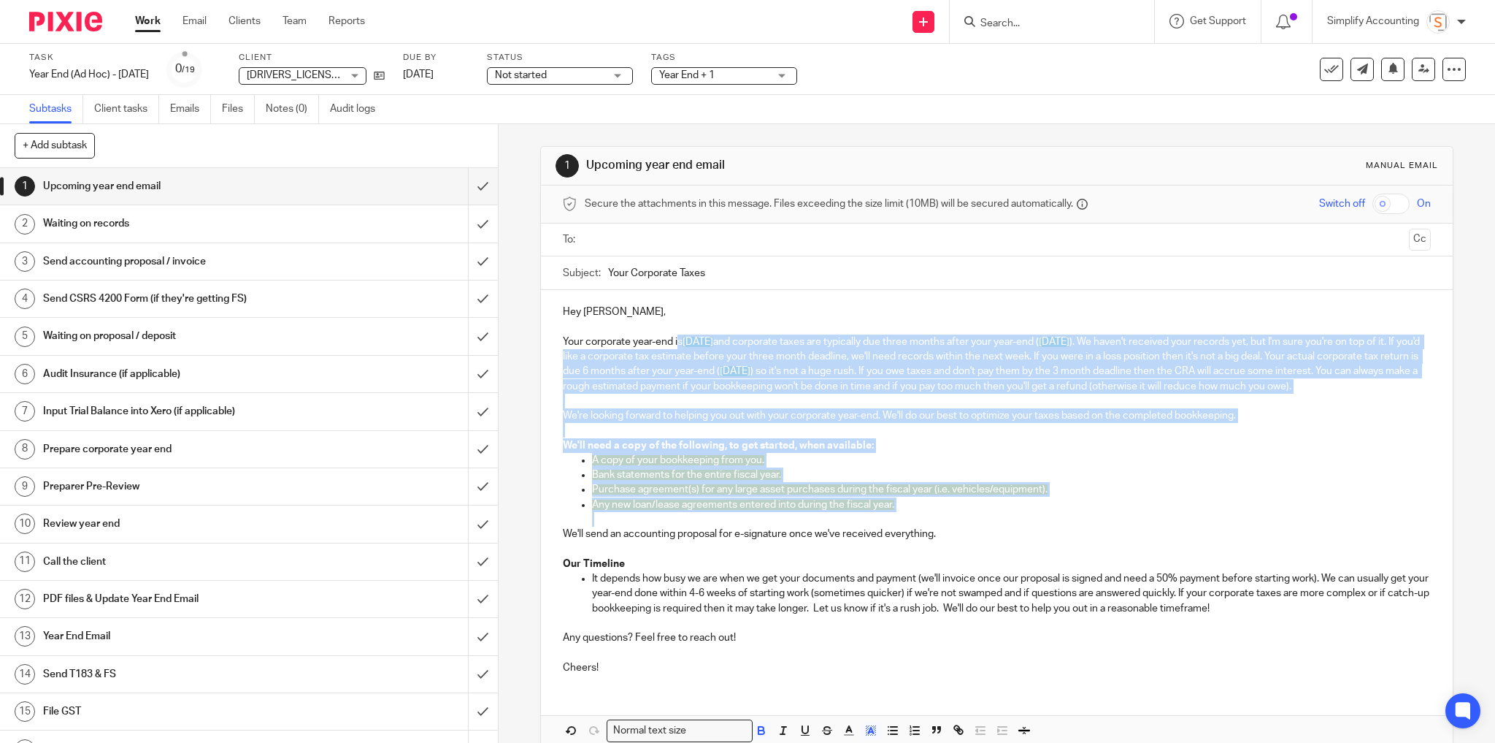
drag, startPoint x: 830, startPoint y: 475, endPoint x: 676, endPoint y: 344, distance: 202.5
click at [677, 344] on div "Hey Mike, Your corporate year-end is August 31, 2025 and corporate taxes are ty…" at bounding box center [997, 488] width 913 height 396
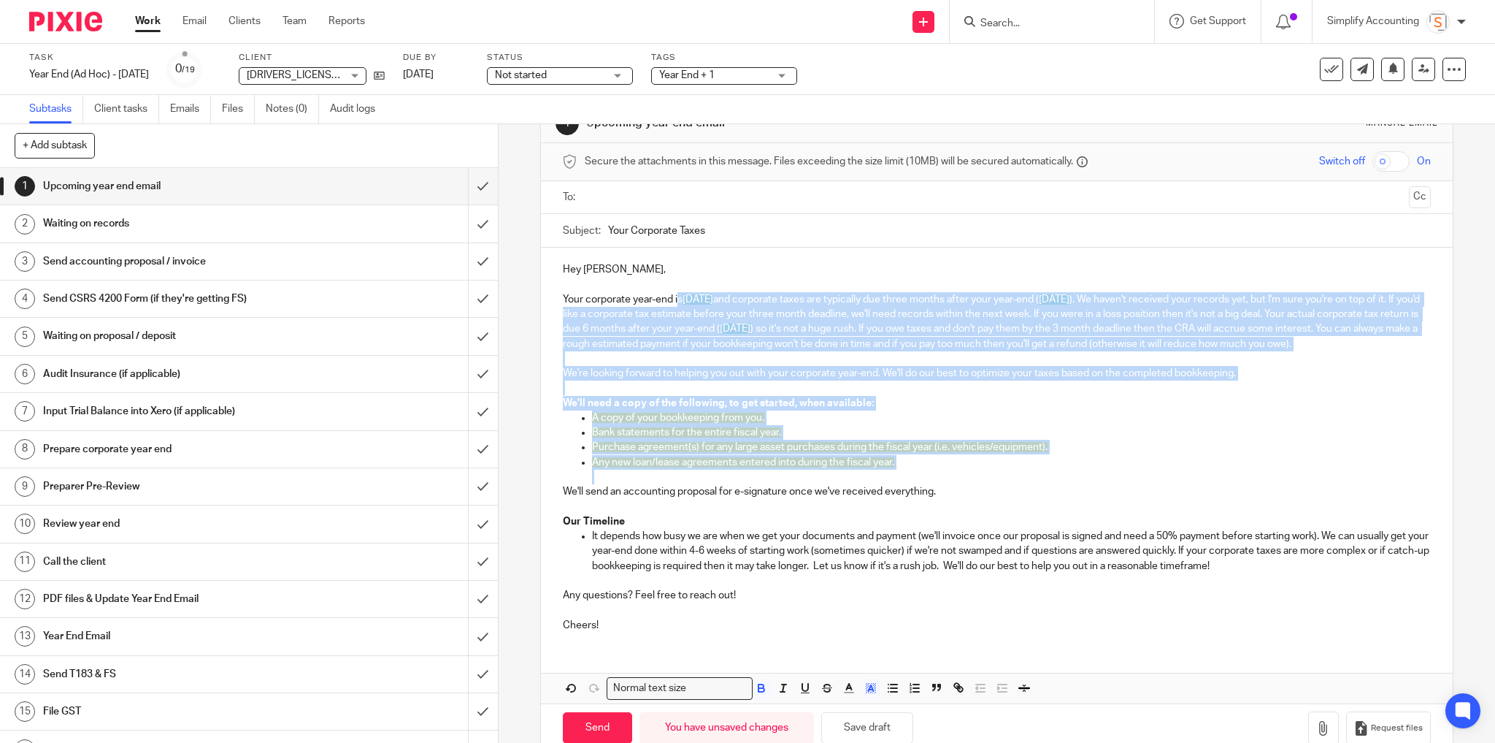
scroll to position [85, 0]
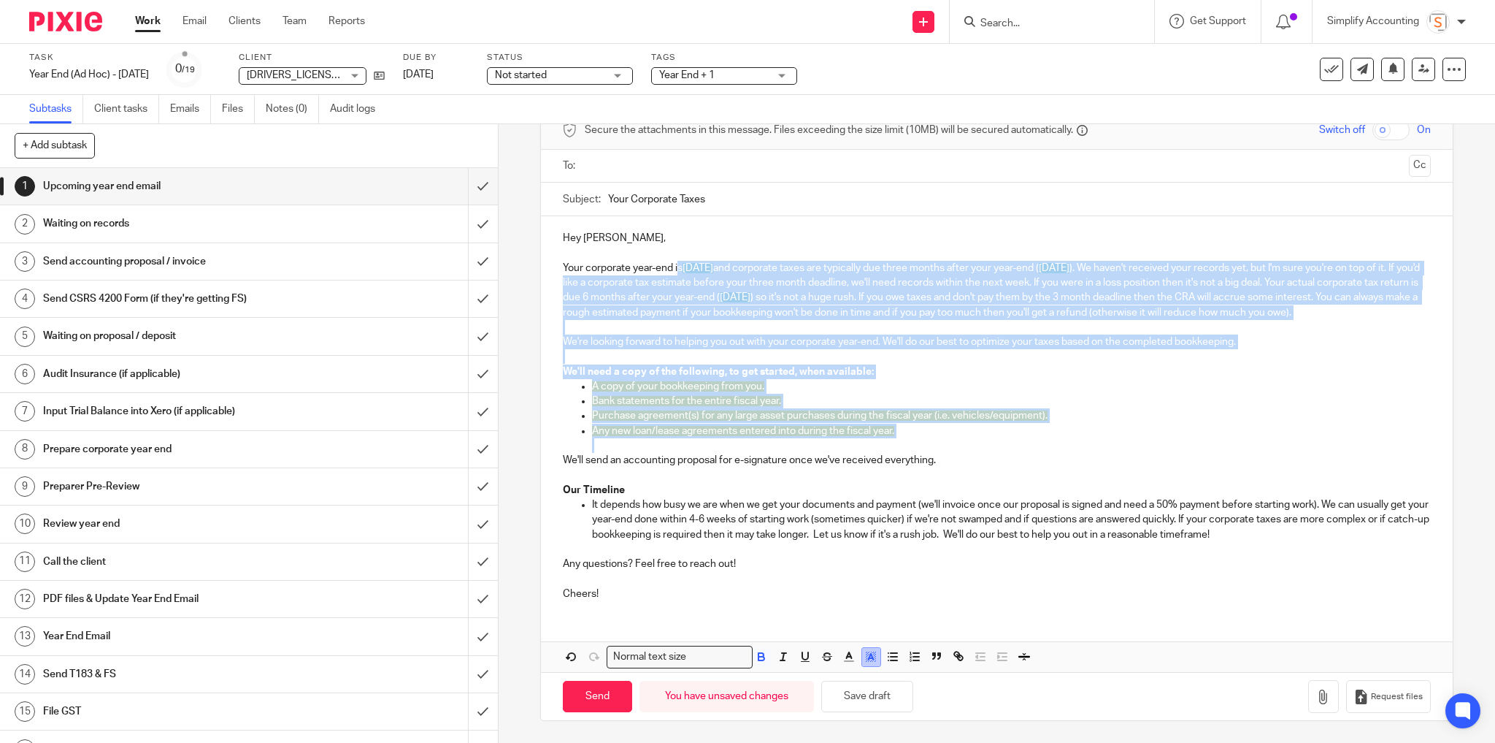
click at [869, 658] on icon "button" at bounding box center [871, 656] width 13 height 13
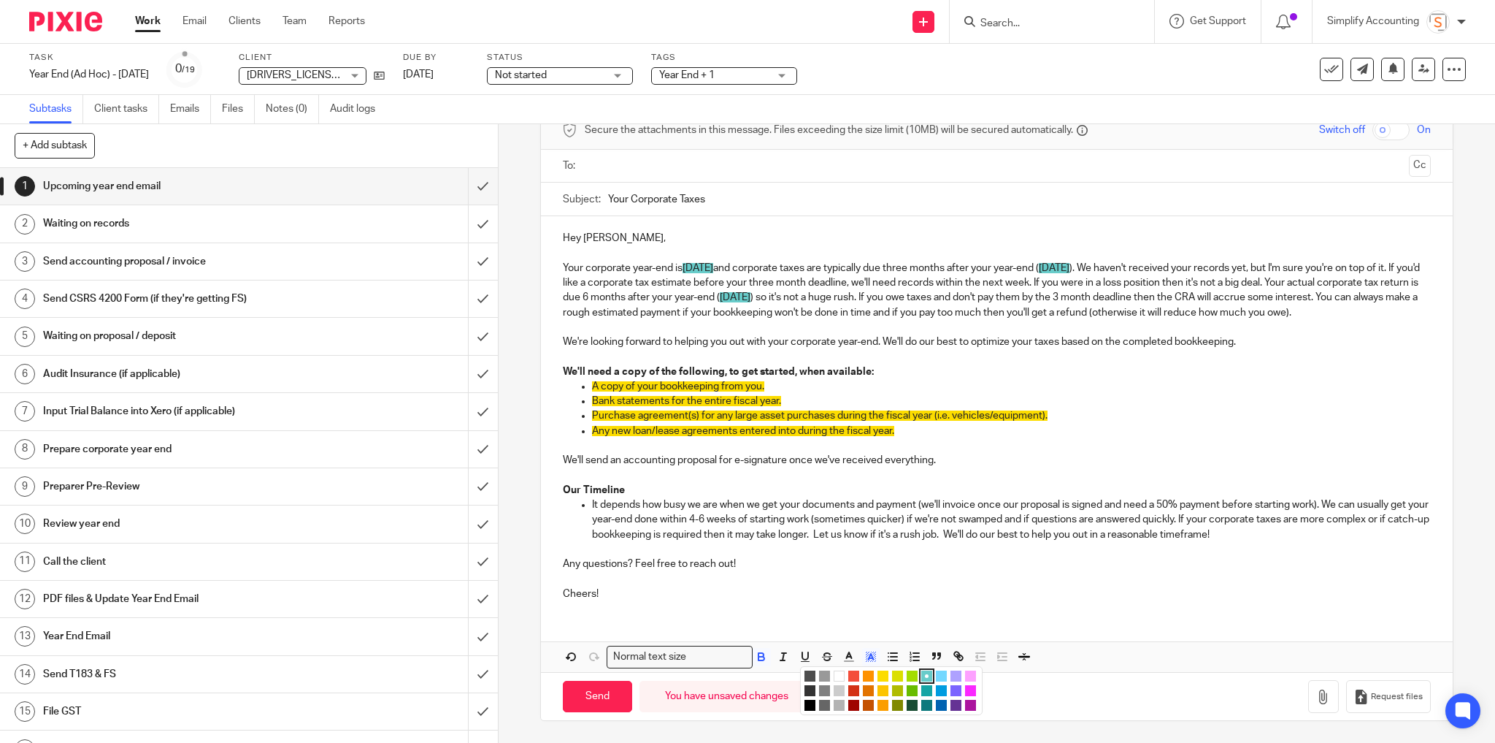
click at [834, 675] on li "color:#FFFFFF" at bounding box center [839, 675] width 11 height 11
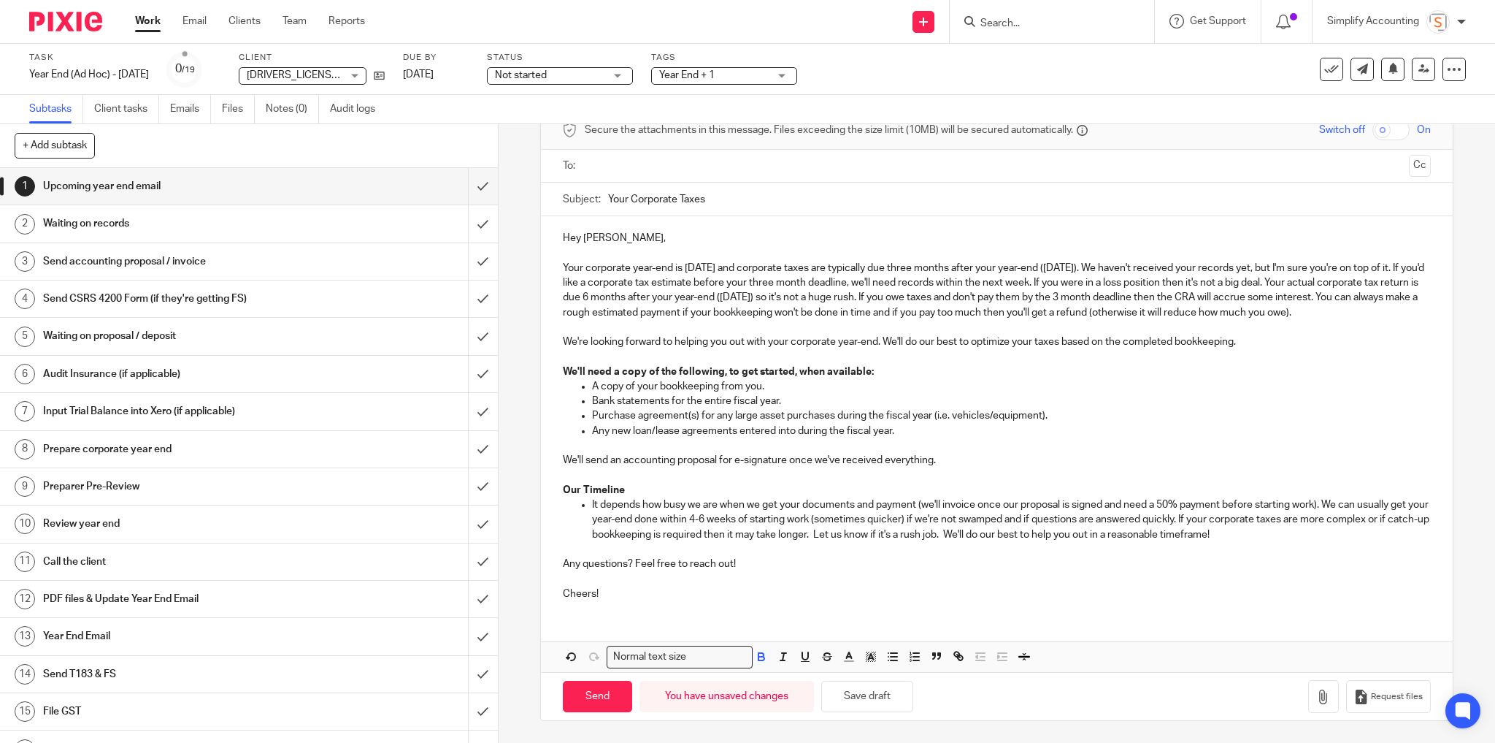
click at [1002, 473] on p "We'll send an accounting proposal for e-signature once we've received everythin…" at bounding box center [997, 468] width 869 height 30
click at [850, 699] on button "Save draft" at bounding box center [867, 696] width 92 height 31
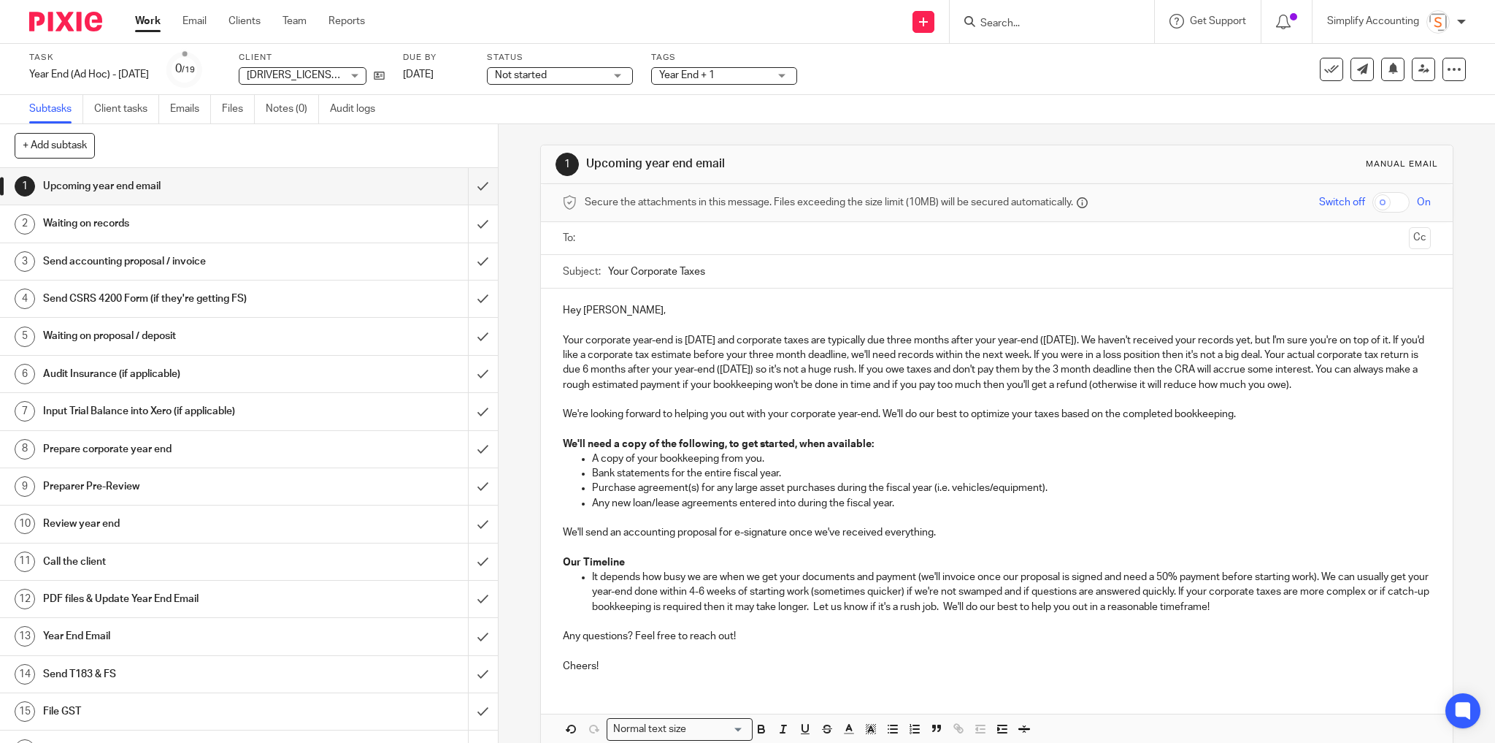
scroll to position [0, 0]
click at [610, 237] on input "text" at bounding box center [996, 239] width 813 height 17
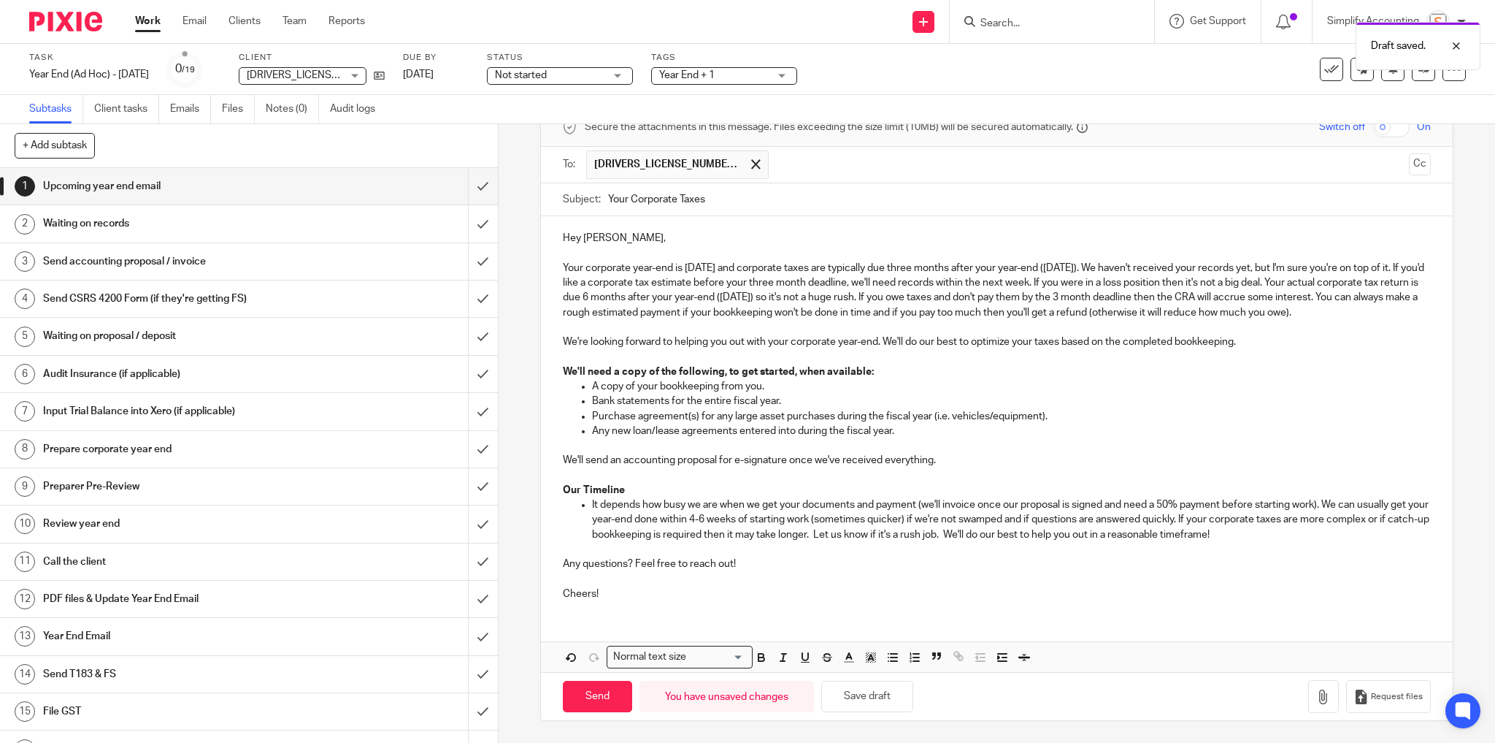
scroll to position [88, 0]
click at [578, 700] on input "Send" at bounding box center [597, 696] width 69 height 31
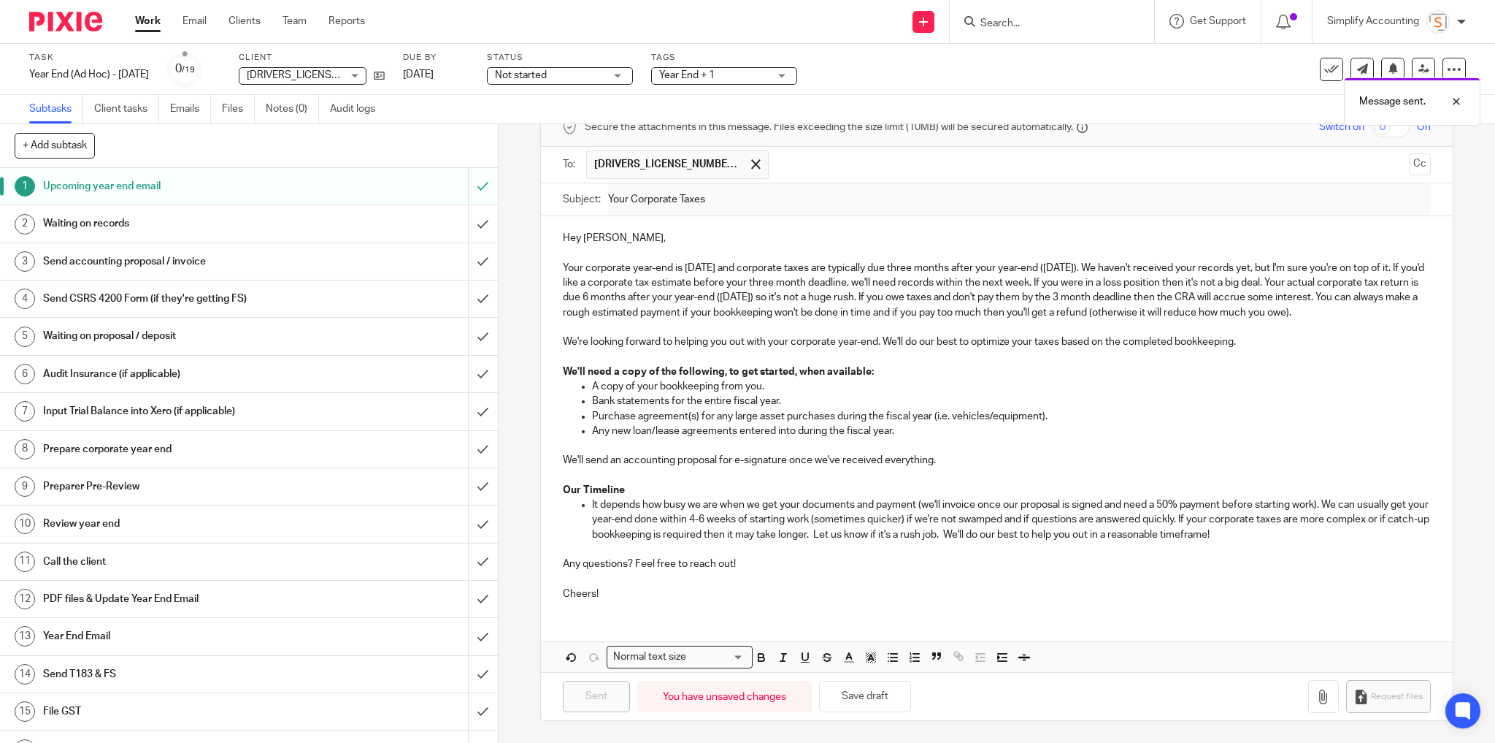
type input "Sent"
click at [769, 75] on span "Year End + 1" at bounding box center [714, 75] width 110 height 15
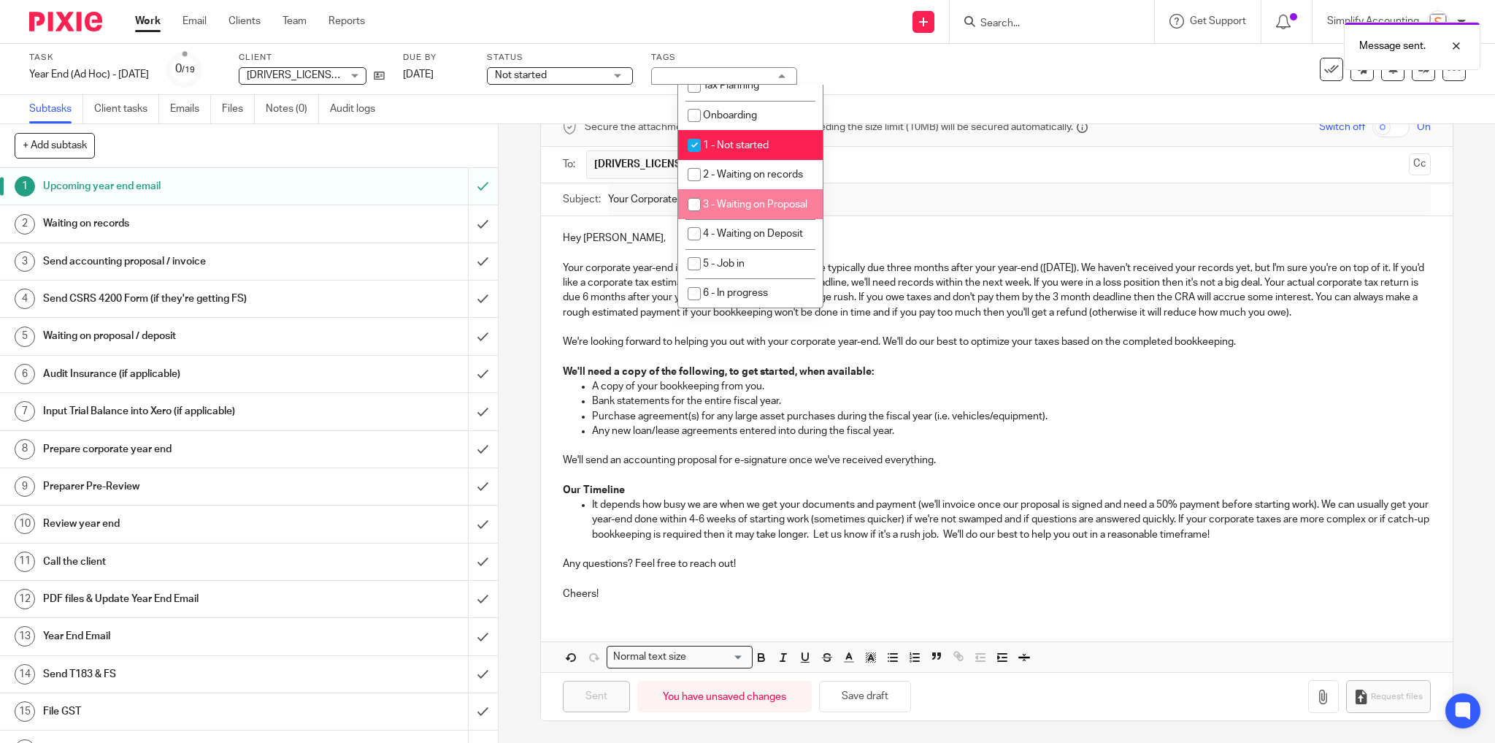
scroll to position [350, 0]
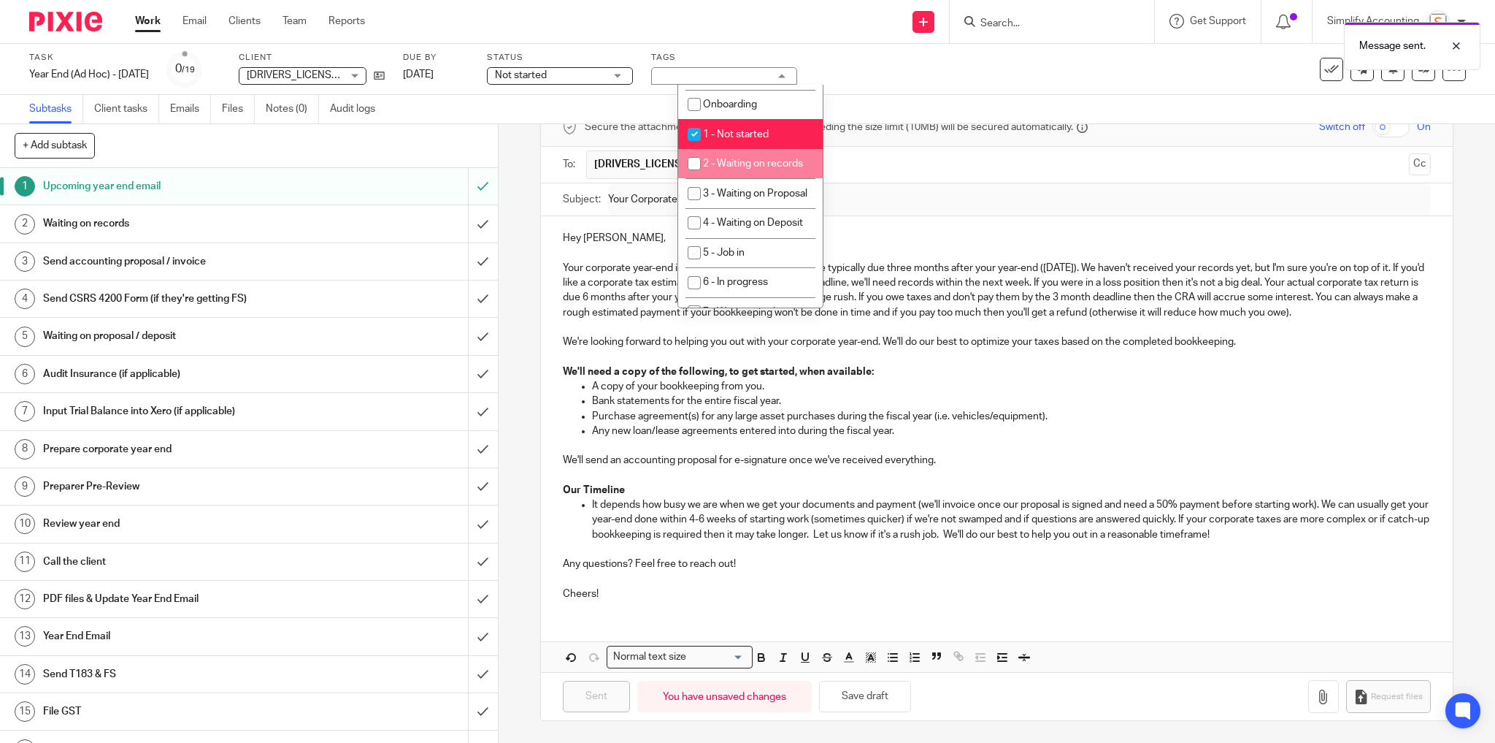
click at [773, 169] on span "2 - Waiting on records" at bounding box center [753, 163] width 100 height 10
checkbox input "true"
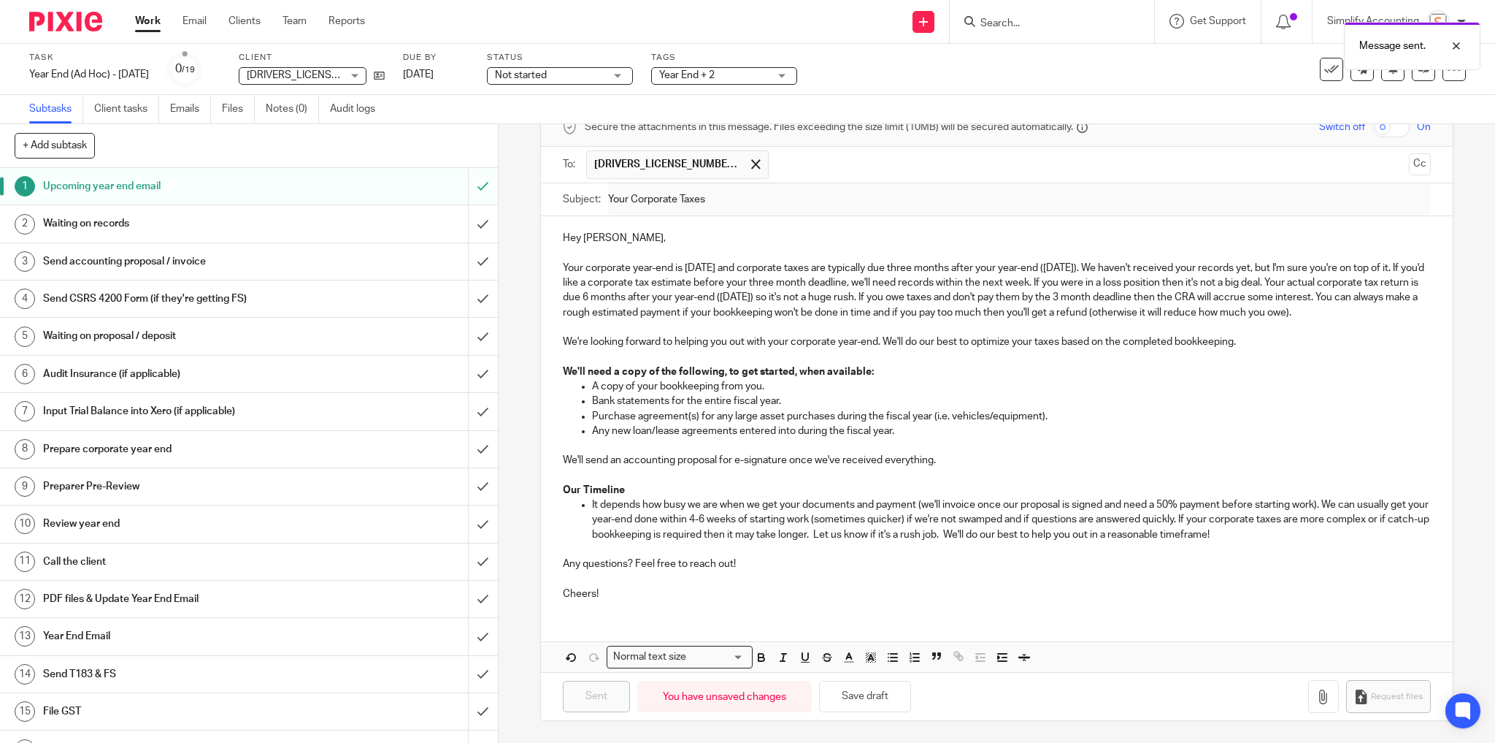
click at [888, 150] on input "text" at bounding box center [1089, 164] width 627 height 28
click at [873, 122] on div "Subtasks Client tasks Emails Files Notes (0) Audit logs" at bounding box center [747, 109] width 1495 height 29
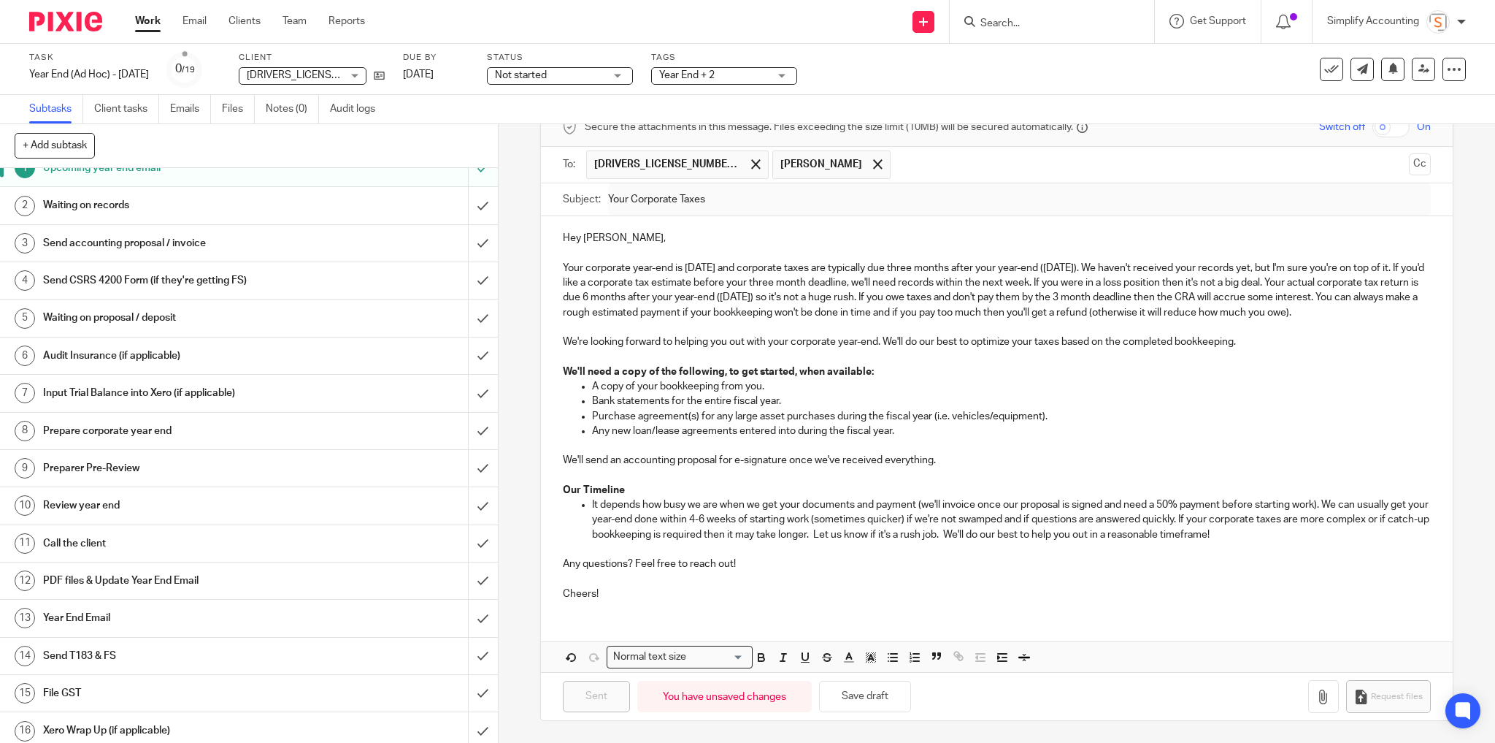
scroll to position [0, 0]
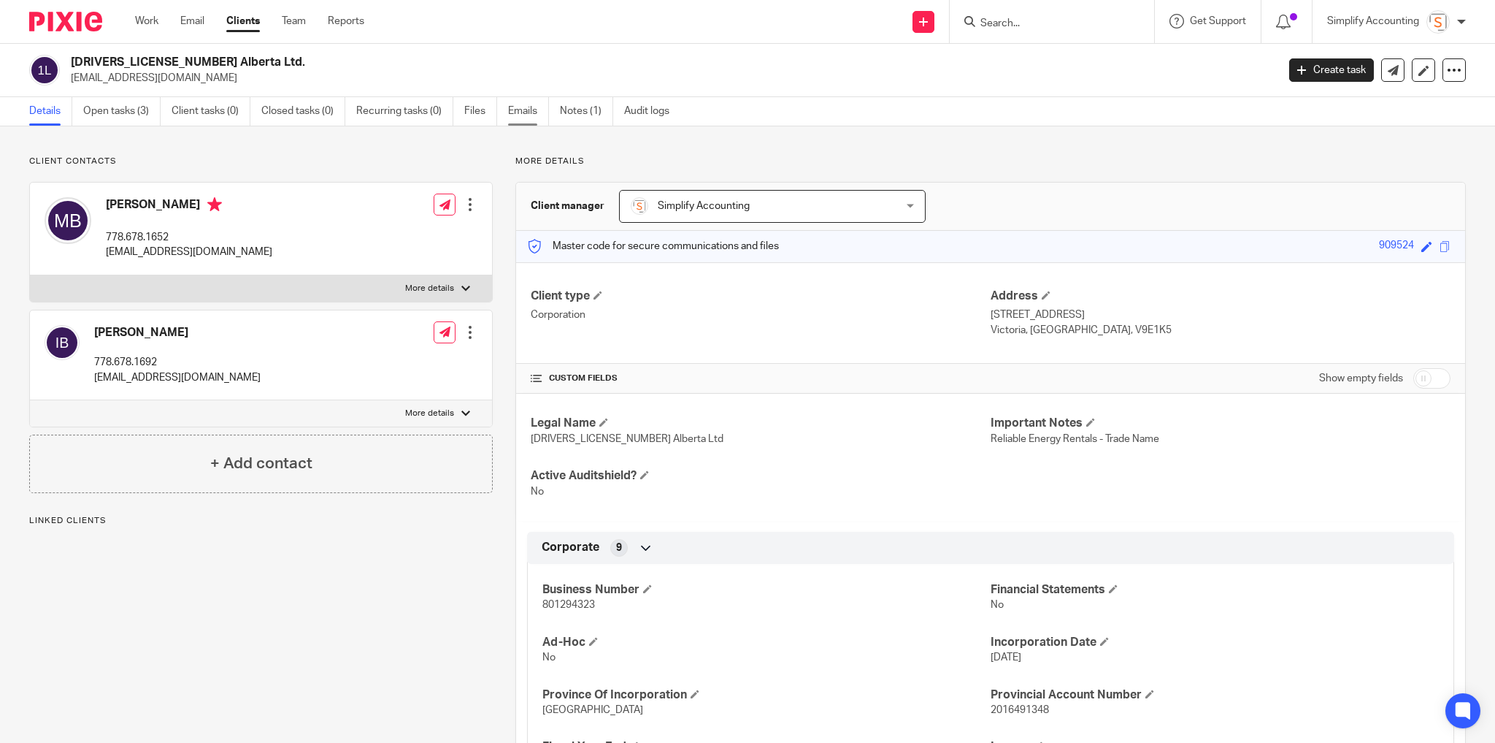
click at [526, 112] on link "Emails" at bounding box center [528, 111] width 41 height 28
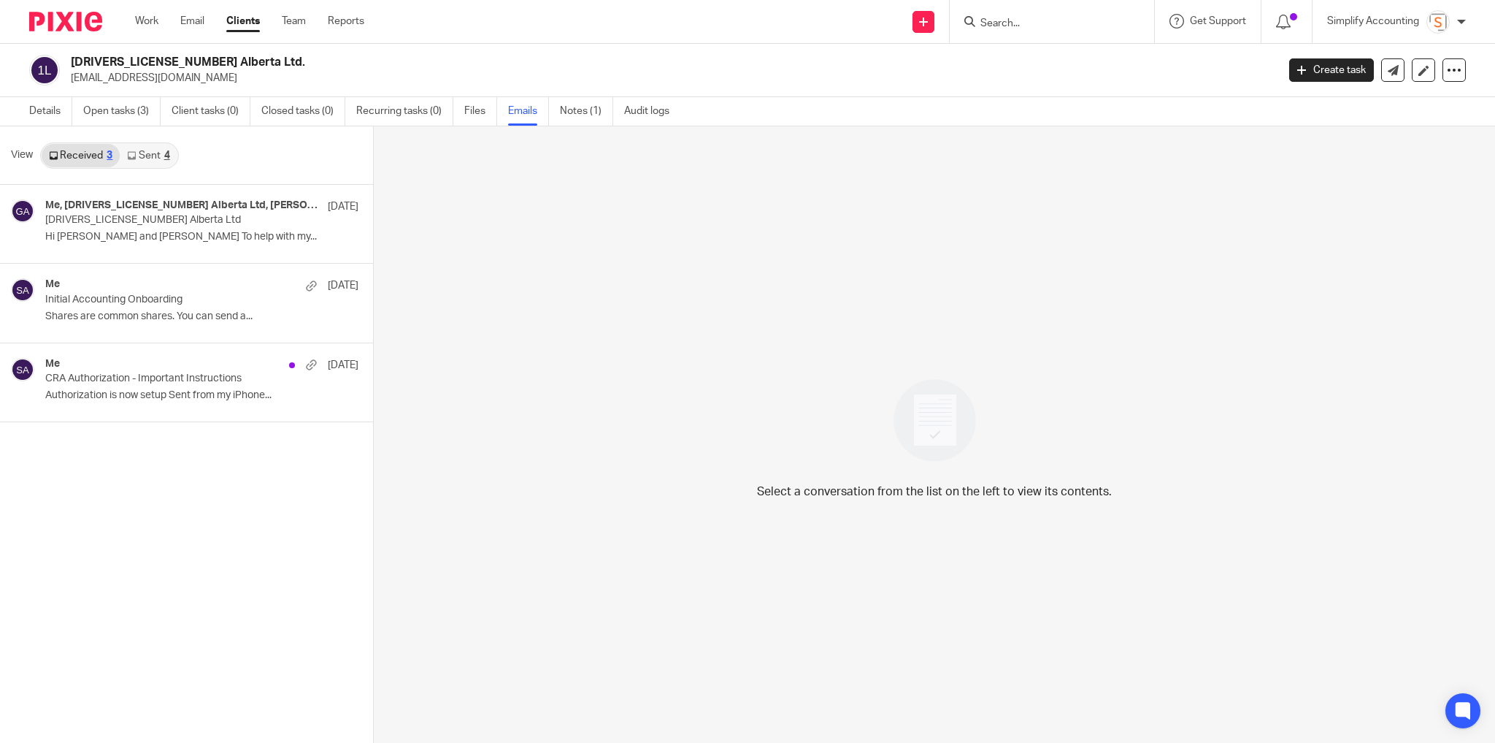
click at [142, 156] on link "Sent 4" at bounding box center [148, 155] width 57 height 23
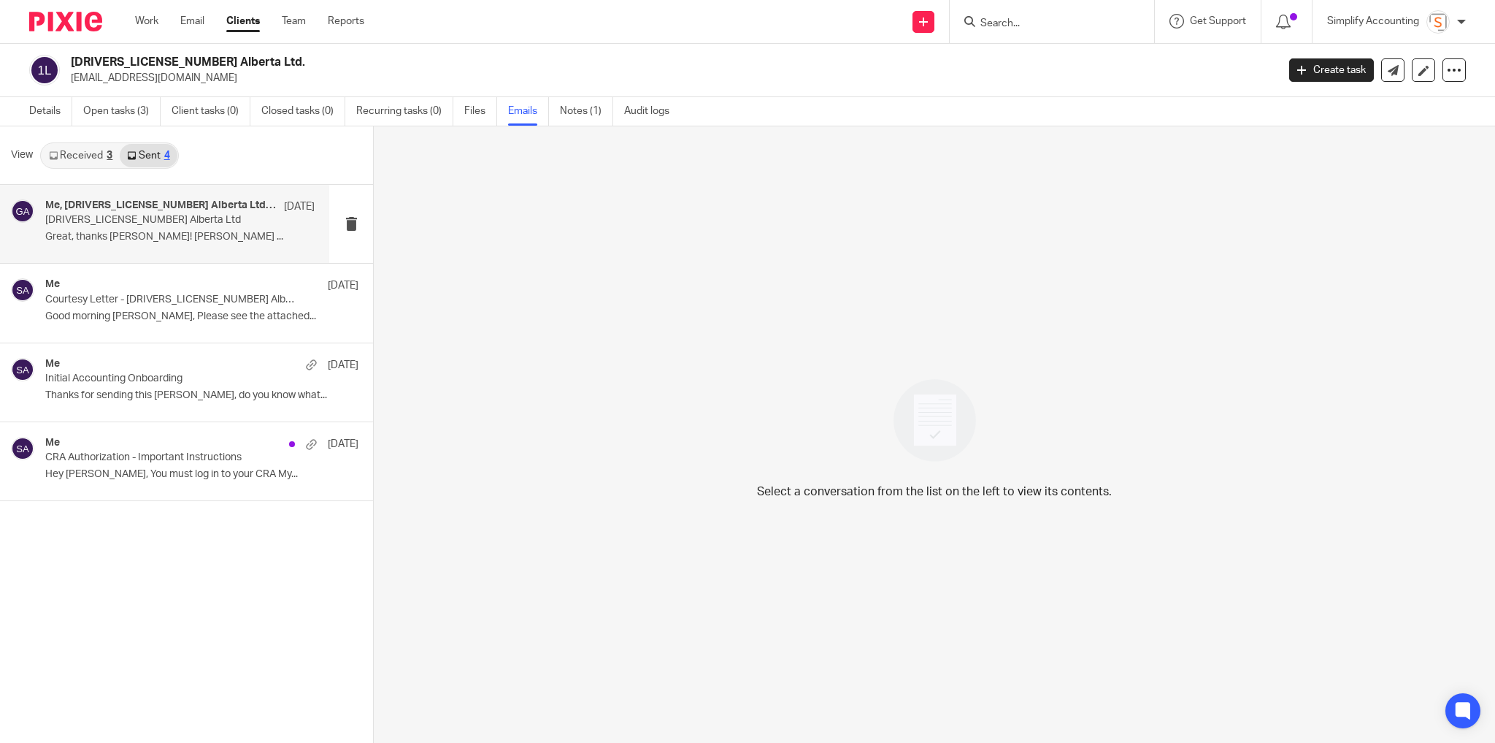
click at [144, 225] on p "[DRIVERS_LICENSE_NUMBER] Alberta Ltd" at bounding box center [152, 220] width 215 height 12
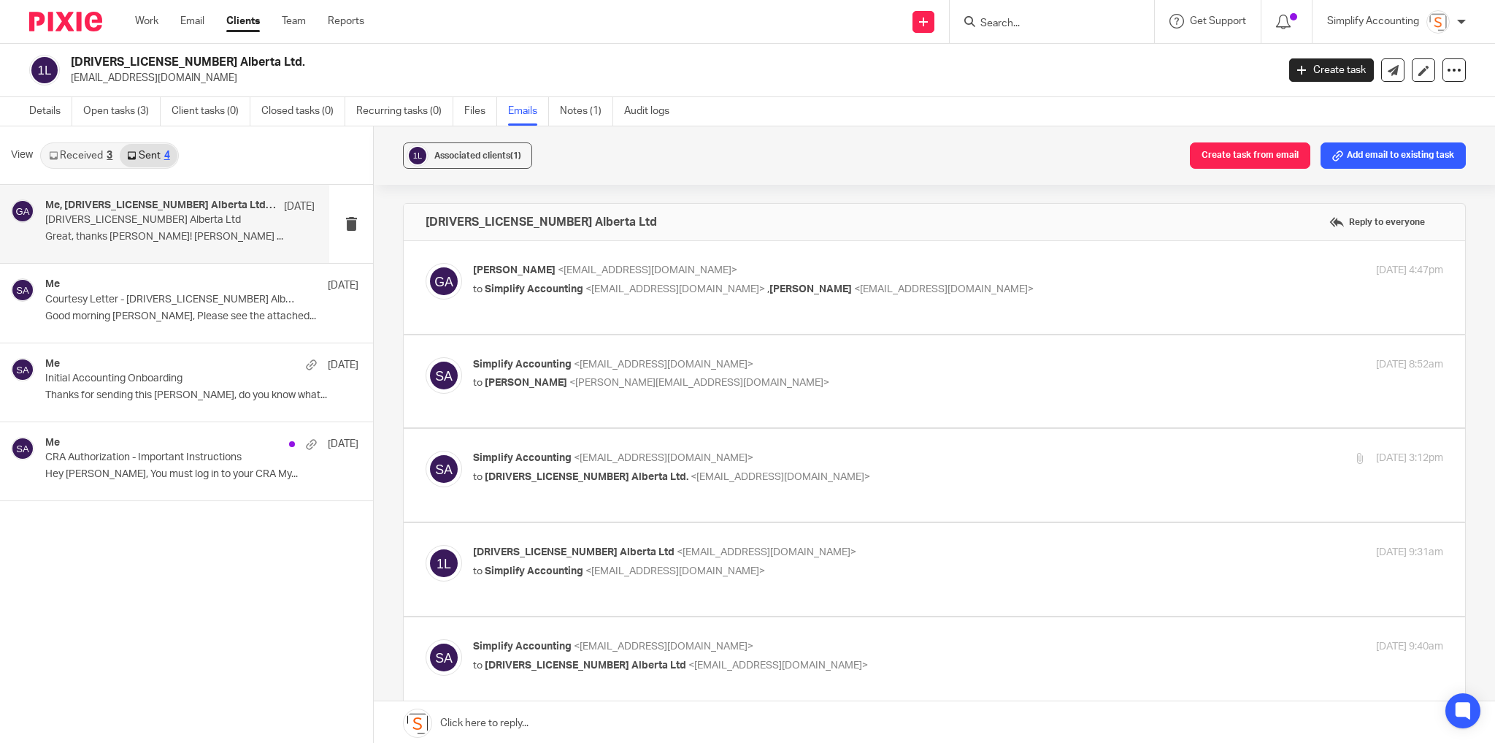
click at [728, 385] on p "to [PERSON_NAME] <[PERSON_NAME][EMAIL_ADDRESS][DOMAIN_NAME]>" at bounding box center [796, 382] width 647 height 15
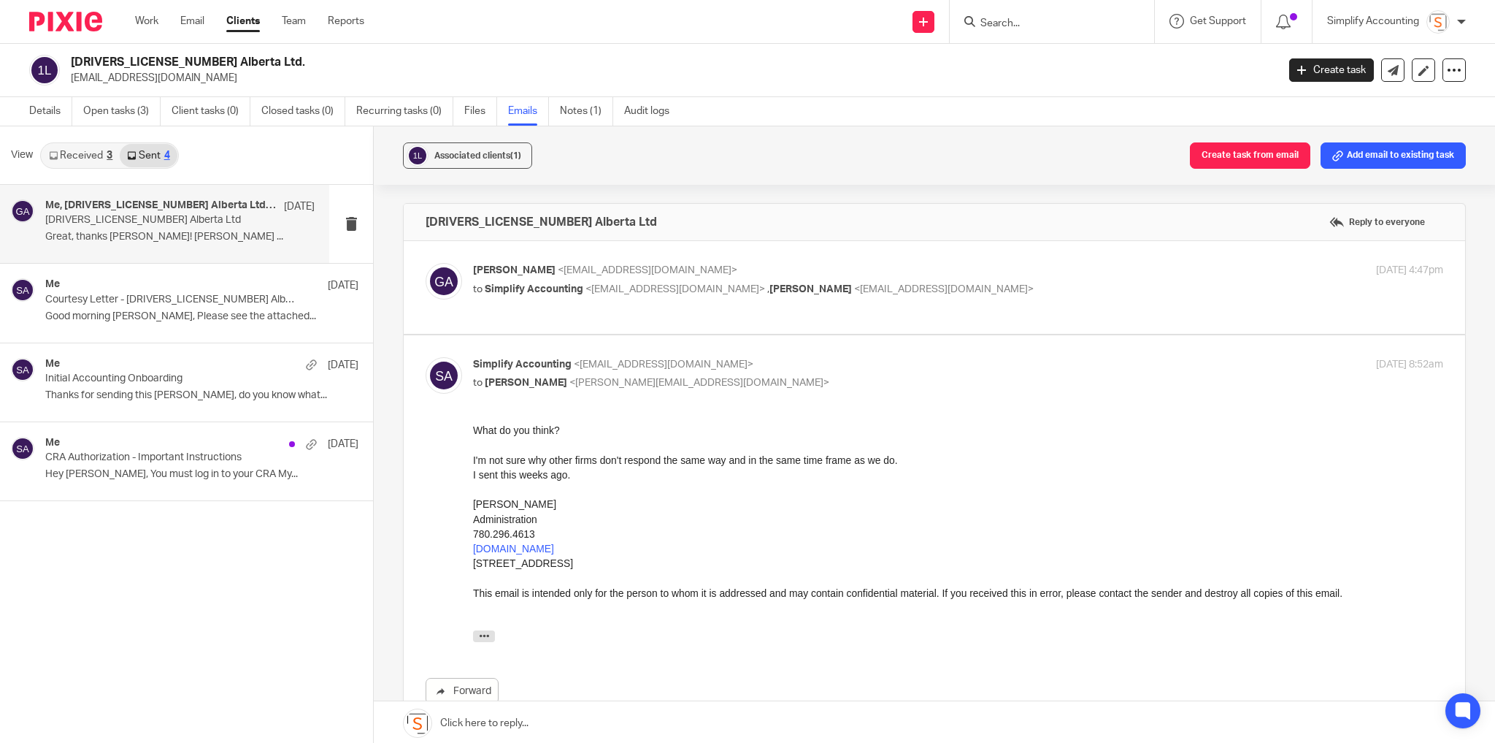
click at [738, 379] on p "to [PERSON_NAME] <[PERSON_NAME][EMAIL_ADDRESS][DOMAIN_NAME]>" at bounding box center [796, 382] width 647 height 15
checkbox input "false"
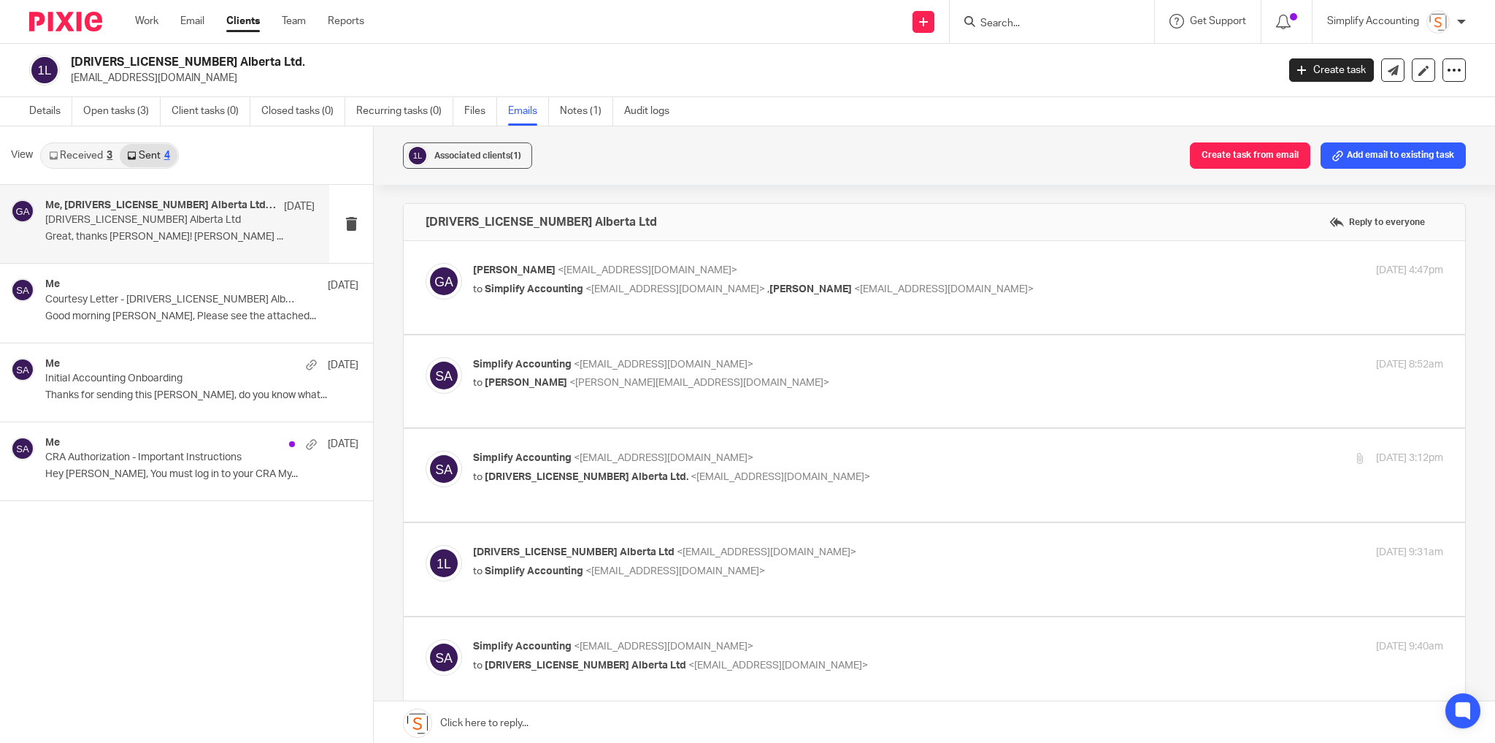
click at [950, 282] on p "to Simplify Accounting <[EMAIL_ADDRESS][DOMAIN_NAME]> , [PERSON_NAME] <[EMAIL_A…" at bounding box center [796, 289] width 647 height 15
checkbox input "true"
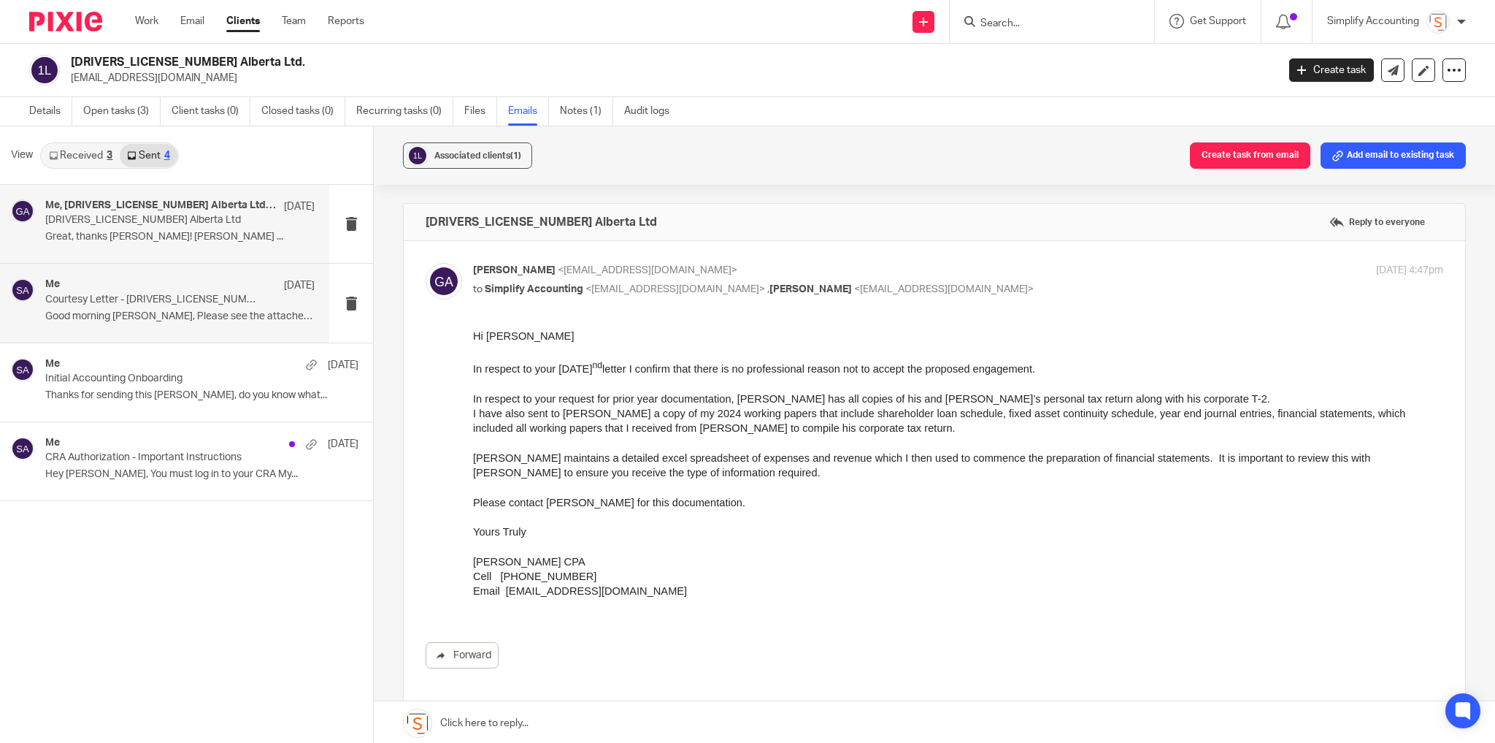
click at [175, 315] on p "Good morning [PERSON_NAME], Please see the attached..." at bounding box center [179, 316] width 269 height 12
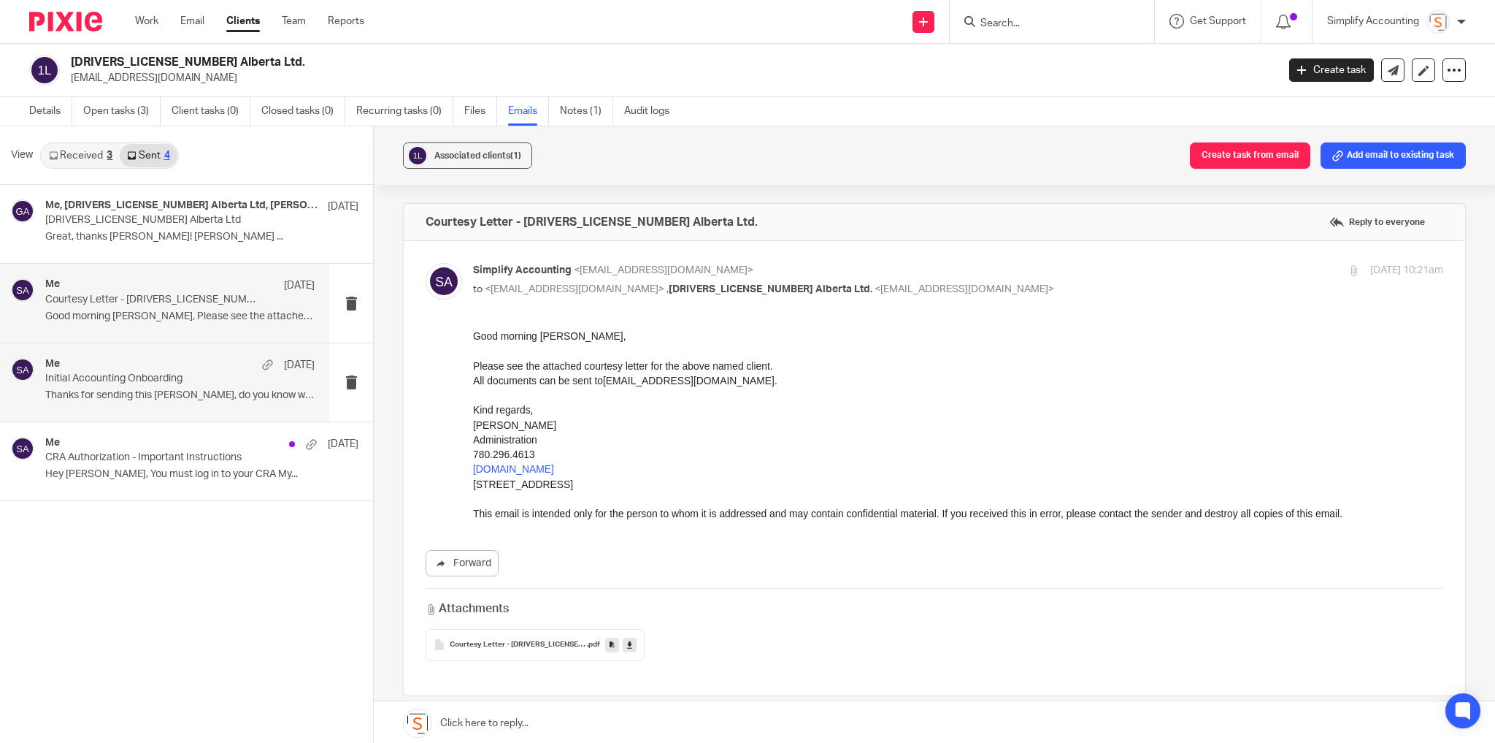
drag, startPoint x: 118, startPoint y: 399, endPoint x: 133, endPoint y: 395, distance: 15.1
click at [118, 398] on p "Thanks for sending this [PERSON_NAME], do you know what..." at bounding box center [179, 395] width 269 height 12
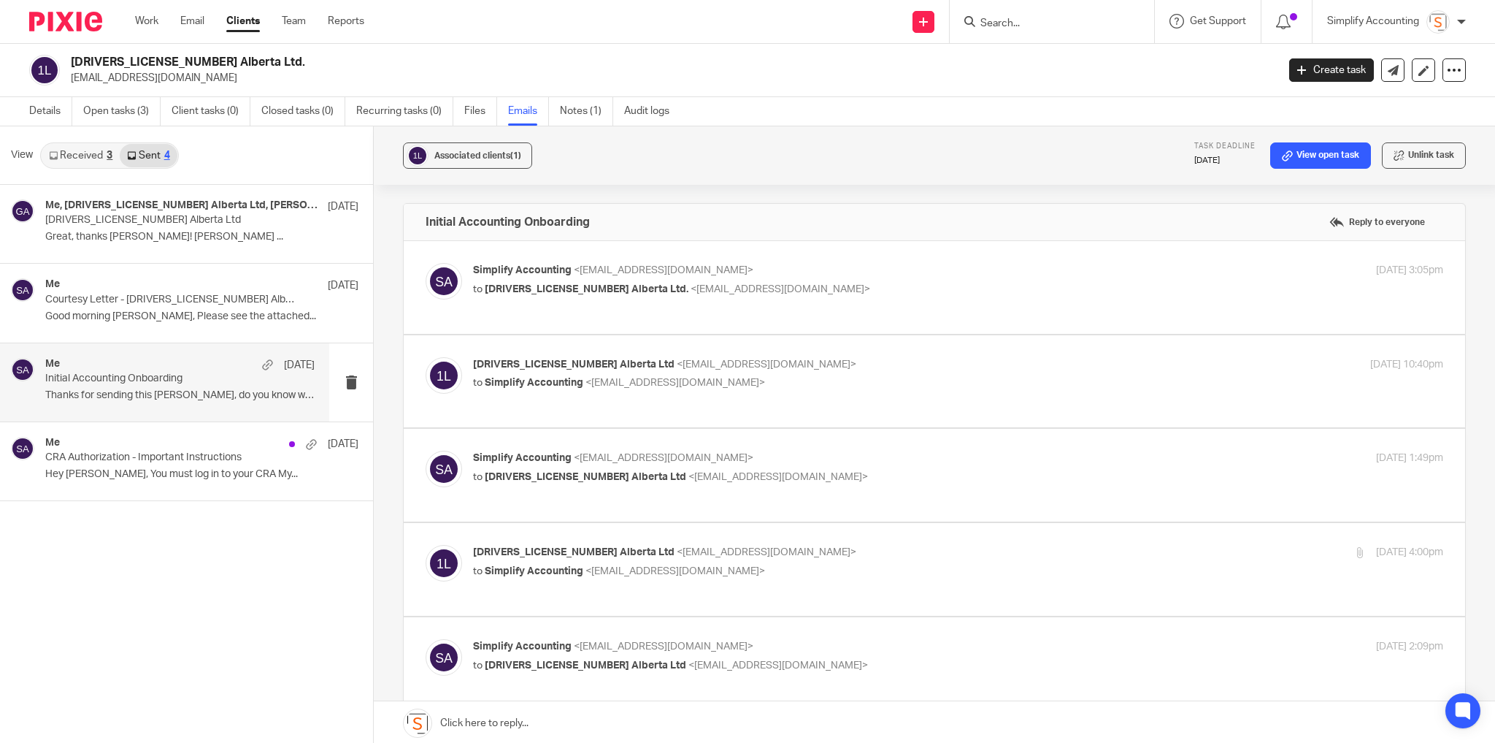
click at [894, 235] on div "Initial Accounting Onboarding Reply to everyone" at bounding box center [935, 222] width 1062 height 37
click at [880, 282] on p "to [DRIVERS_LICENSE_NUMBER] Alberta Ltd. <[EMAIL_ADDRESS][DOMAIN_NAME]>" at bounding box center [796, 289] width 647 height 15
checkbox input "true"
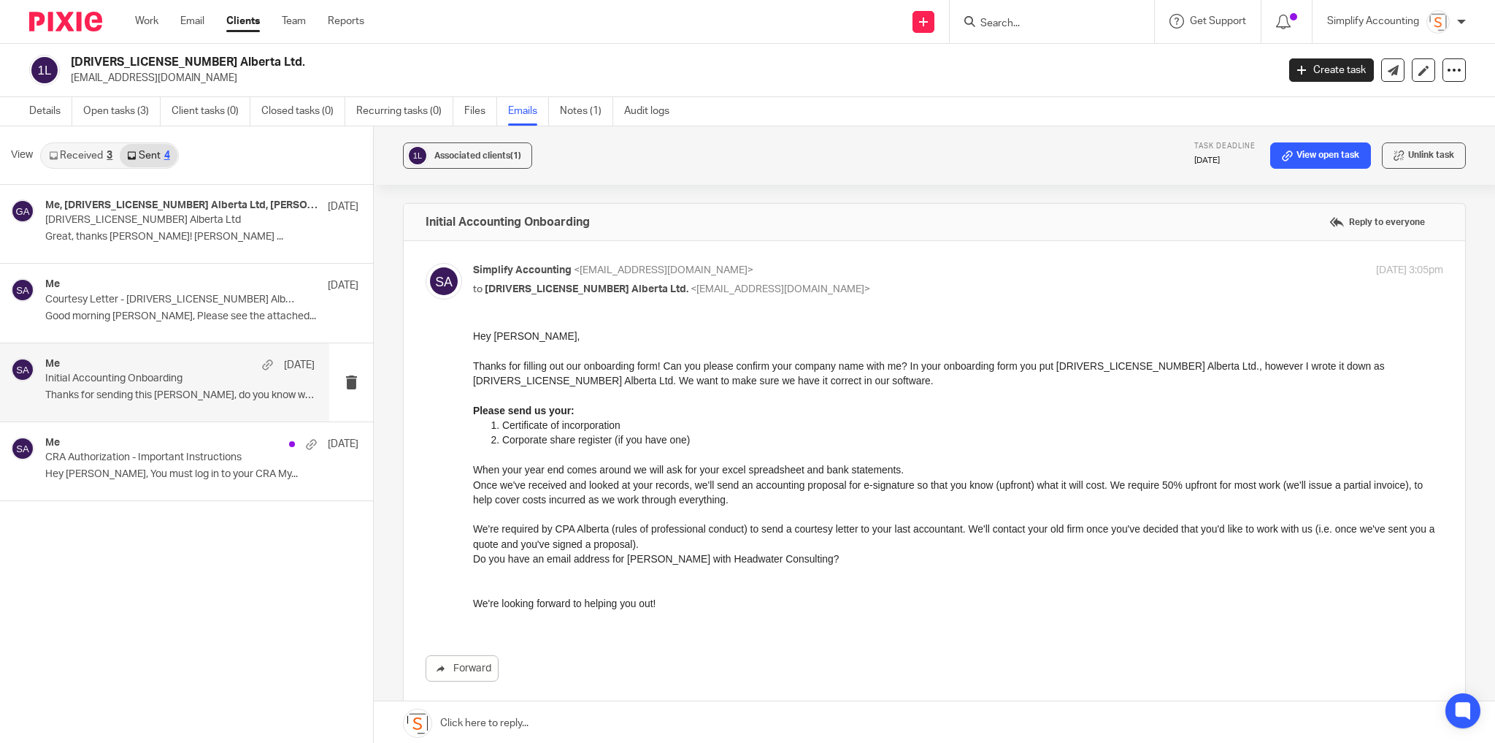
scroll to position [58, 0]
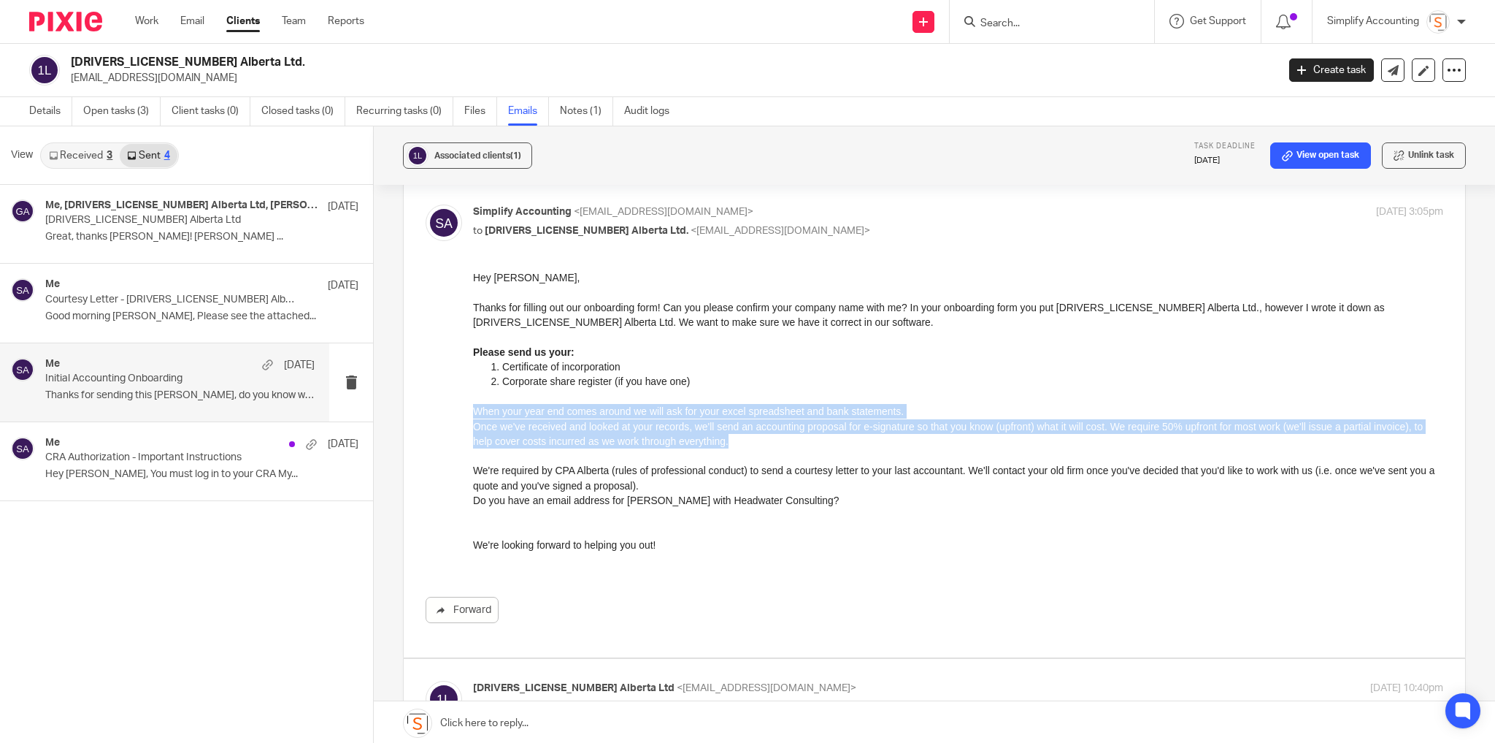
drag, startPoint x: 473, startPoint y: 412, endPoint x: 886, endPoint y: 435, distance: 413.2
click at [886, 435] on div "Hey [PERSON_NAME], Thanks for filling out our onboarding form! Can you please c…" at bounding box center [958, 418] width 970 height 297
click at [904, 418] on p "When your year end comes around we will ask for your excel spreadsheet and bank…" at bounding box center [958, 411] width 970 height 15
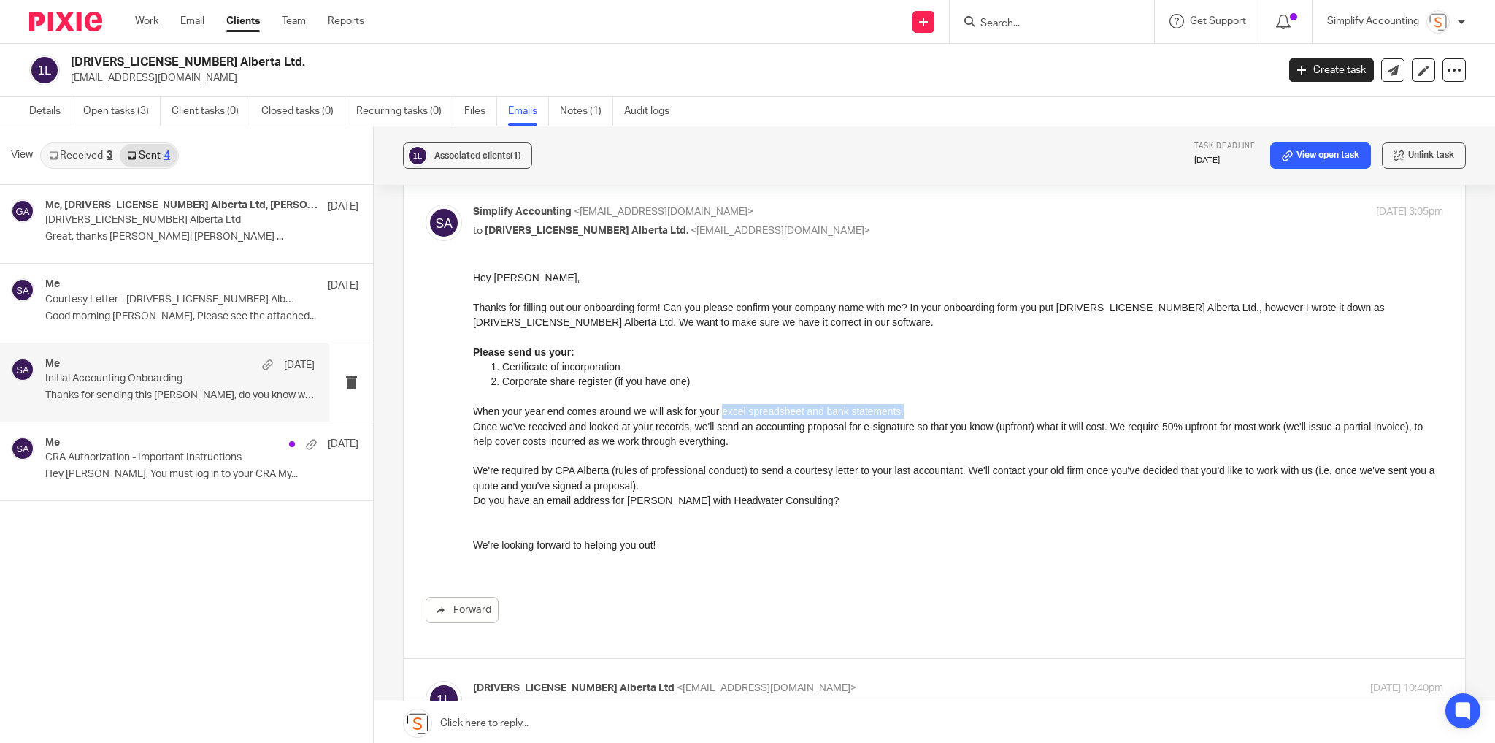
drag, startPoint x: 863, startPoint y: 418, endPoint x: 722, endPoint y: 409, distance: 141.2
click at [722, 409] on p "When your year end comes around we will ask for your excel spreadsheet and bank…" at bounding box center [958, 411] width 970 height 15
copy p "excel spreadsheet and bank statements."
click at [138, 147] on link "Sent 4" at bounding box center [148, 155] width 57 height 23
click at [123, 222] on p "1649134 Alberta Ltd" at bounding box center [152, 220] width 215 height 12
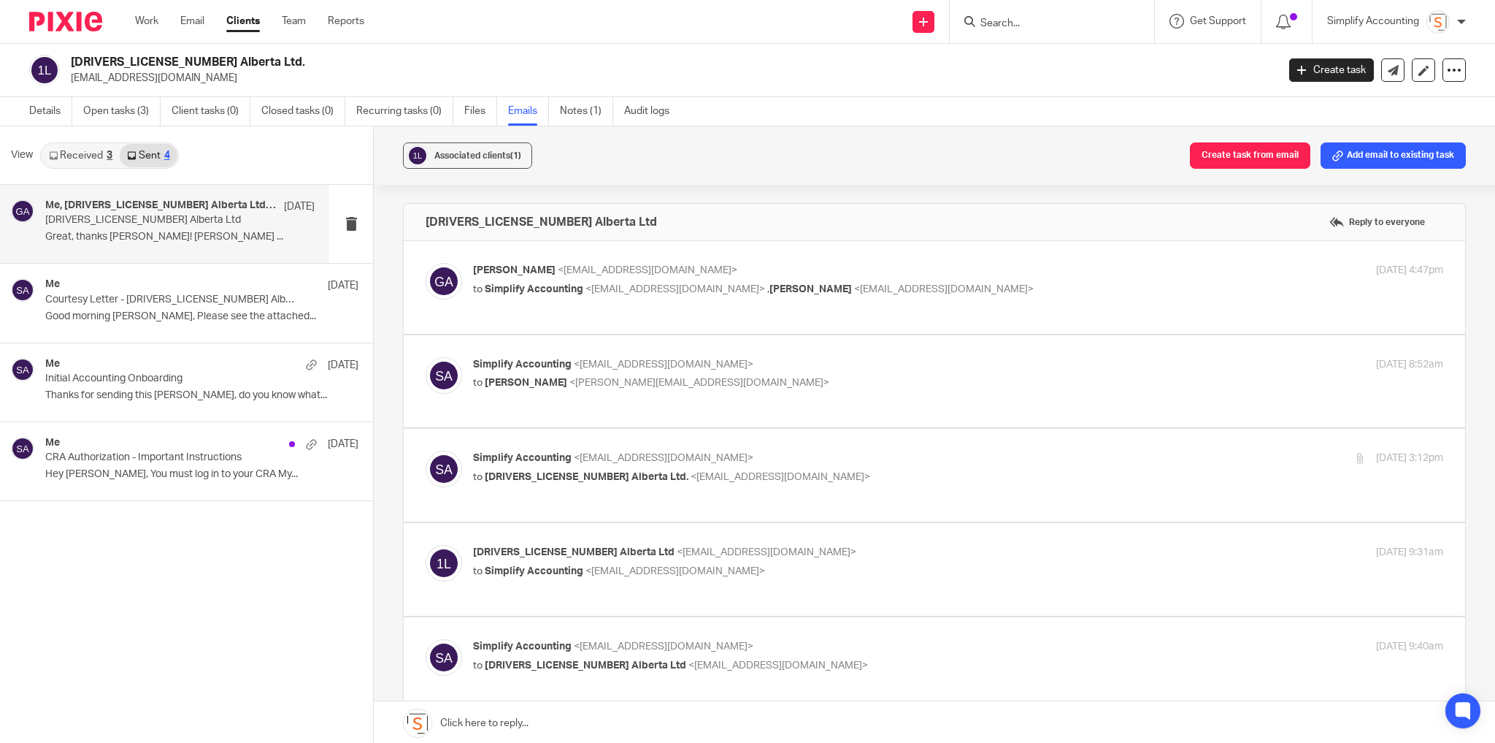
scroll to position [0, 0]
click at [980, 302] on div "Garth Albright <galbright@synergytax.com> to Simplify Accounting <info@simplify…" at bounding box center [935, 287] width 1018 height 49
click at [962, 277] on div "Garth Albright <galbright@synergytax.com> to Simplify Accounting <info@simplify…" at bounding box center [796, 280] width 647 height 34
checkbox input "true"
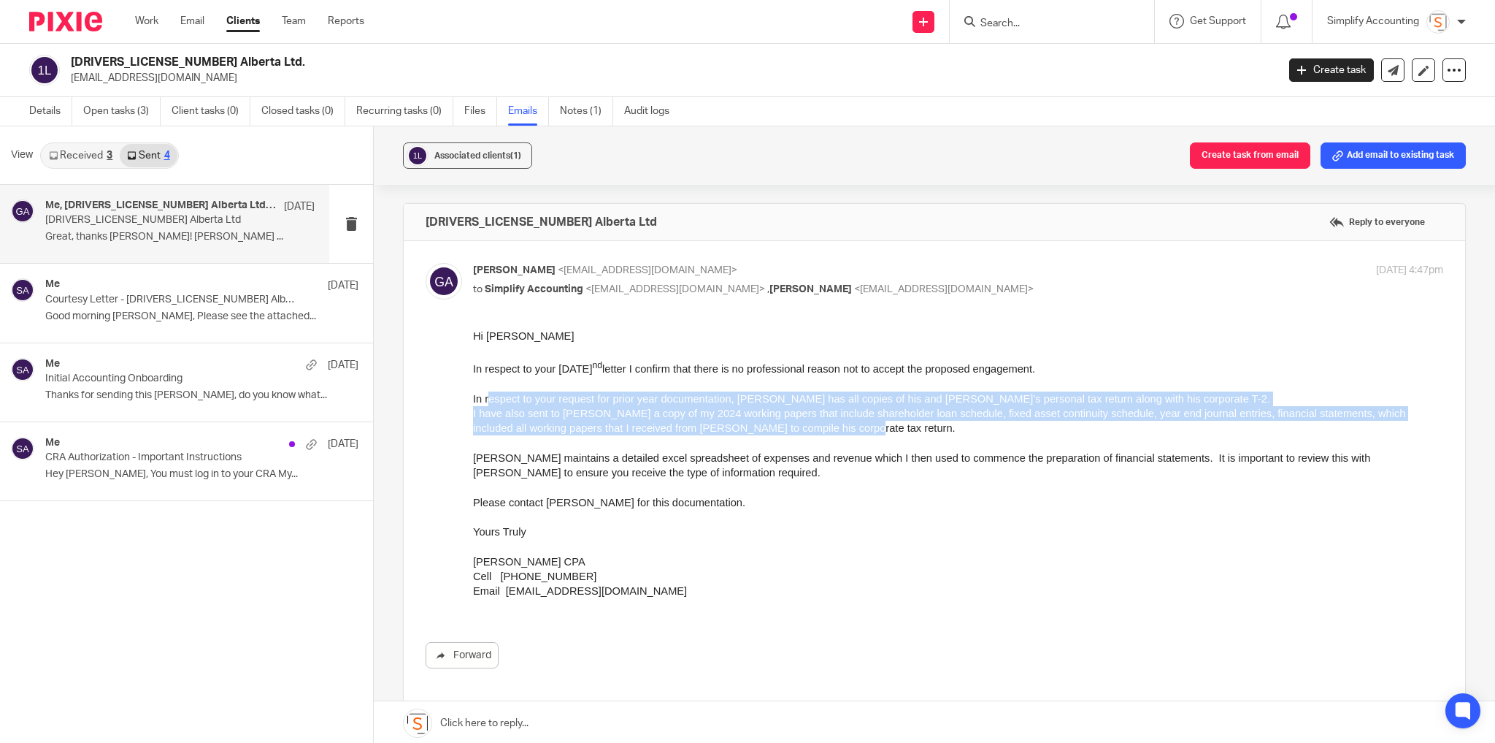
drag, startPoint x: 487, startPoint y: 401, endPoint x: 980, endPoint y: 421, distance: 493.3
click at [980, 421] on div "Hi Shawn In respect to your July 22 nd letter I confirm that there is no profes…" at bounding box center [958, 471] width 970 height 285
drag, startPoint x: 561, startPoint y: 561, endPoint x: 518, endPoint y: 561, distance: 43.1
click at [518, 561] on span "Garth Albright CPA" at bounding box center [529, 562] width 112 height 12
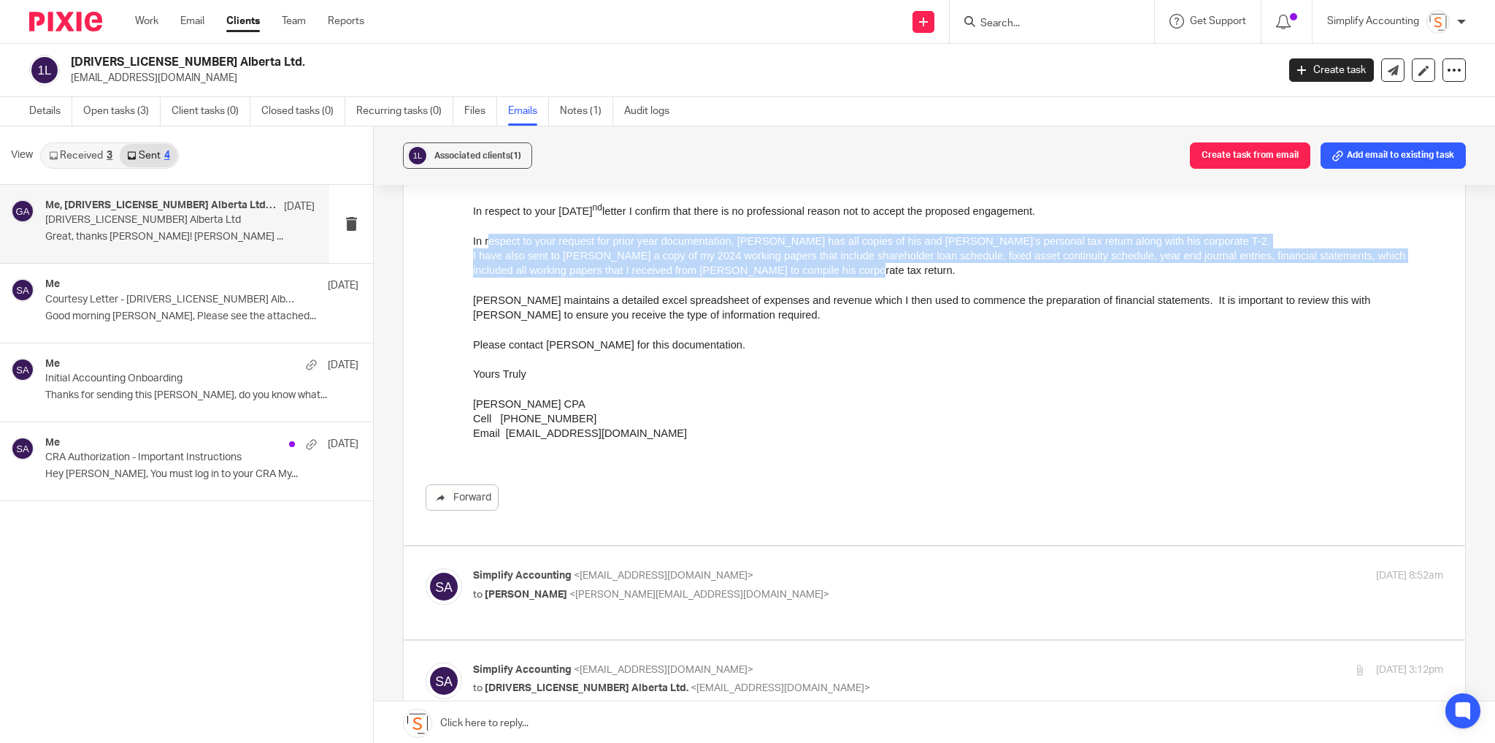
scroll to position [175, 0]
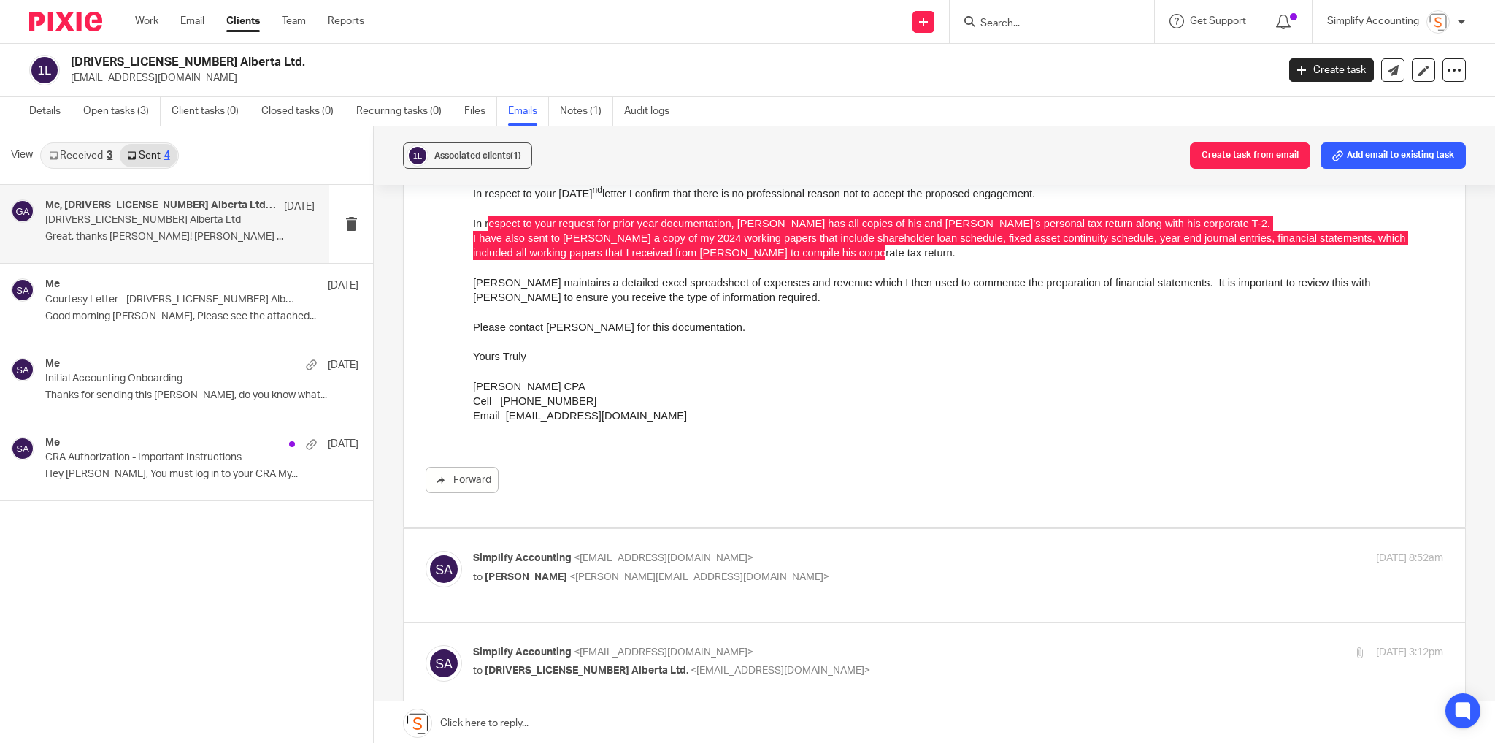
click at [756, 546] on label at bounding box center [935, 575] width 1062 height 93
click at [426, 550] on input "checkbox" at bounding box center [425, 550] width 1 height 1
checkbox input "true"
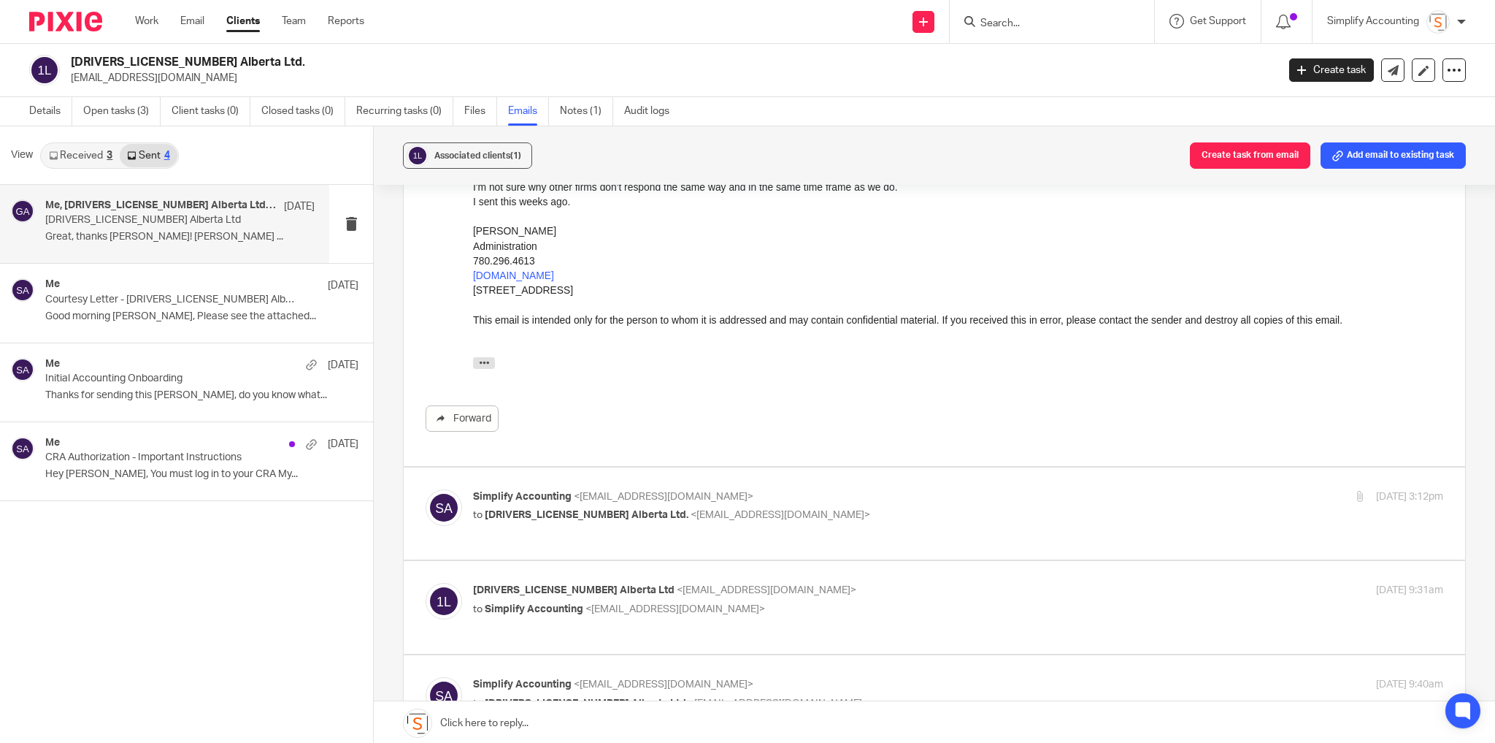
scroll to position [643, 0]
click at [713, 504] on p "Simplify Accounting <info@simplifyaccounting.ca>" at bounding box center [796, 495] width 647 height 15
checkbox input "true"
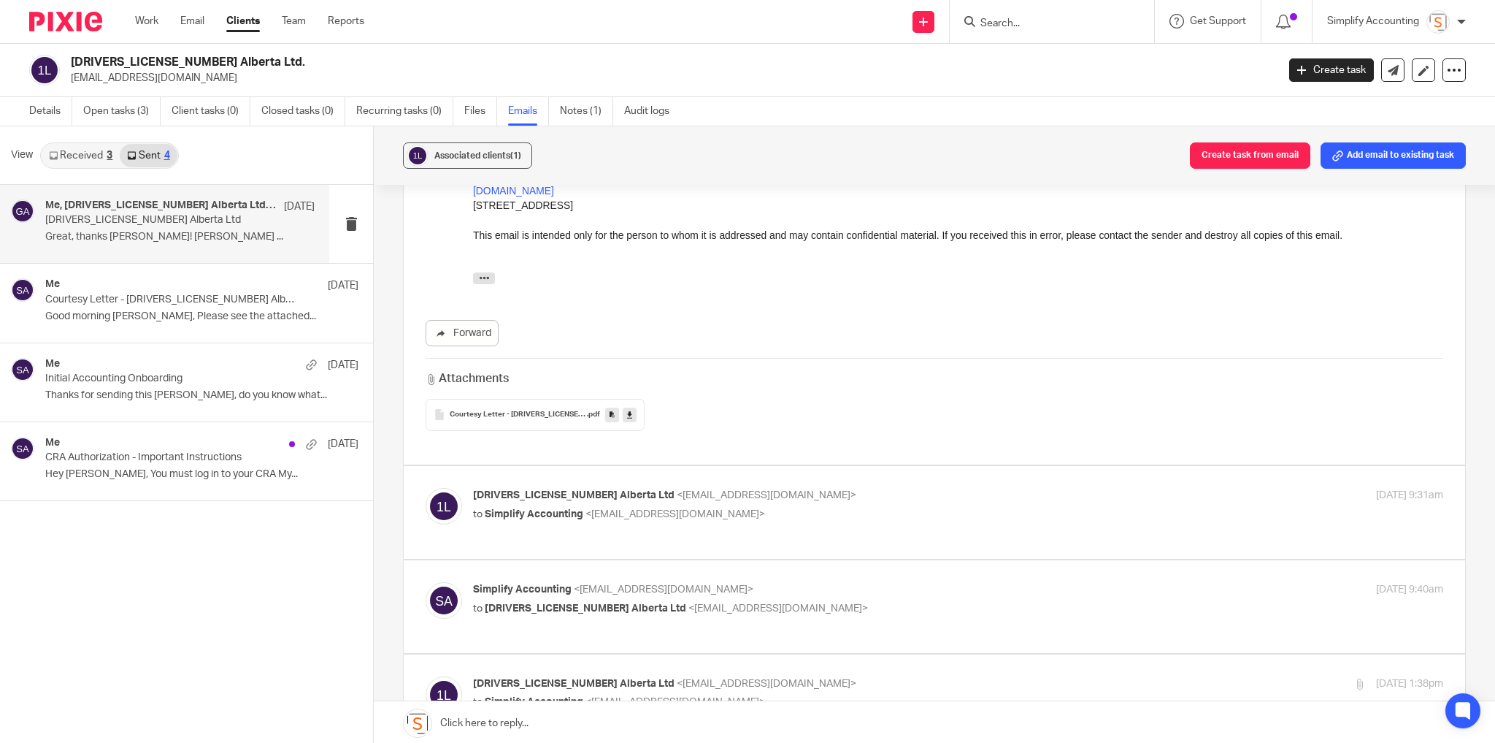
scroll to position [1285, 0]
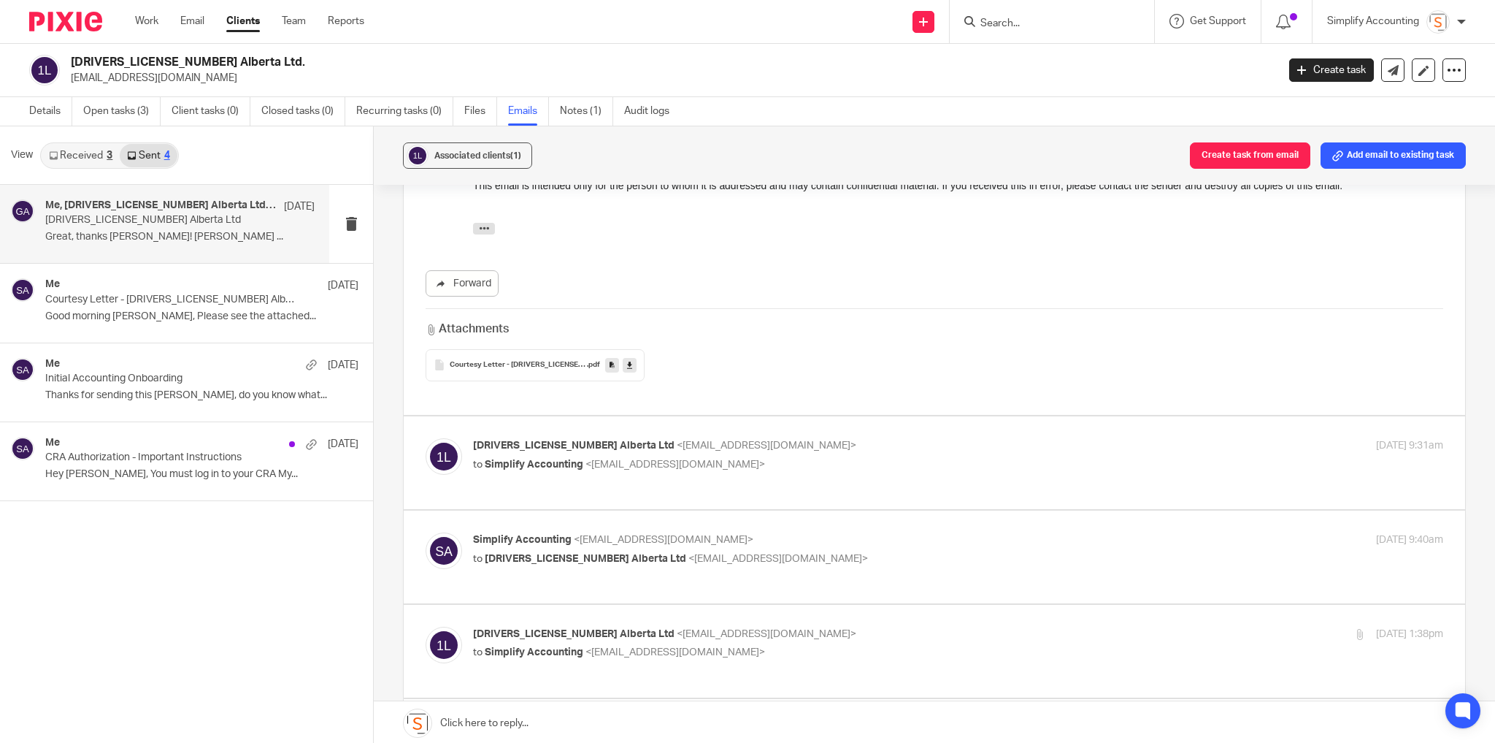
click at [781, 453] on p "1649134 Alberta Ltd <renergyrentals@gmail.com>" at bounding box center [796, 445] width 647 height 15
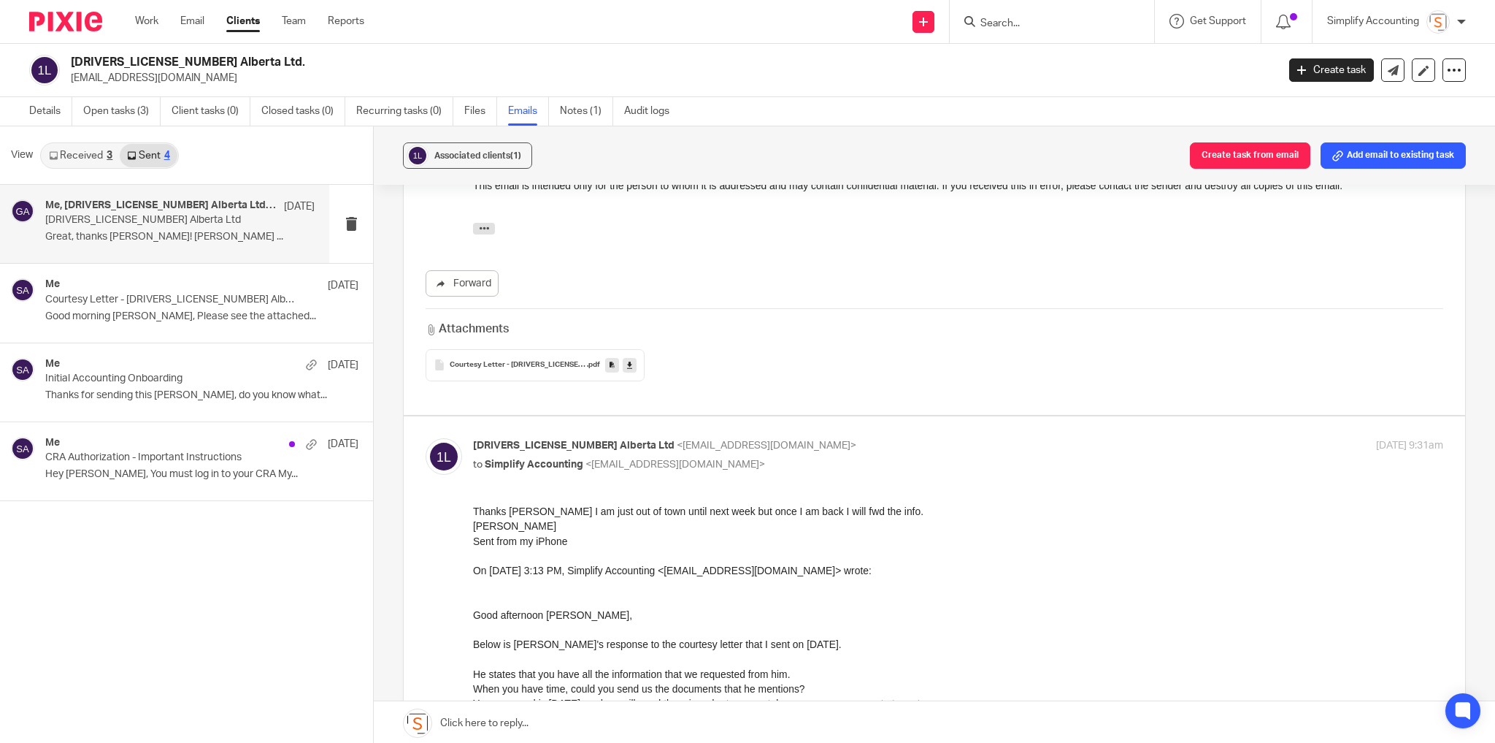
scroll to position [0, 0]
click at [756, 453] on p "1649134 Alberta Ltd <renergyrentals@gmail.com>" at bounding box center [796, 445] width 647 height 15
checkbox input "false"
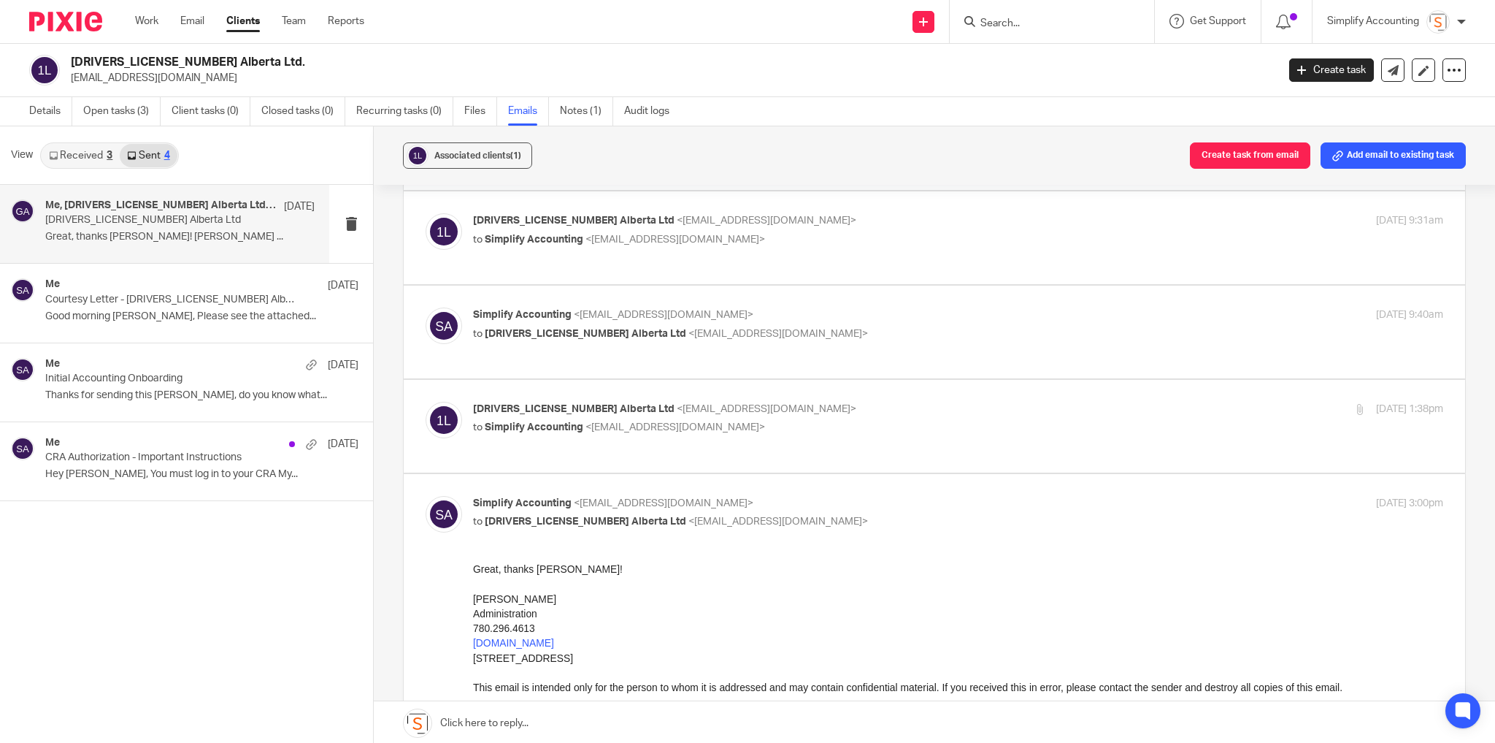
scroll to position [1519, 0]
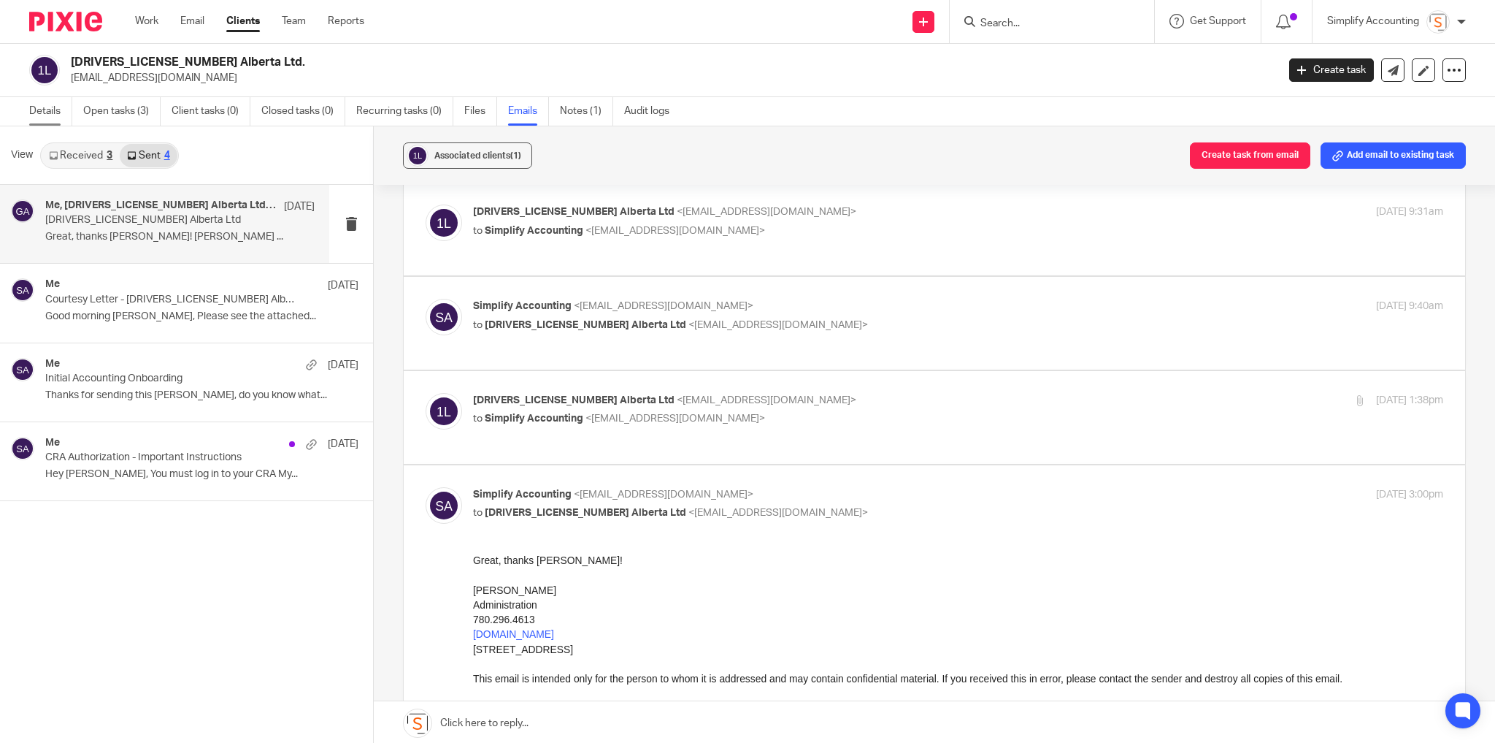
drag, startPoint x: 55, startPoint y: 111, endPoint x: 65, endPoint y: 102, distance: 13.5
click at [55, 111] on link "Details" at bounding box center [50, 111] width 43 height 28
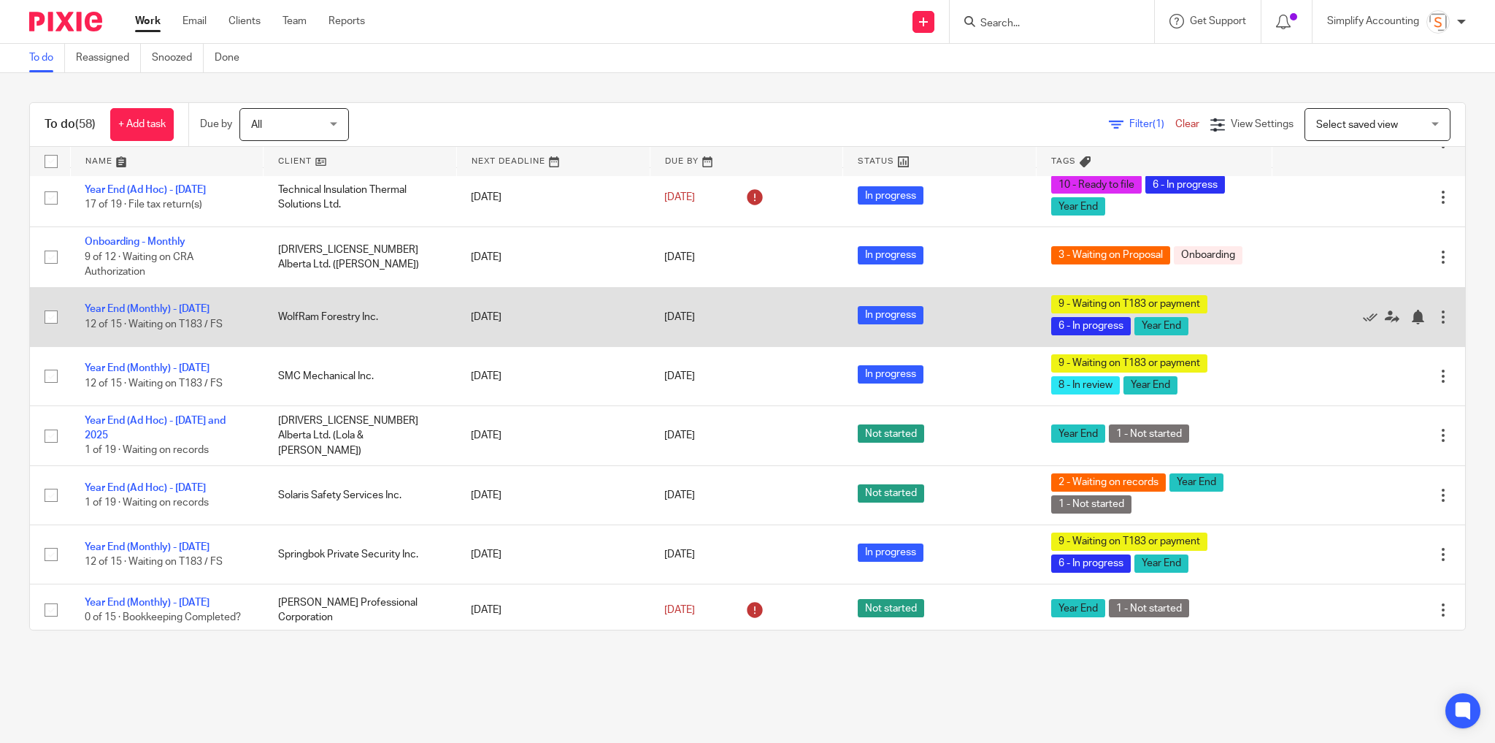
scroll to position [1636, 0]
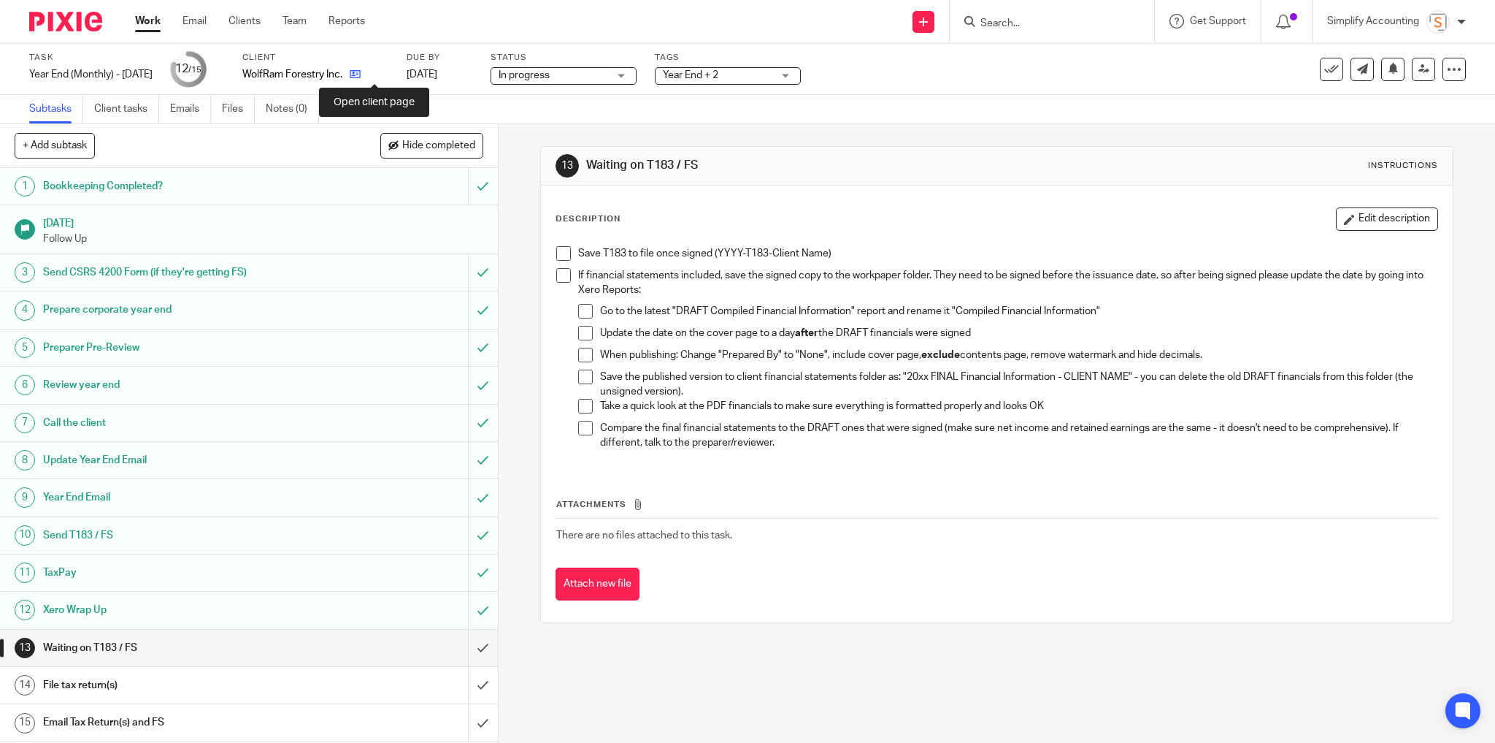
click at [361, 76] on icon at bounding box center [355, 74] width 11 height 11
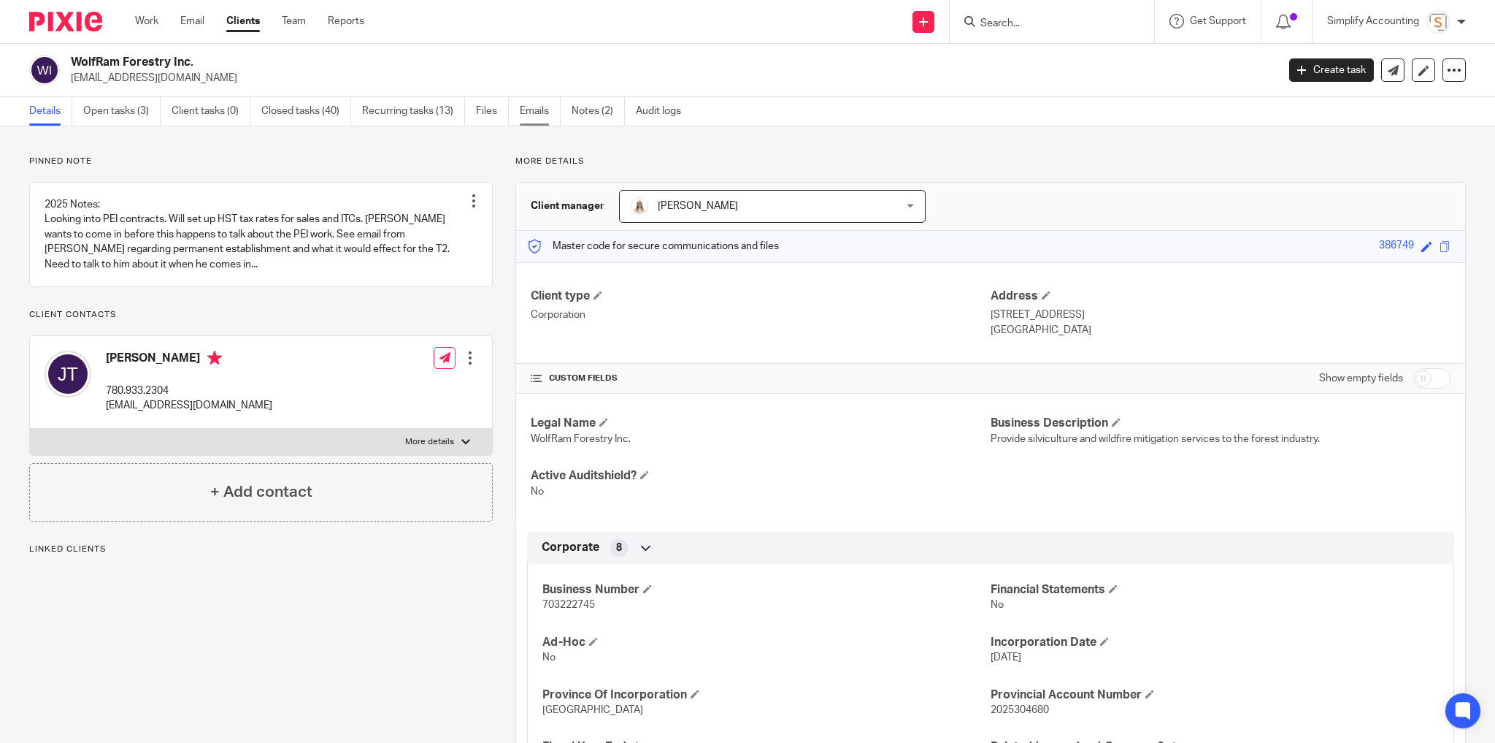
click at [538, 107] on link "Emails" at bounding box center [540, 111] width 41 height 28
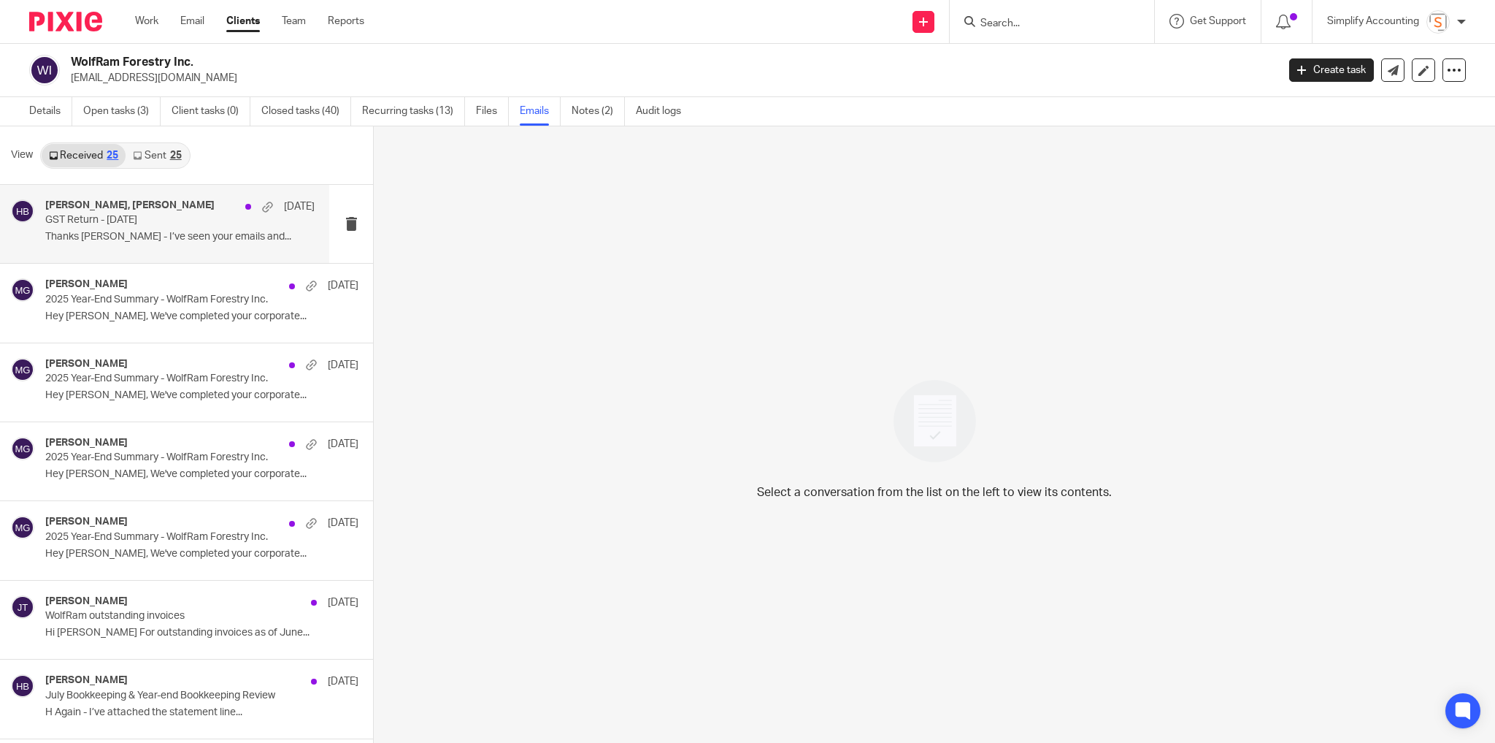
click at [153, 234] on p "Thanks [PERSON_NAME] - I’ve seen your emails and..." at bounding box center [179, 237] width 269 height 12
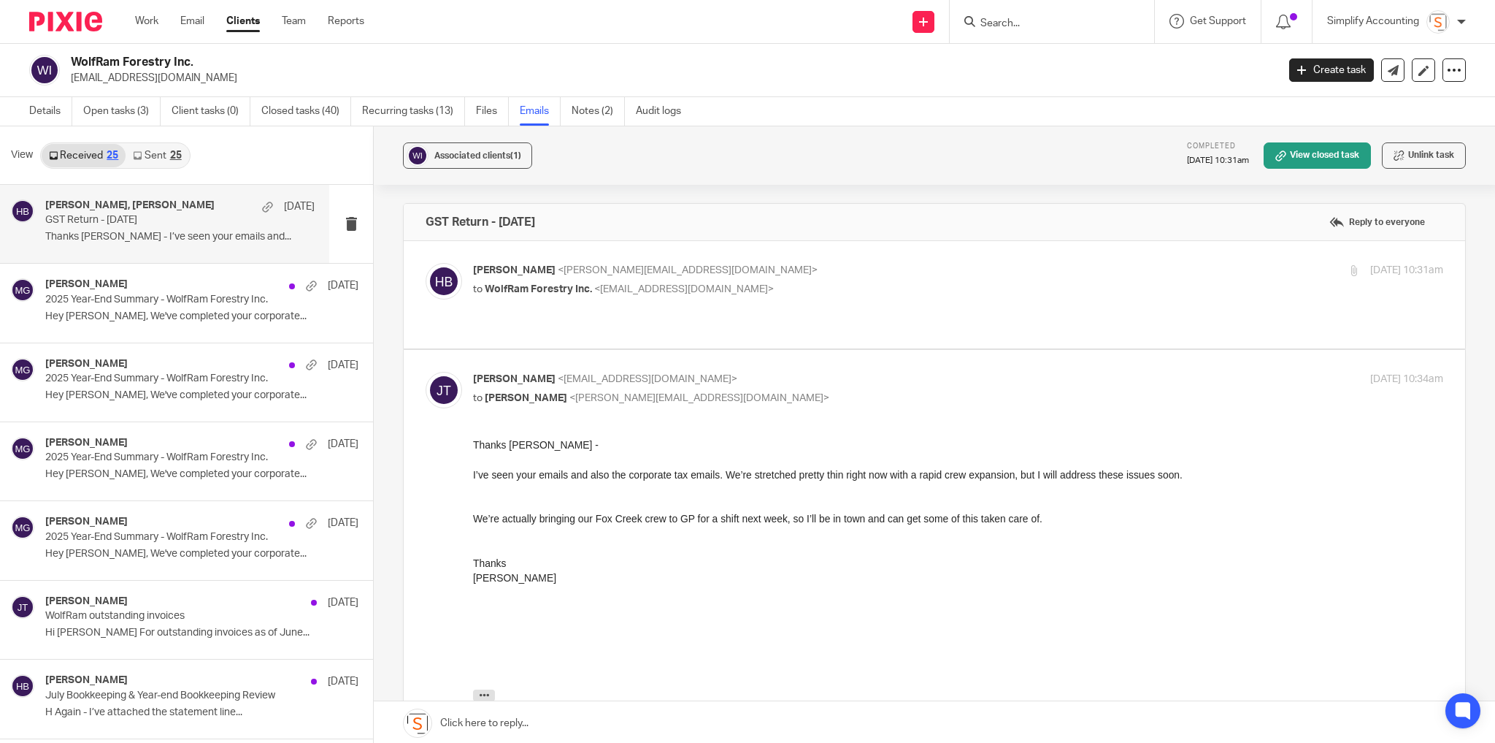
click at [786, 272] on p "[PERSON_NAME] <[PERSON_NAME][EMAIL_ADDRESS][DOMAIN_NAME]>" at bounding box center [796, 270] width 647 height 15
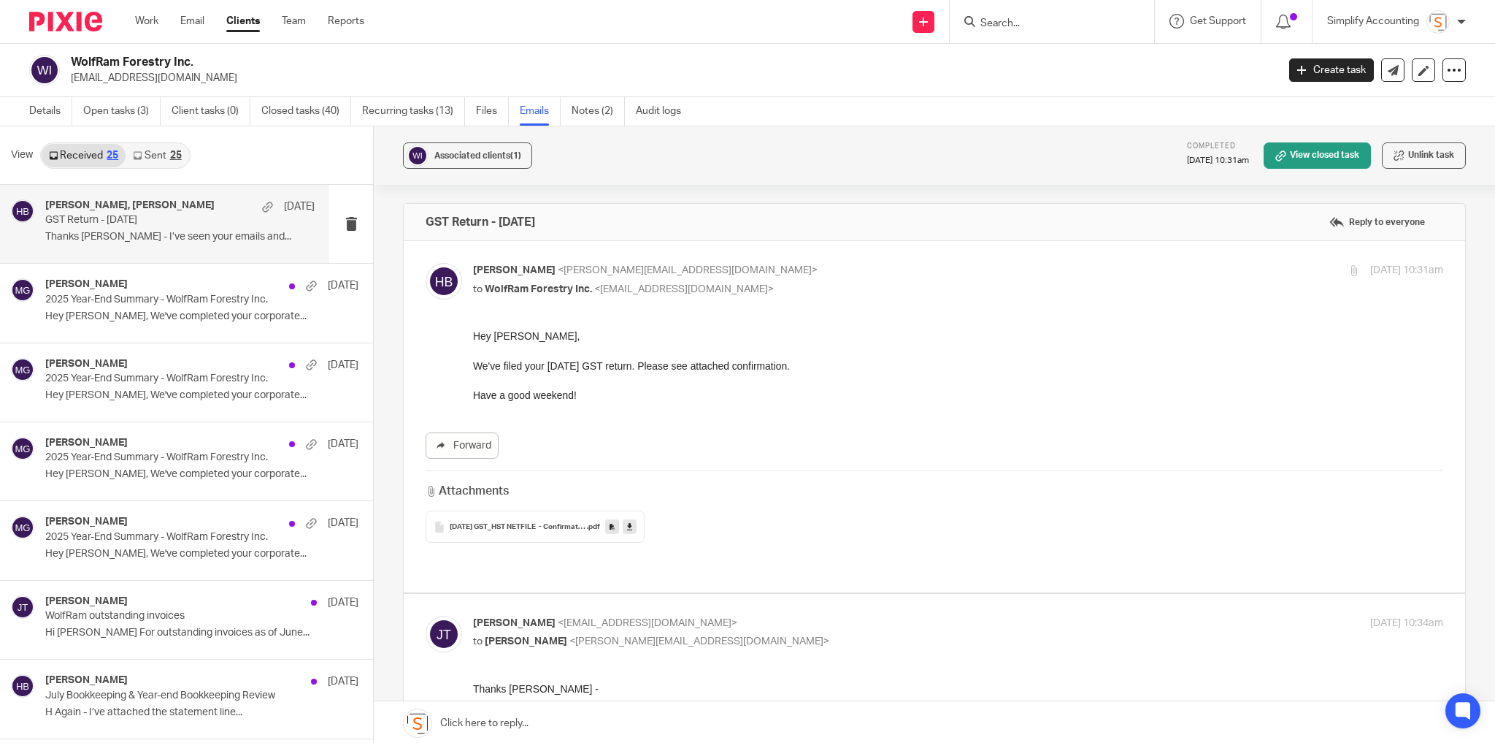
click at [786, 272] on p "[PERSON_NAME] <[PERSON_NAME][EMAIL_ADDRESS][DOMAIN_NAME]>" at bounding box center [796, 270] width 647 height 15
checkbox input "false"
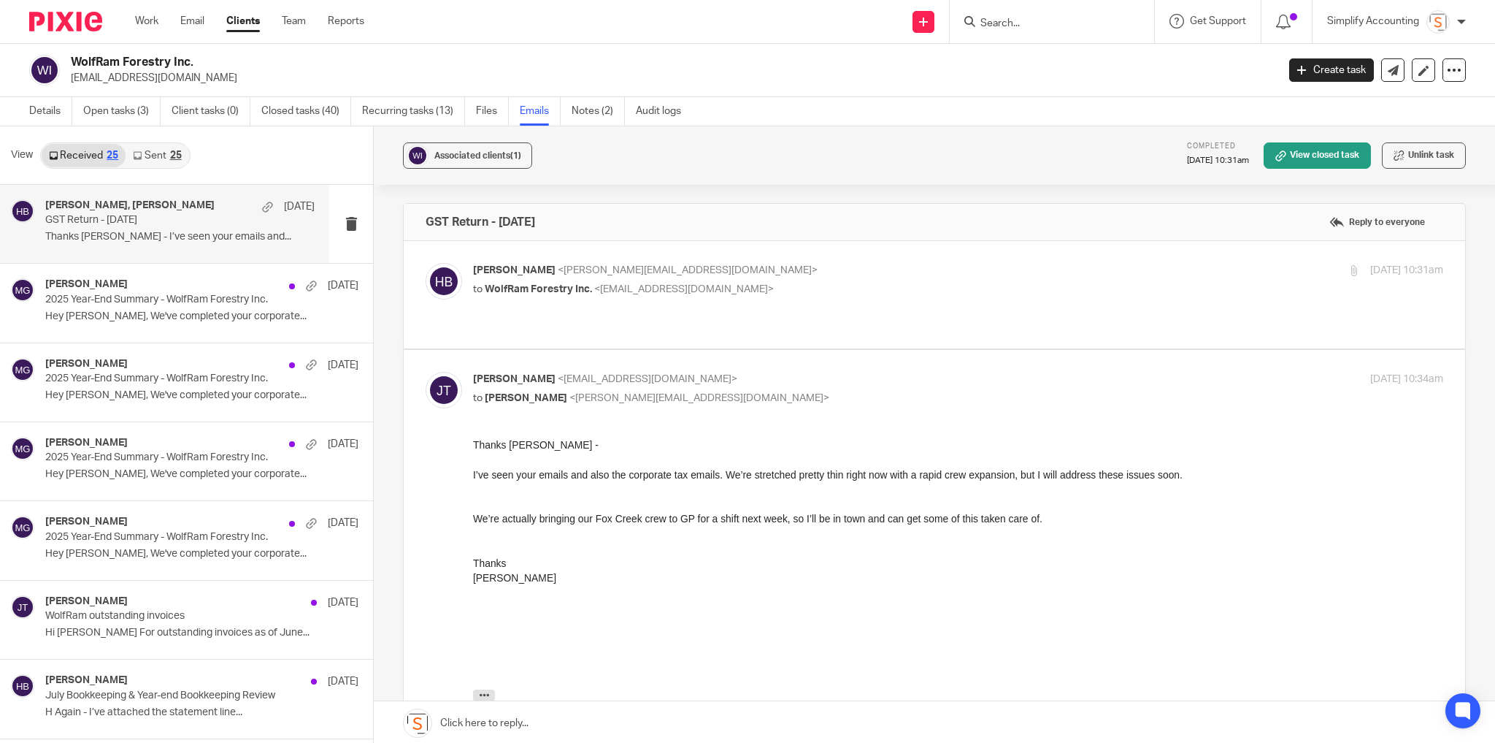
click at [168, 159] on link "Sent 25" at bounding box center [157, 155] width 63 height 23
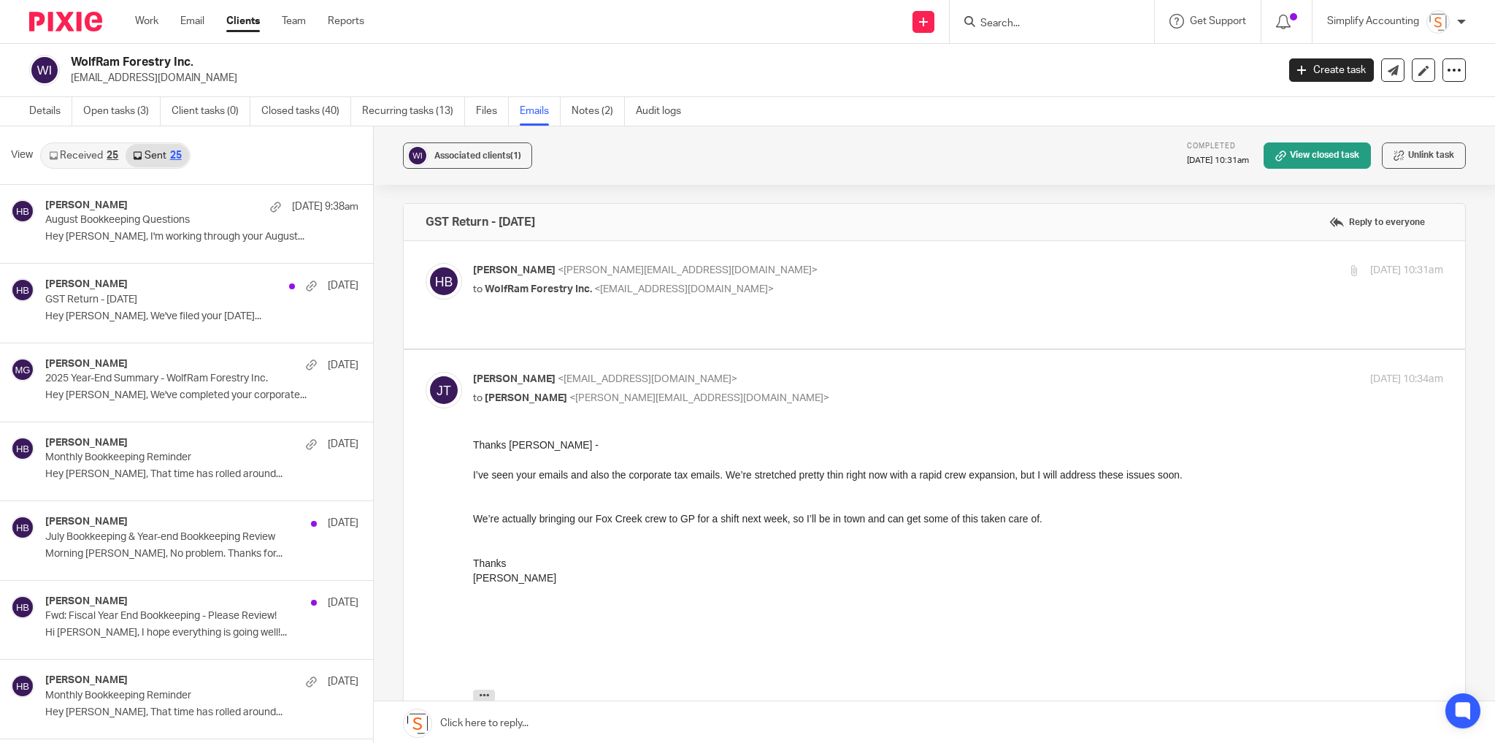
scroll to position [1, 0]
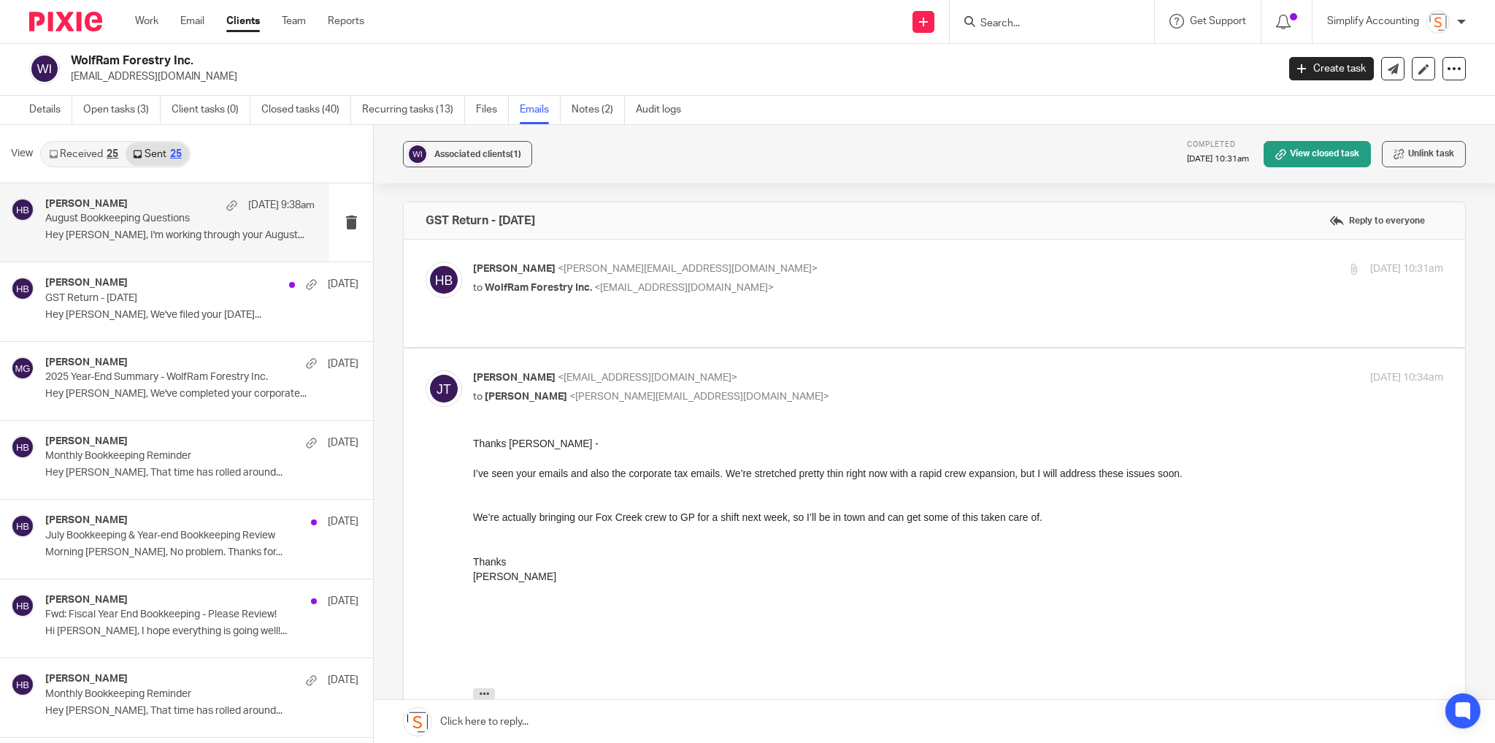
click at [181, 233] on p "Hey [PERSON_NAME], I'm working through your August..." at bounding box center [179, 235] width 269 height 12
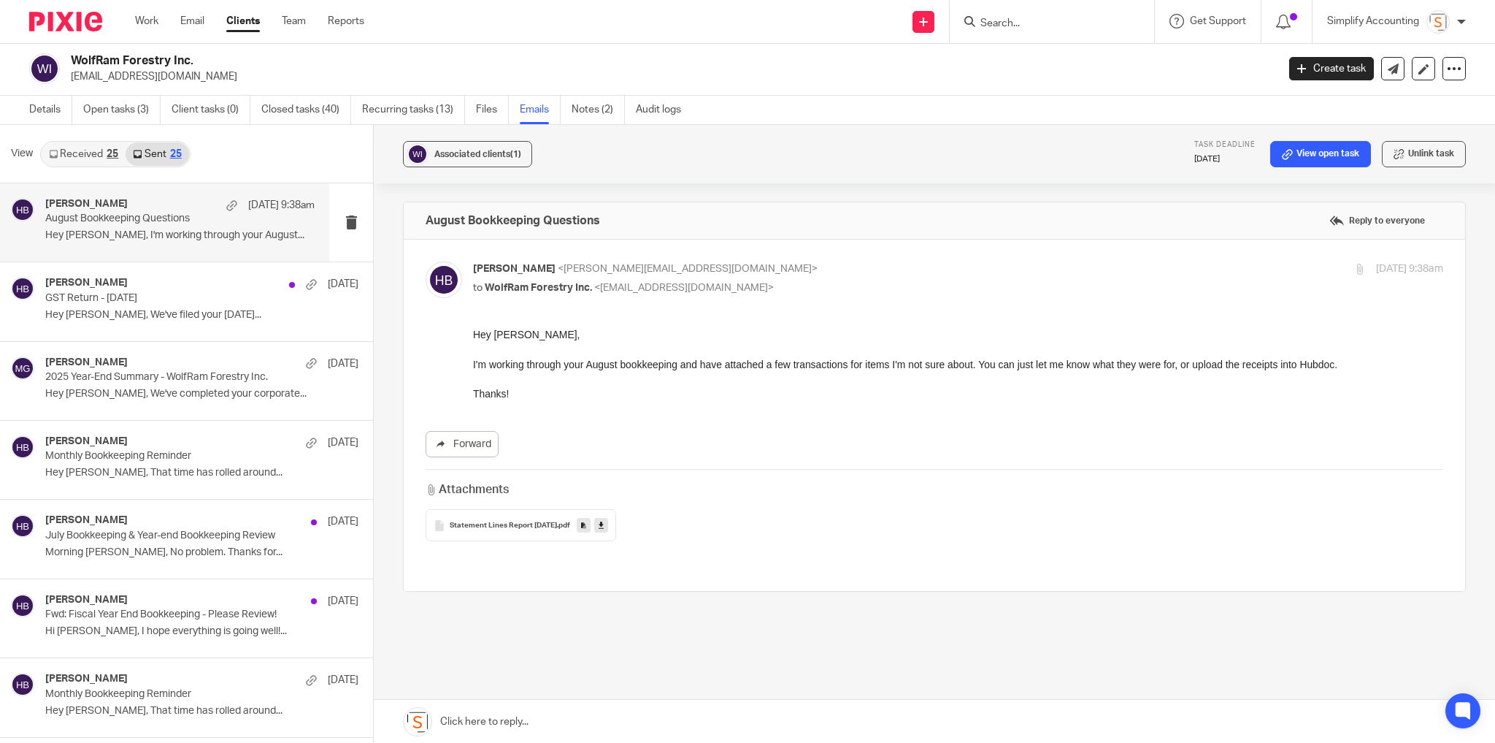
scroll to position [0, 0]
click at [137, 391] on p "Hey [PERSON_NAME], We've completed your corporate..." at bounding box center [179, 394] width 269 height 12
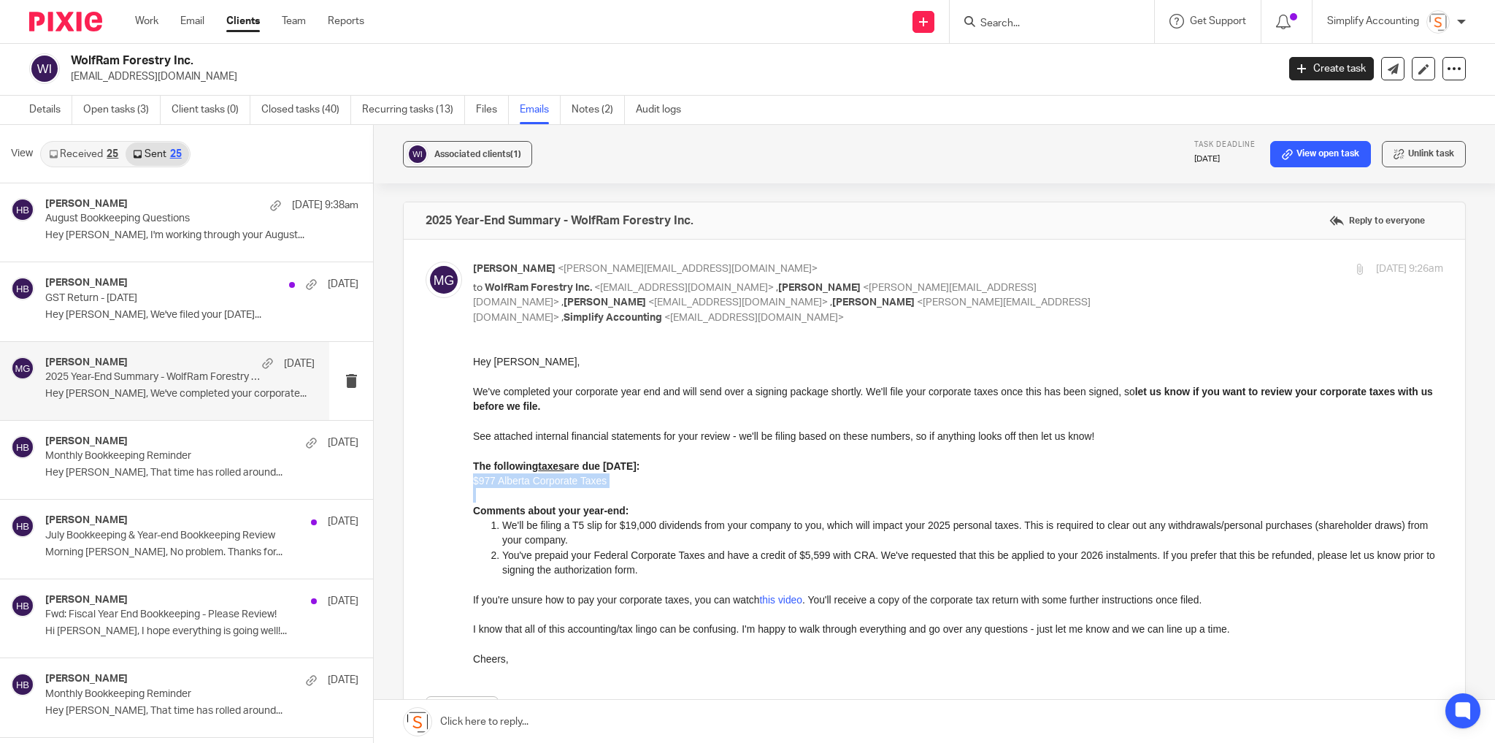
drag, startPoint x: 474, startPoint y: 480, endPoint x: 601, endPoint y: 493, distance: 127.7
click at [601, 493] on div "Hey [PERSON_NAME], We've completed your corporate year end and will send over a…" at bounding box center [958, 510] width 970 height 313
click at [300, 60] on h2 "WolfRam Forestry Inc." at bounding box center [549, 60] width 957 height 15
click at [156, 23] on link "Work" at bounding box center [146, 21] width 23 height 15
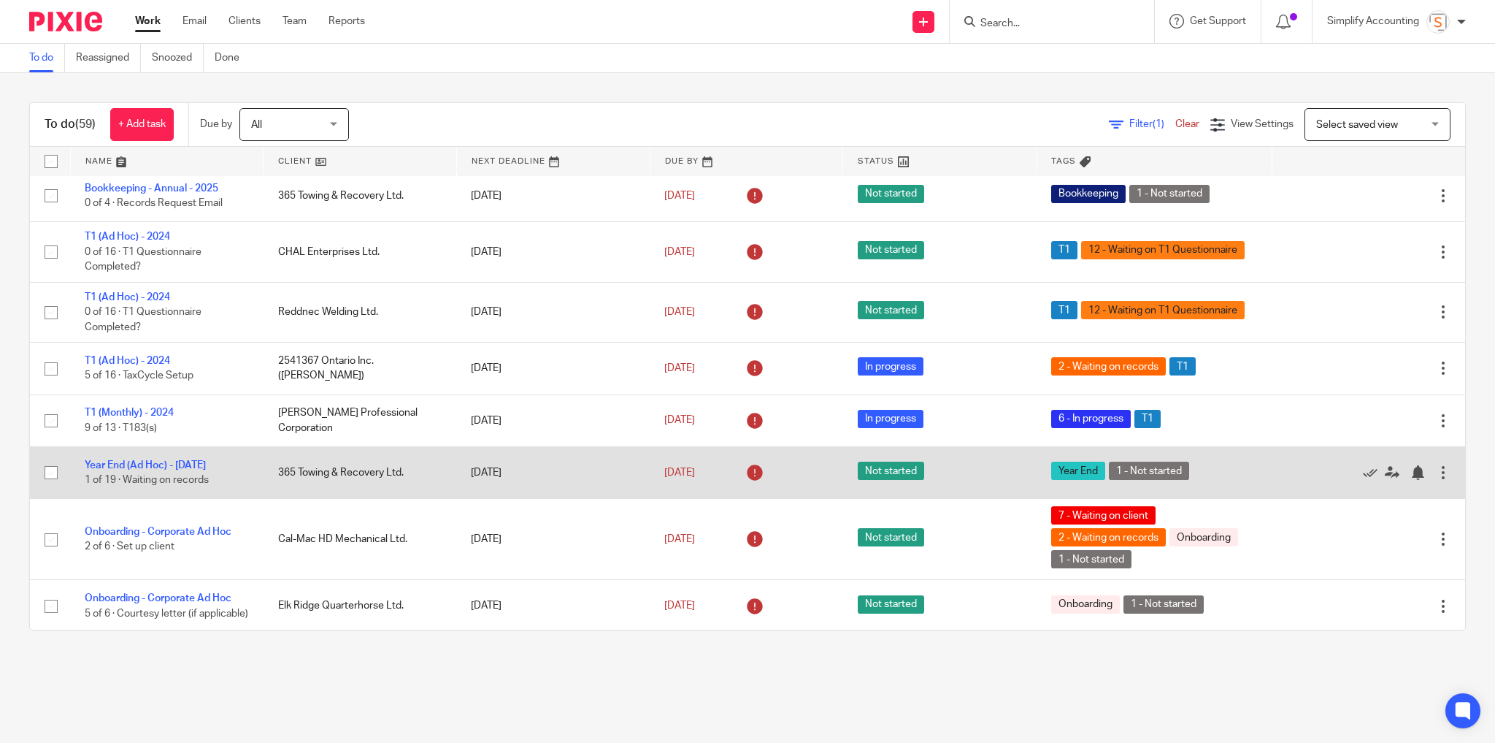
scroll to position [526, 0]
